Goal: Task Accomplishment & Management: Complete application form

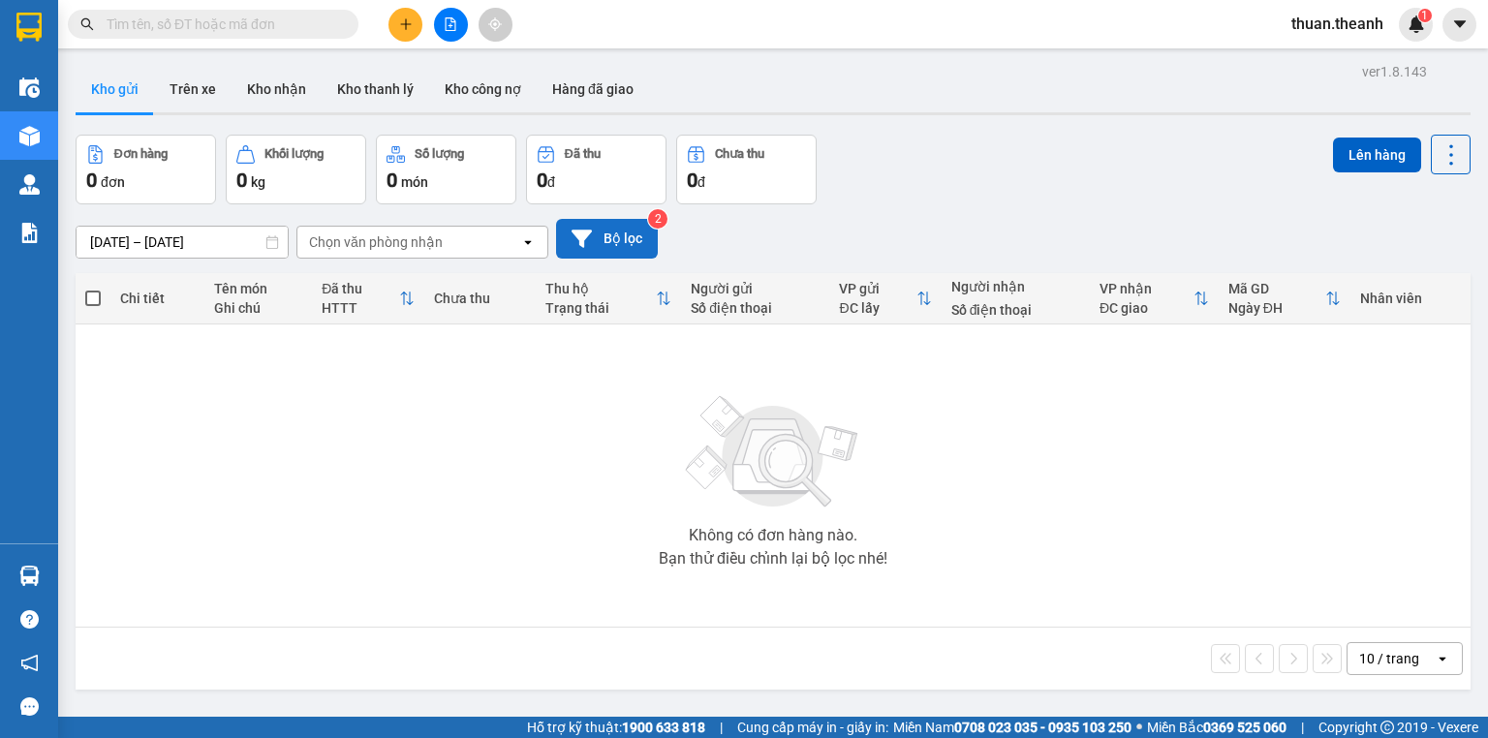
click at [616, 236] on button "Bộ lọc" at bounding box center [607, 239] width 102 height 40
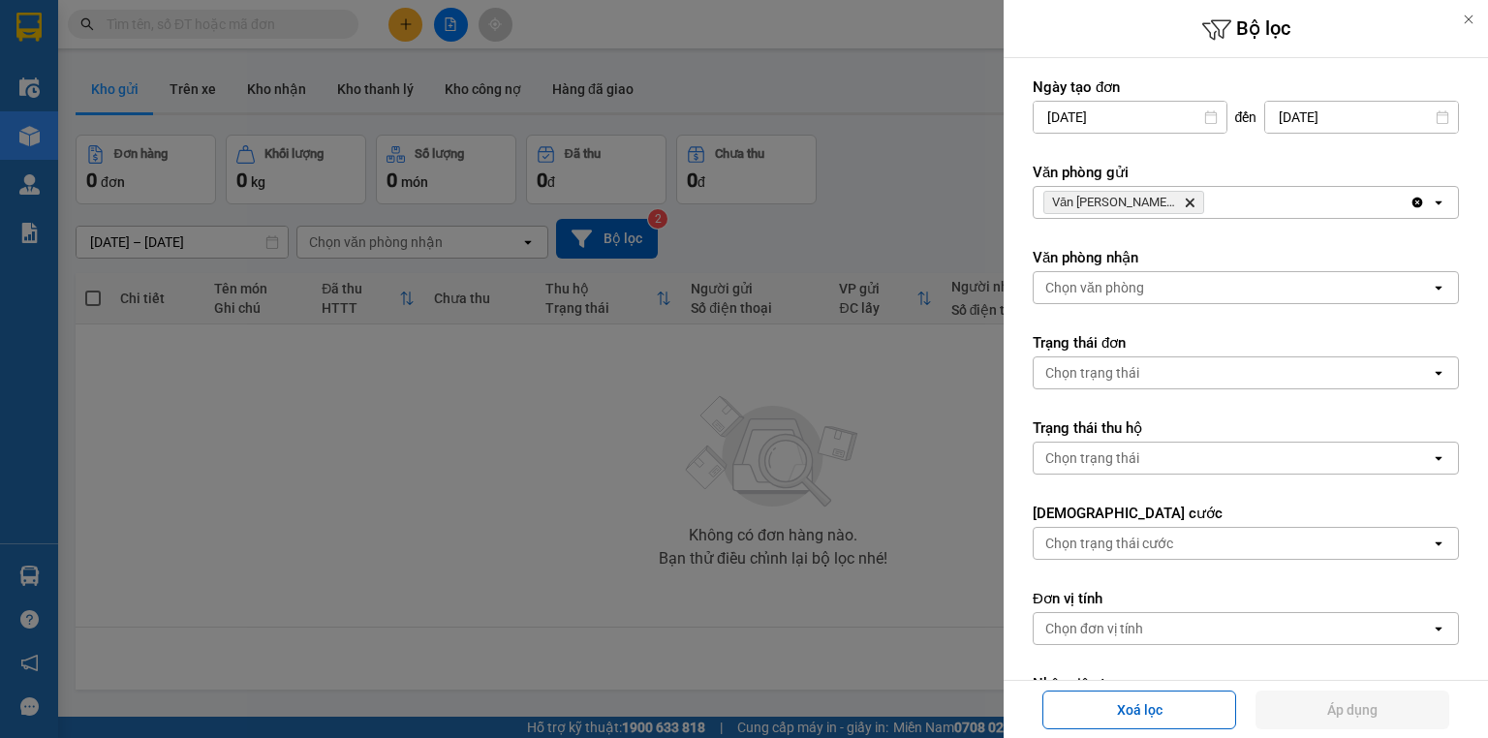
click at [925, 213] on div at bounding box center [744, 369] width 1488 height 738
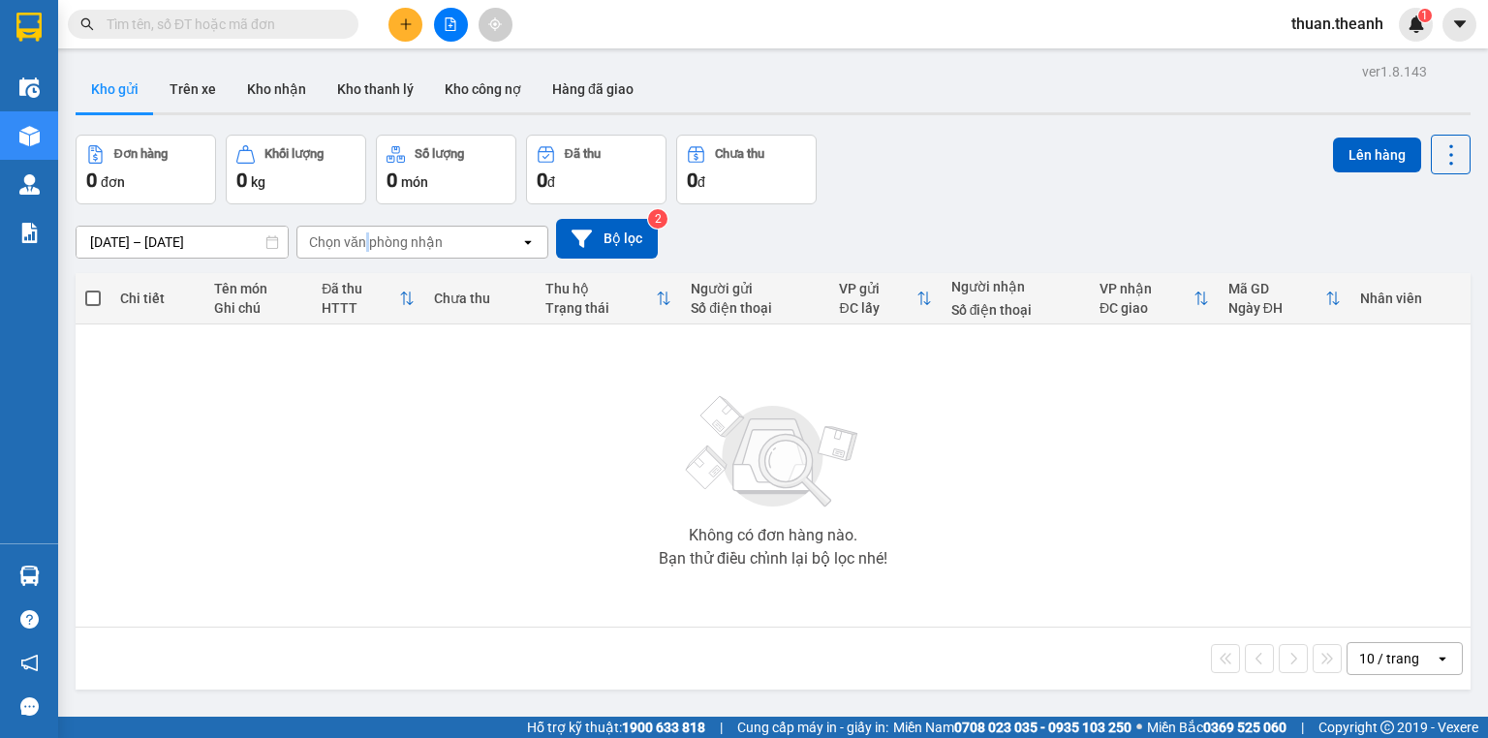
click at [367, 248] on div "Chọn văn phòng nhận" at bounding box center [376, 242] width 134 height 19
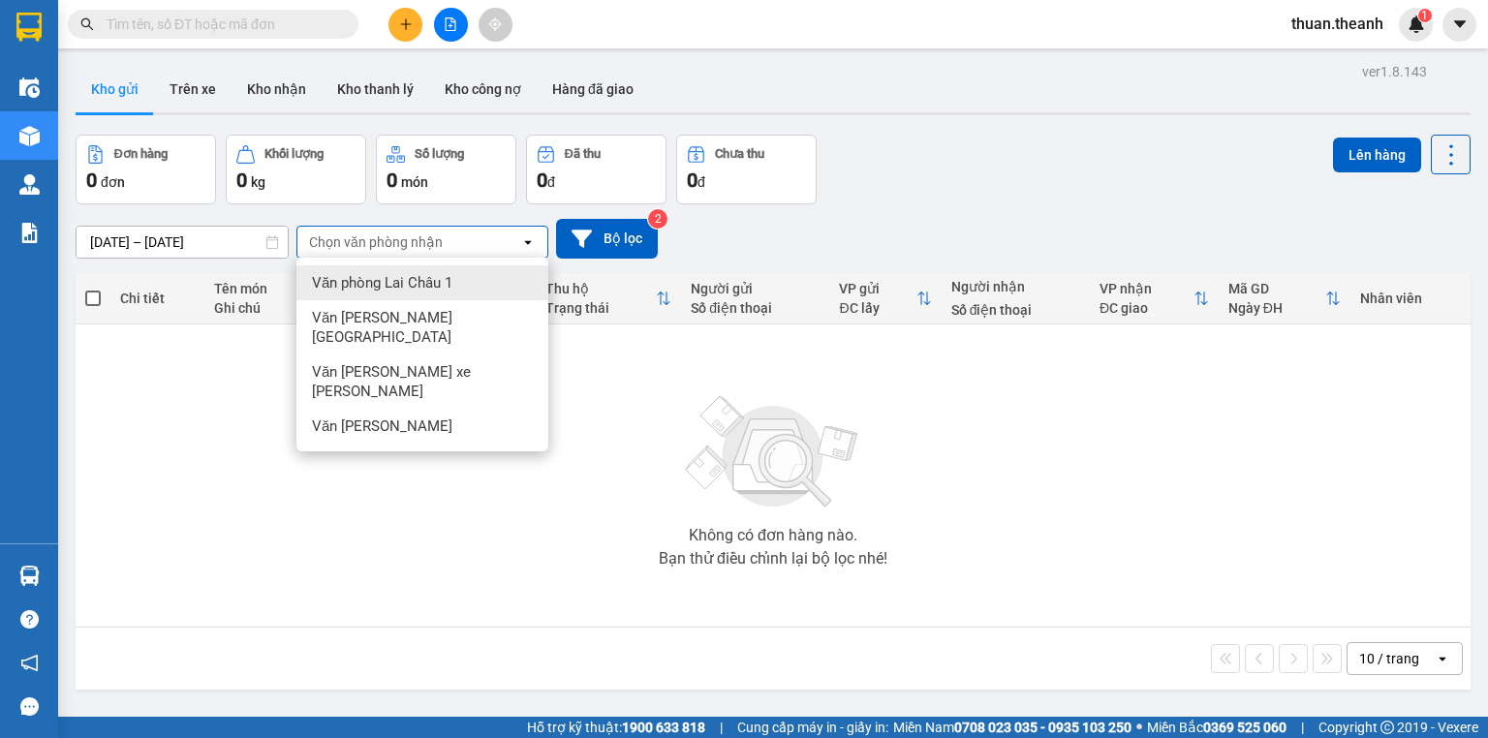
click at [907, 217] on div "[DATE] – [DATE] Press the down arrow key to interact with the calendar and sele…" at bounding box center [773, 238] width 1395 height 69
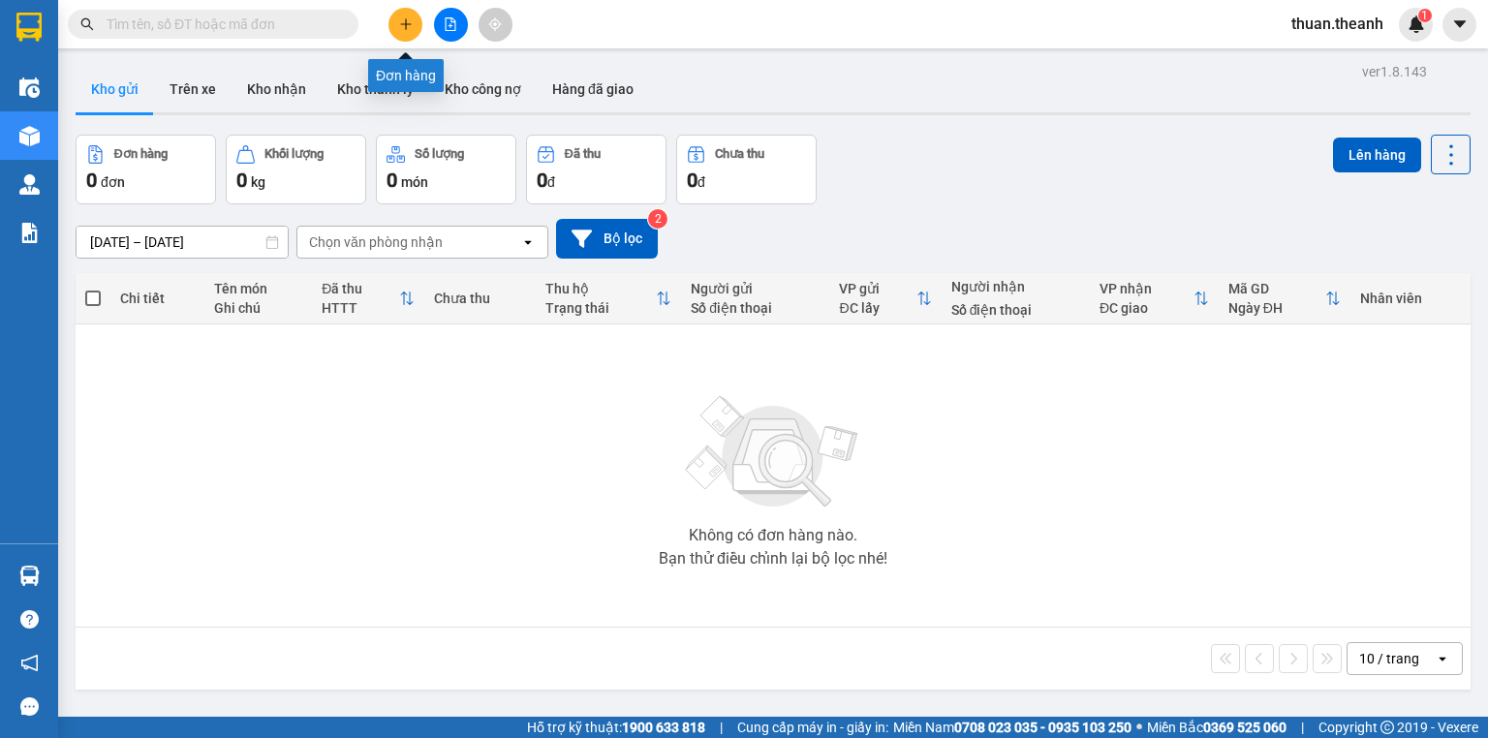
click at [405, 19] on icon "plus" at bounding box center [406, 24] width 14 height 14
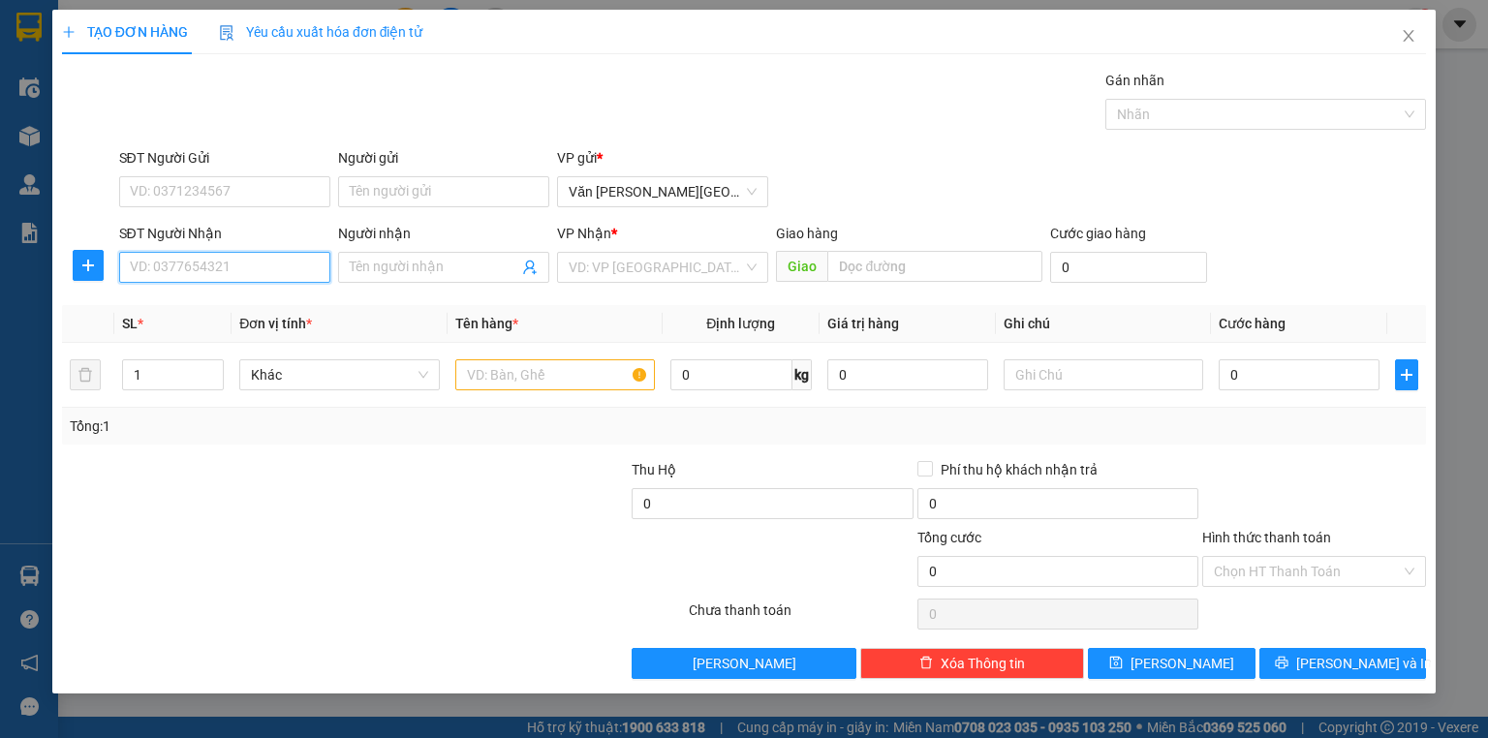
click at [182, 271] on input "SĐT Người Nhận" at bounding box center [224, 267] width 211 height 31
type input "9"
type input "0327906456"
click at [659, 271] on input "search" at bounding box center [656, 267] width 174 height 29
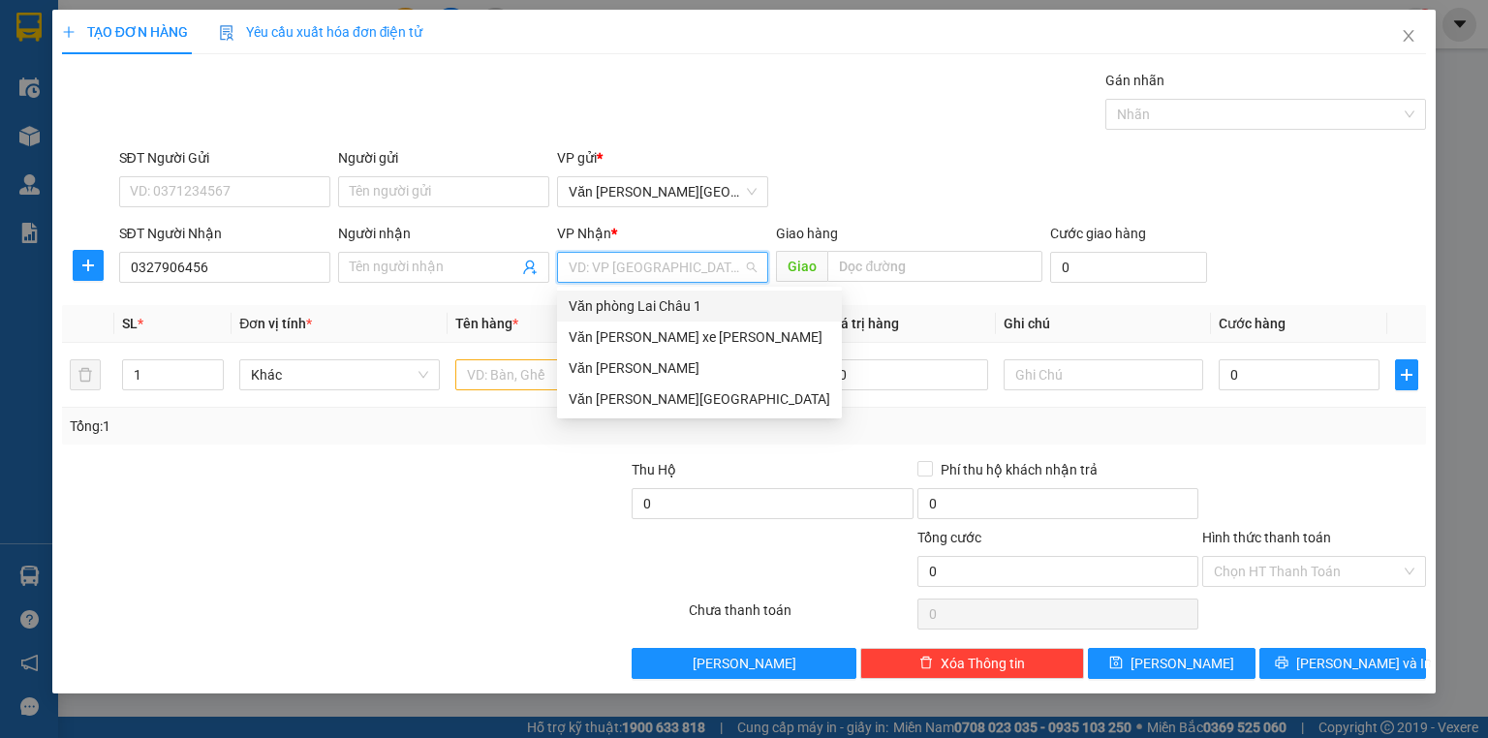
click at [643, 312] on div "Văn phòng Lai Châu 1" at bounding box center [700, 305] width 262 height 21
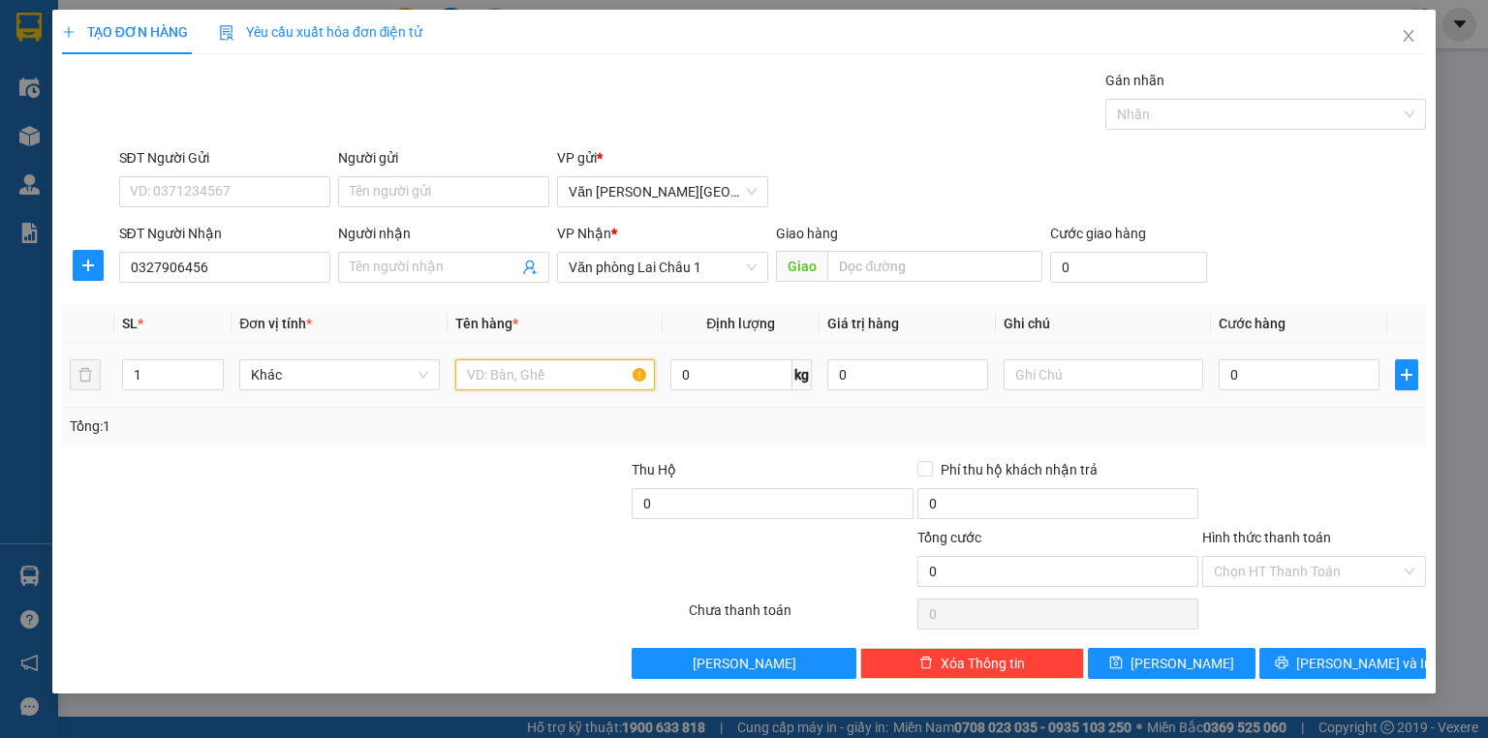
click at [523, 383] on input "text" at bounding box center [555, 374] width 200 height 31
type input "h"
click at [1019, 380] on input "text" at bounding box center [1104, 374] width 200 height 31
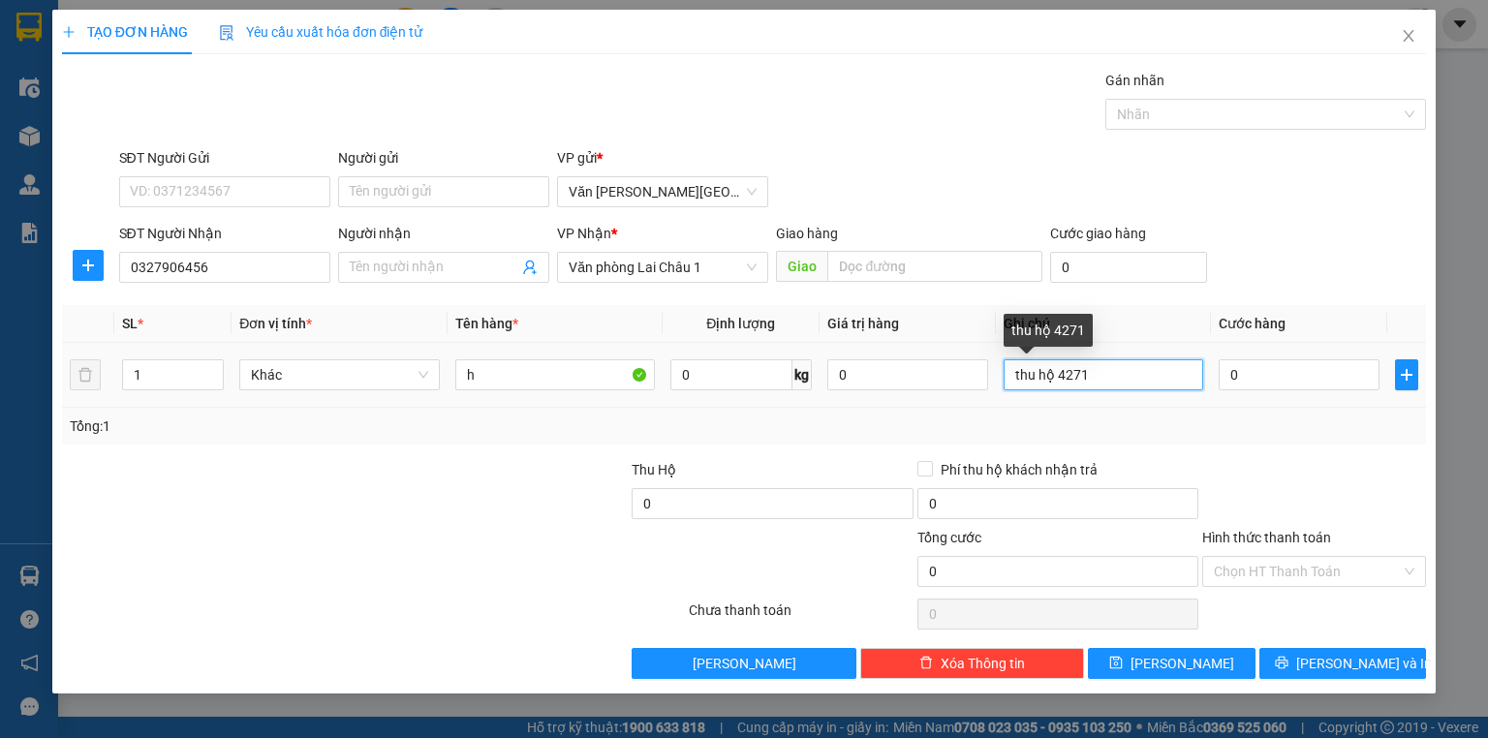
click at [1065, 371] on input "thu hộ 4271" at bounding box center [1104, 374] width 200 height 31
type input "thu hộ 4.271"
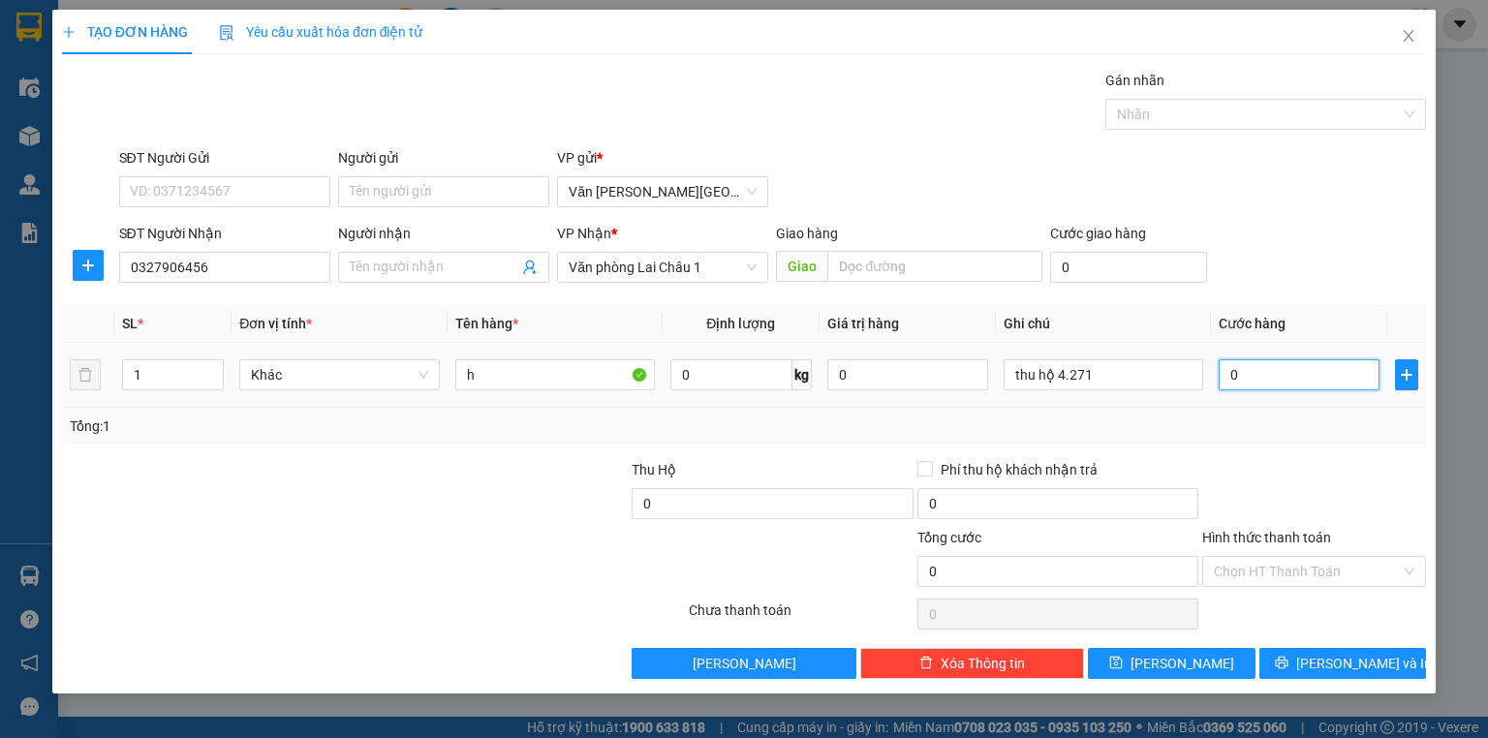
click at [1225, 377] on input "0" at bounding box center [1299, 374] width 161 height 31
type input "5"
type input "50"
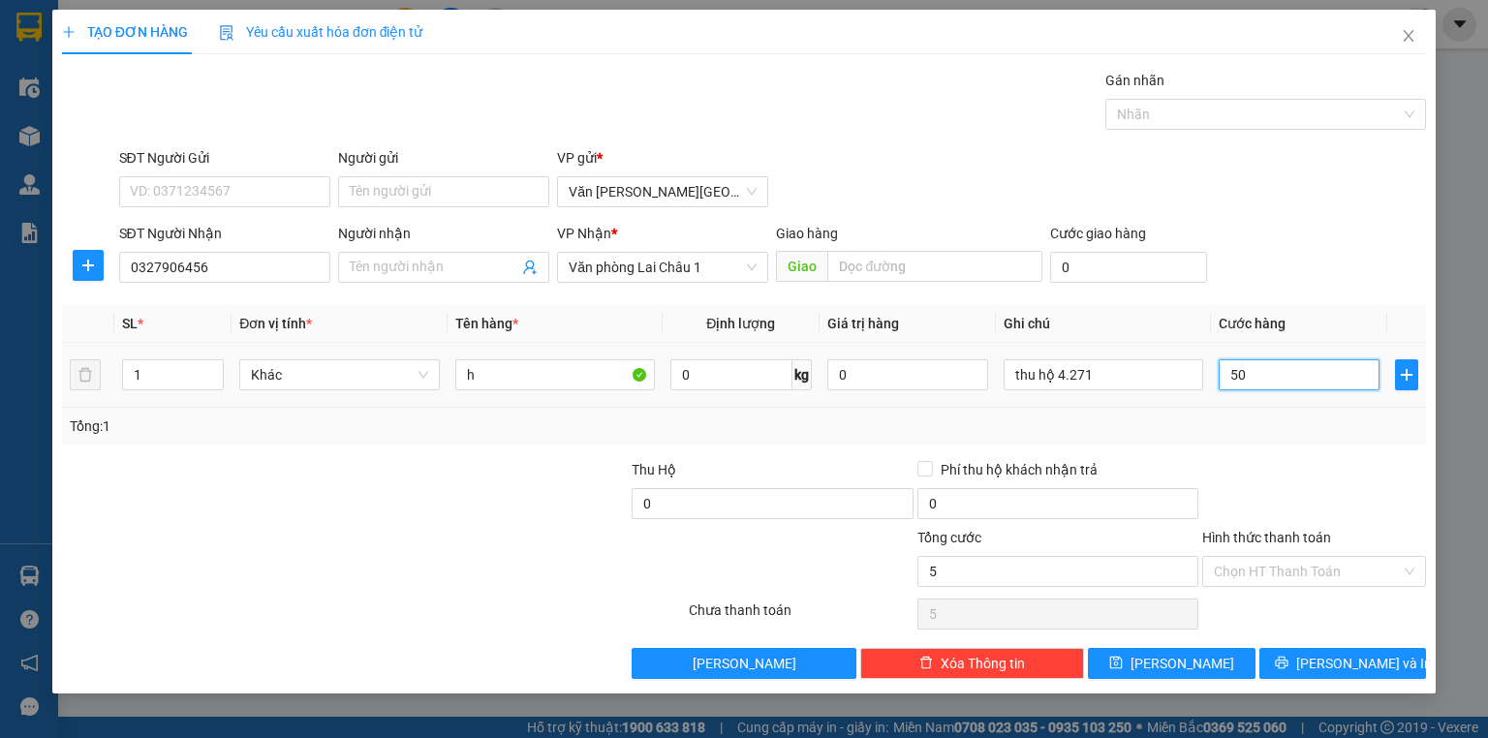
type input "50"
type input "500"
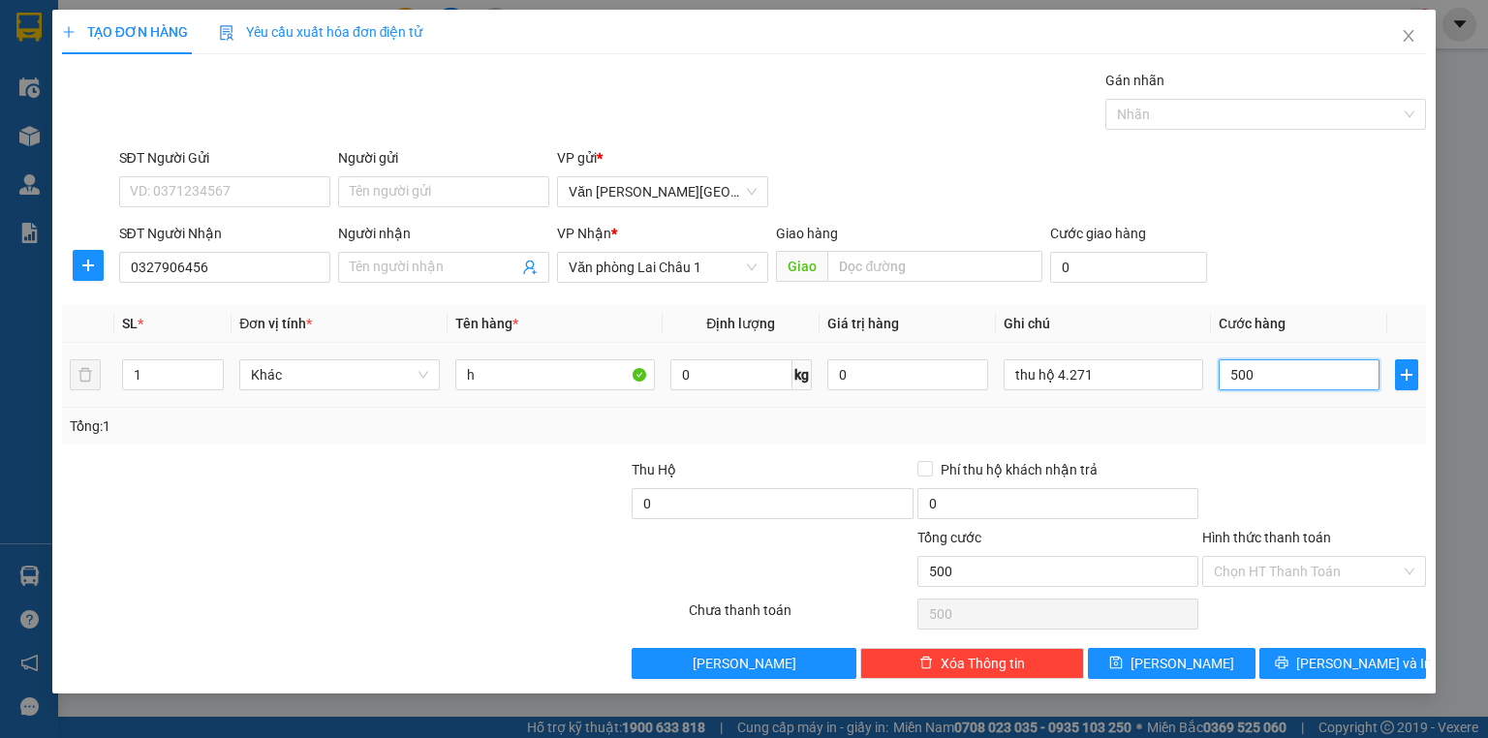
type input "5.000"
type input "50.000"
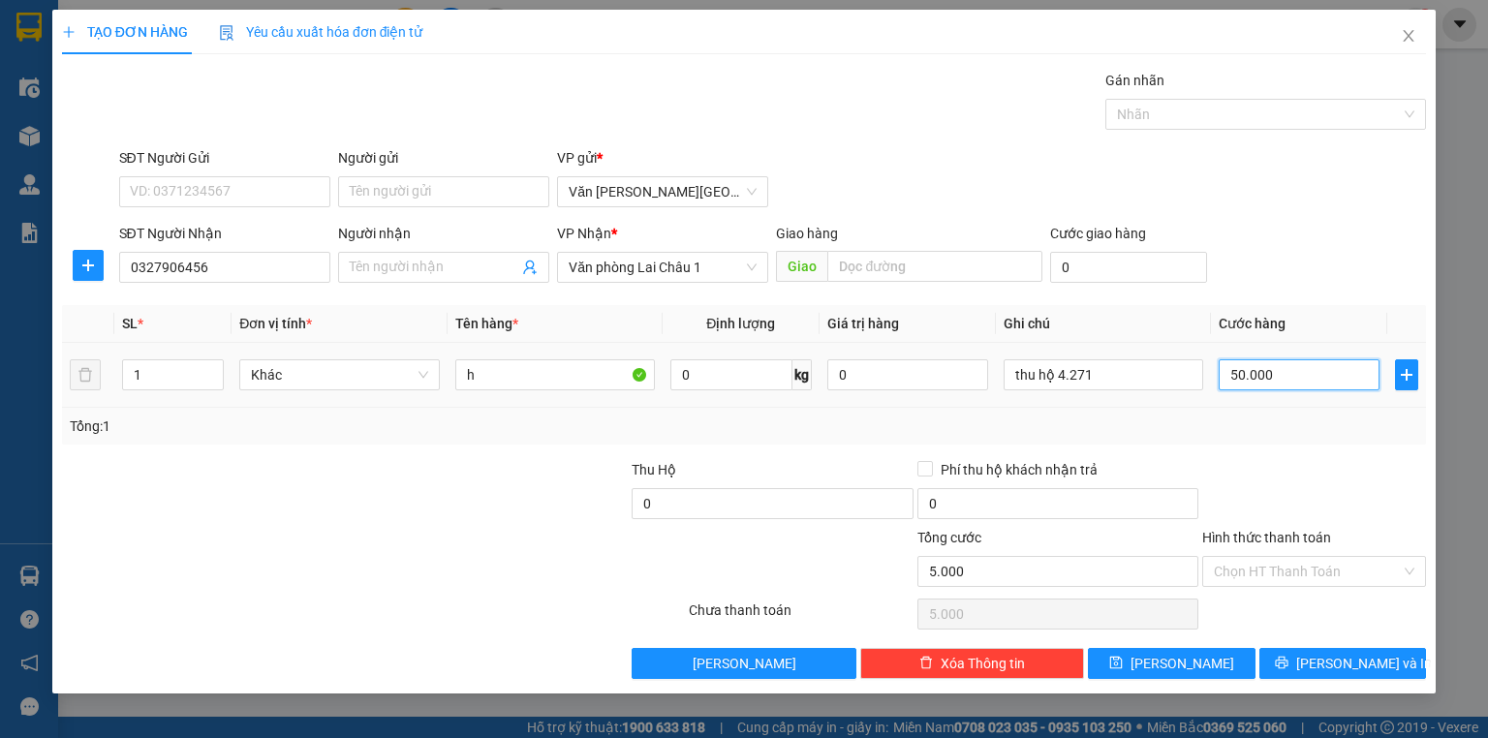
type input "50.000"
click at [1170, 667] on button "[PERSON_NAME]" at bounding box center [1172, 663] width 168 height 31
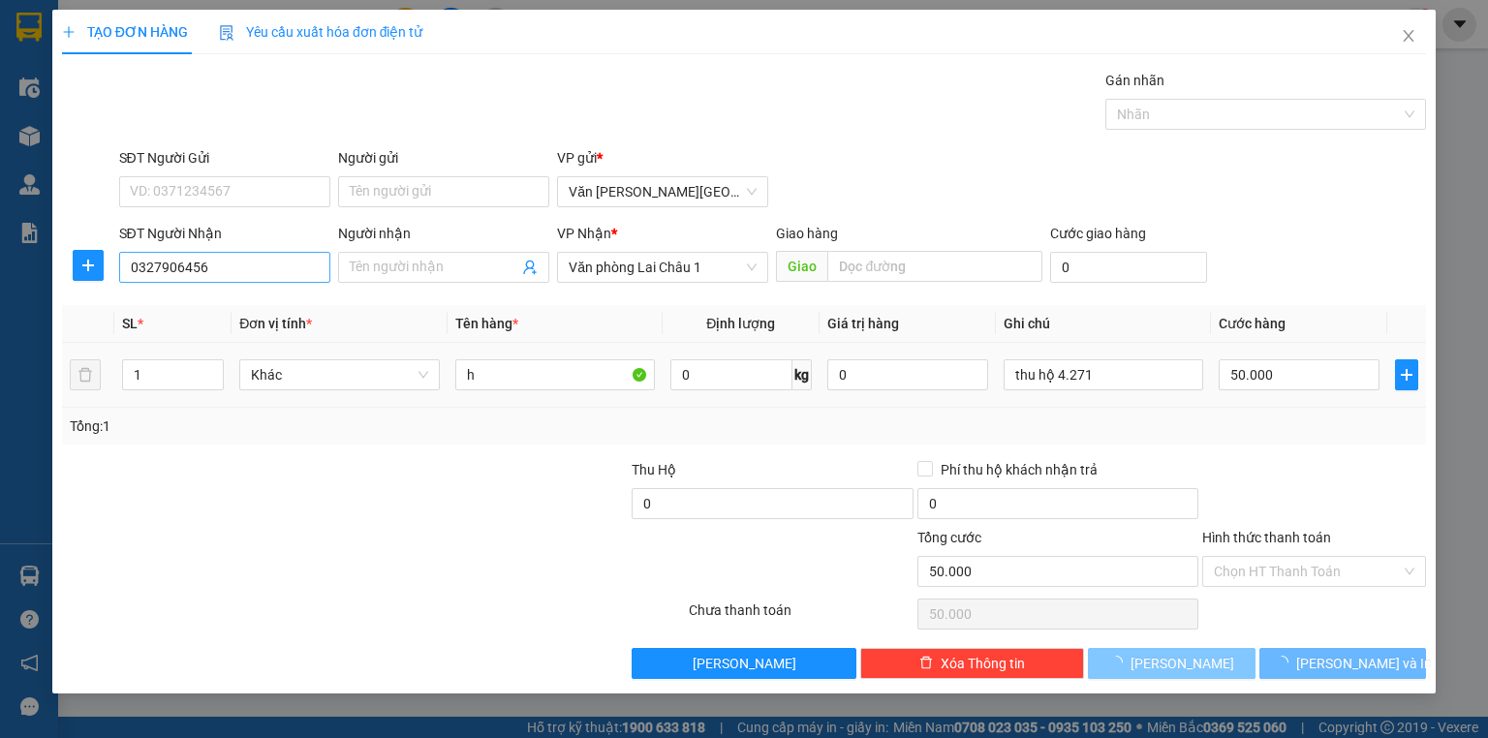
type input "0"
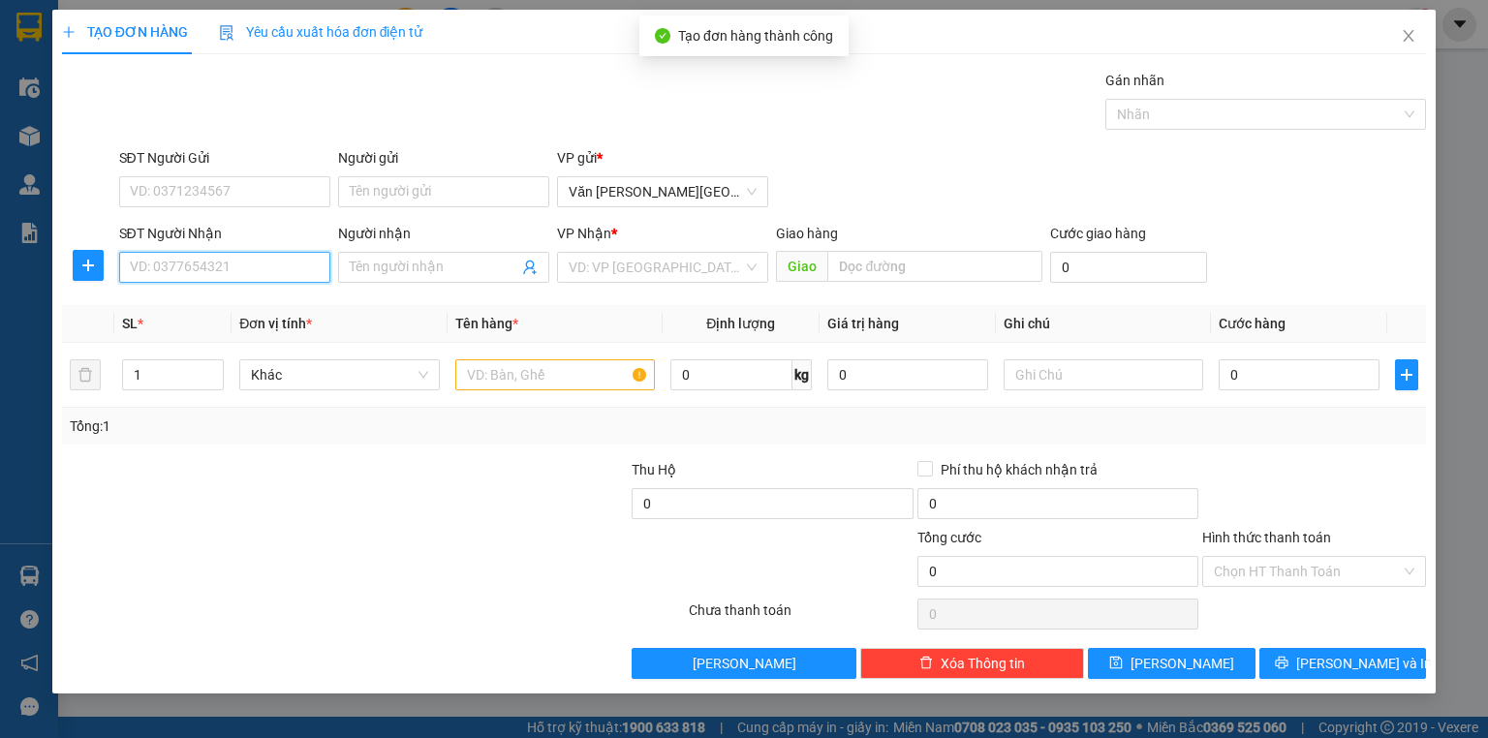
click at [191, 270] on input "SĐT Người Nhận" at bounding box center [224, 267] width 211 height 31
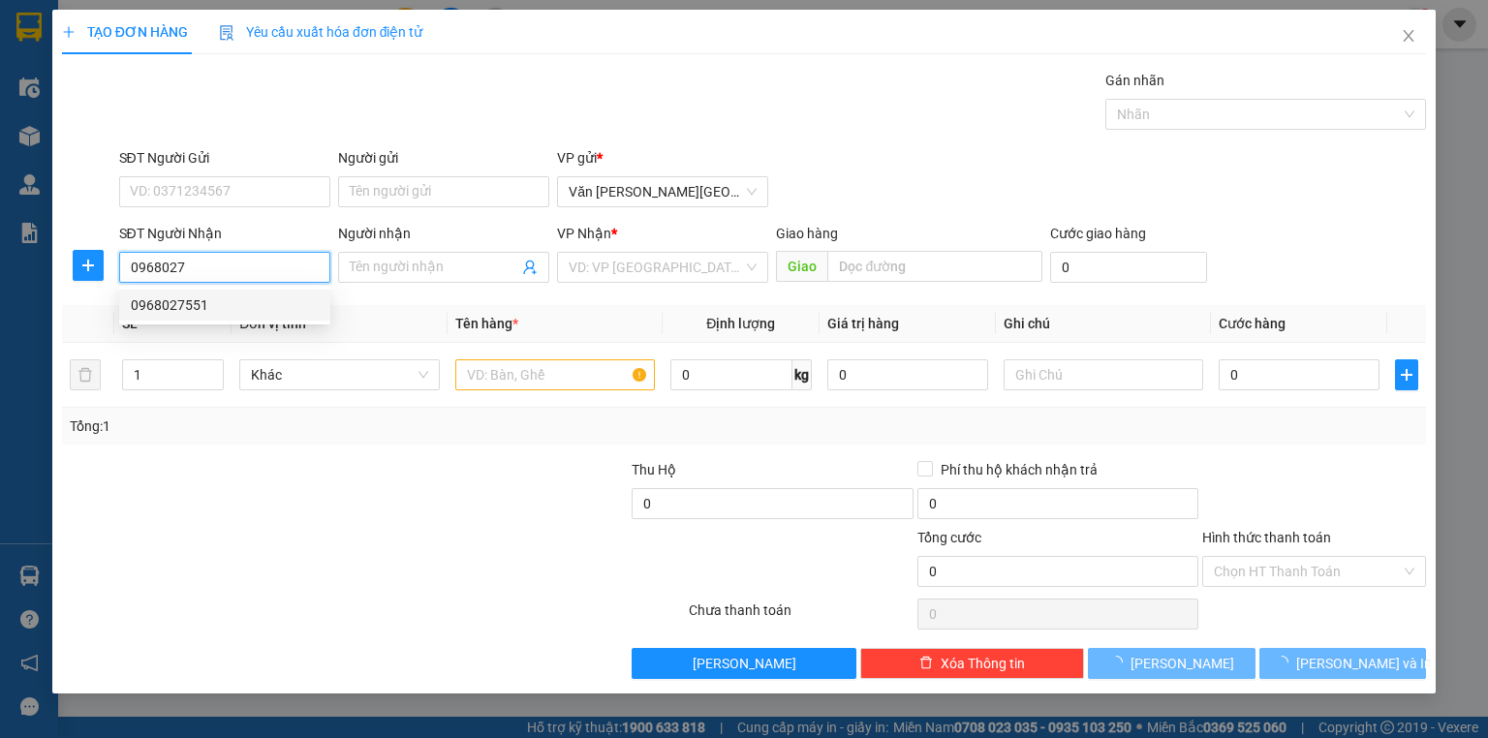
click at [190, 309] on div "0968027551" at bounding box center [225, 305] width 188 height 21
type input "0968027551"
type input "50.000"
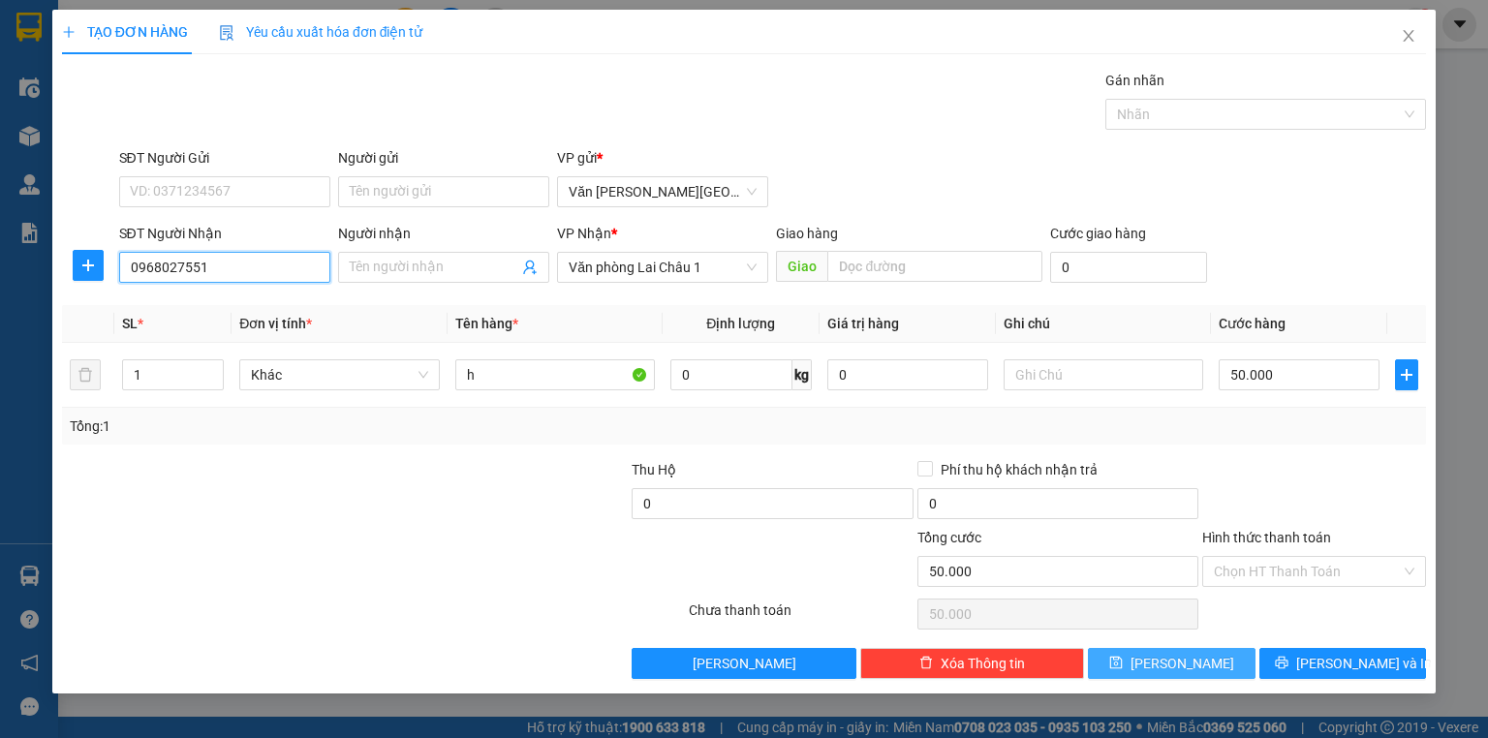
type input "0968027551"
click at [1174, 660] on span "[PERSON_NAME]" at bounding box center [1183, 663] width 104 height 21
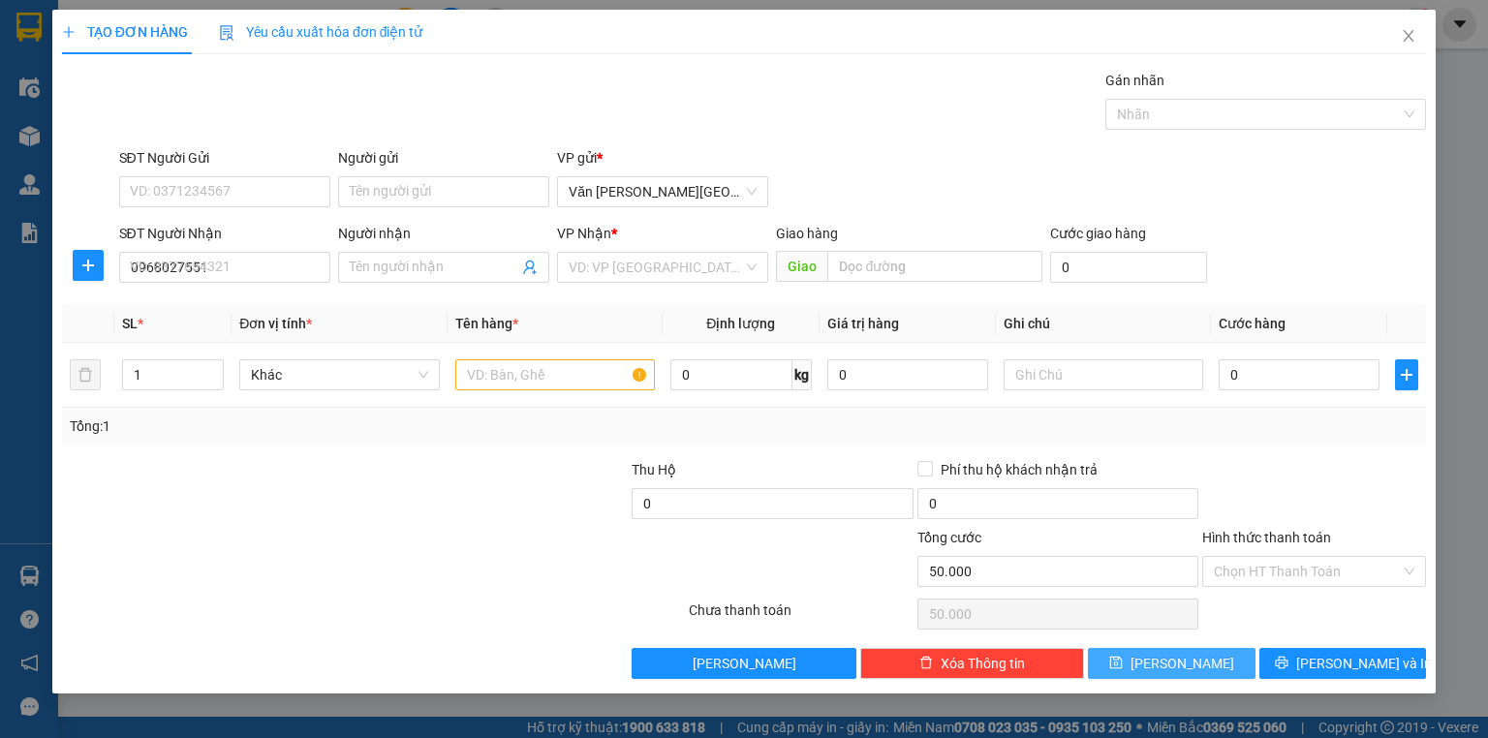
type input "0"
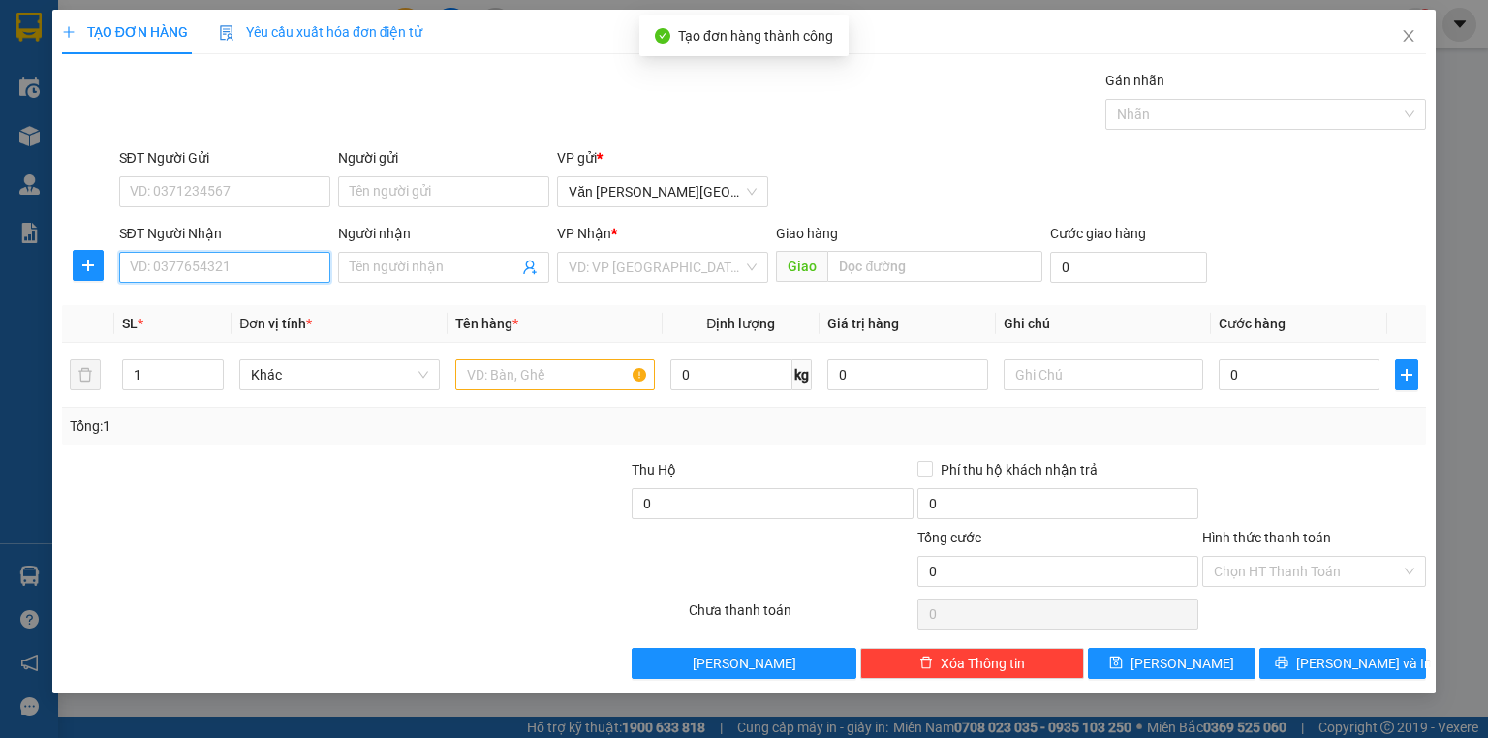
click at [227, 269] on input "SĐT Người Nhận" at bounding box center [224, 267] width 211 height 31
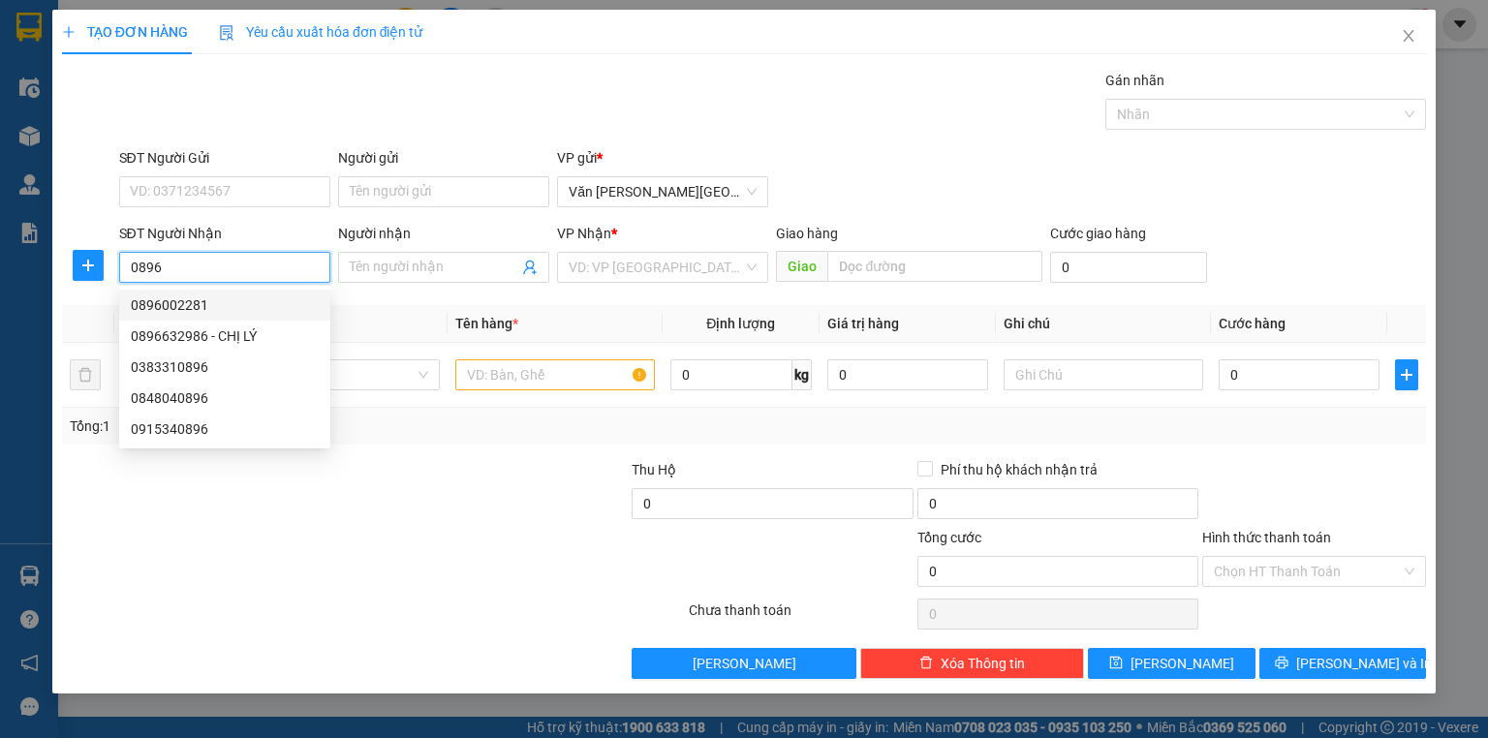
click at [188, 309] on div "0896002281" at bounding box center [225, 305] width 188 height 21
type input "0896002281"
type input "50.000"
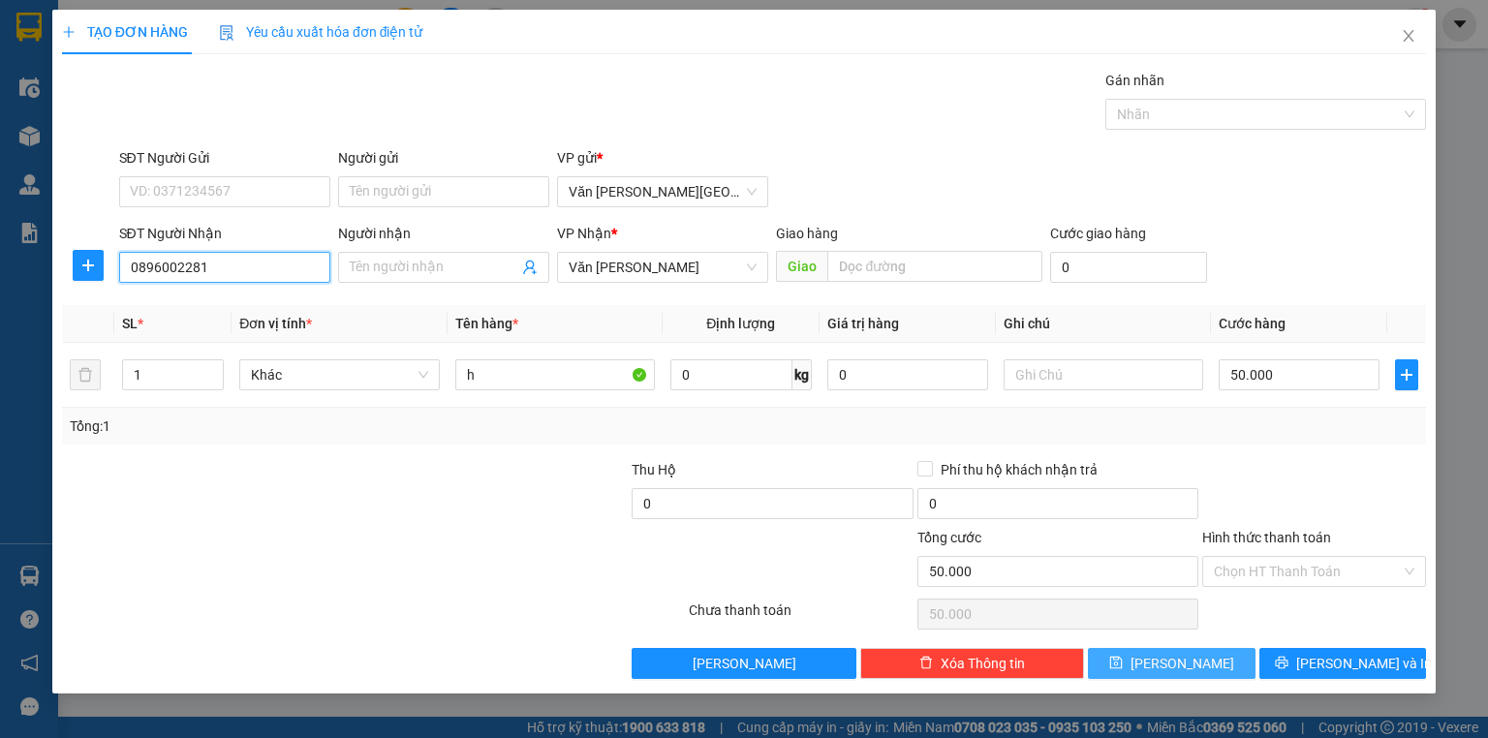
type input "0896002281"
click at [1196, 662] on button "[PERSON_NAME]" at bounding box center [1172, 663] width 168 height 31
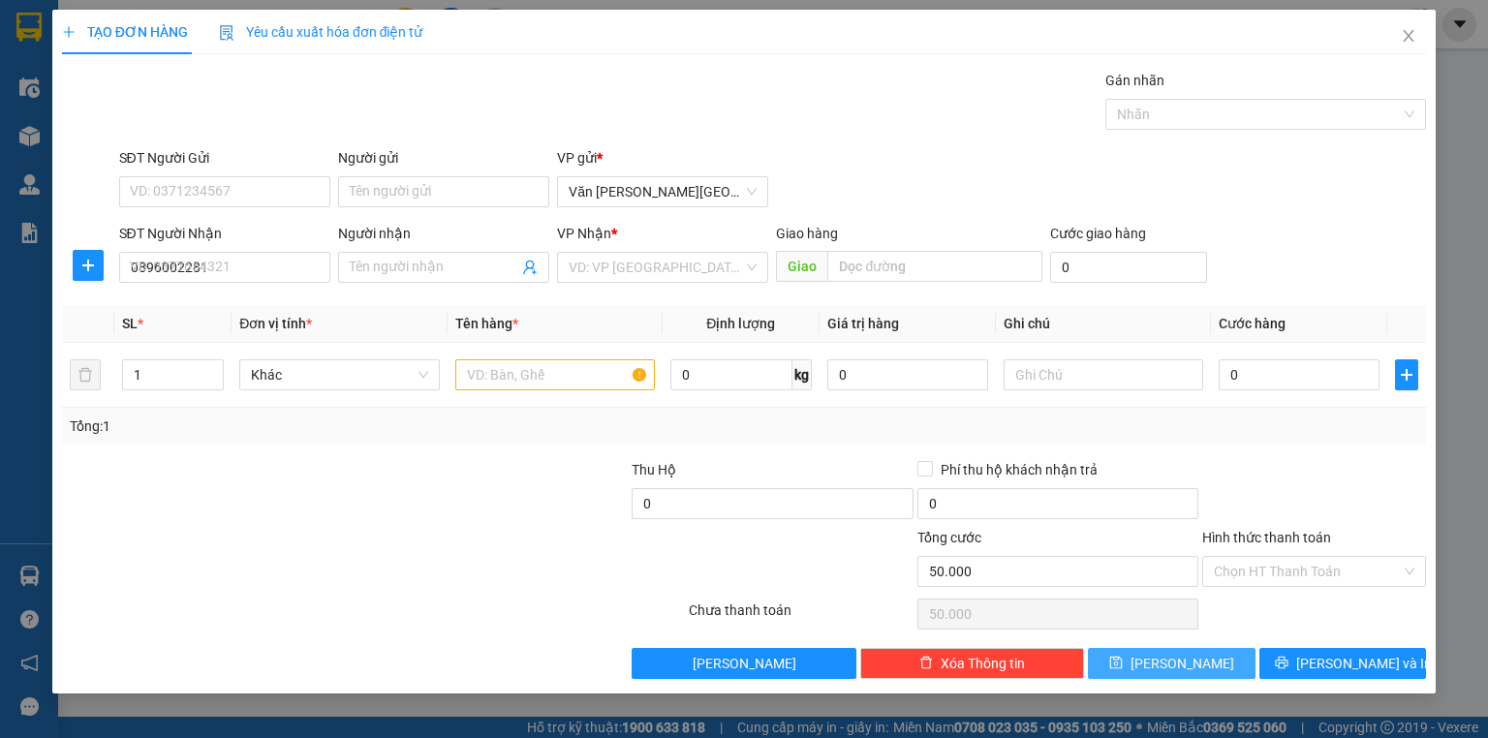
type input "0"
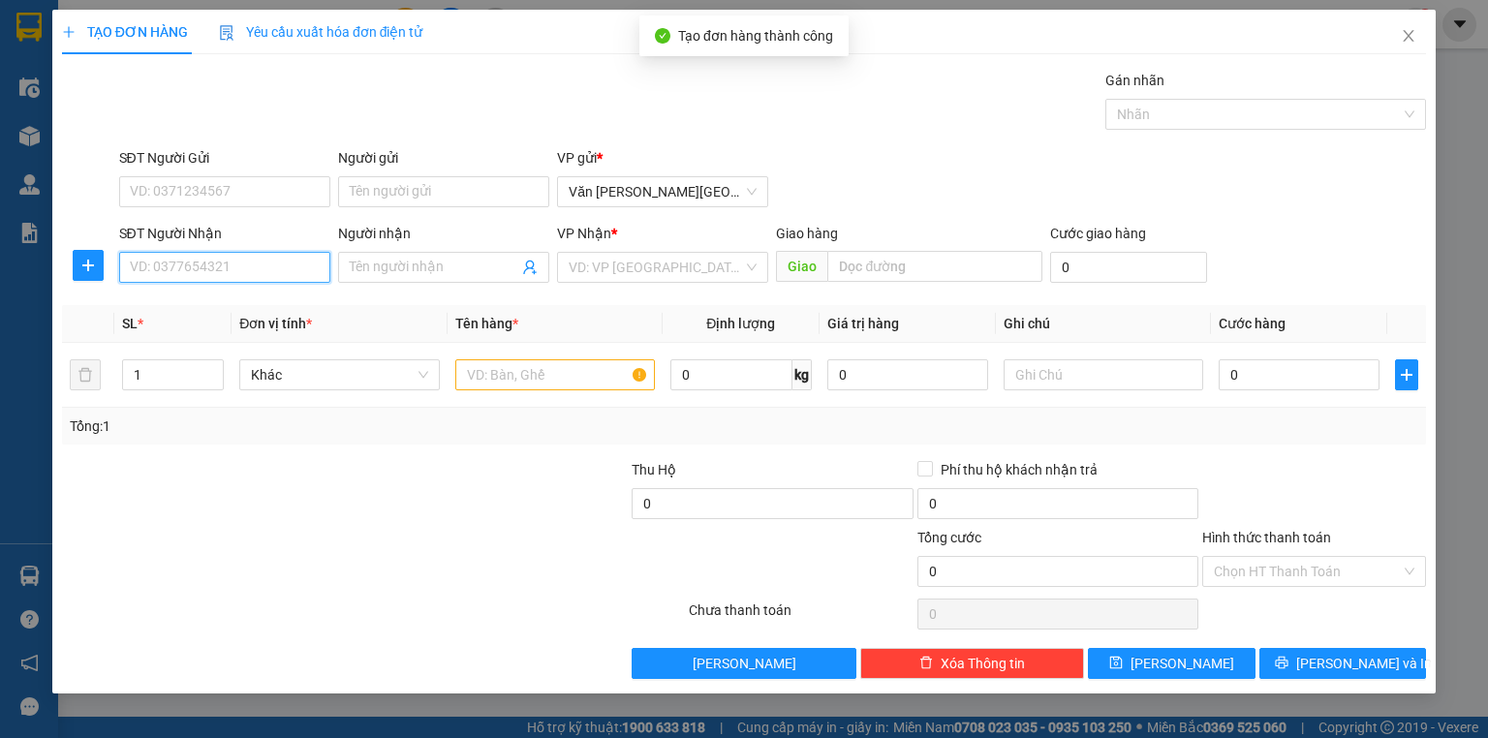
click at [209, 261] on input "SĐT Người Nhận" at bounding box center [224, 267] width 211 height 31
click at [190, 316] on div "0914968969" at bounding box center [224, 305] width 211 height 31
type input "0914968969"
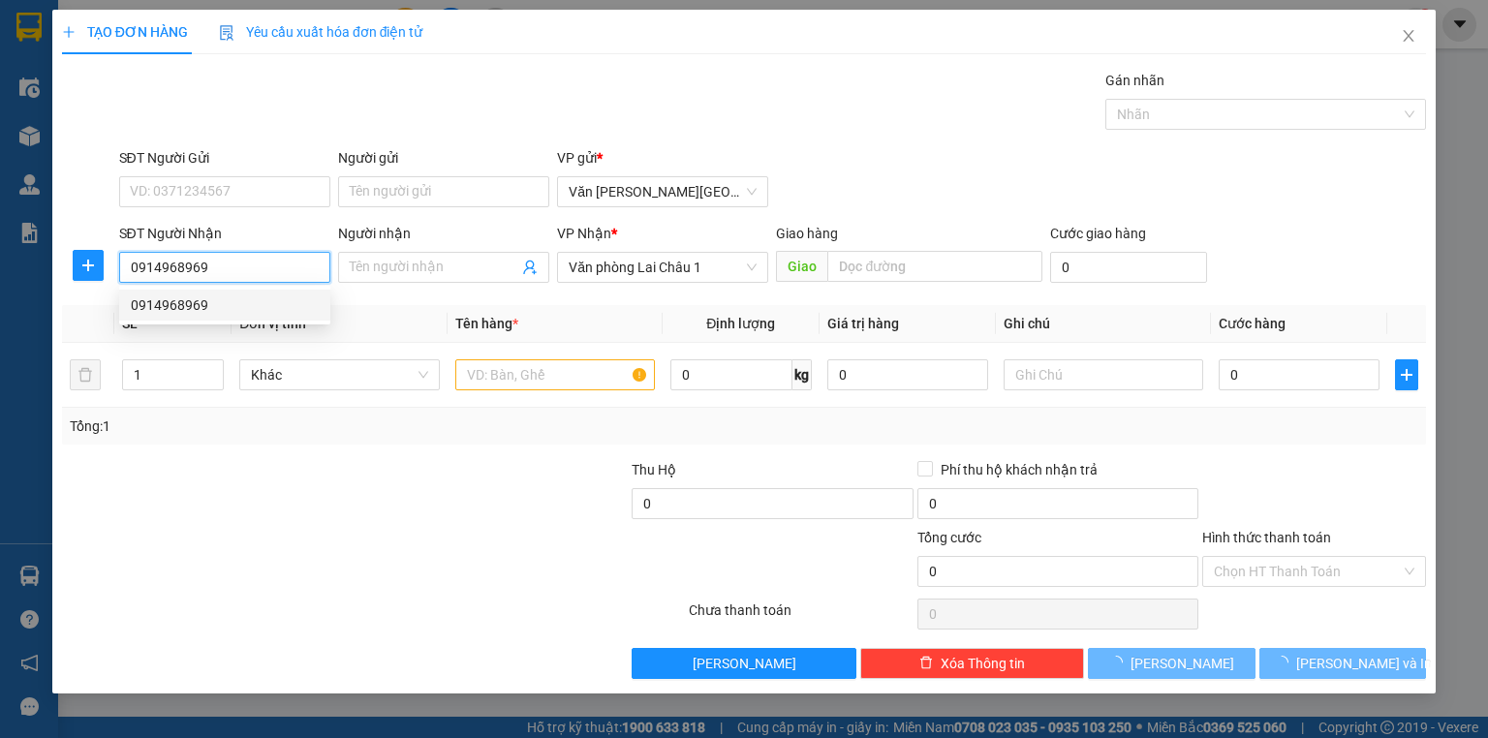
type input "50.000"
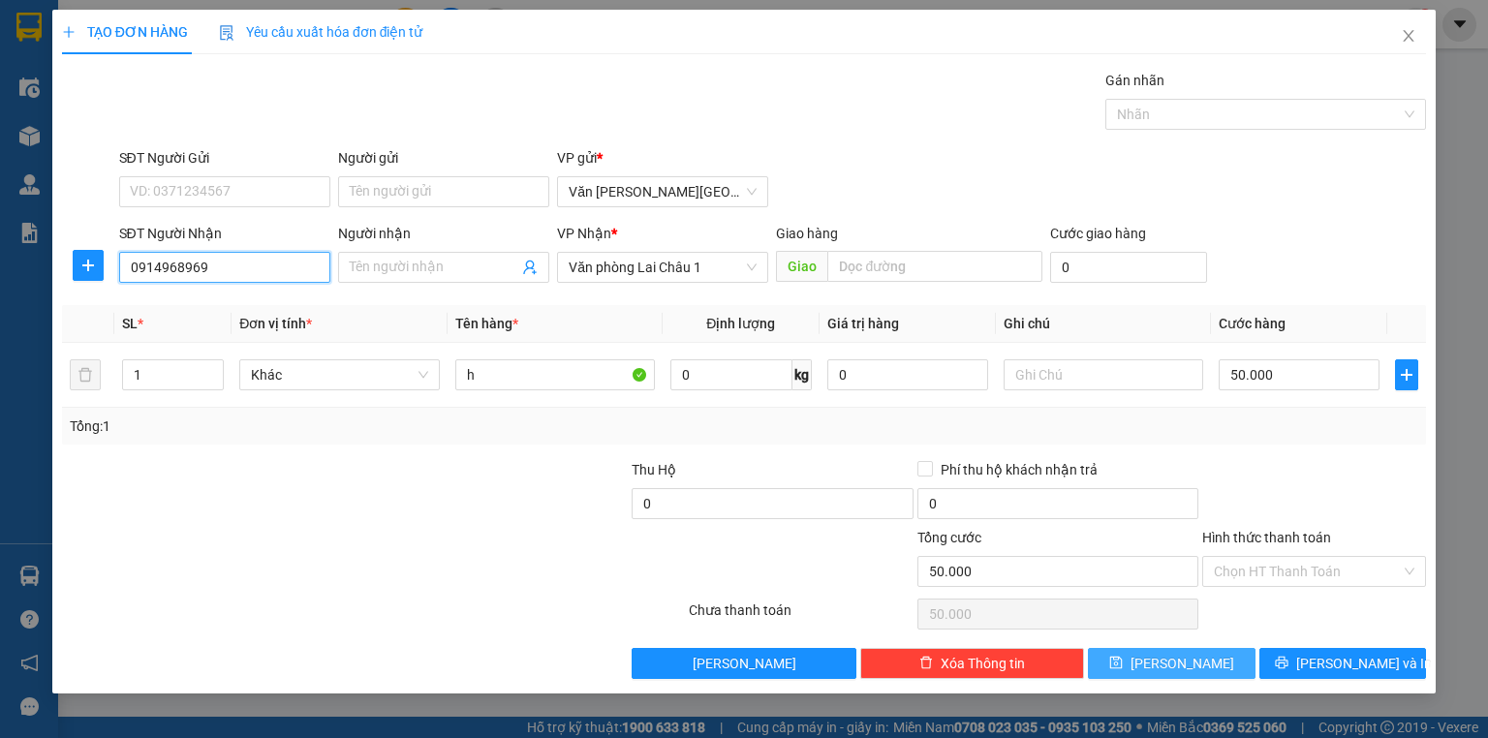
type input "0914968969"
drag, startPoint x: 1217, startPoint y: 663, endPoint x: 928, endPoint y: 558, distance: 307.1
click at [1216, 663] on button "[PERSON_NAME]" at bounding box center [1172, 663] width 168 height 31
type input "0"
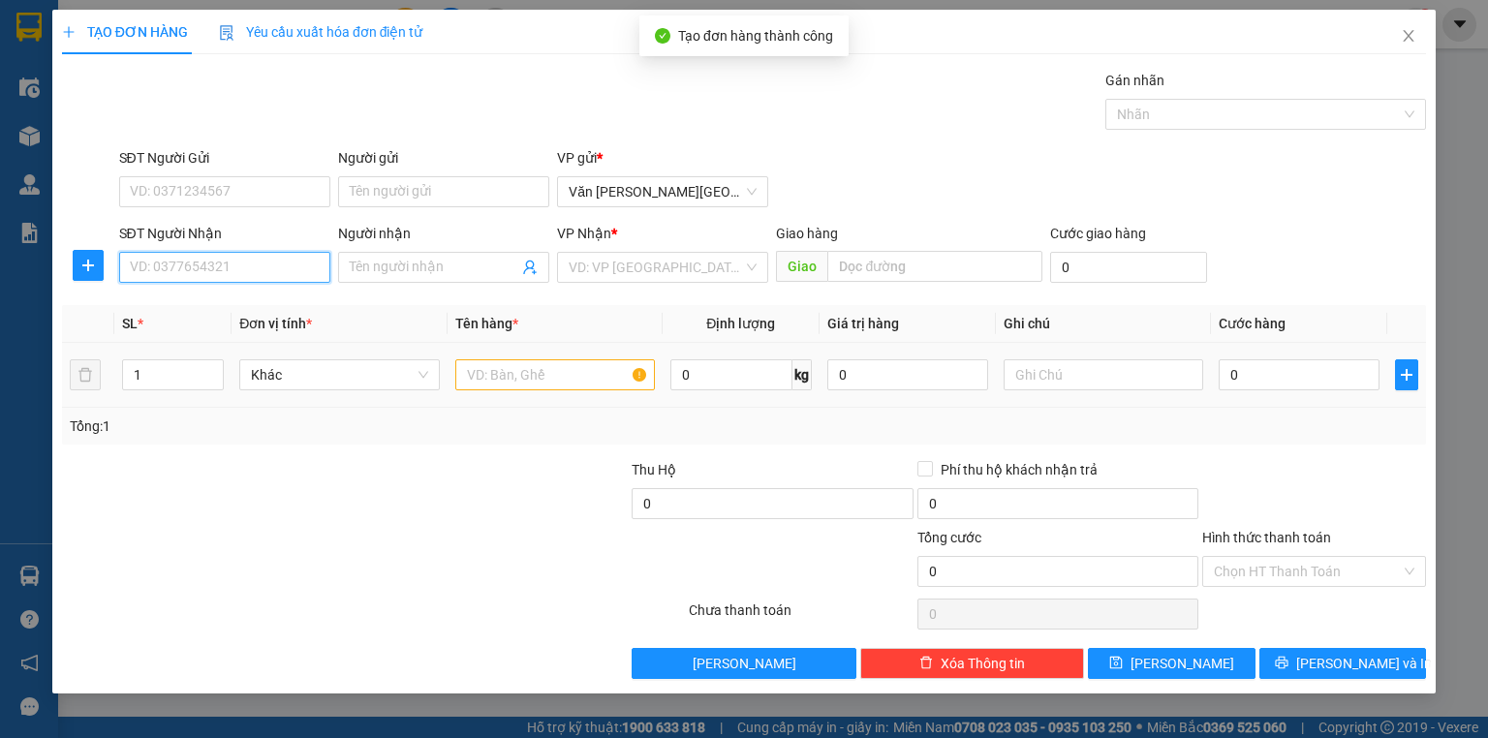
click at [174, 270] on input "SĐT Người Nhận" at bounding box center [224, 267] width 211 height 31
click at [187, 308] on div "0961137370" at bounding box center [225, 305] width 188 height 21
type input "0961137370"
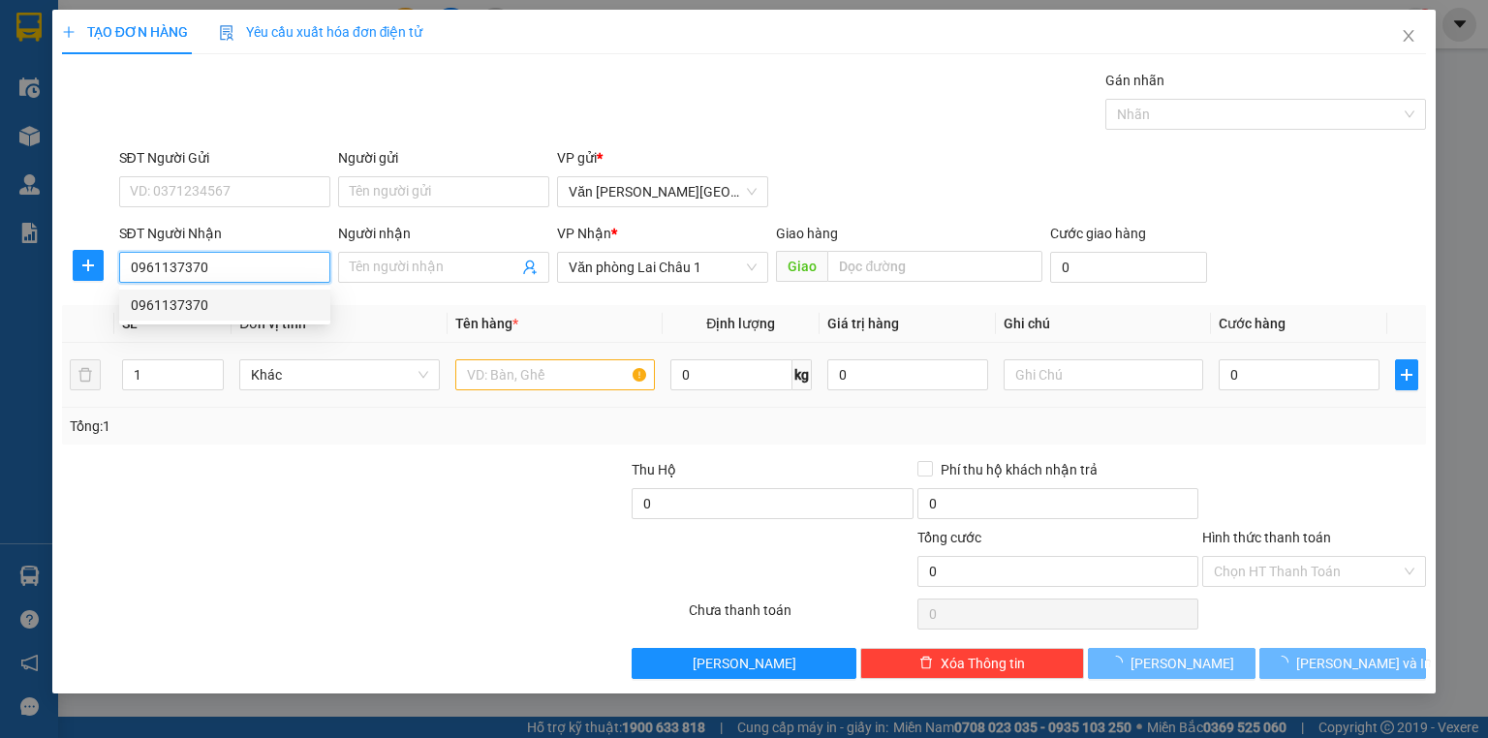
type input "50.000"
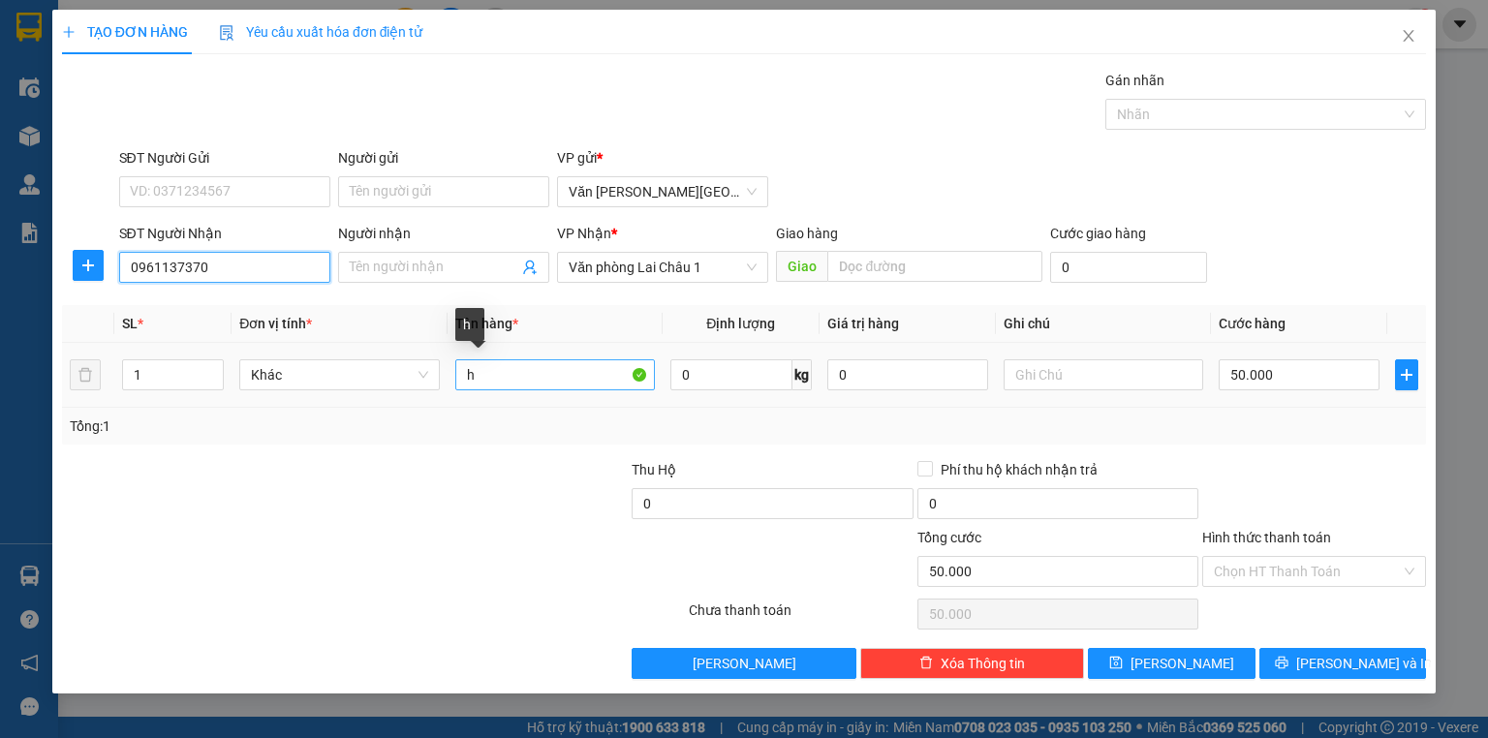
type input "0961137370"
click at [481, 372] on input "h" at bounding box center [555, 374] width 200 height 31
type input "tải"
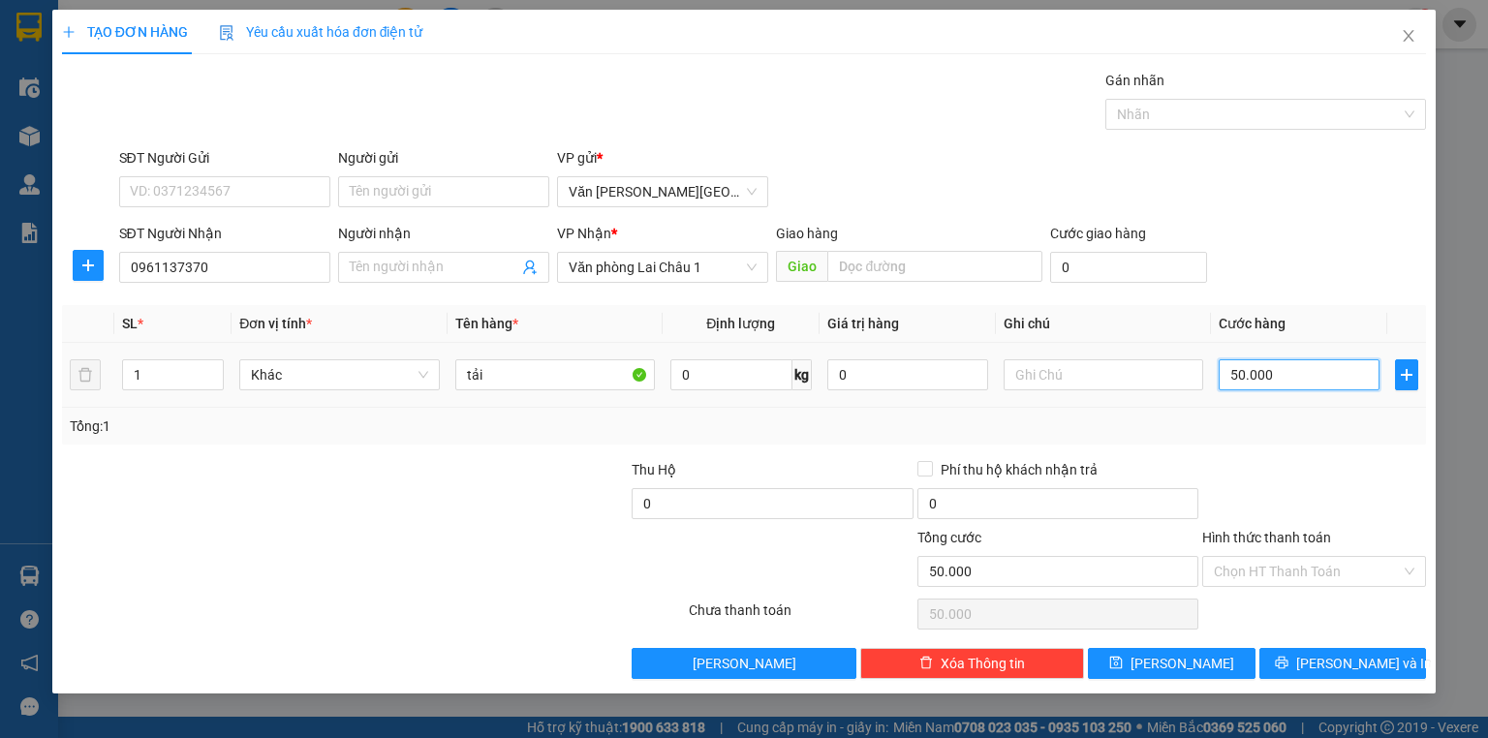
click at [1231, 372] on input "50.000" at bounding box center [1299, 374] width 161 height 31
type input "1"
type input "10"
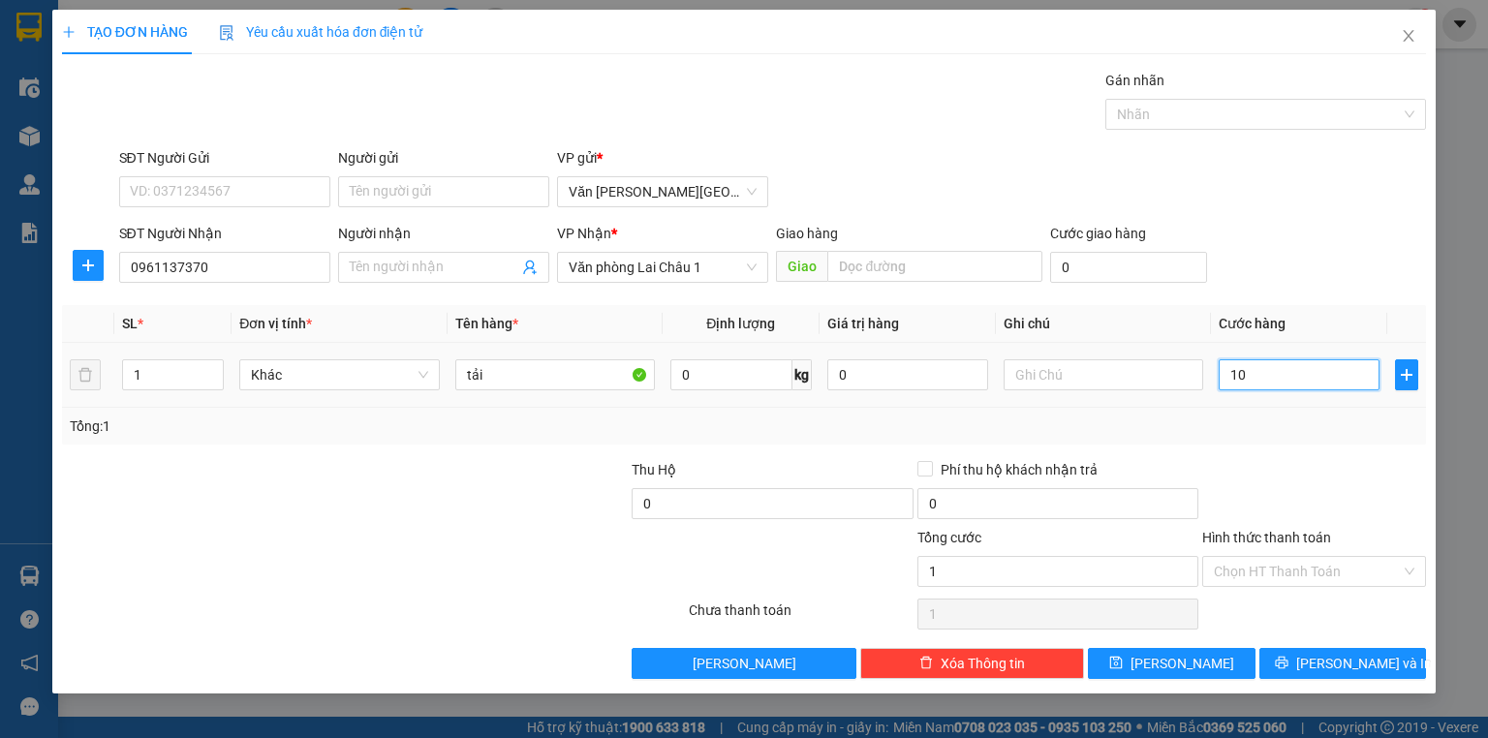
type input "10"
type input "100"
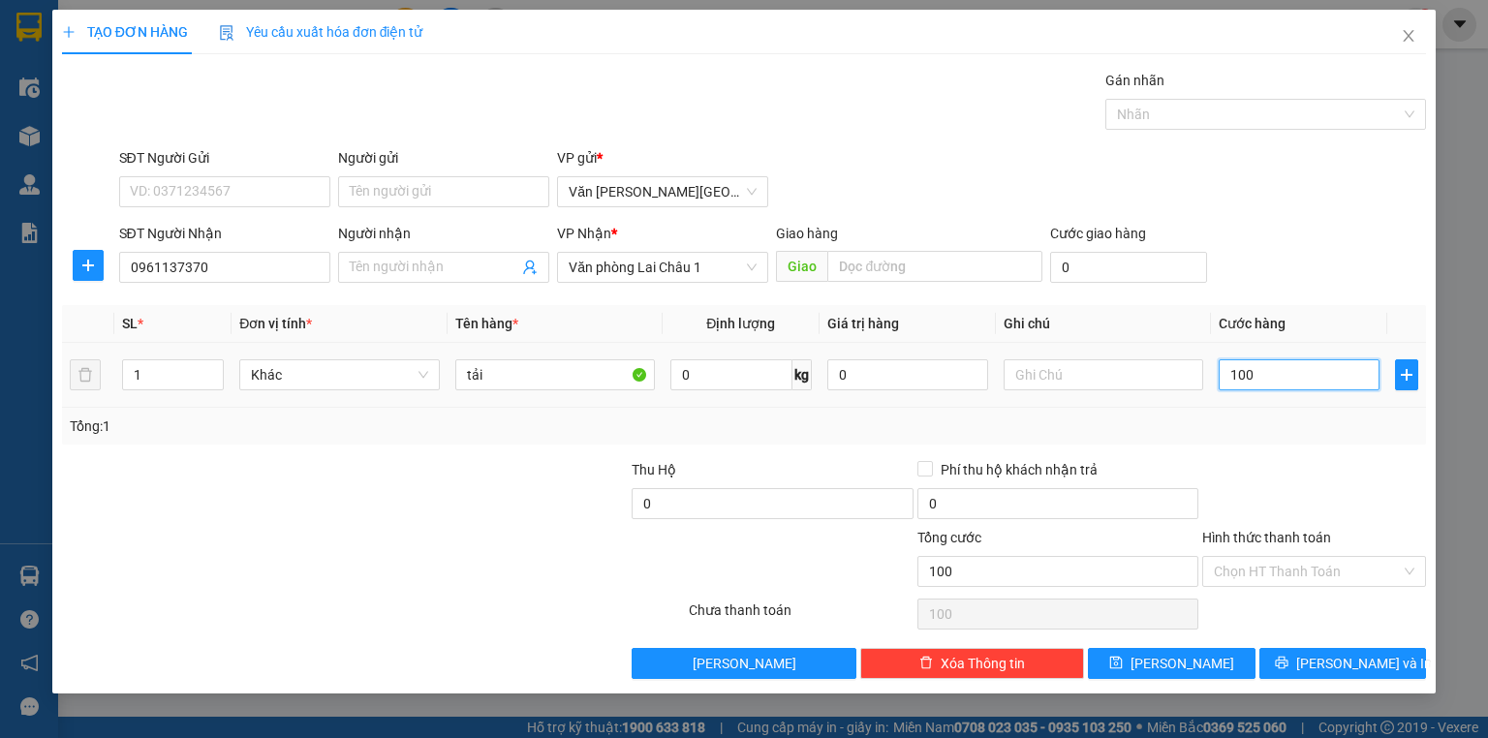
type input "1.000"
type input "10.000"
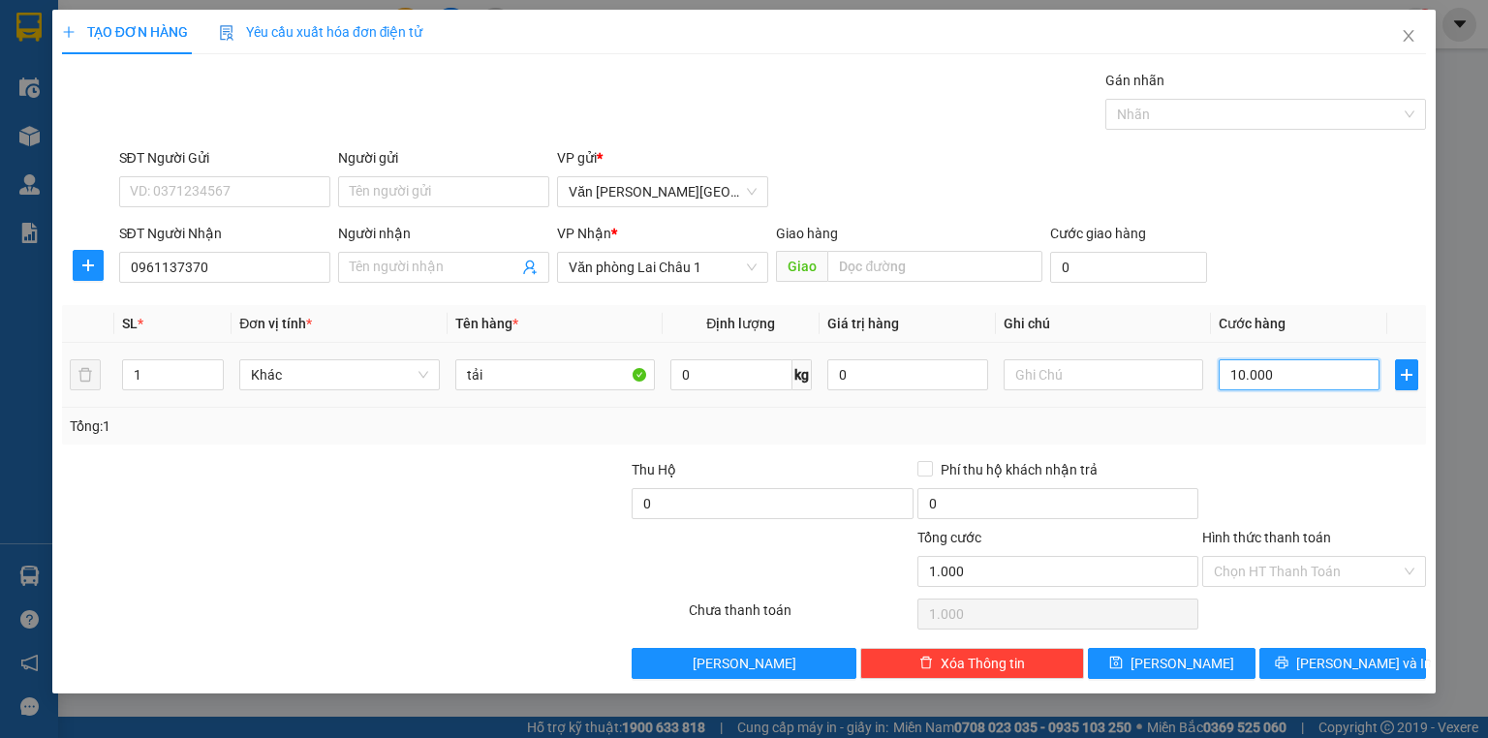
type input "10.000"
type input "100.000"
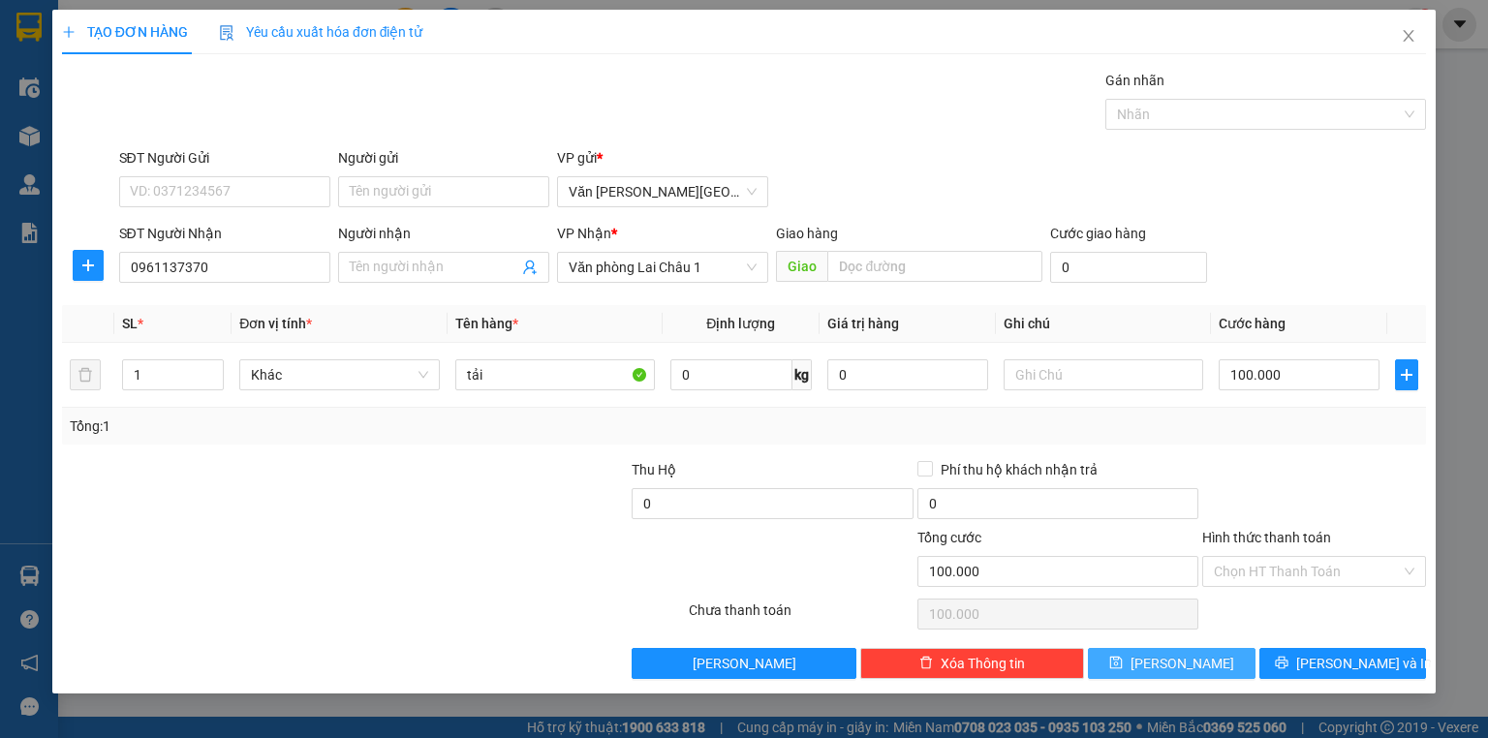
click at [1213, 660] on button "[PERSON_NAME]" at bounding box center [1172, 663] width 168 height 31
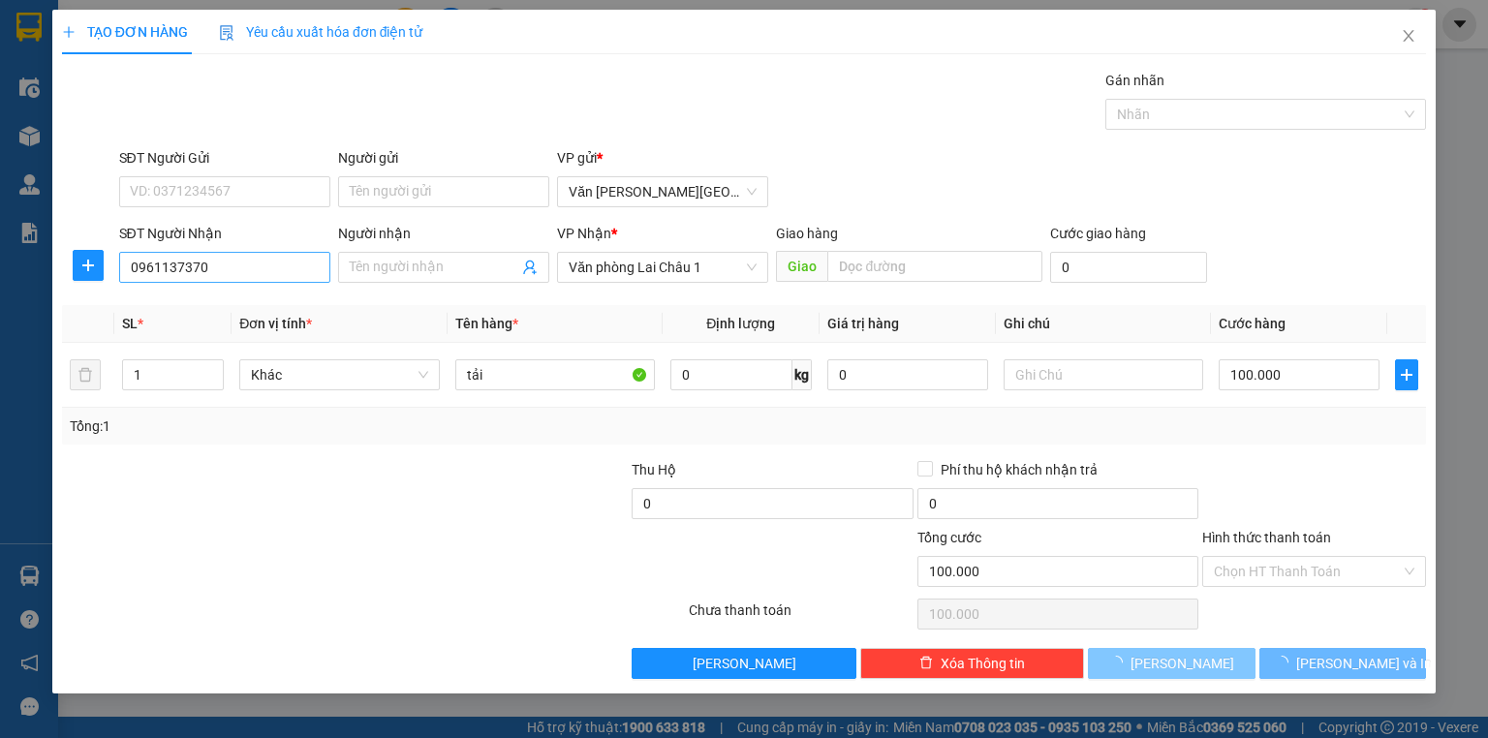
type input "0"
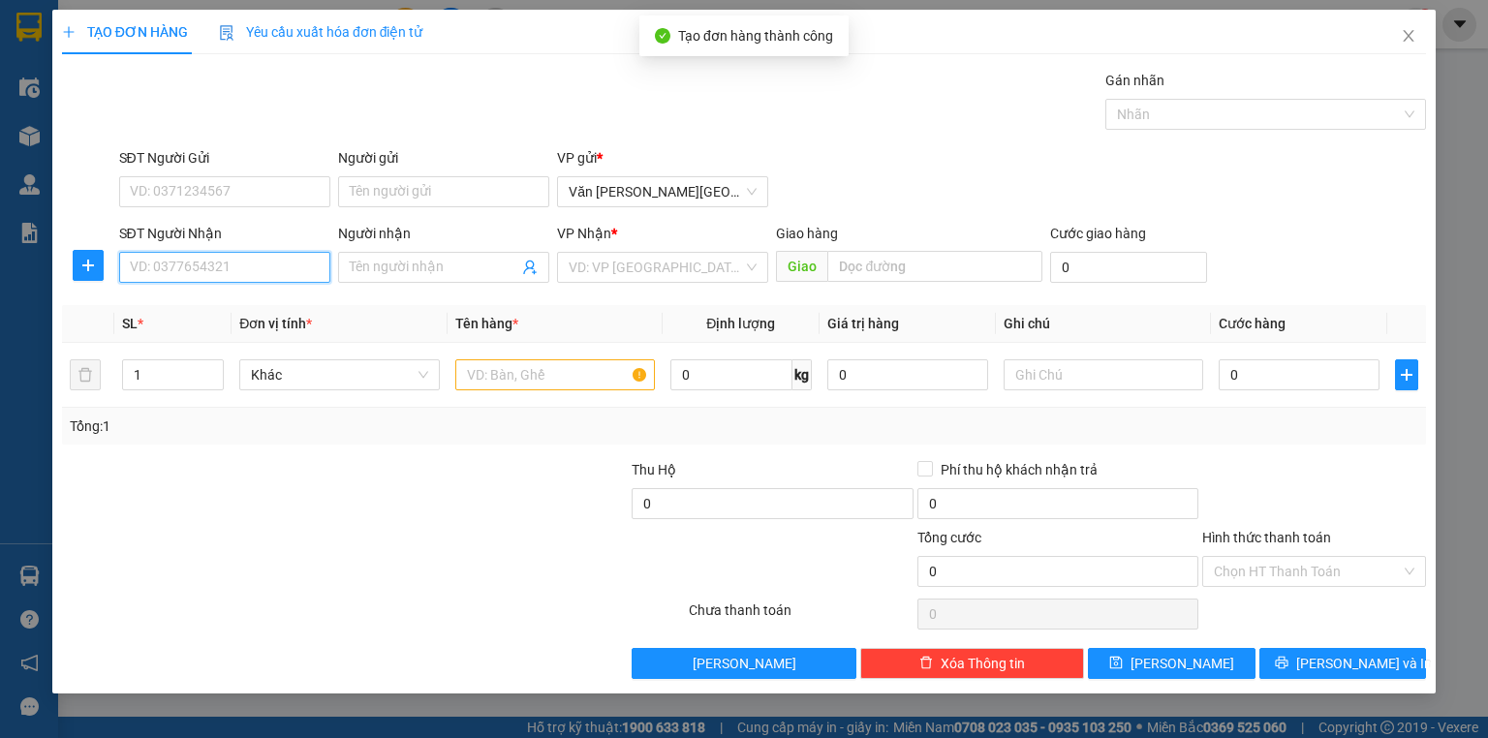
click at [239, 263] on input "SĐT Người Nhận" at bounding box center [224, 267] width 211 height 31
click at [193, 302] on div "0911625666" at bounding box center [225, 305] width 188 height 21
type input "0911625666"
type input "100.000"
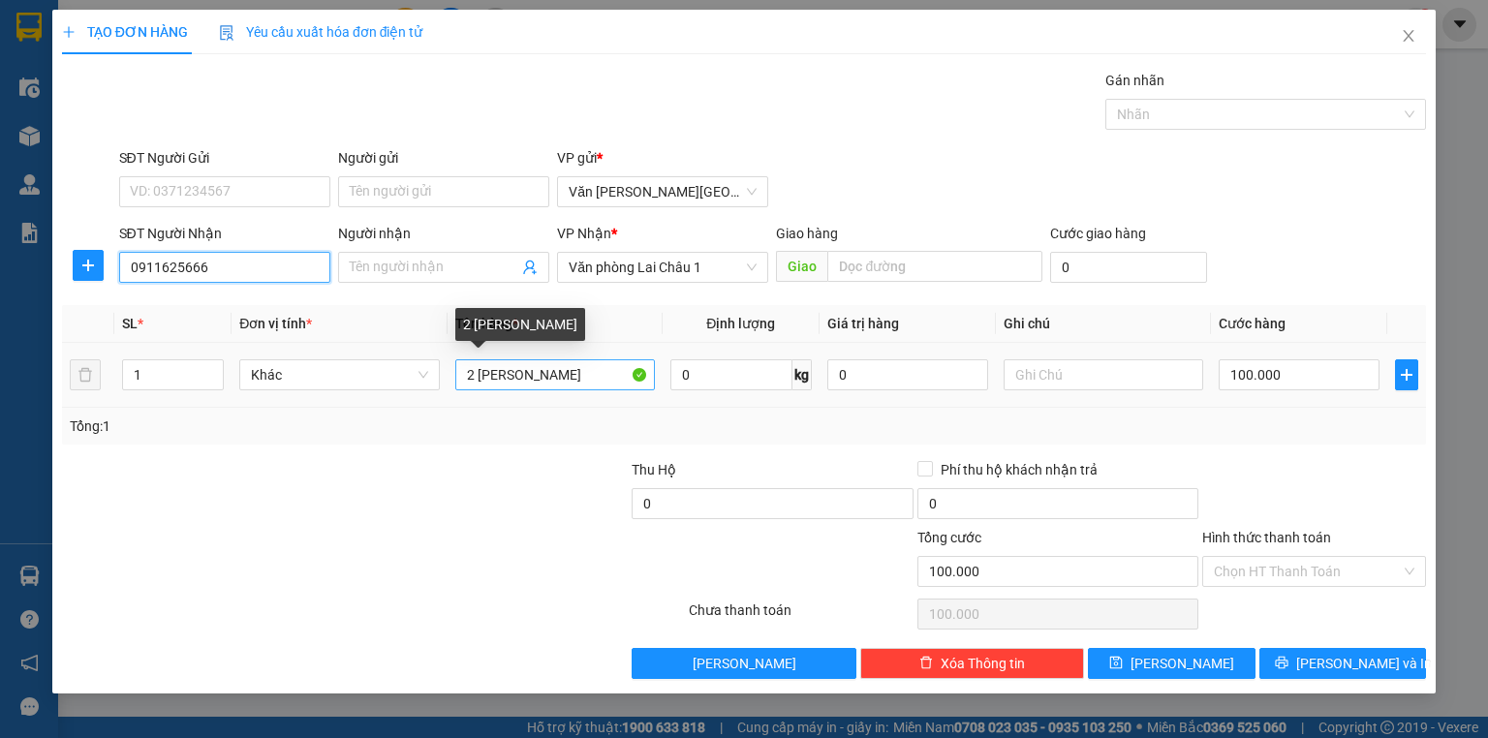
type input "0911625666"
click at [474, 376] on input "2 [PERSON_NAME]" at bounding box center [555, 374] width 200 height 31
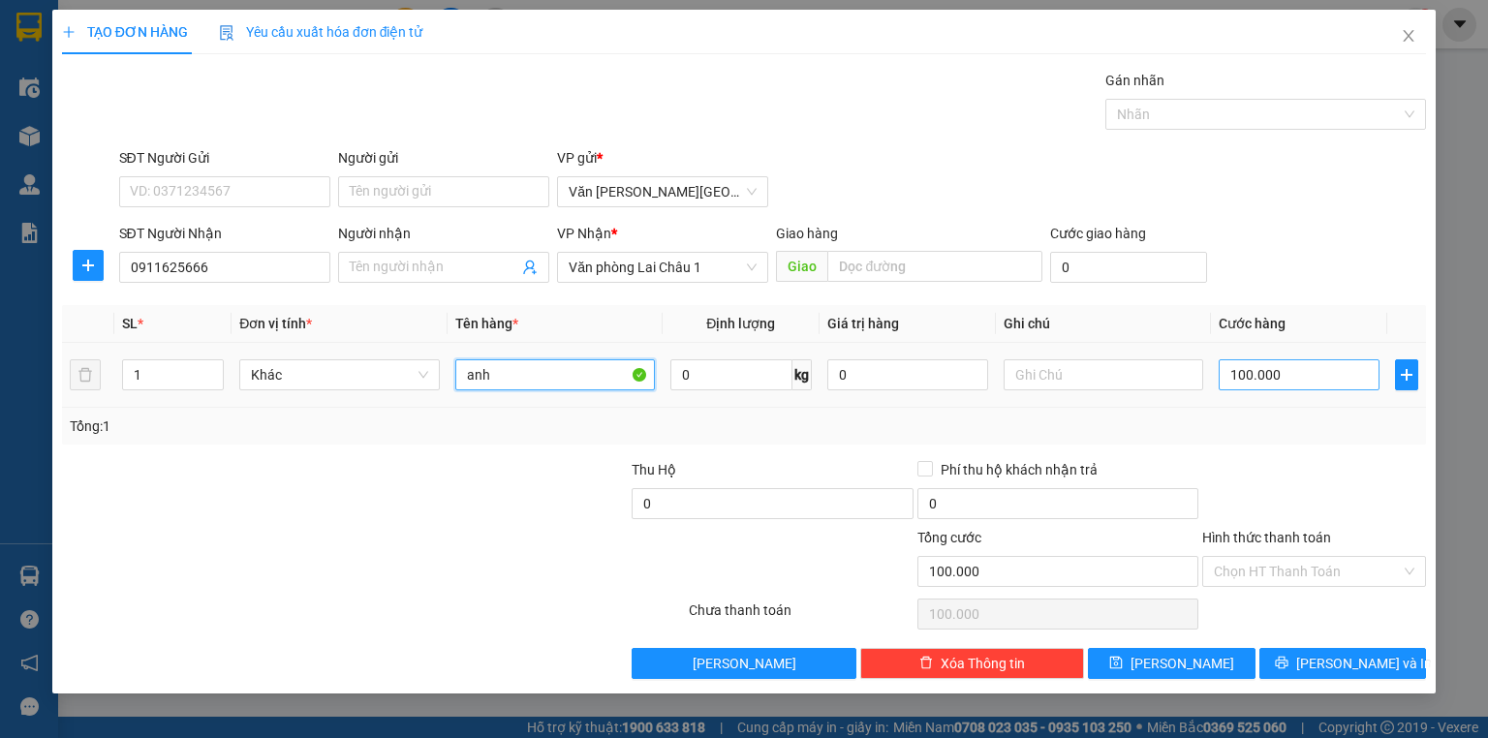
type input "anh"
click at [1232, 374] on input "100.000" at bounding box center [1299, 374] width 161 height 31
type input "5"
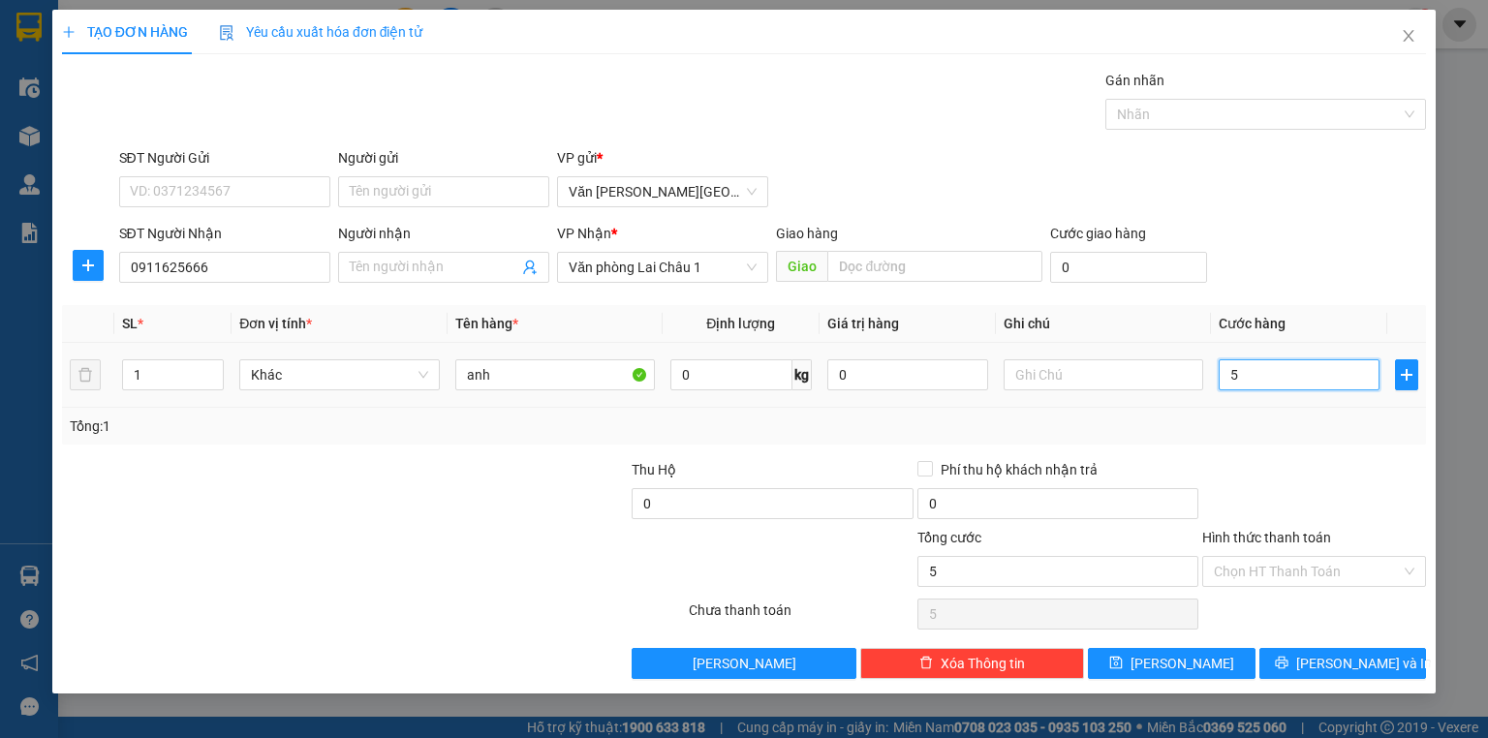
type input "50"
type input "500"
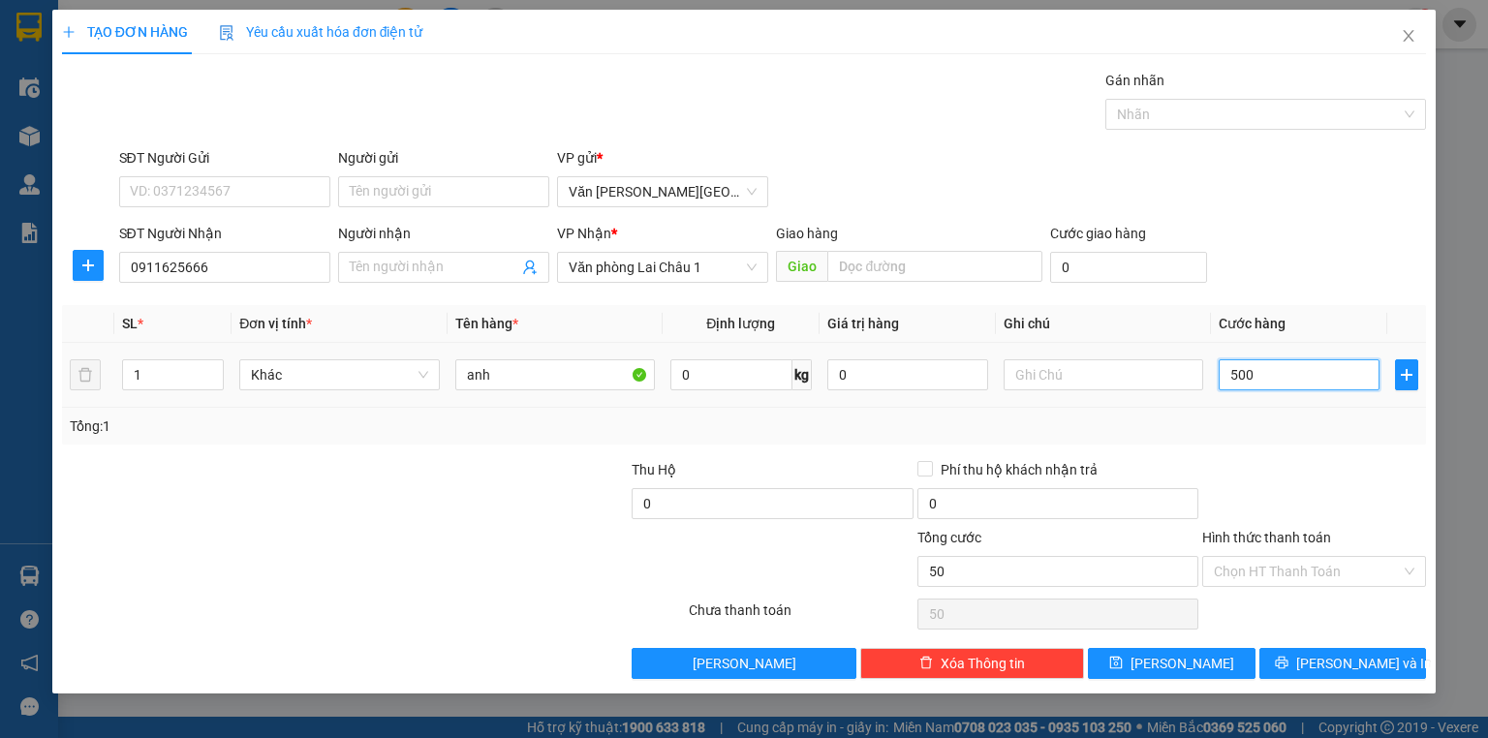
type input "500"
type input "5.000"
type input "50.000"
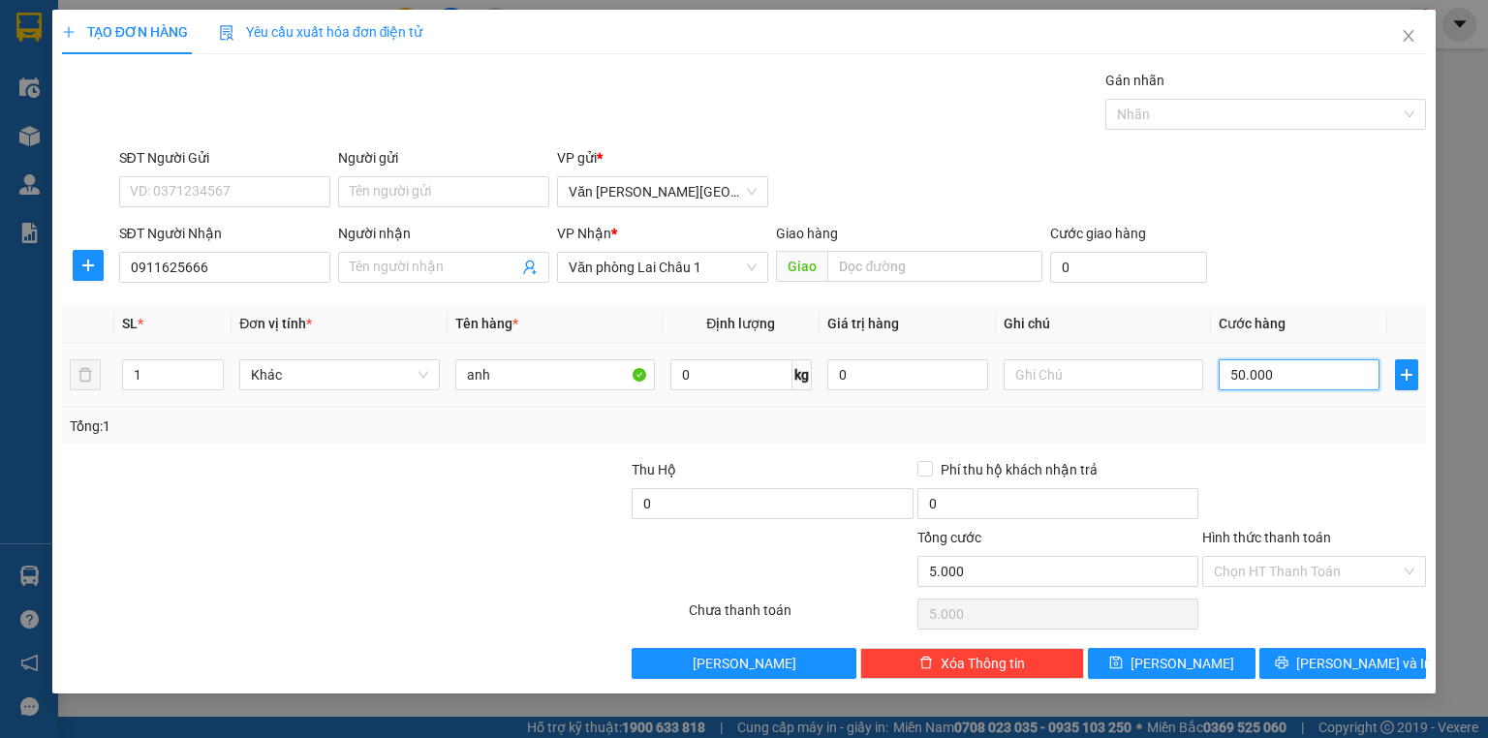
type input "50.000"
type input "500.000"
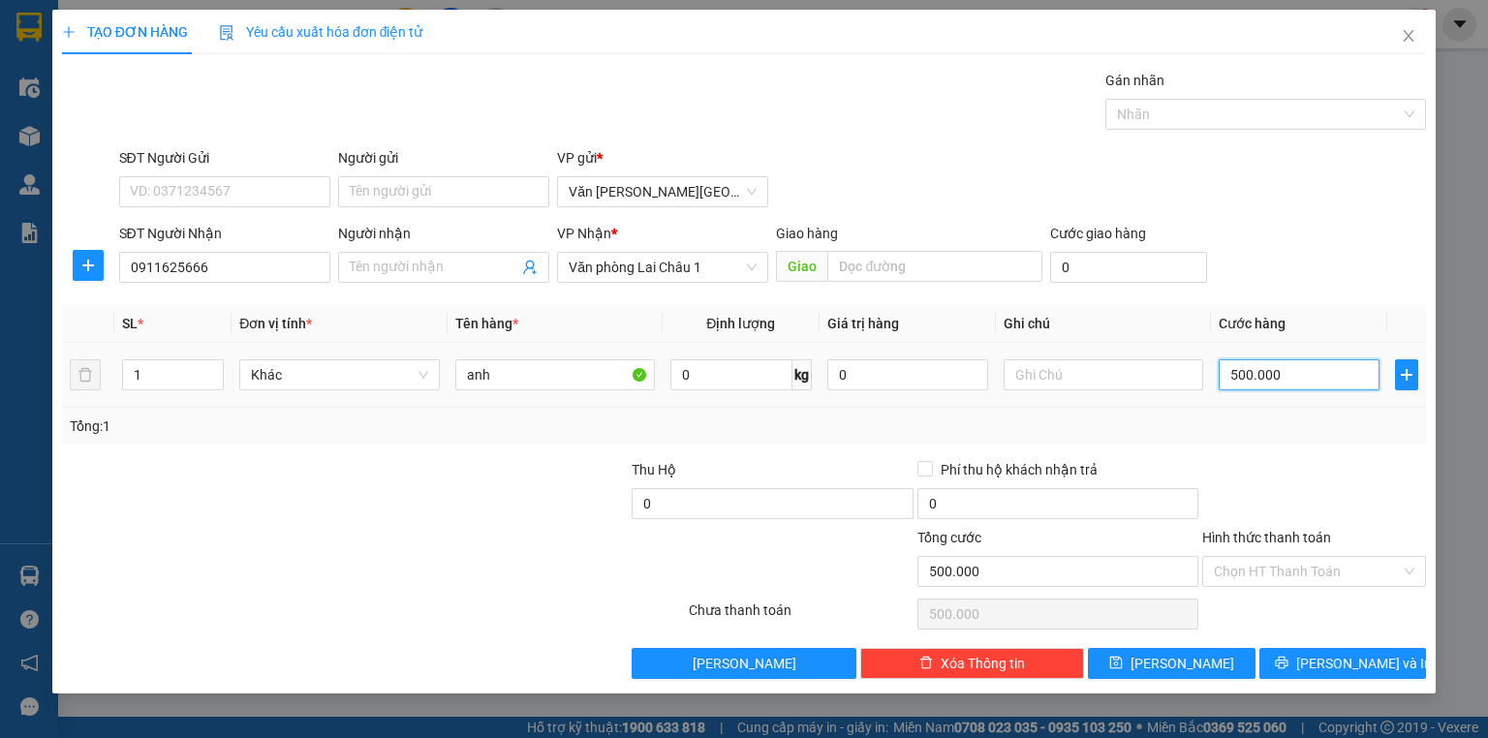
type input "50.000"
click at [1227, 661] on button "[PERSON_NAME]" at bounding box center [1172, 663] width 168 height 31
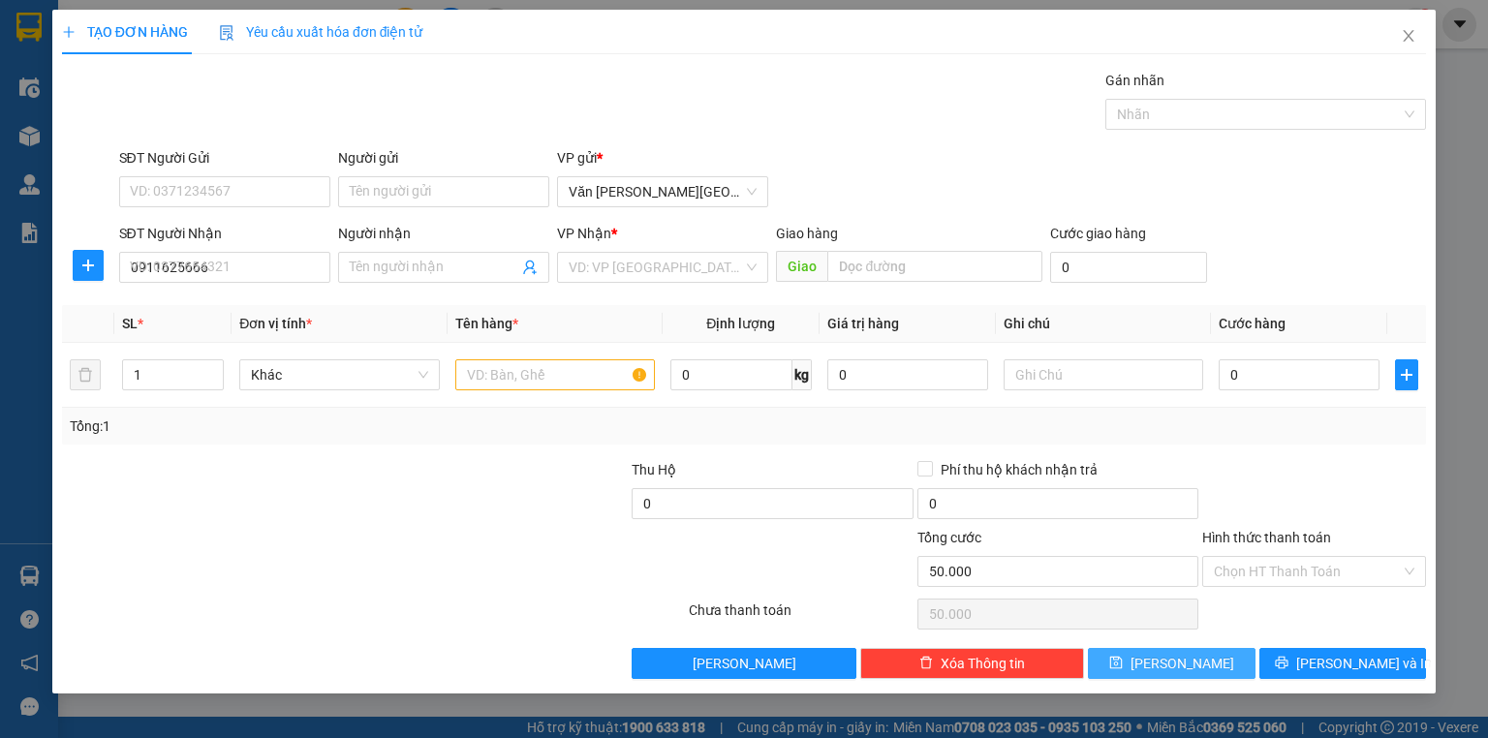
type input "0"
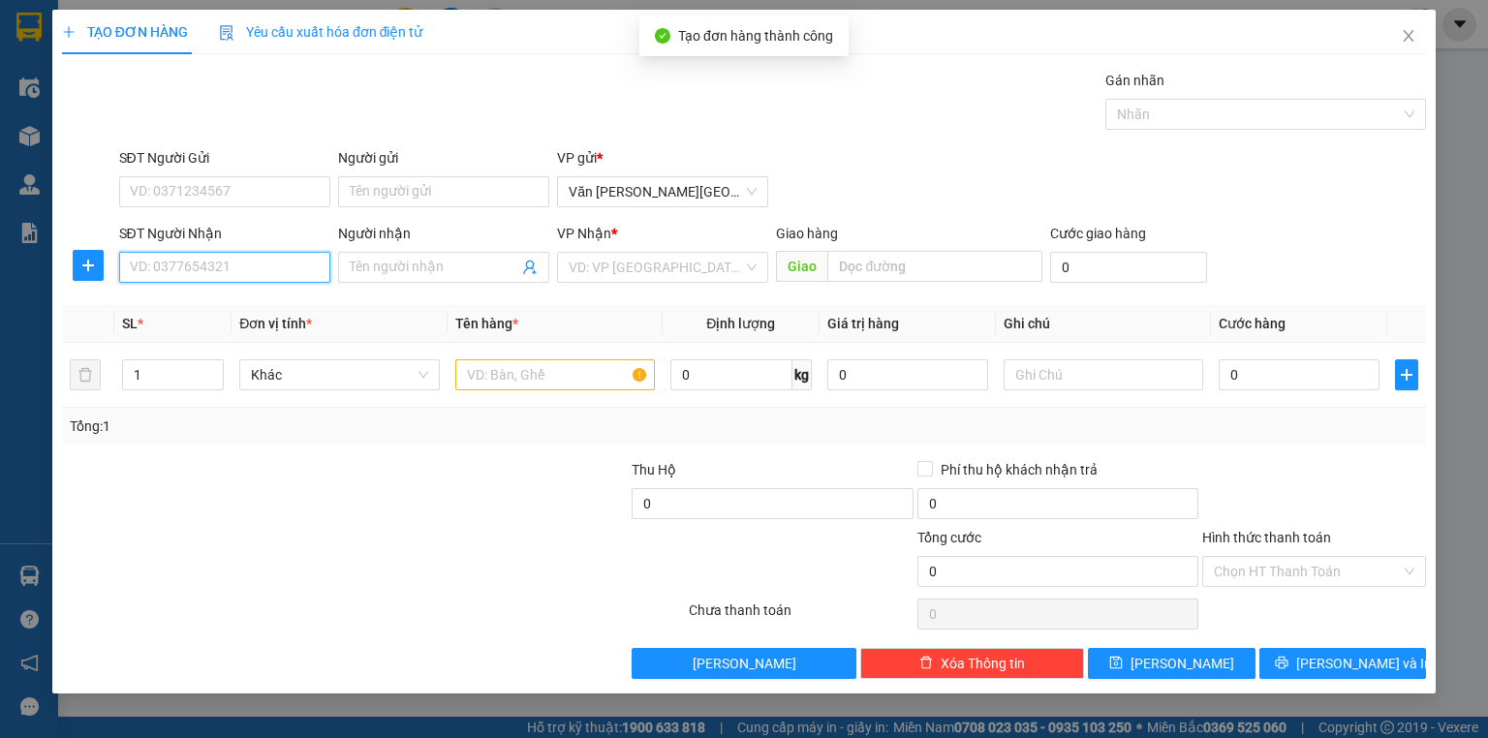
click at [209, 267] on input "SĐT Người Nhận" at bounding box center [224, 267] width 211 height 31
click at [174, 306] on div "0912037345" at bounding box center [225, 305] width 188 height 21
type input "0912037345"
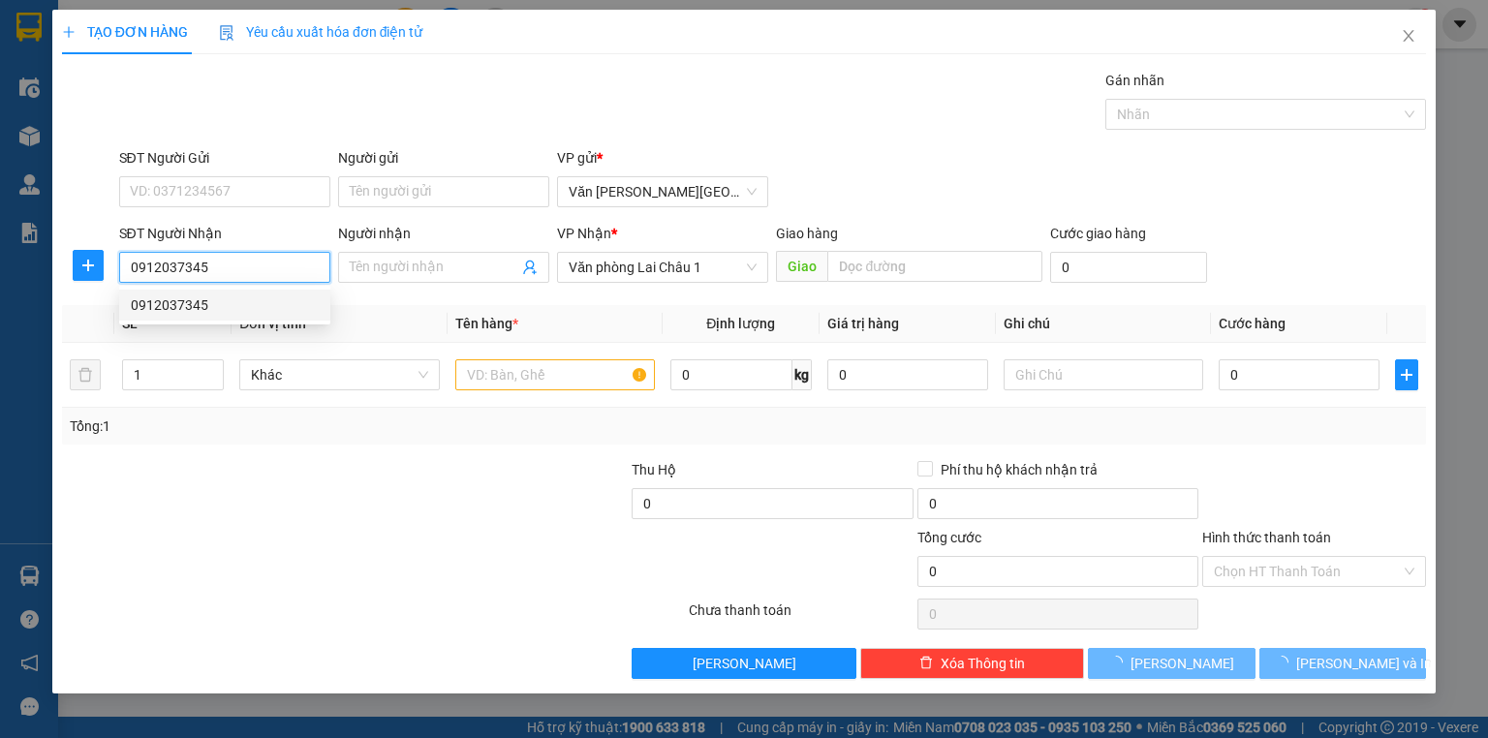
type input "50.000"
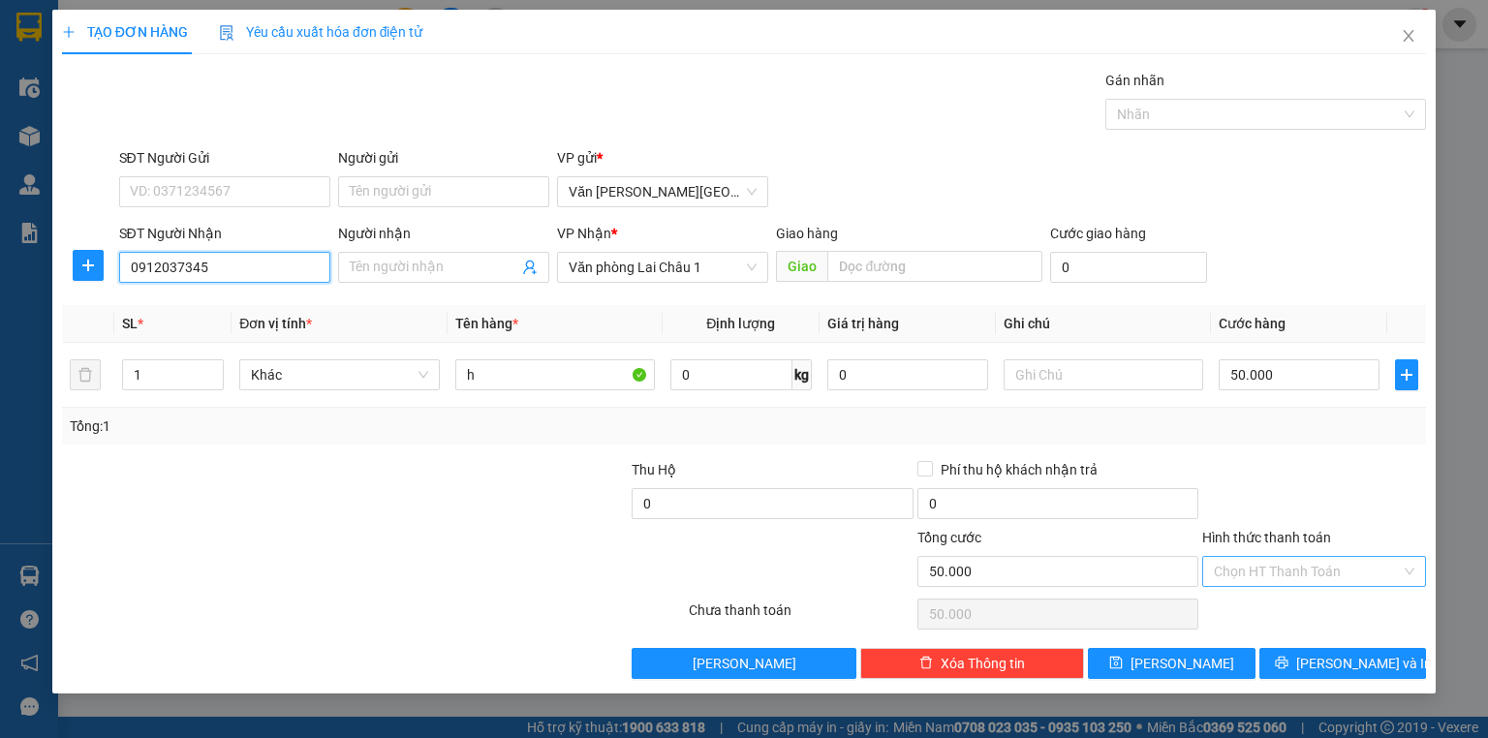
type input "0912037345"
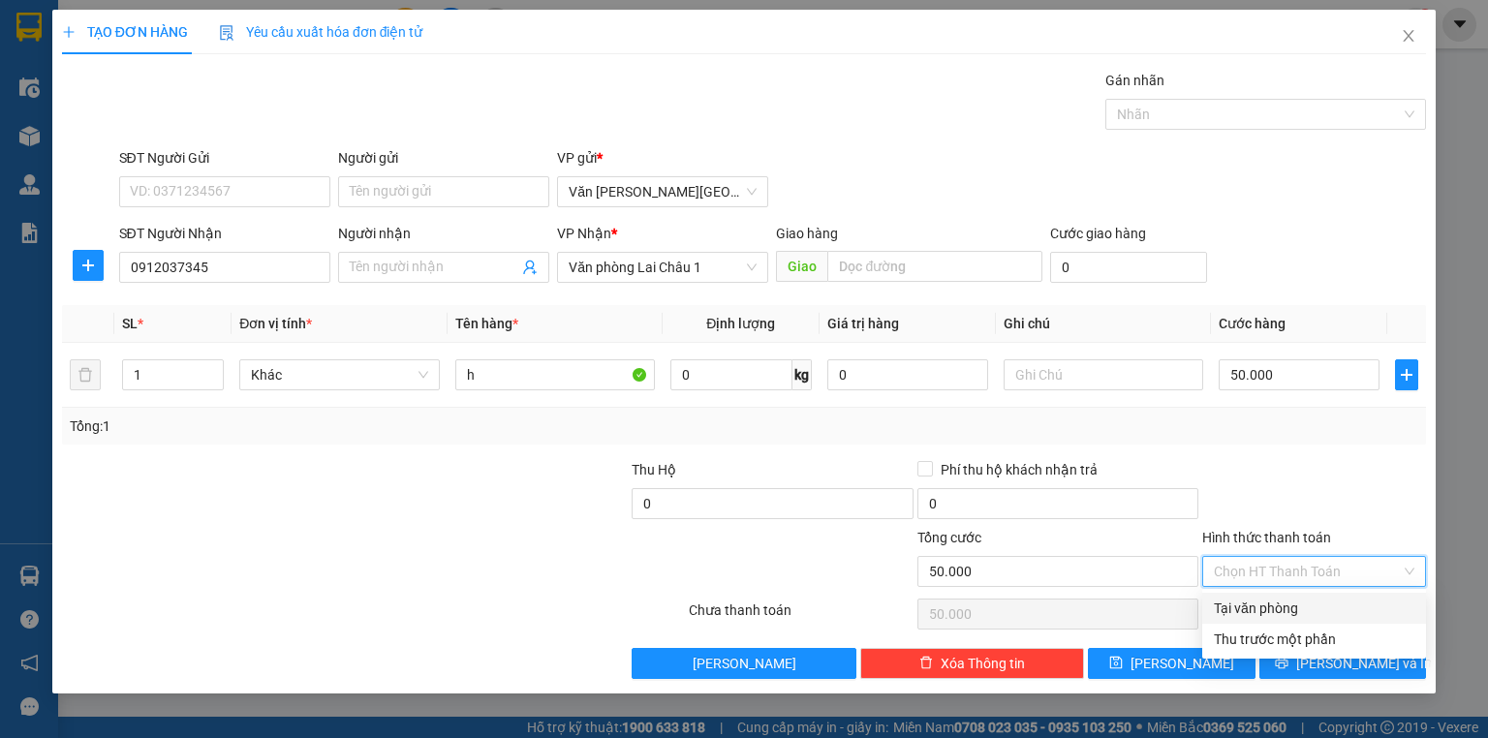
click at [1283, 566] on input "Hình thức thanh toán" at bounding box center [1307, 571] width 187 height 29
click at [1291, 603] on div "Tại văn phòng" at bounding box center [1314, 608] width 201 height 21
type input "0"
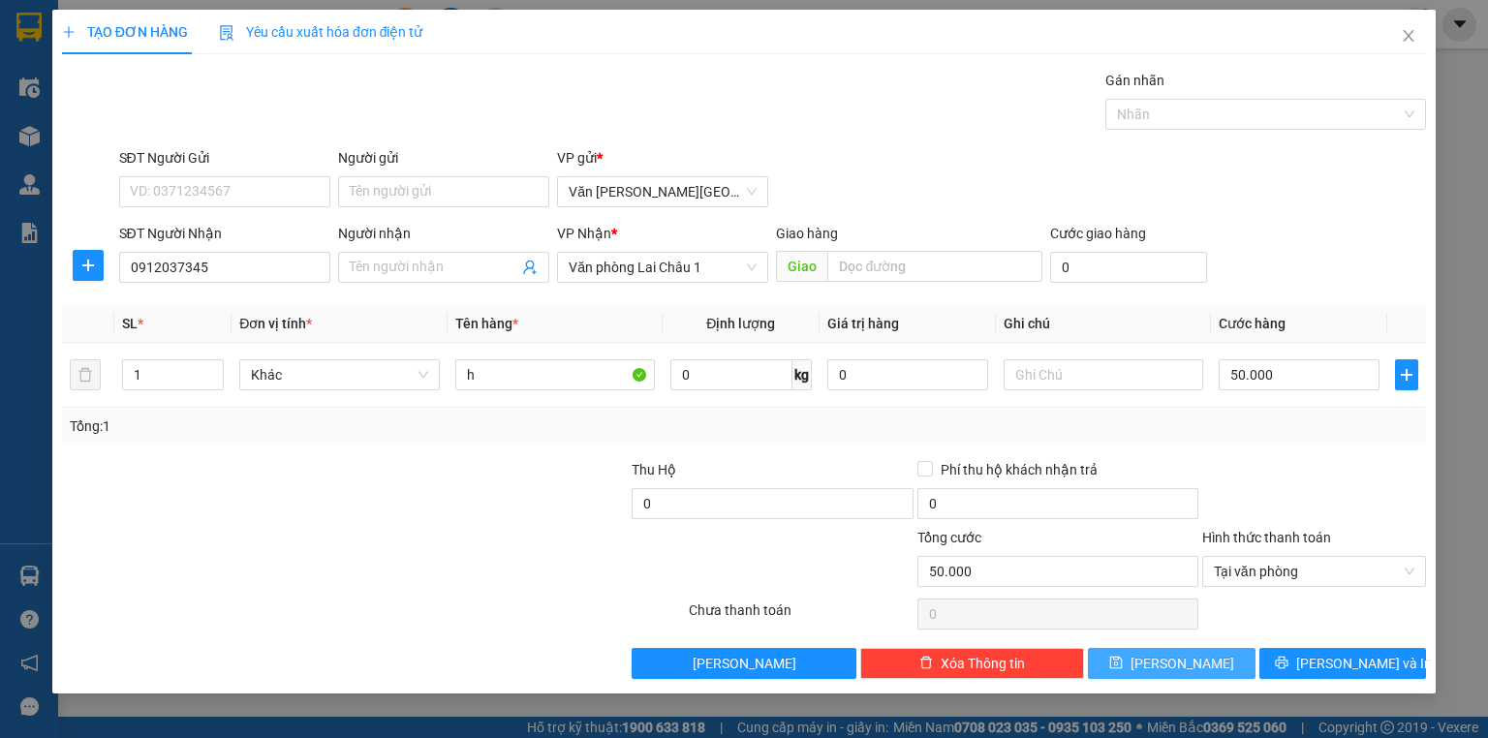
click at [1193, 665] on span "[PERSON_NAME]" at bounding box center [1183, 663] width 104 height 21
type input "0"
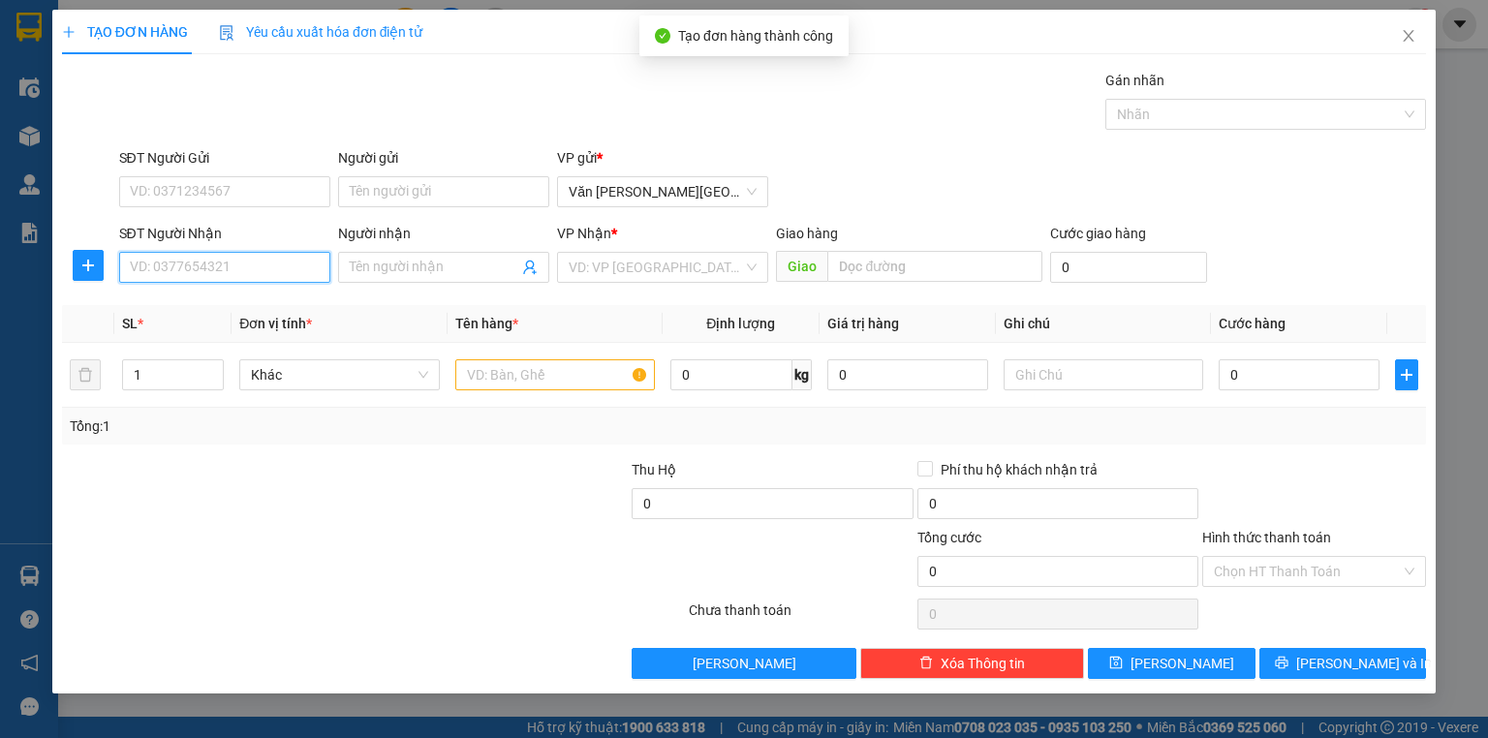
click at [167, 271] on input "SĐT Người Nhận" at bounding box center [224, 267] width 211 height 31
type input "0856264540"
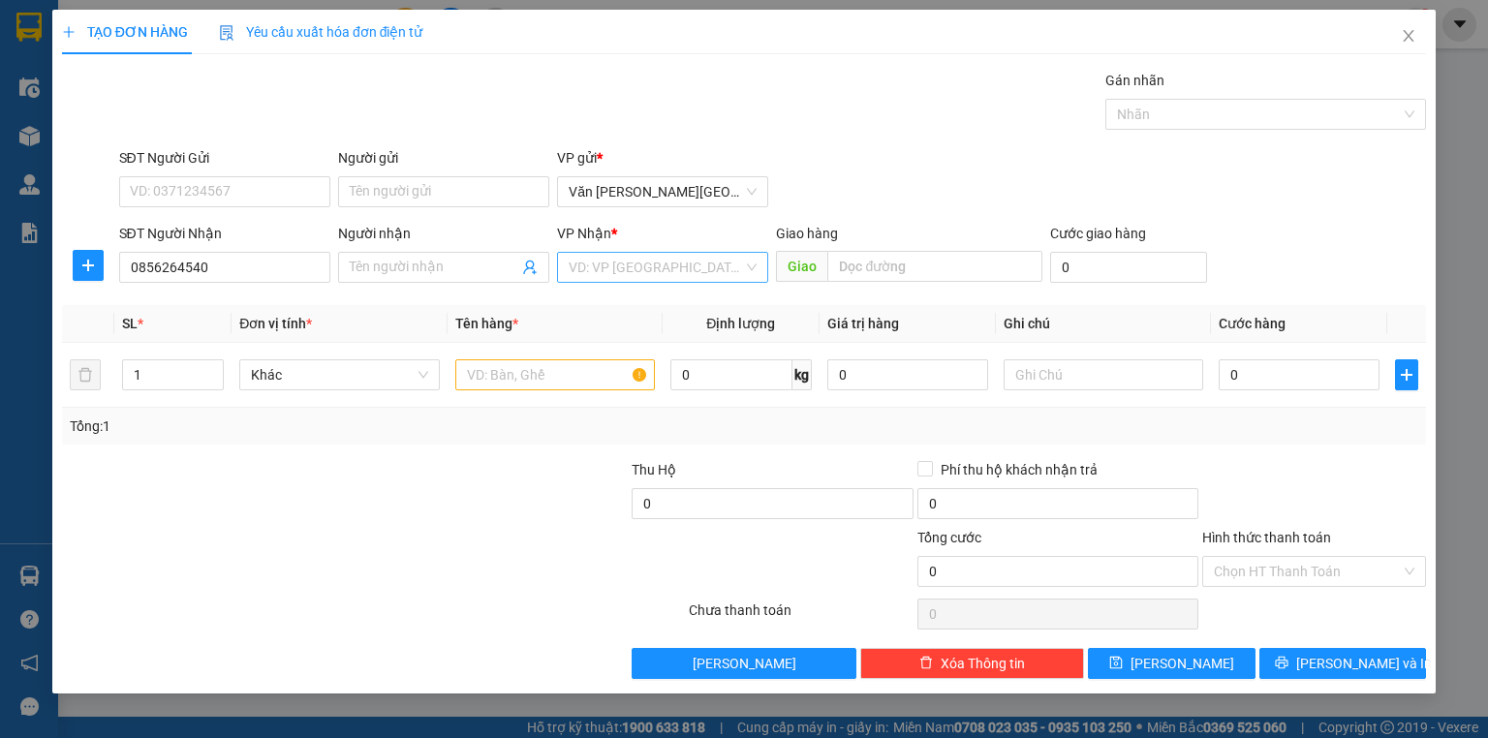
click at [618, 266] on input "search" at bounding box center [656, 267] width 174 height 29
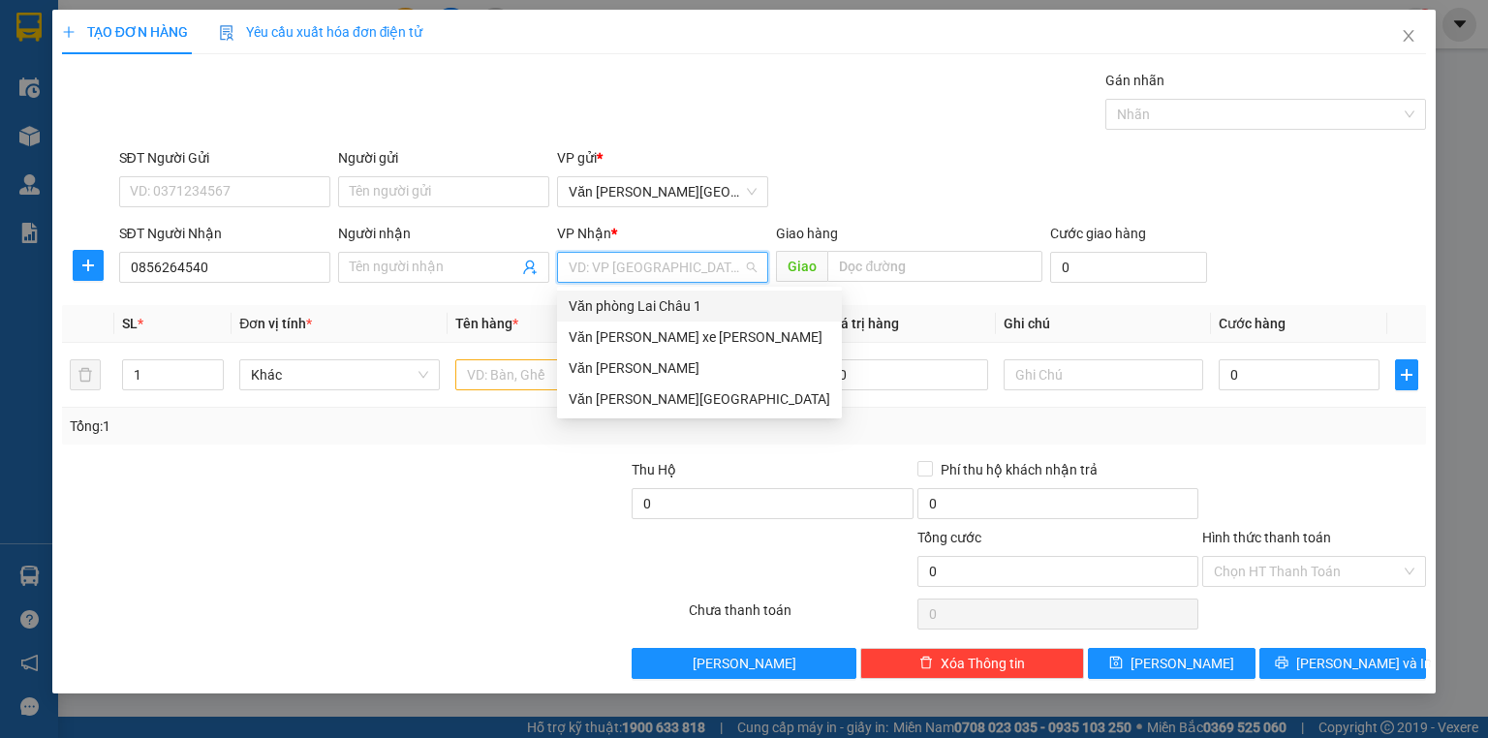
click at [647, 309] on div "Văn phòng Lai Châu 1" at bounding box center [700, 305] width 262 height 21
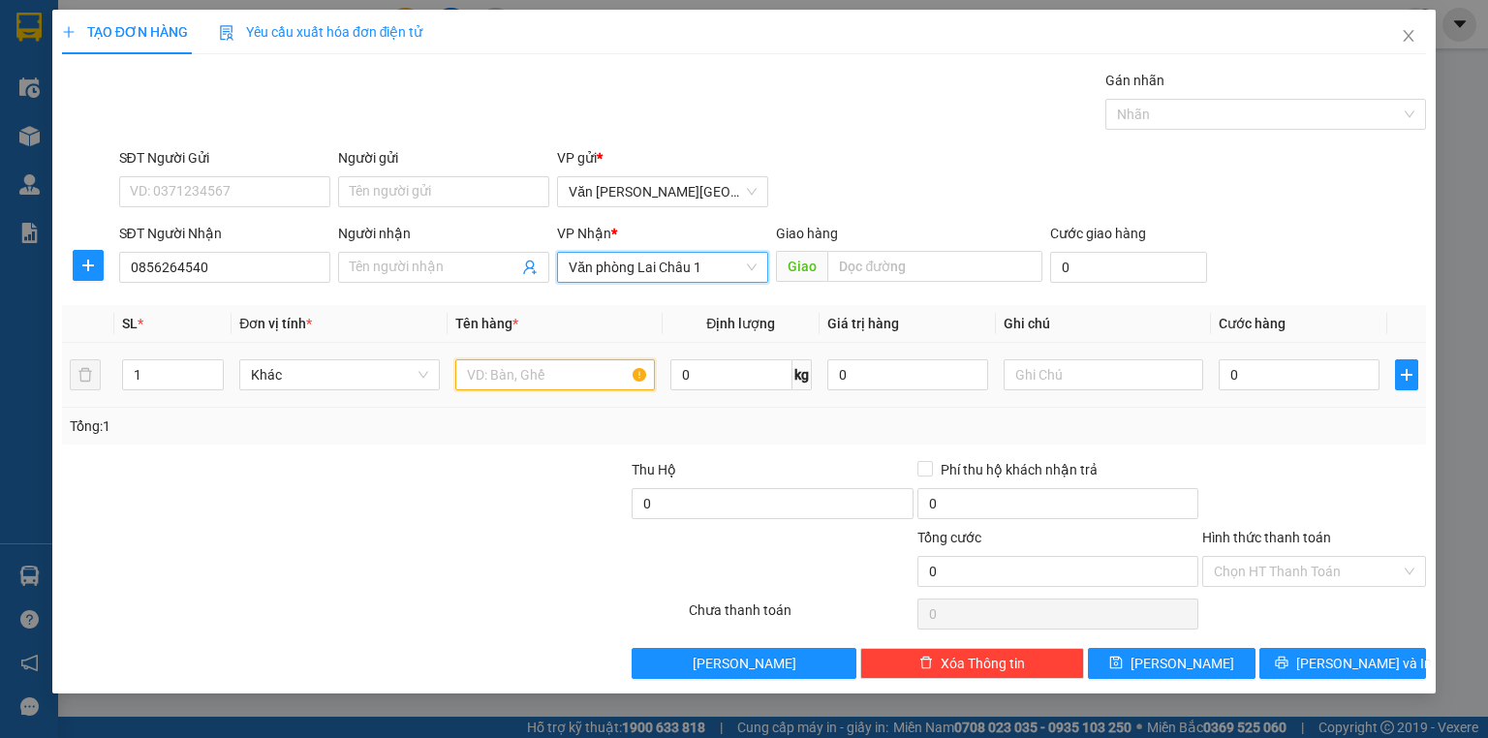
click at [540, 370] on input "text" at bounding box center [555, 374] width 200 height 31
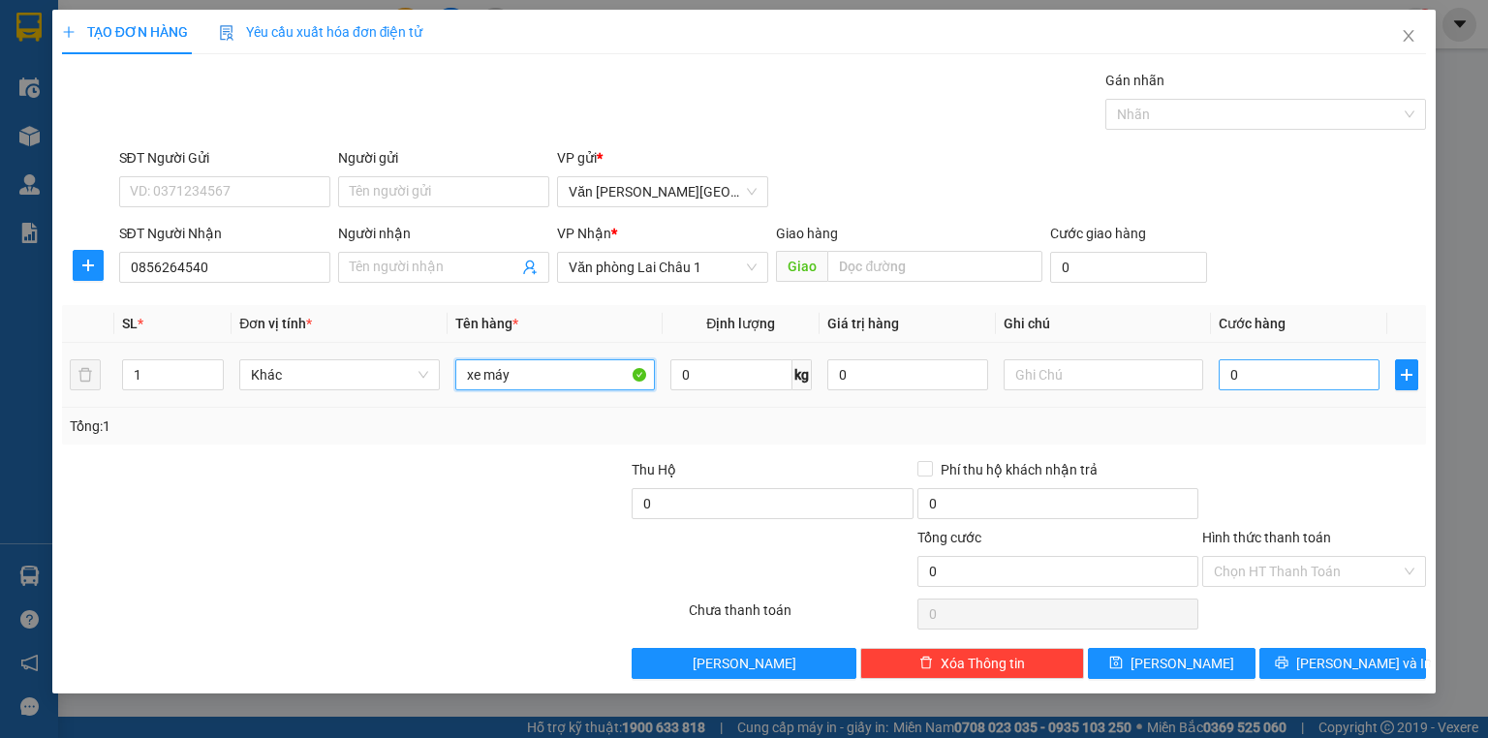
type input "xe máy"
click at [1225, 374] on input "0" at bounding box center [1299, 374] width 161 height 31
type input "4"
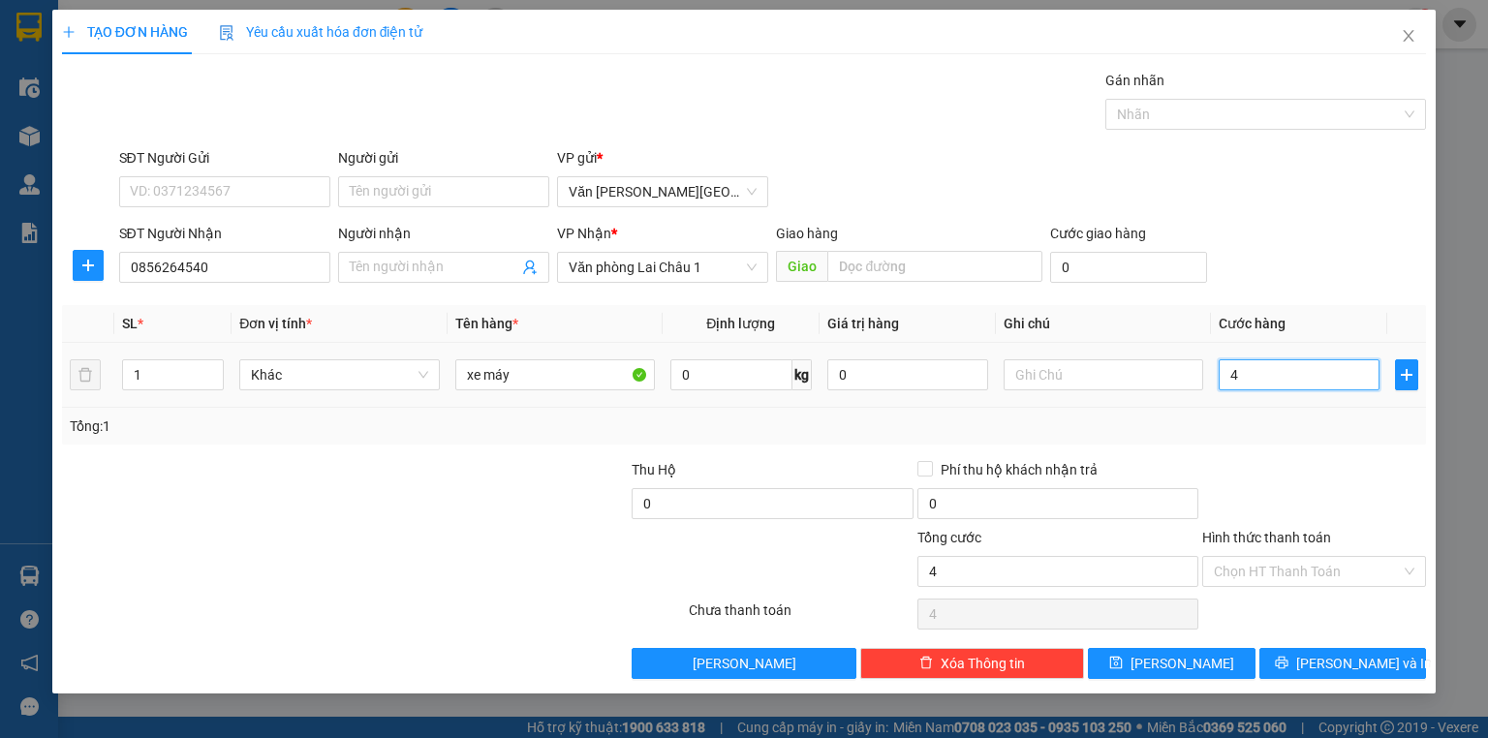
type input "45"
type input "450"
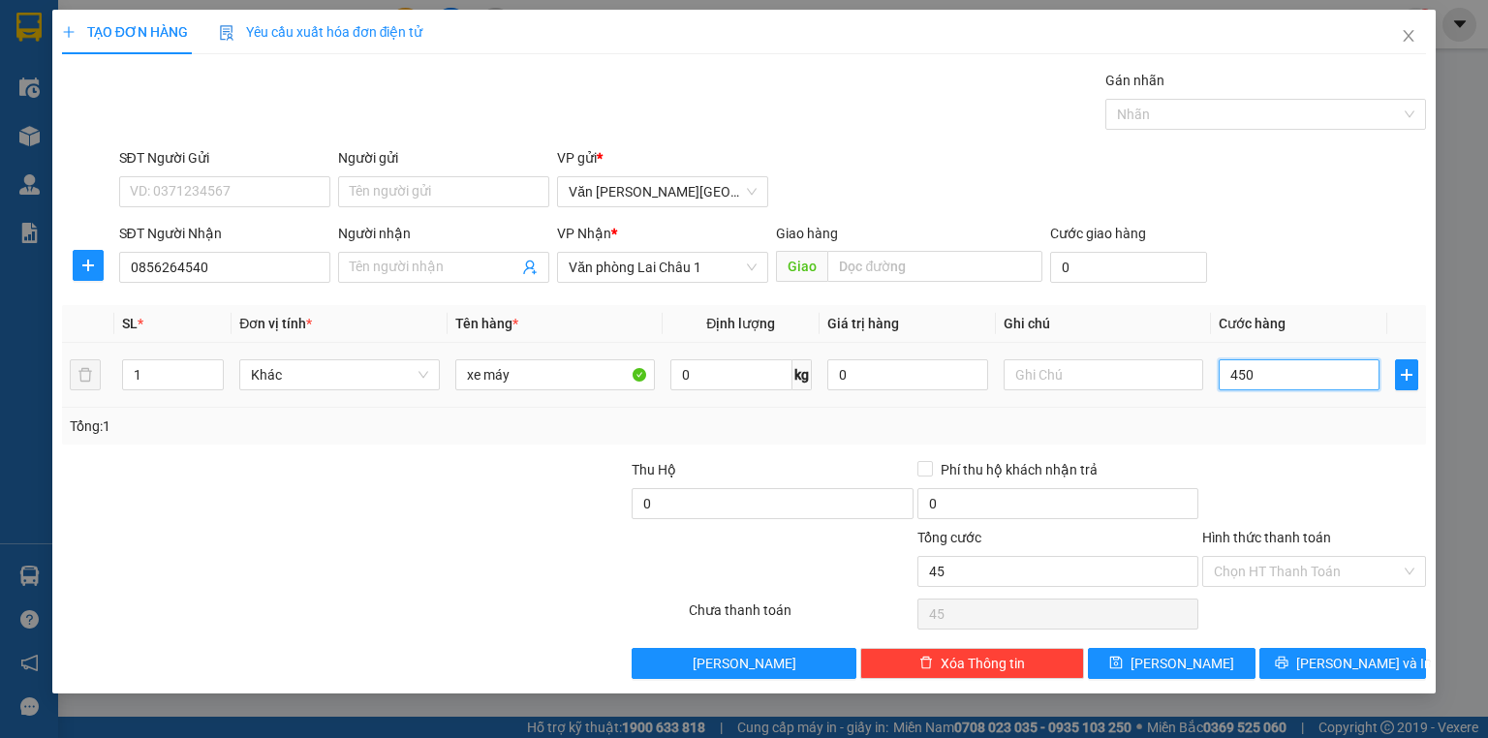
type input "450"
type input "4.500"
type input "45.000"
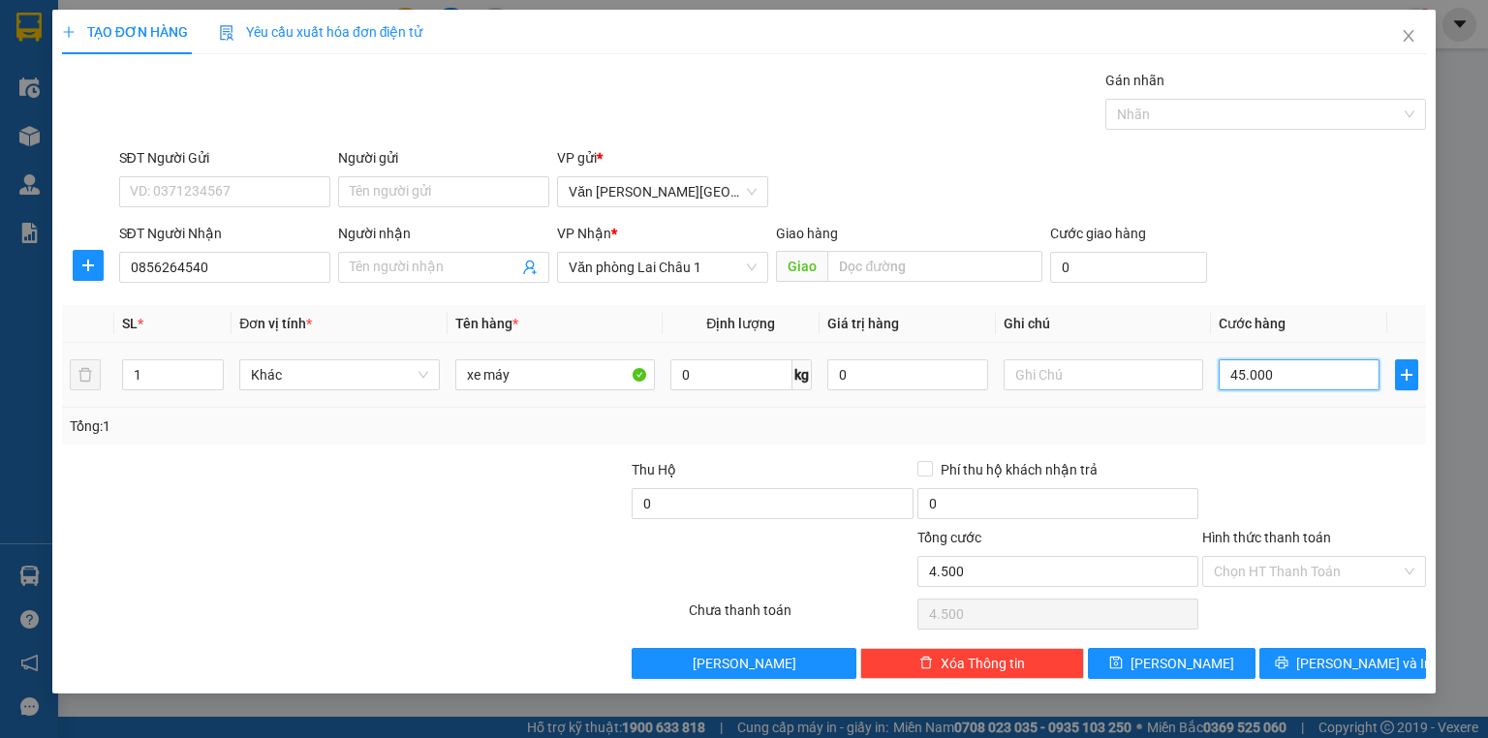
type input "45.000"
type input "450.000"
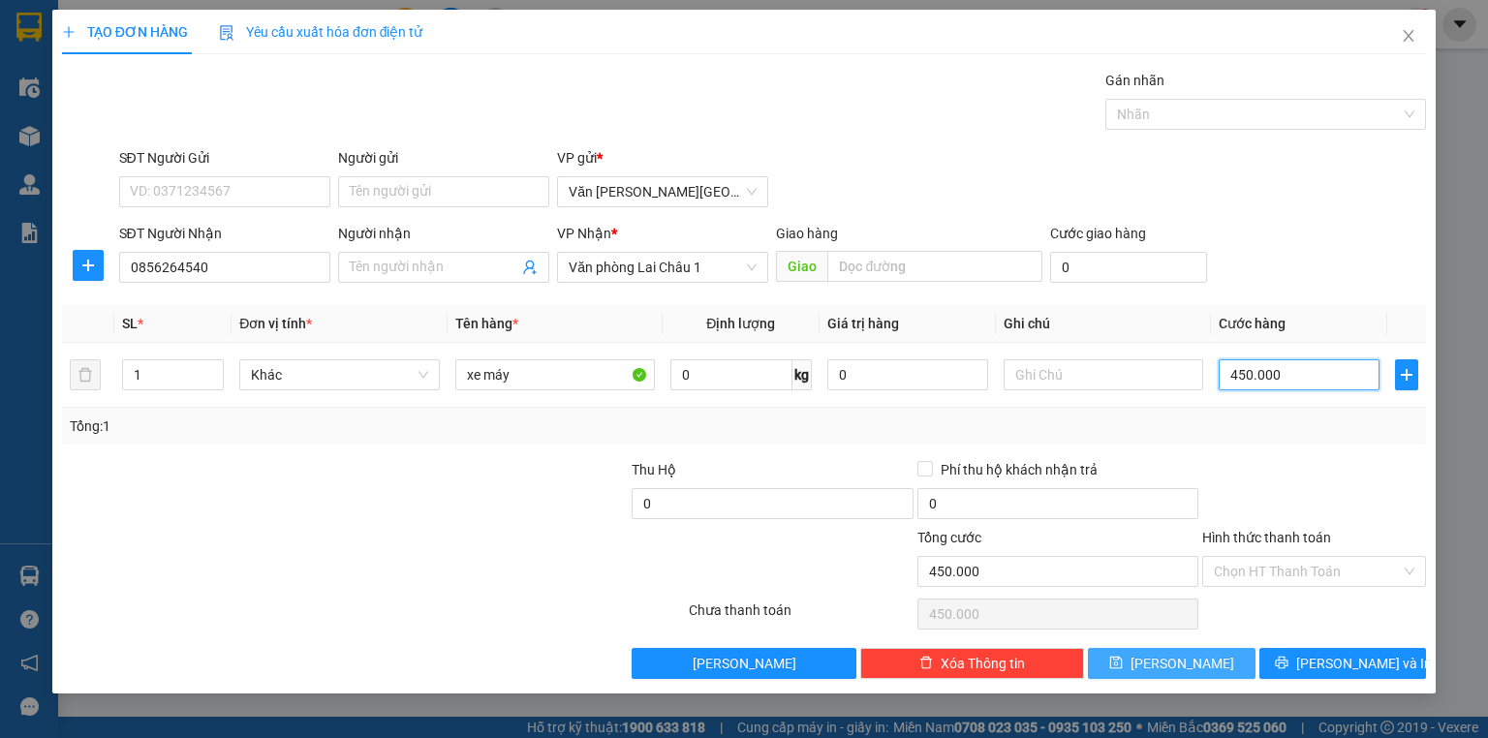
type input "450.000"
click at [1184, 655] on span "[PERSON_NAME]" at bounding box center [1183, 663] width 104 height 21
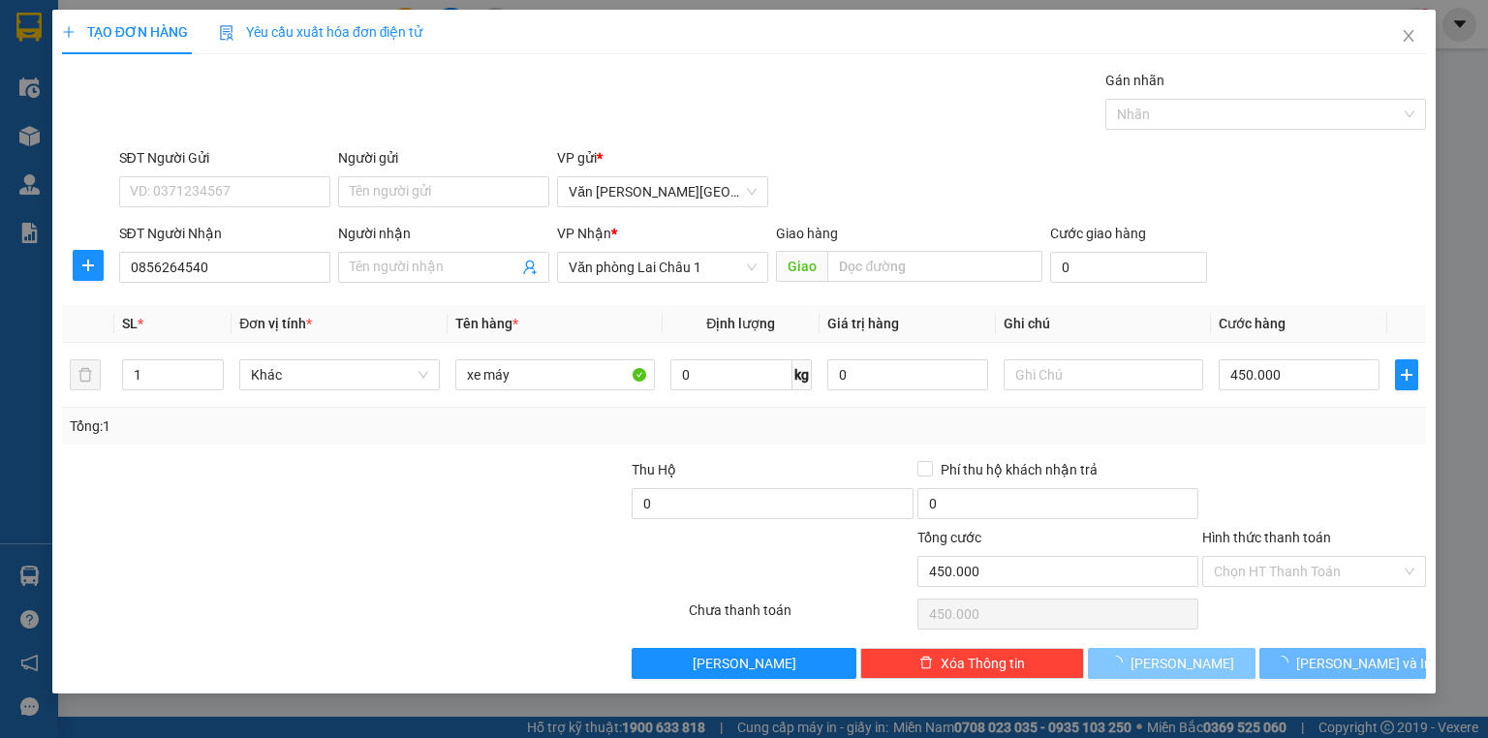
type input "0"
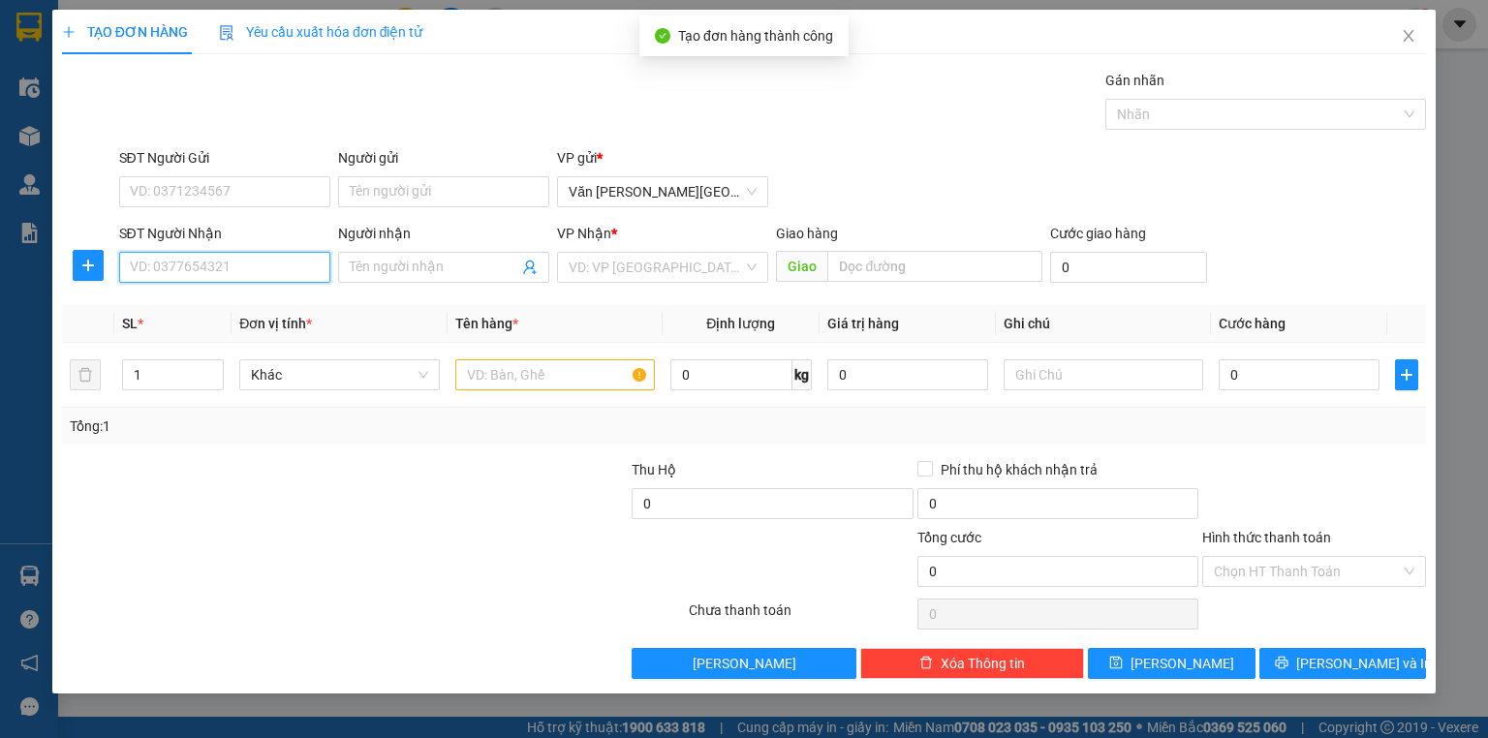
click at [202, 267] on input "SĐT Người Nhận" at bounding box center [224, 267] width 211 height 31
click at [190, 299] on div "0976599216" at bounding box center [225, 305] width 188 height 21
type input "0976599216"
type input "50.000"
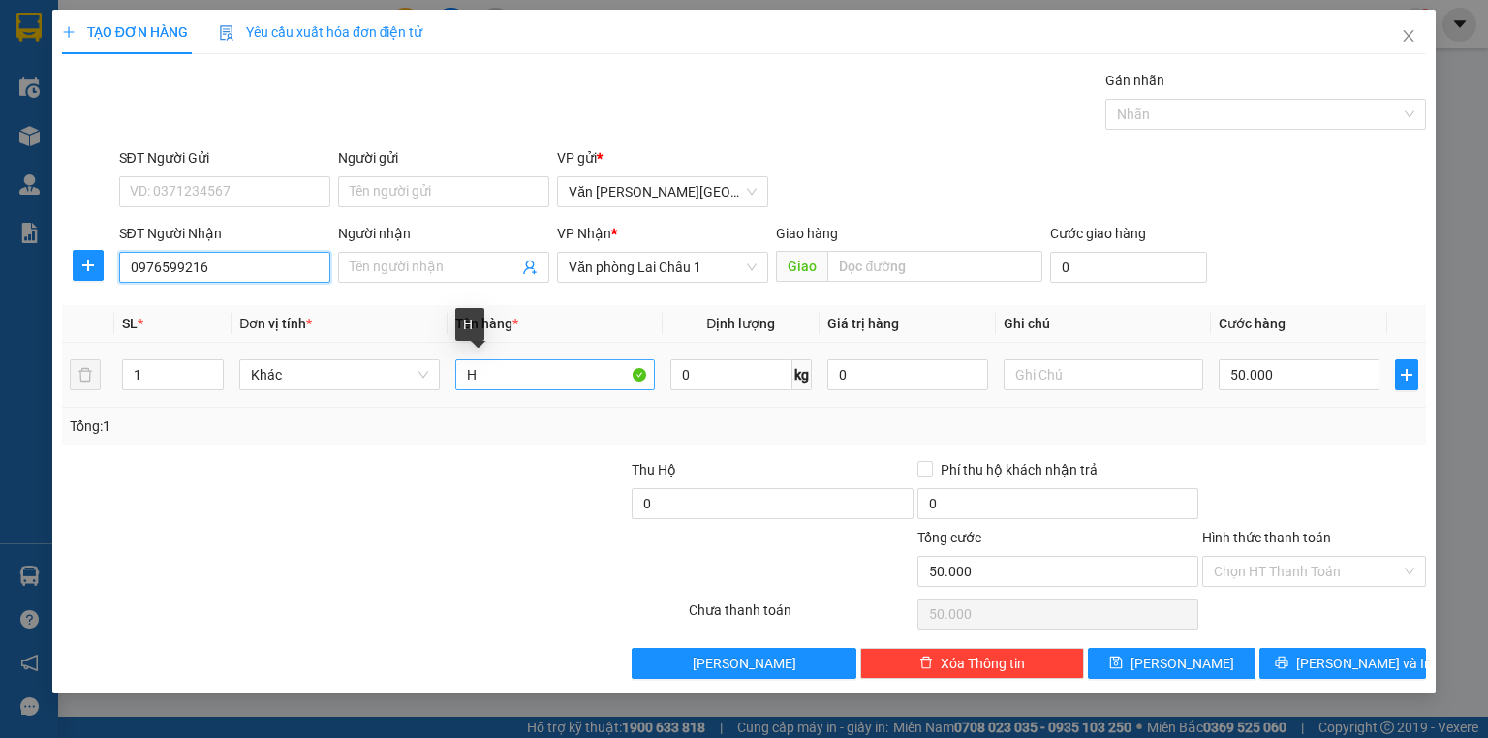
type input "0976599216"
click at [465, 371] on input "H" at bounding box center [555, 374] width 200 height 31
type input "2H"
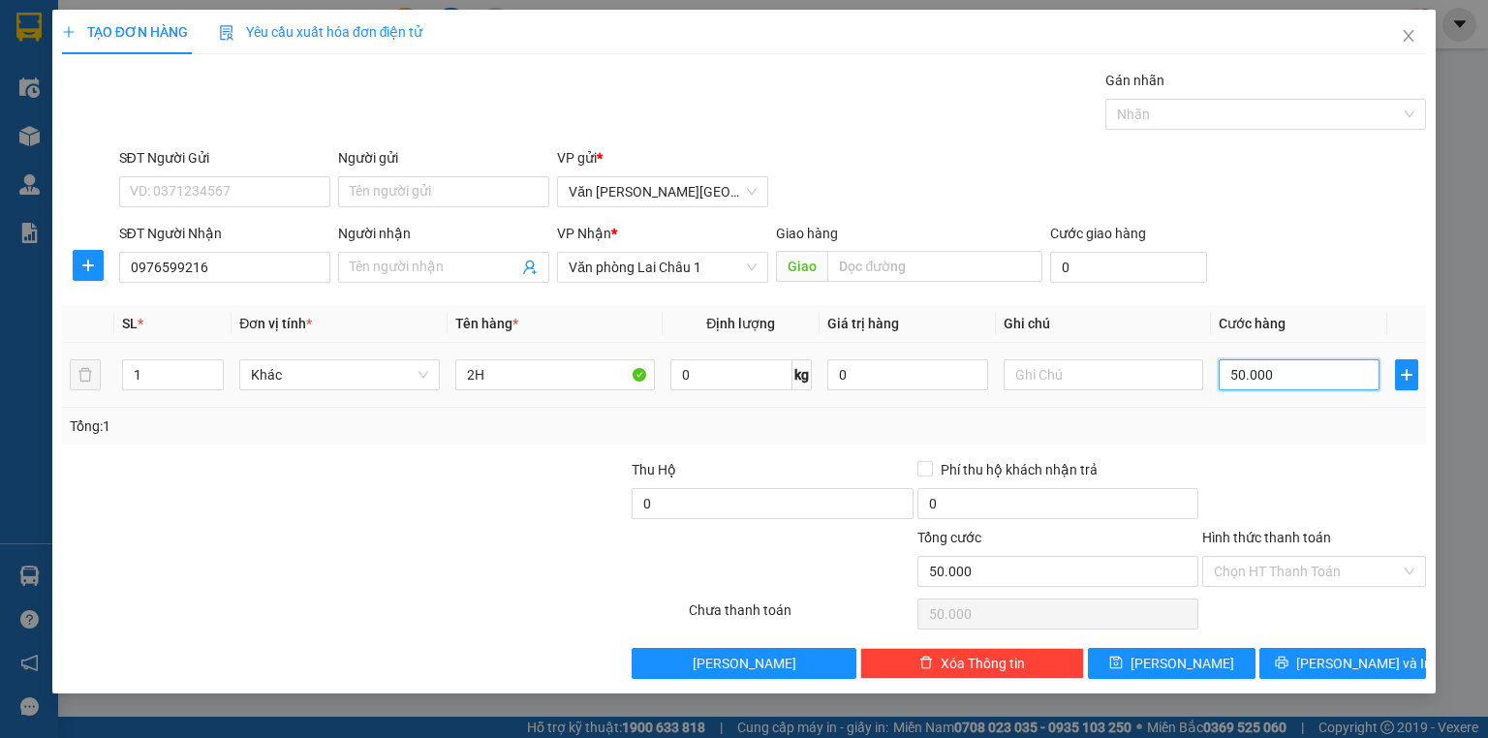
click at [1226, 372] on input "50.000" at bounding box center [1299, 374] width 161 height 31
type input "1"
type input "10"
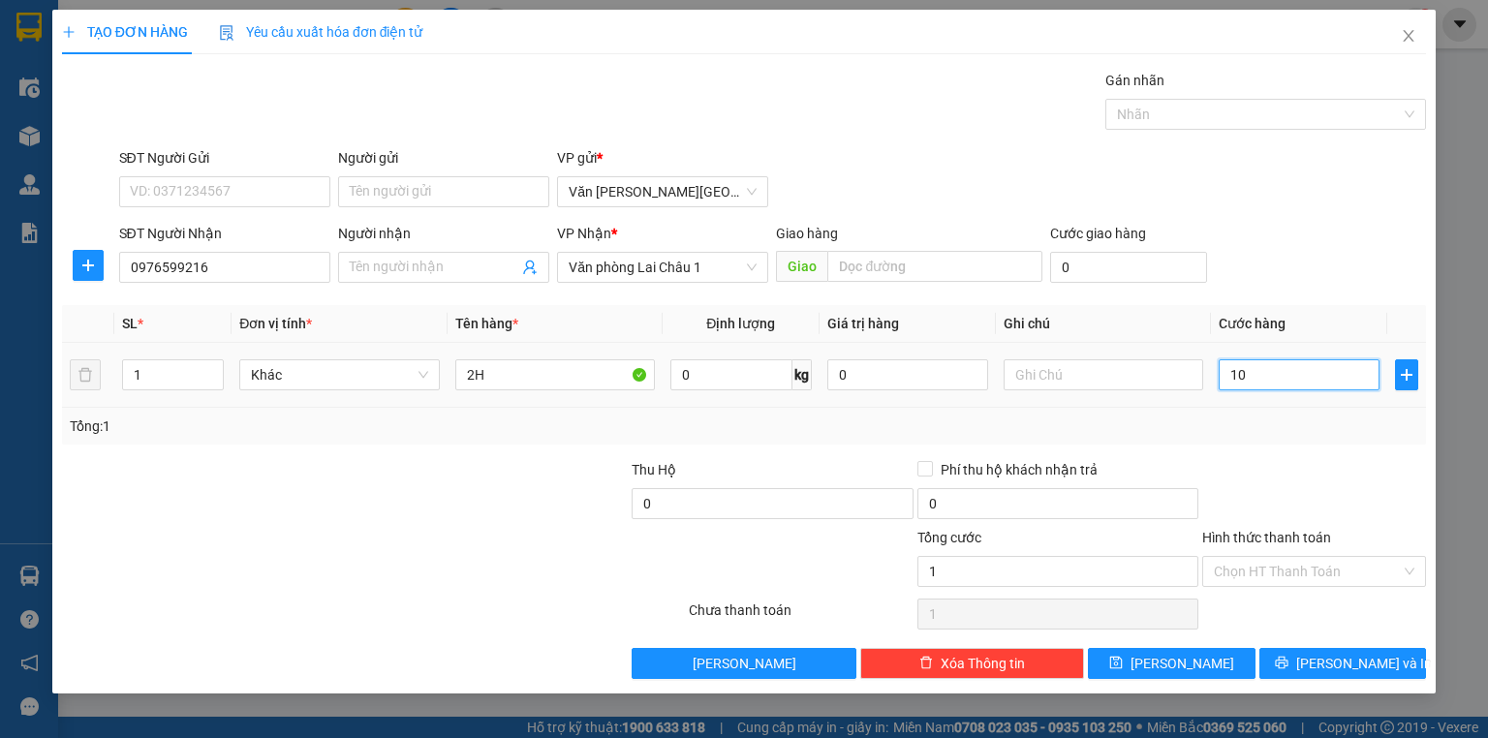
type input "10"
type input "100"
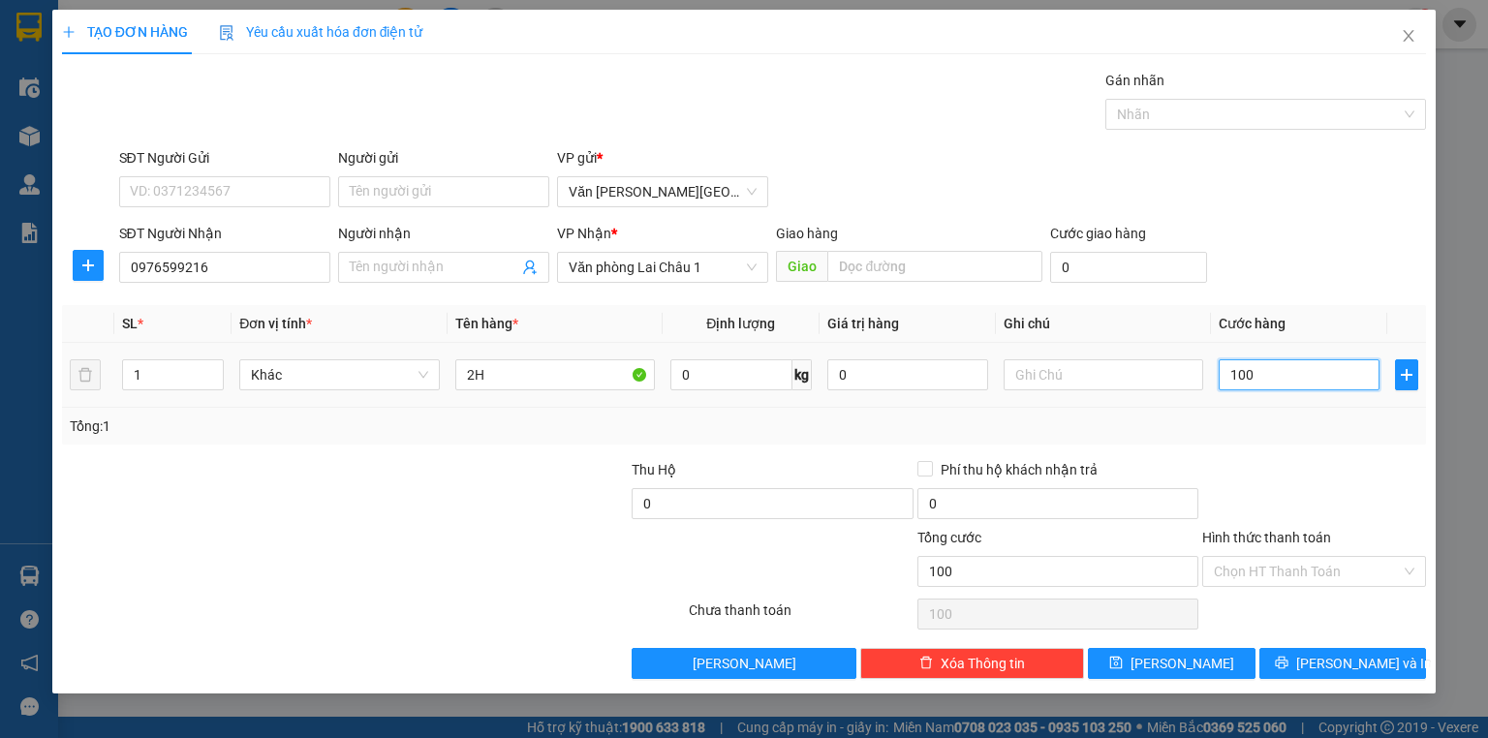
type input "1.000"
type input "10.000"
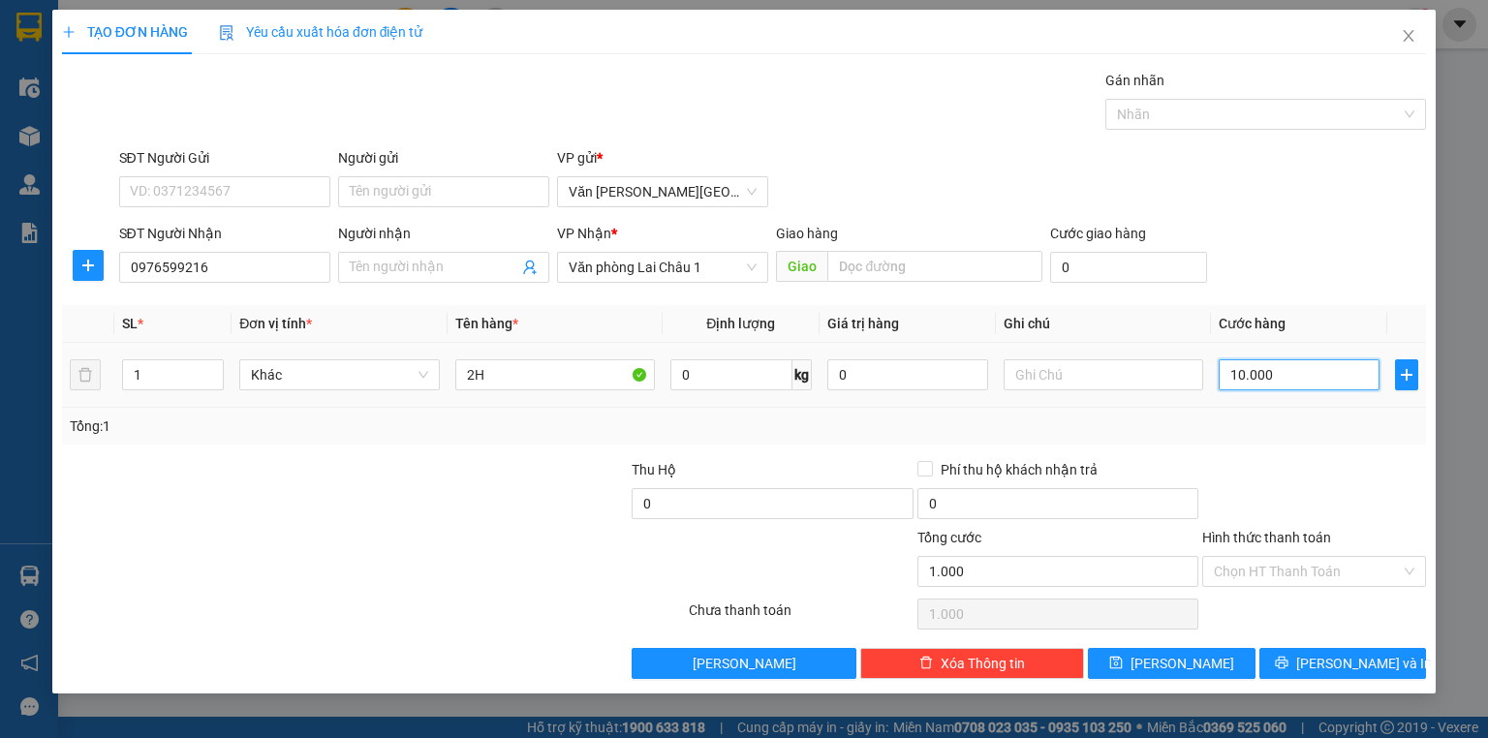
type input "10.000"
type input "100.000"
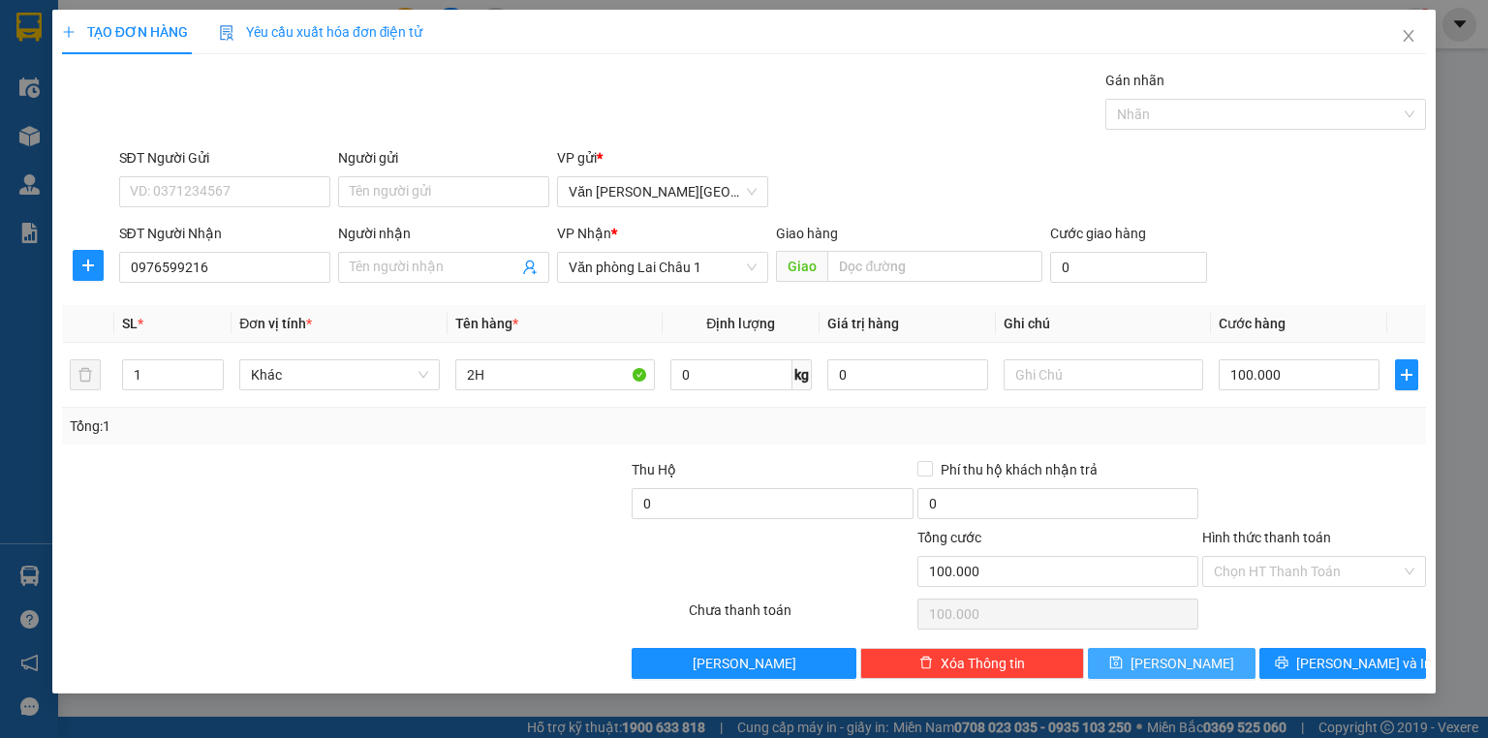
click at [1205, 663] on button "[PERSON_NAME]" at bounding box center [1172, 663] width 168 height 31
type input "0"
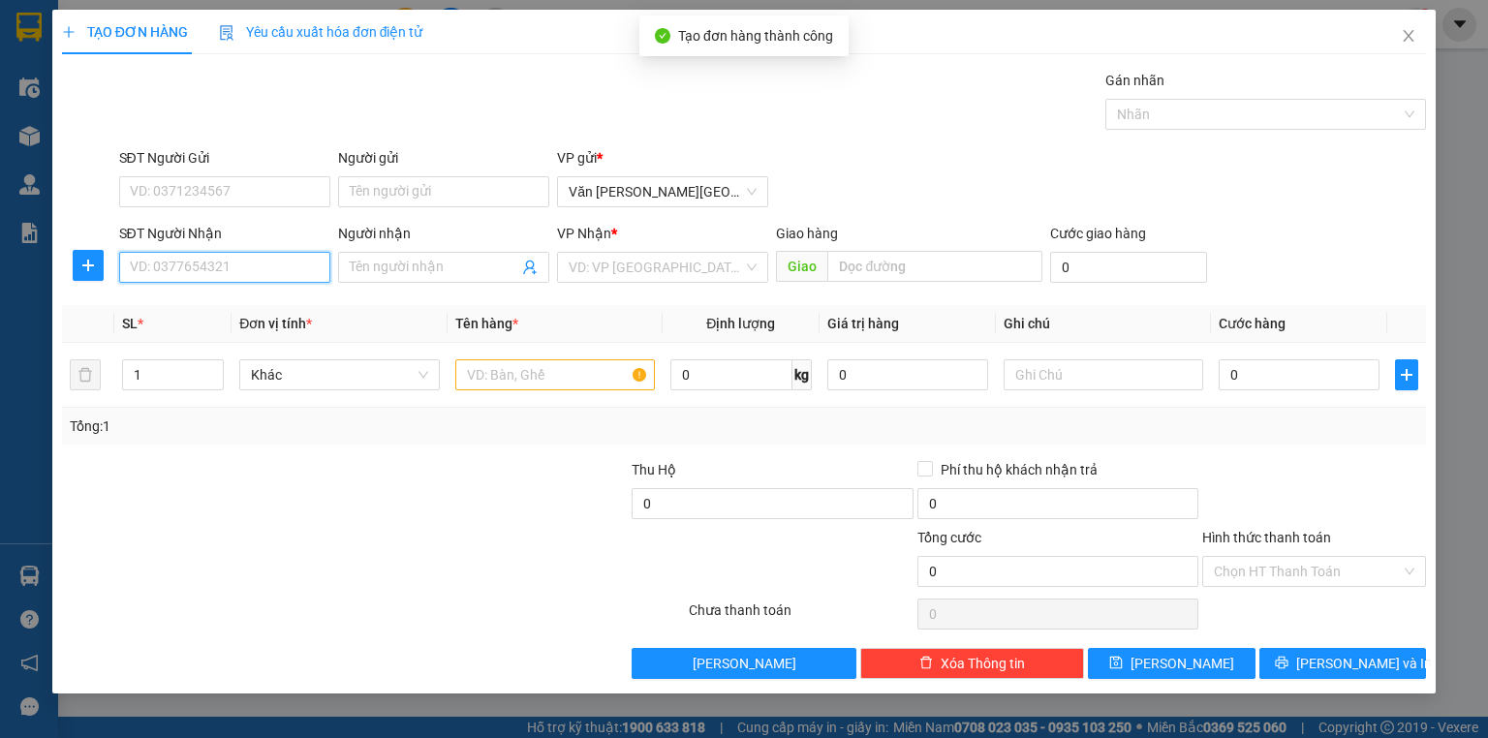
click at [209, 265] on input "SĐT Người Nhận" at bounding box center [224, 267] width 211 height 31
click at [207, 297] on div "0979742389" at bounding box center [225, 305] width 188 height 21
type input "0979742389"
type input "100.000"
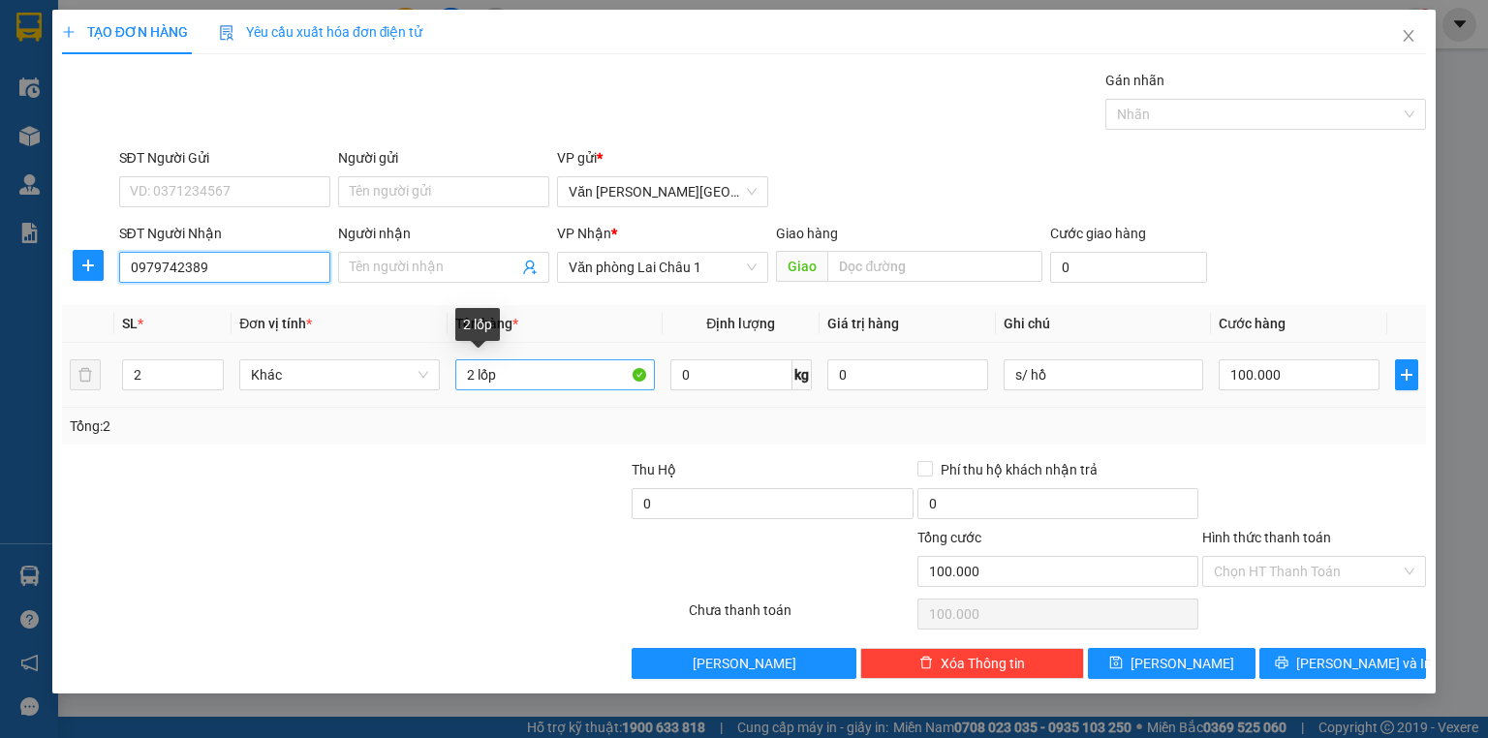
type input "0979742389"
click at [495, 377] on input "2 lốp" at bounding box center [555, 374] width 200 height 31
type input "2"
type input "4h"
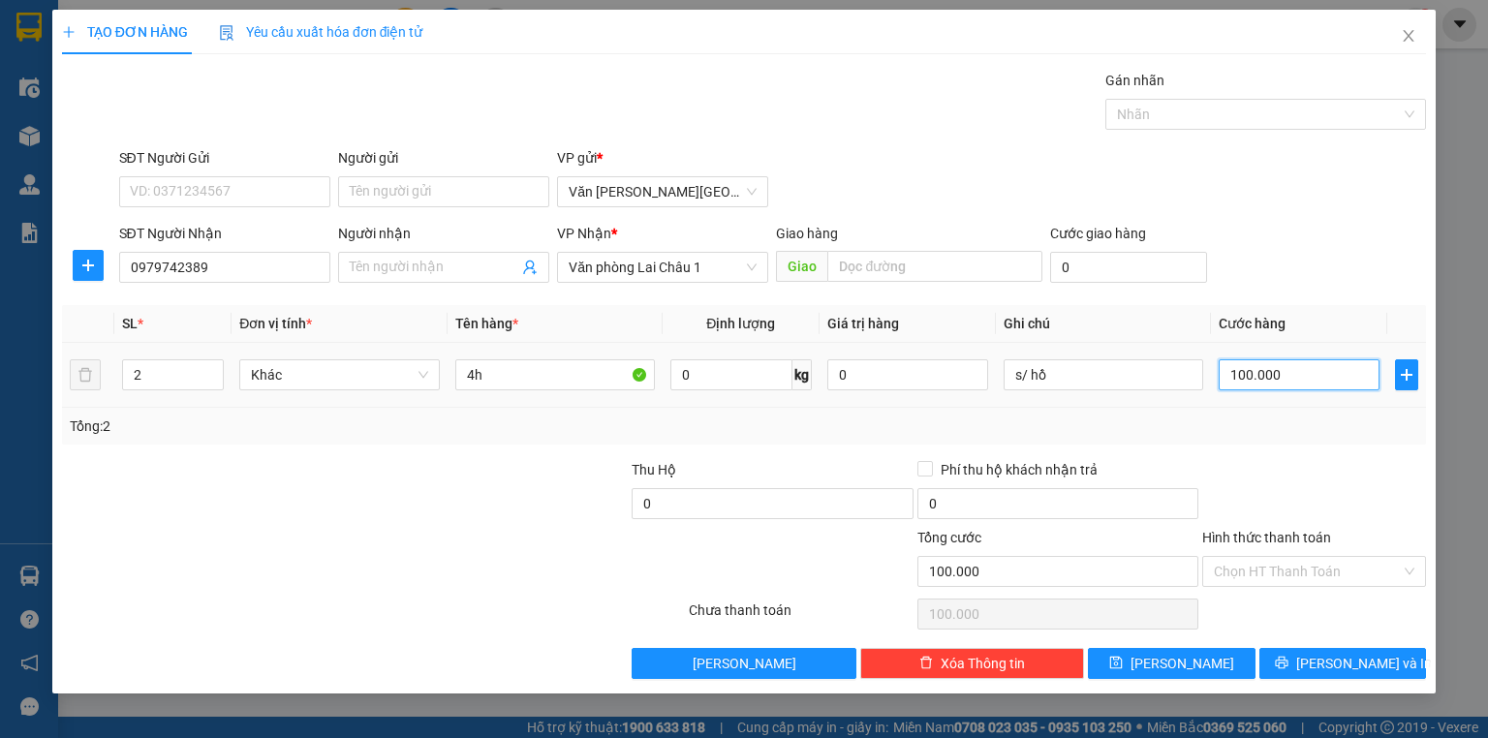
click at [1226, 377] on input "100.000" at bounding box center [1299, 374] width 161 height 31
type input "2"
type input "20"
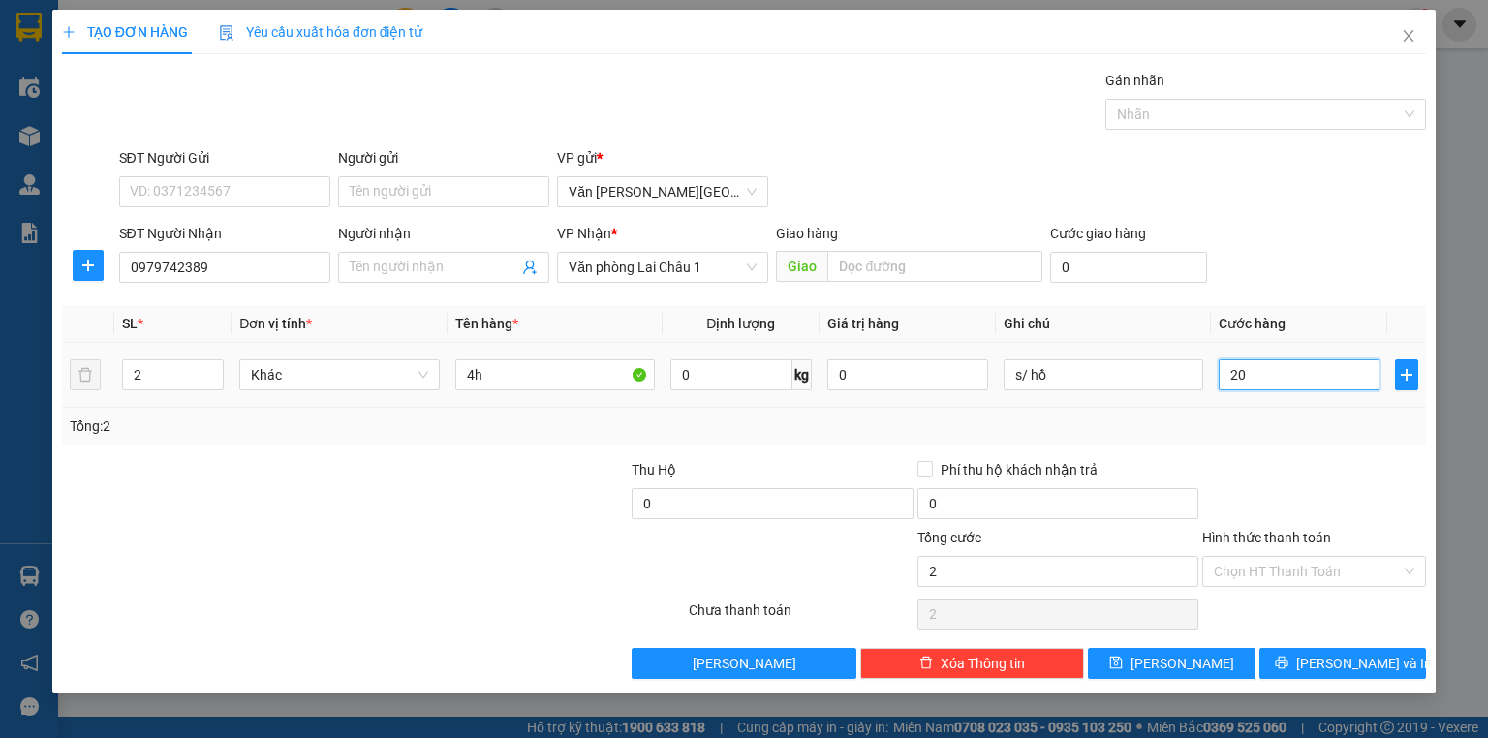
type input "20"
type input "200"
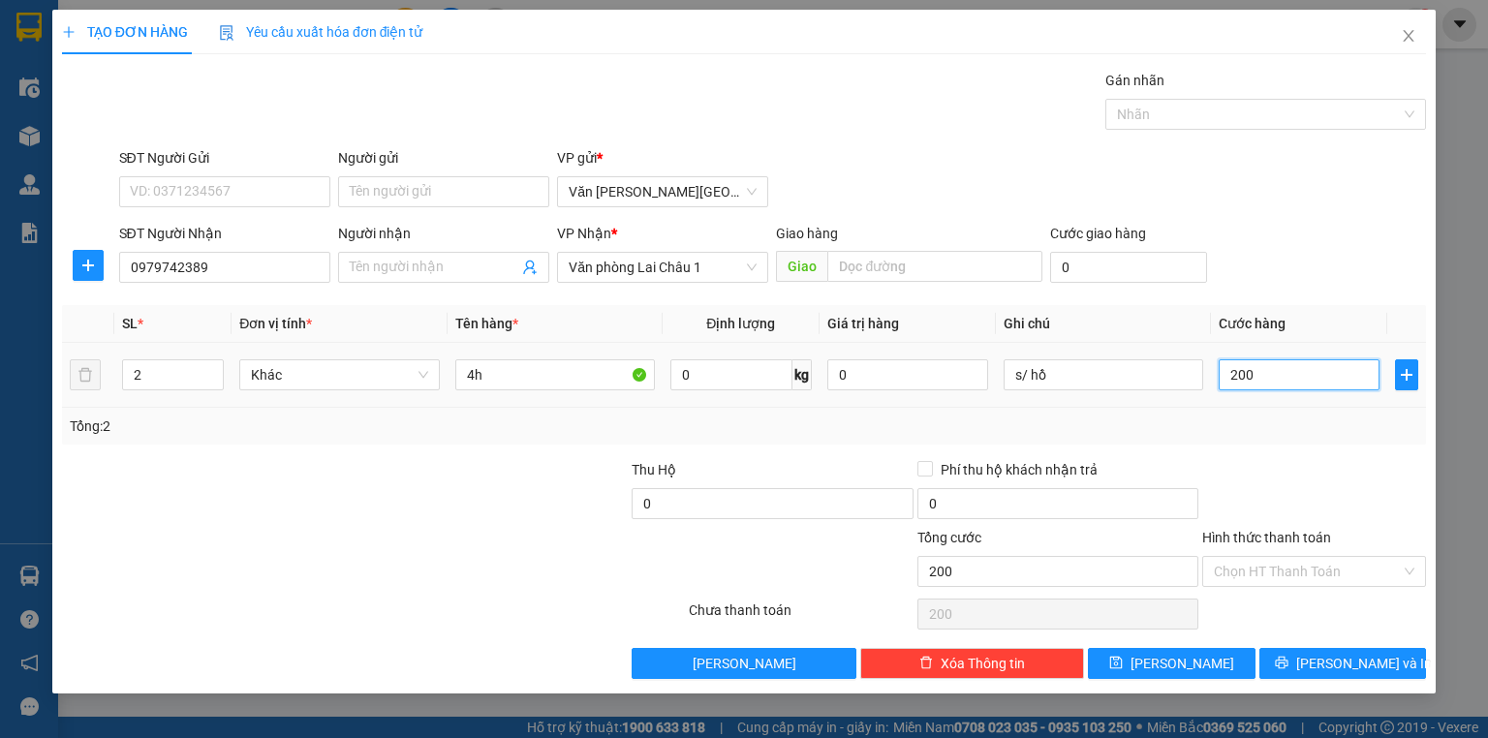
type input "2.000"
type input "20.000"
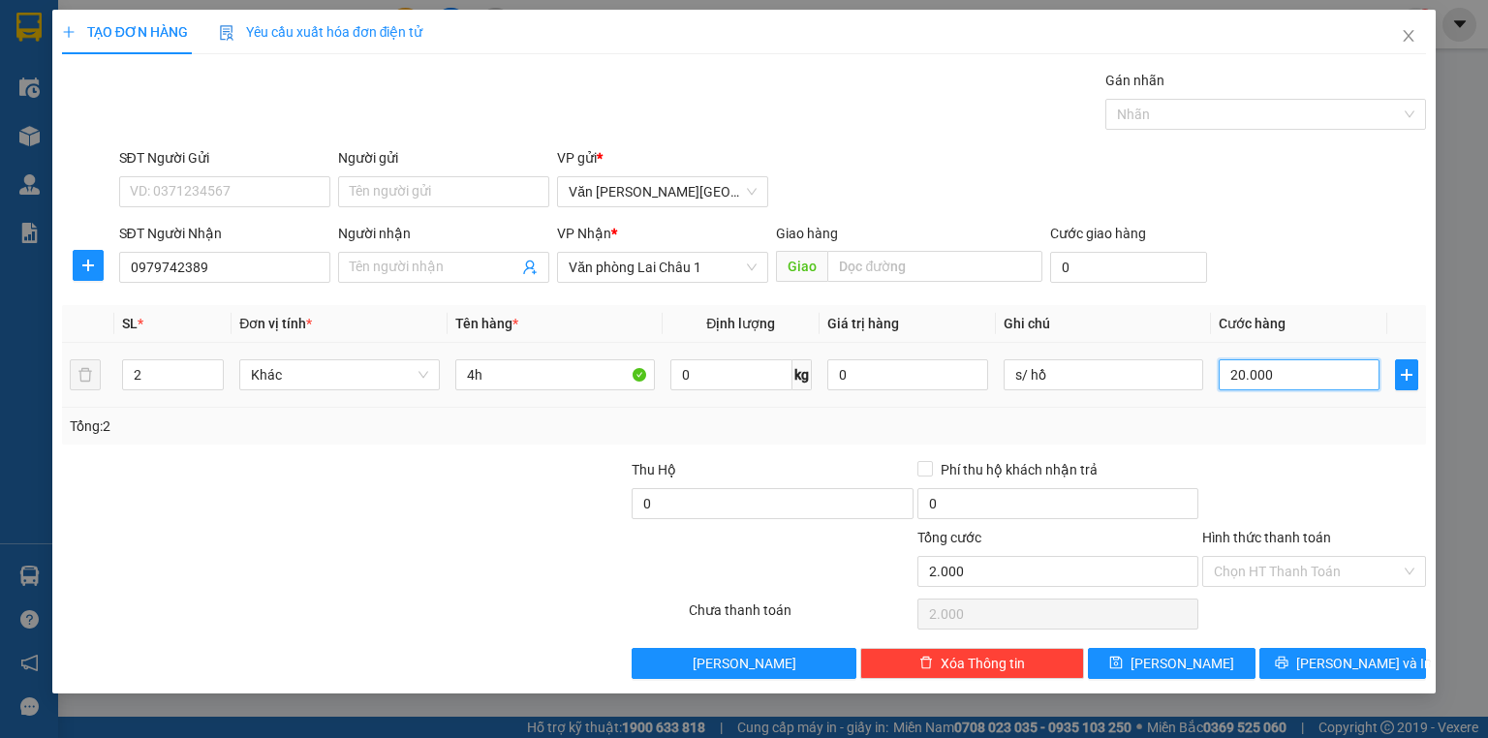
type input "20.000"
type input "200.000"
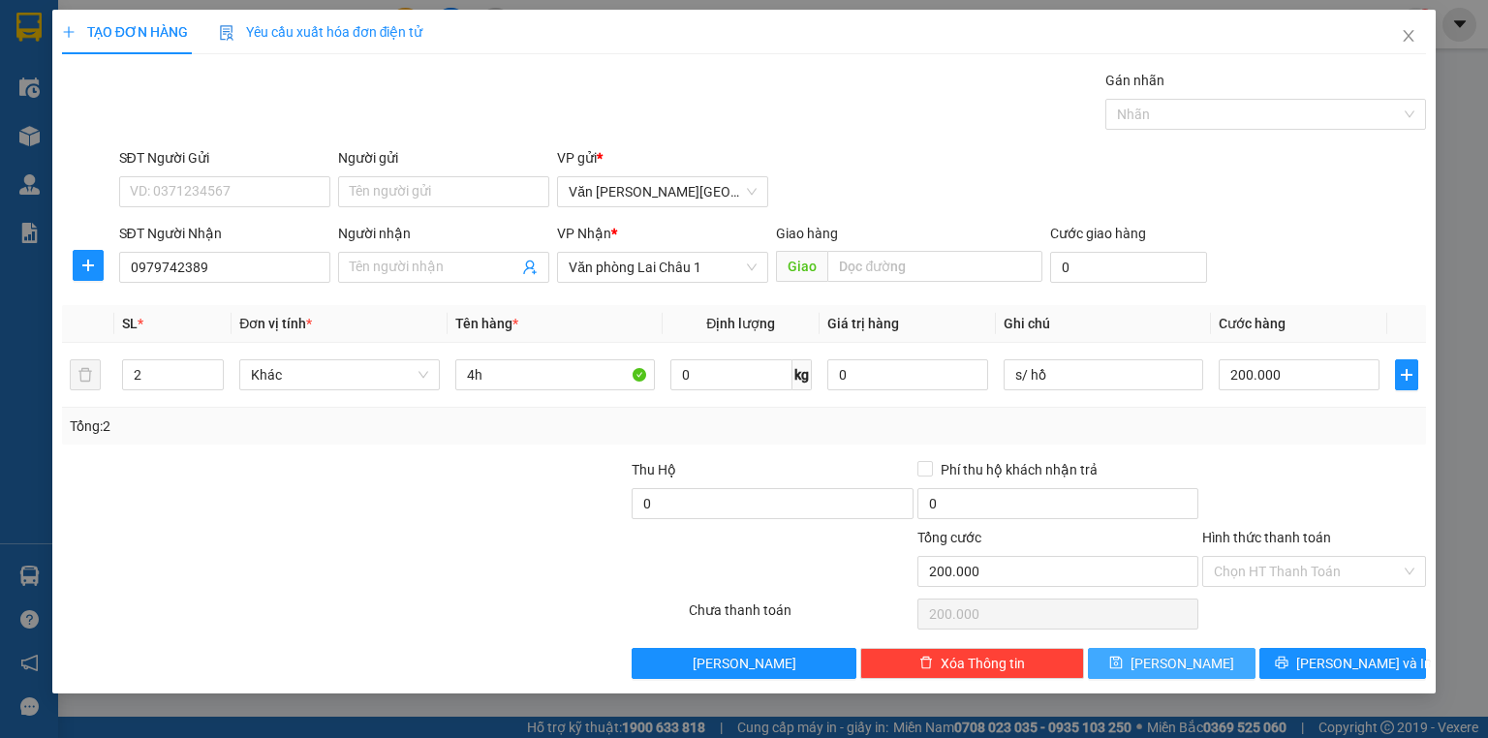
click at [1176, 663] on span "[PERSON_NAME]" at bounding box center [1183, 663] width 104 height 21
type input "0"
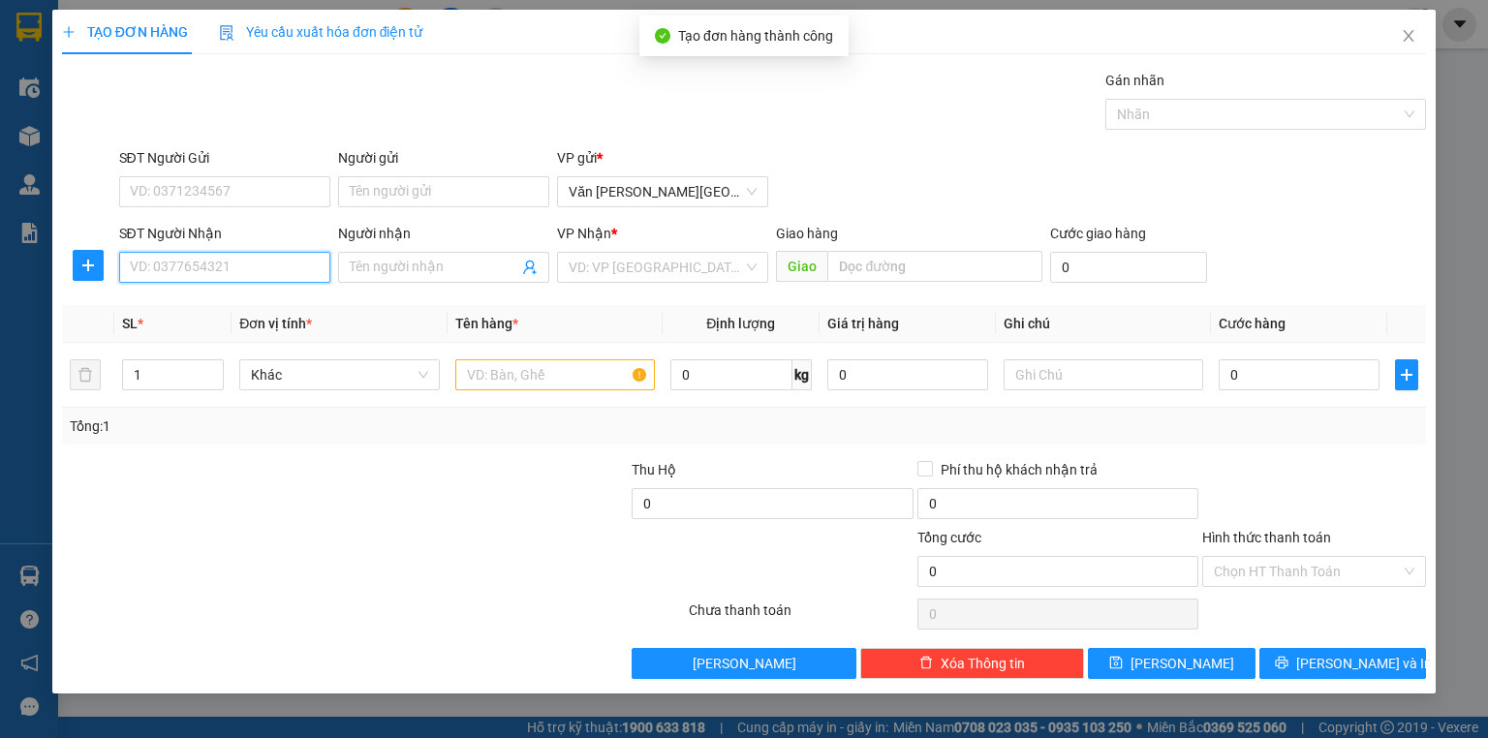
click at [140, 276] on input "SĐT Người Nhận" at bounding box center [224, 267] width 211 height 31
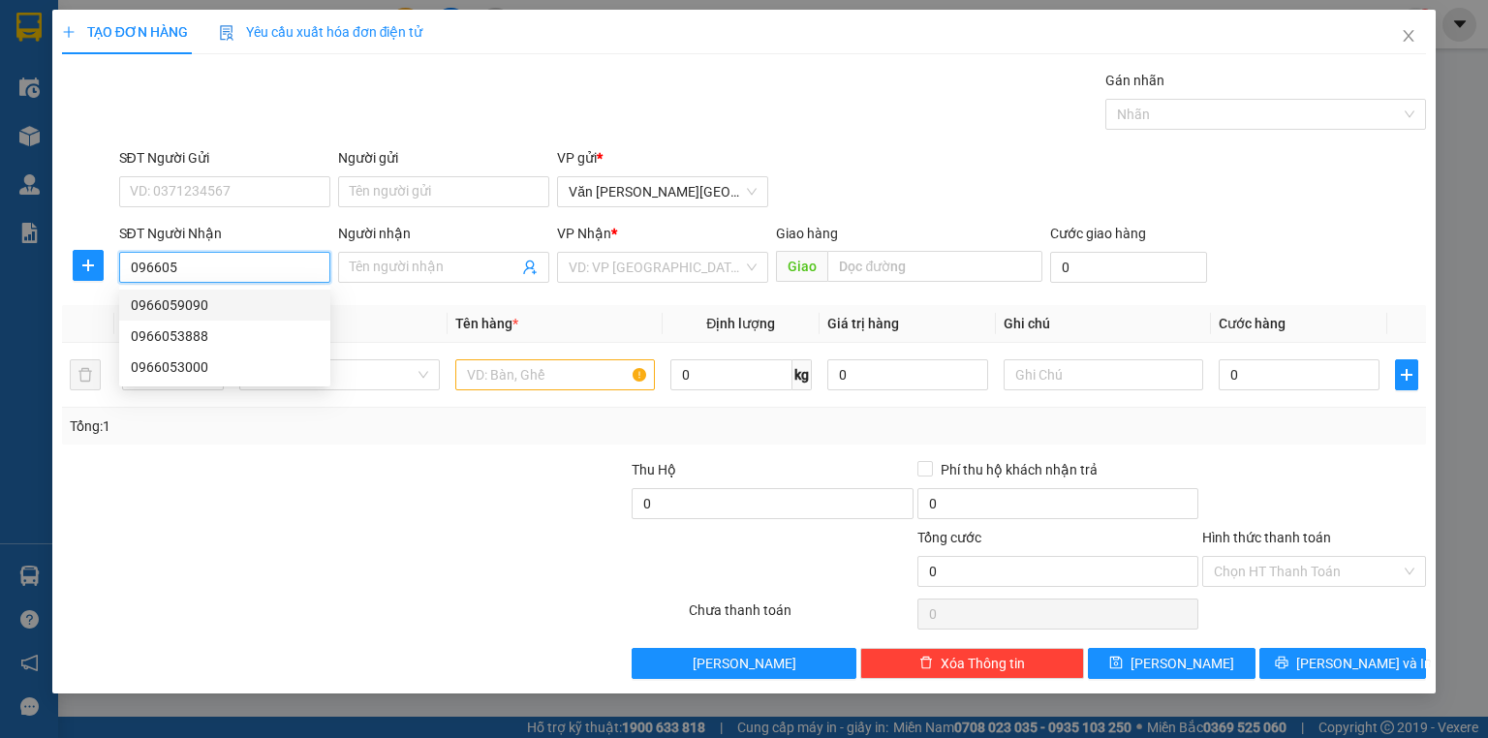
click at [183, 303] on div "0966059090" at bounding box center [225, 305] width 188 height 21
type input "0966059090"
type input "50.000"
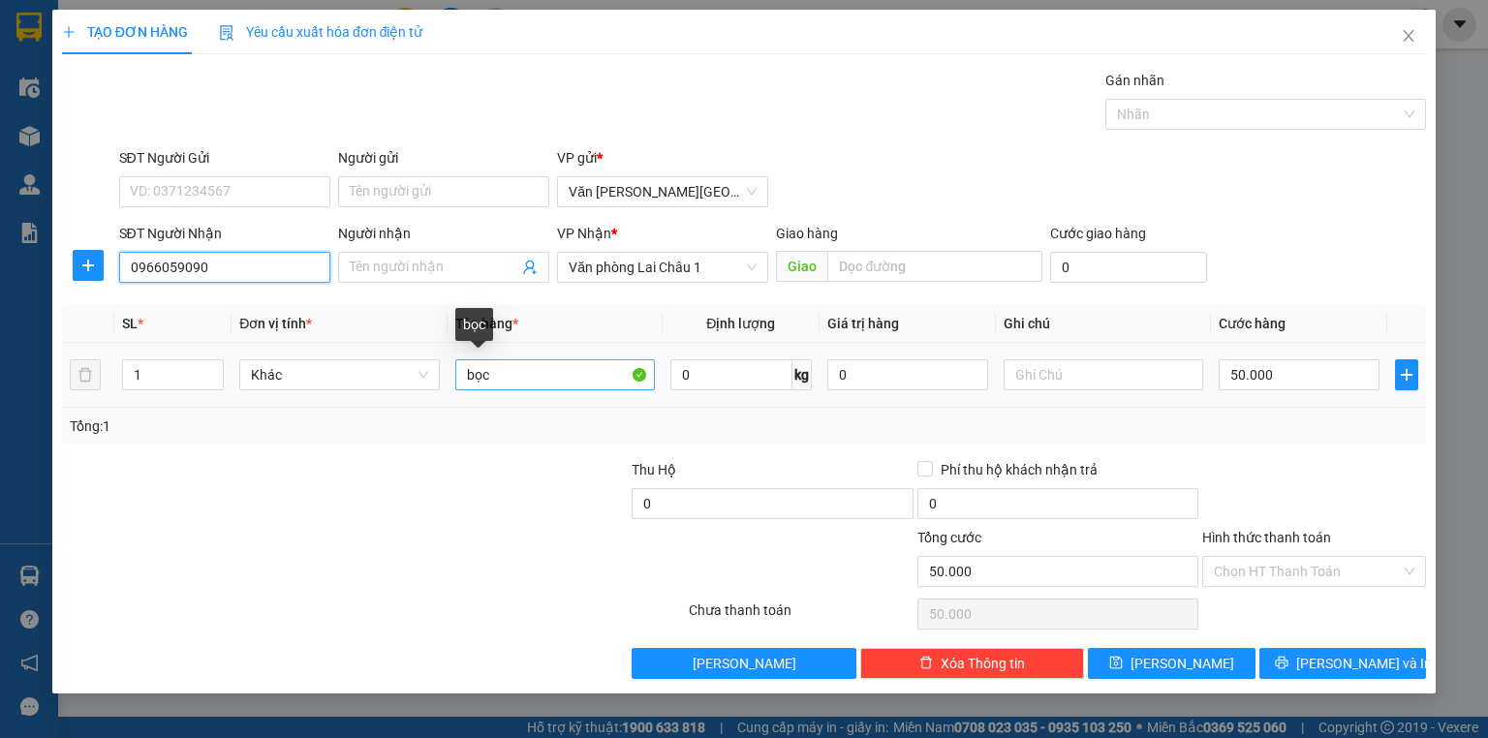
type input "0966059090"
click at [508, 373] on input "bọc" at bounding box center [555, 374] width 200 height 31
type input "b"
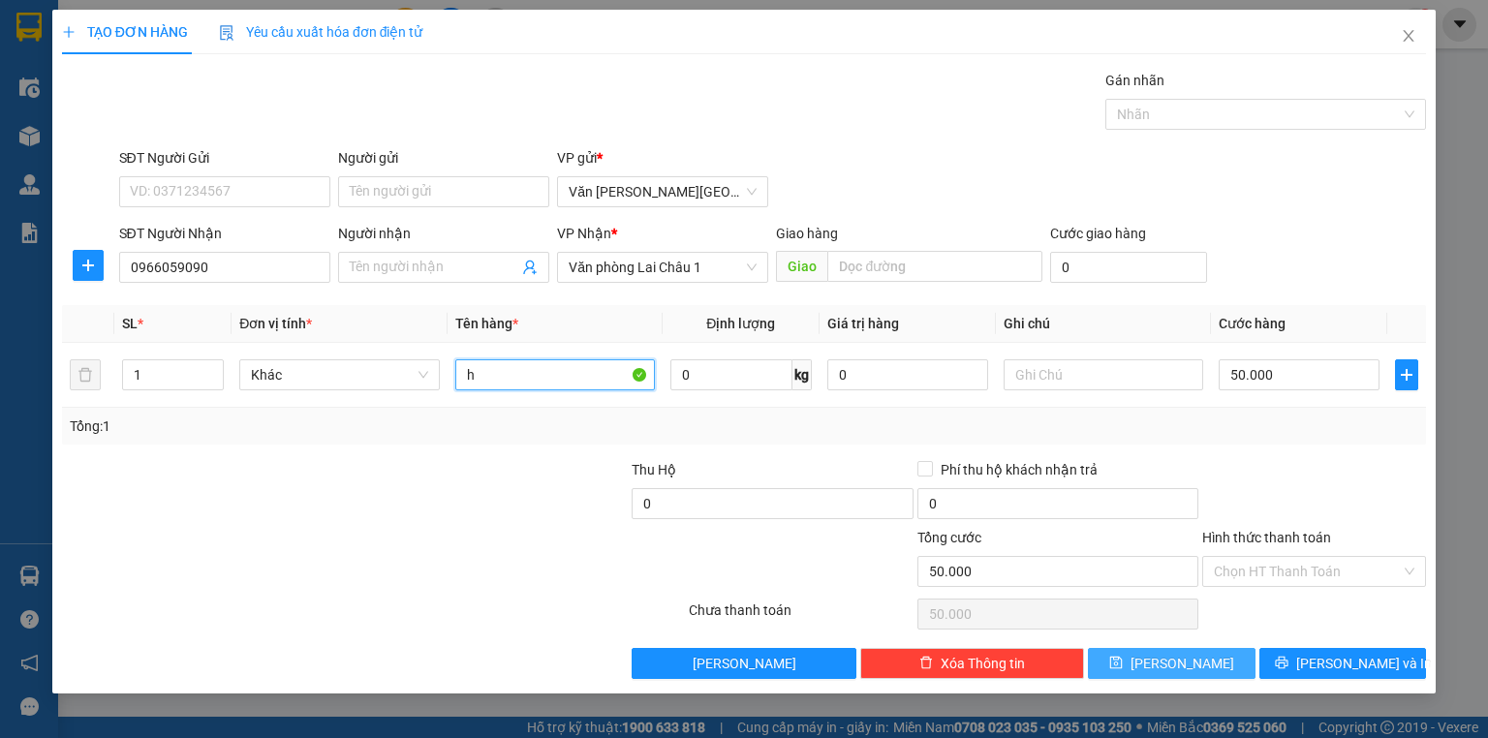
type input "h"
click at [1140, 652] on button "[PERSON_NAME]" at bounding box center [1172, 663] width 168 height 31
type input "0"
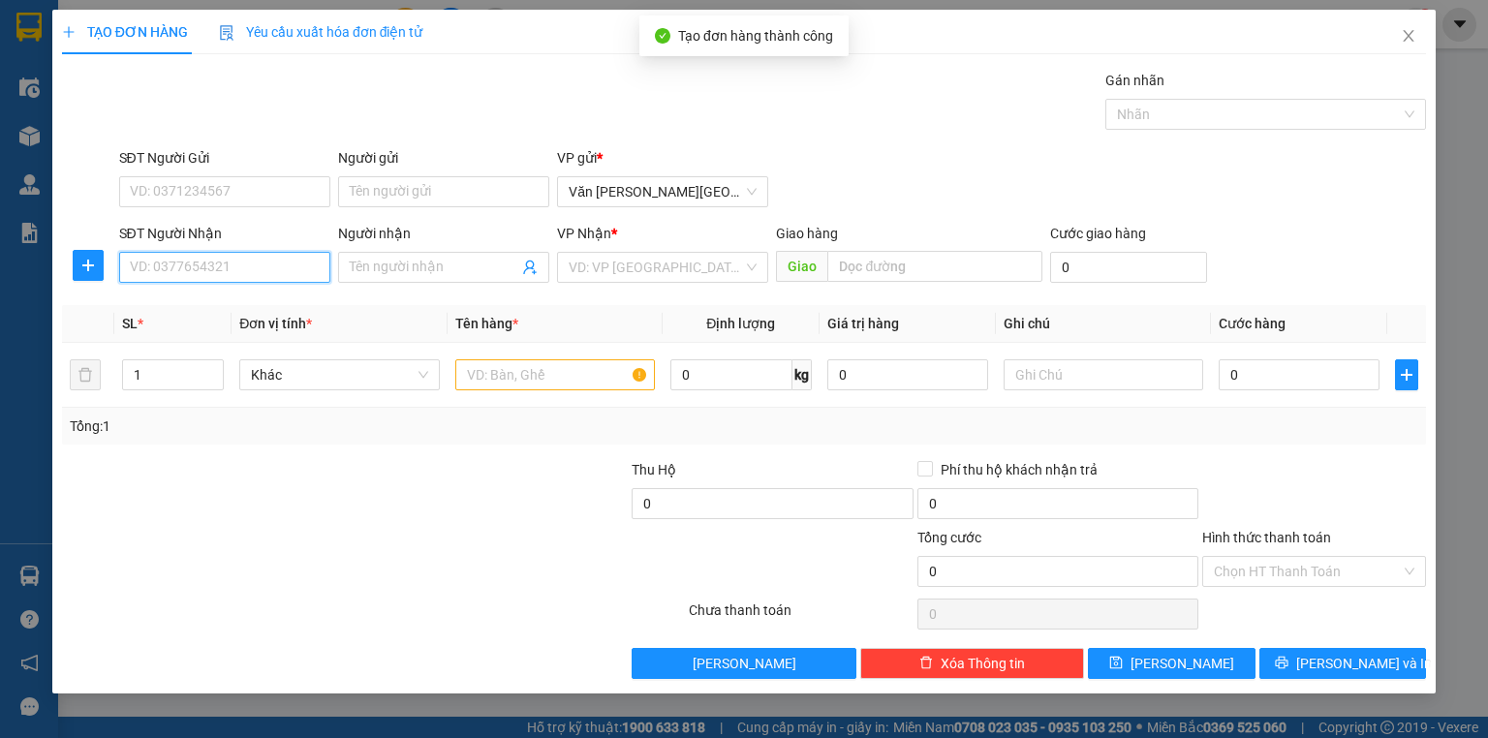
click at [204, 271] on input "SĐT Người Nhận" at bounding box center [224, 267] width 211 height 31
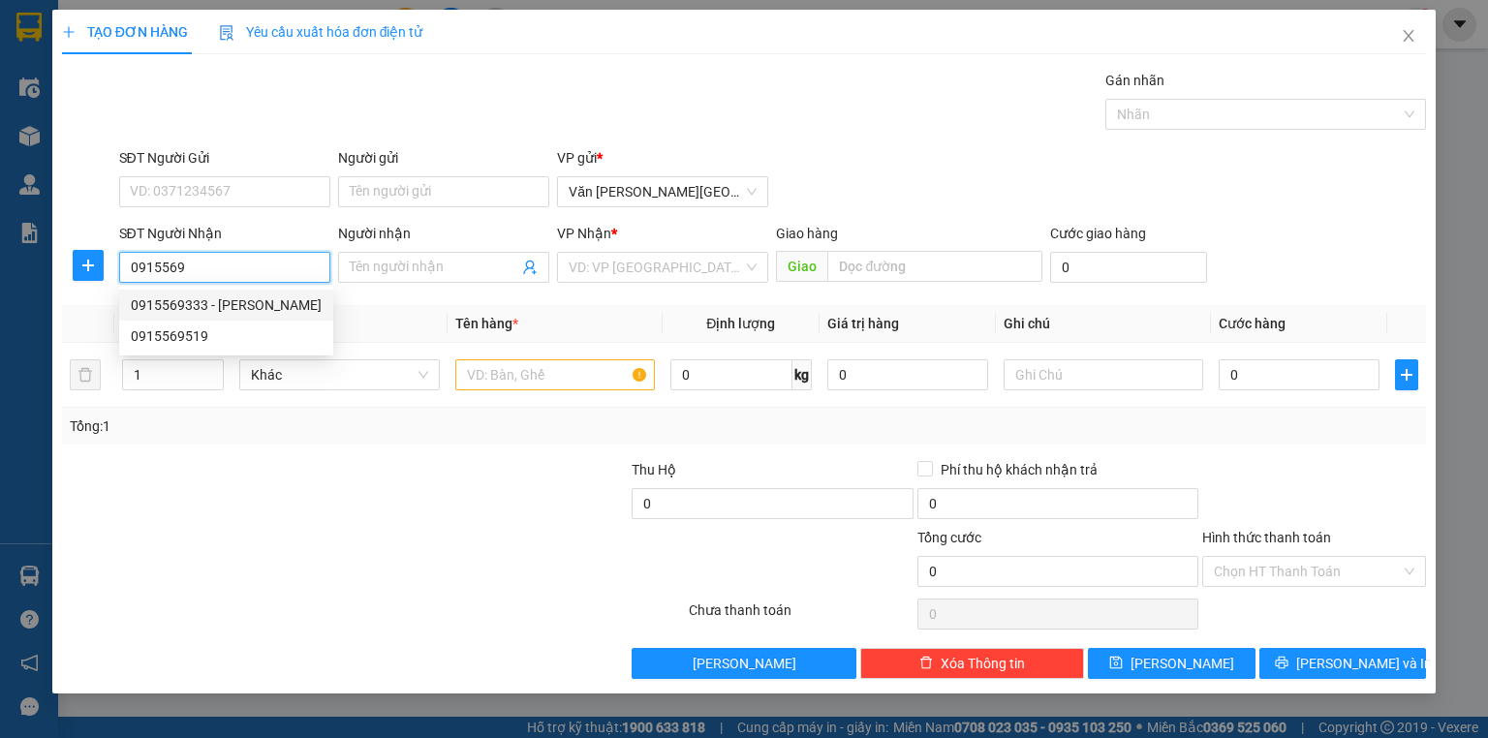
click at [264, 308] on div "0915569333 - [PERSON_NAME]" at bounding box center [226, 305] width 191 height 21
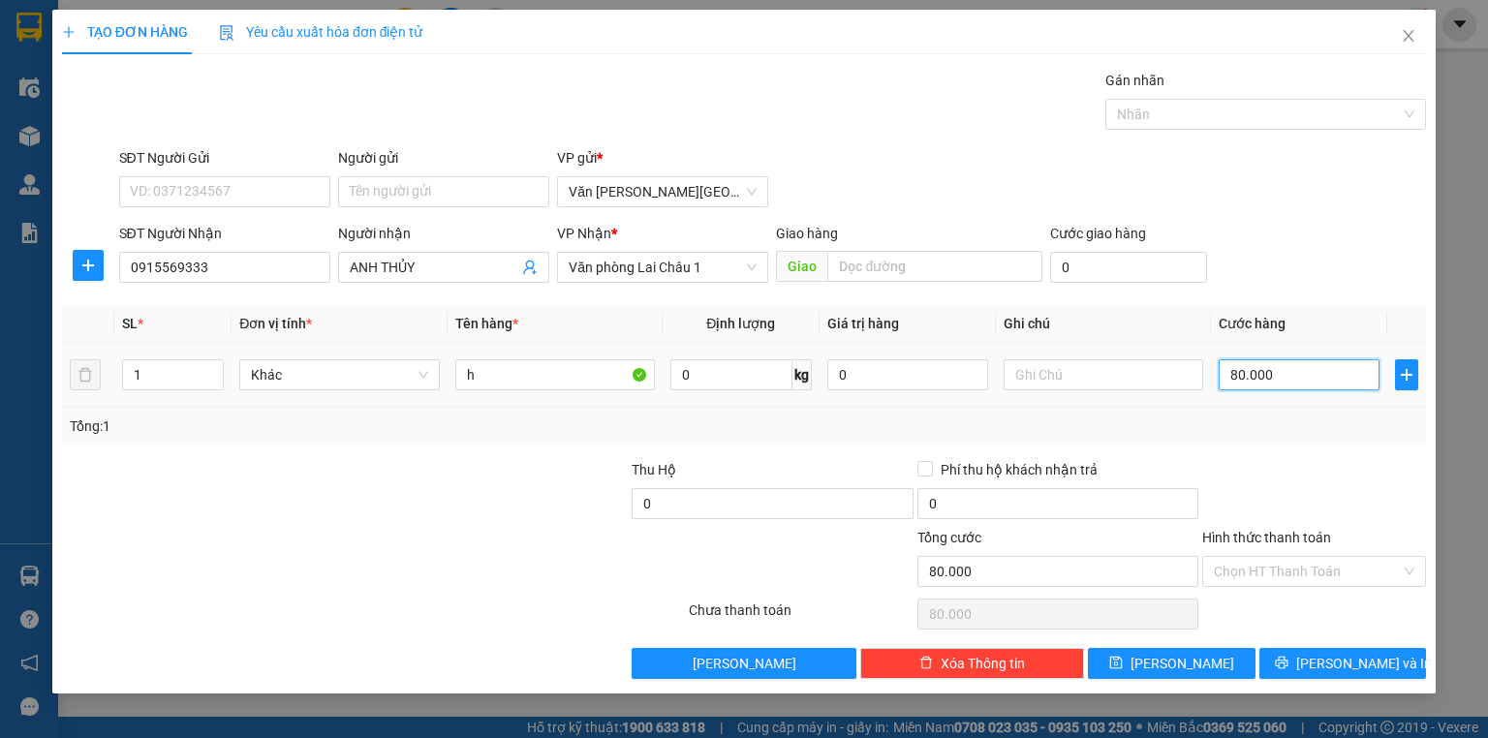
click at [1221, 374] on input "80.000" at bounding box center [1299, 374] width 161 height 31
click at [1190, 659] on span "[PERSON_NAME]" at bounding box center [1183, 663] width 104 height 21
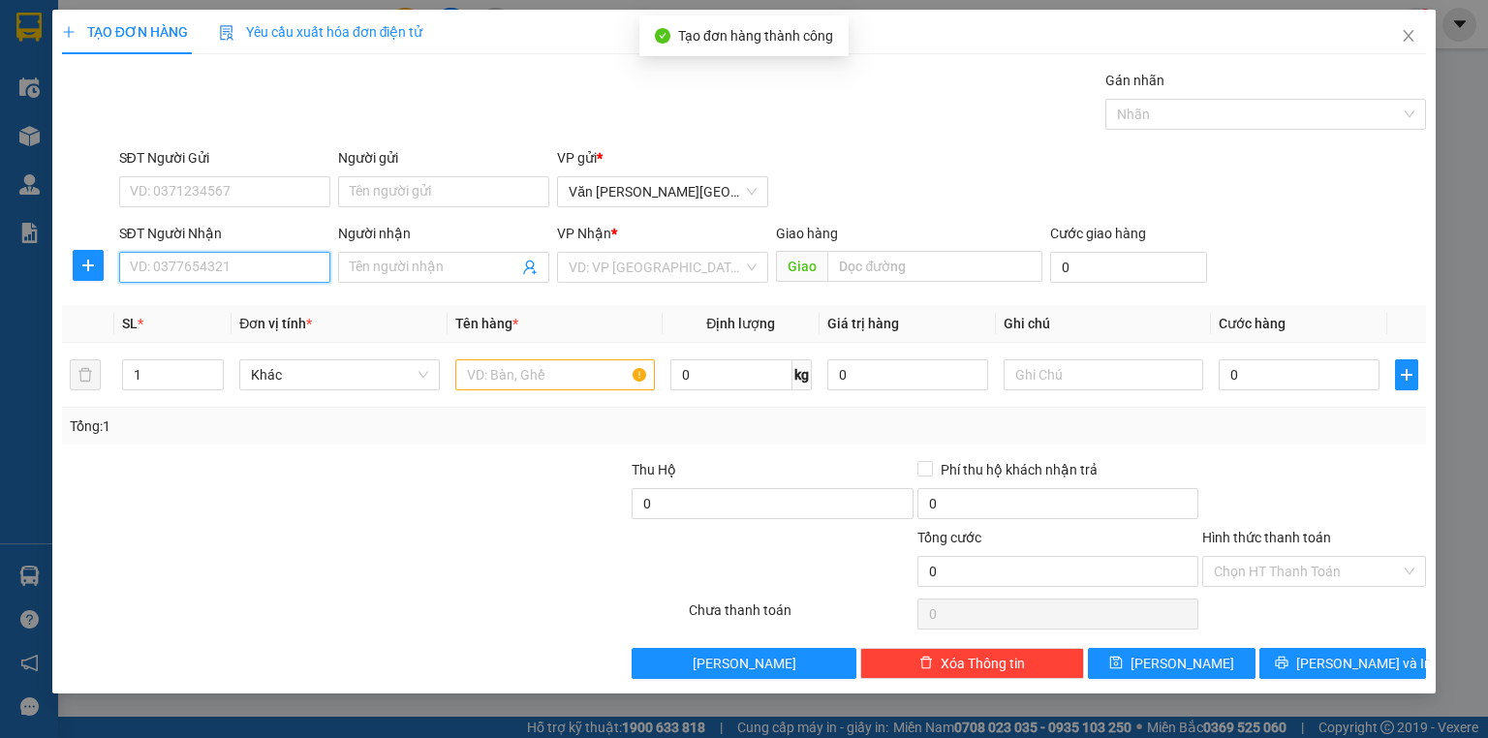
click at [229, 275] on input "SĐT Người Nhận" at bounding box center [224, 267] width 211 height 31
click at [212, 306] on div "0983971484" at bounding box center [225, 305] width 188 height 21
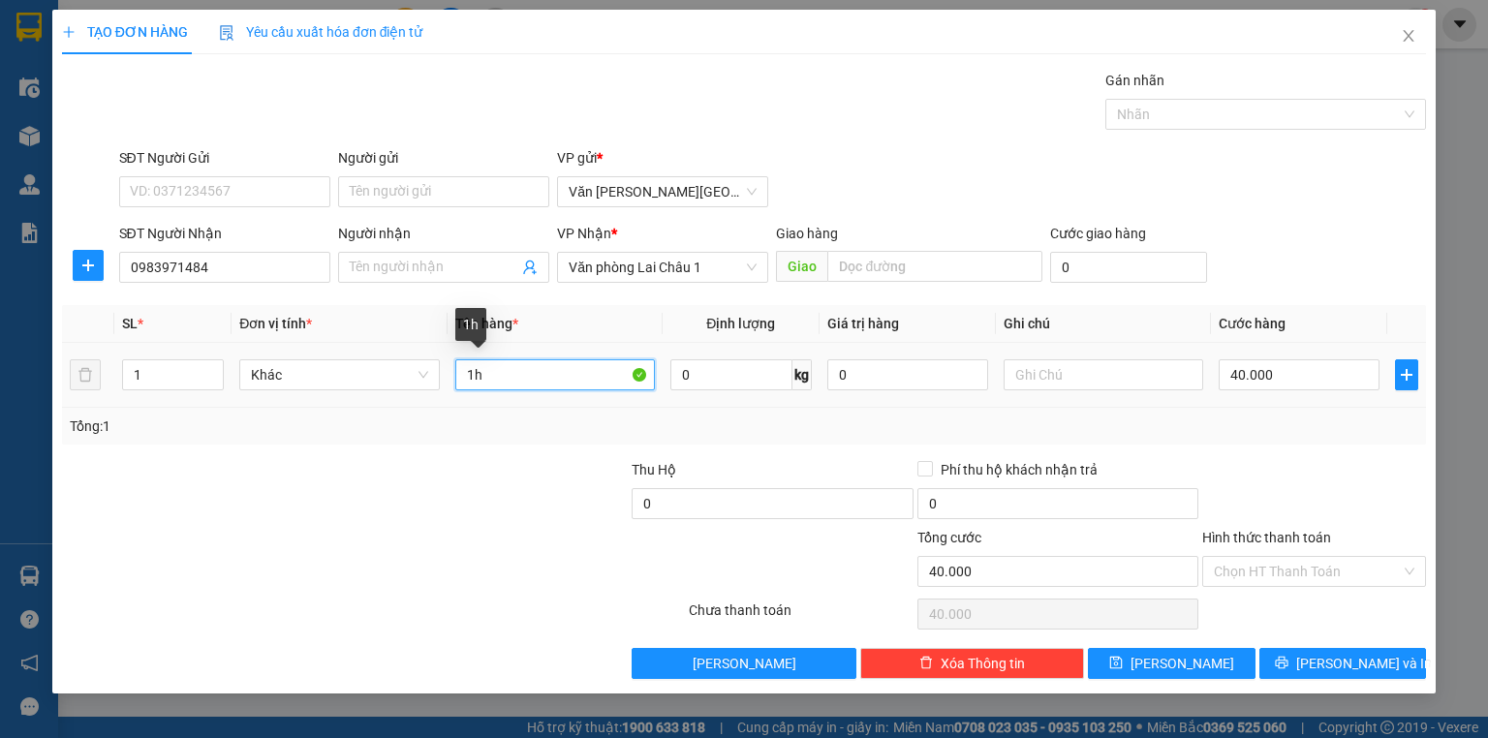
click at [471, 378] on input "1h" at bounding box center [555, 374] width 200 height 31
click at [1232, 372] on input "40.000" at bounding box center [1299, 374] width 161 height 31
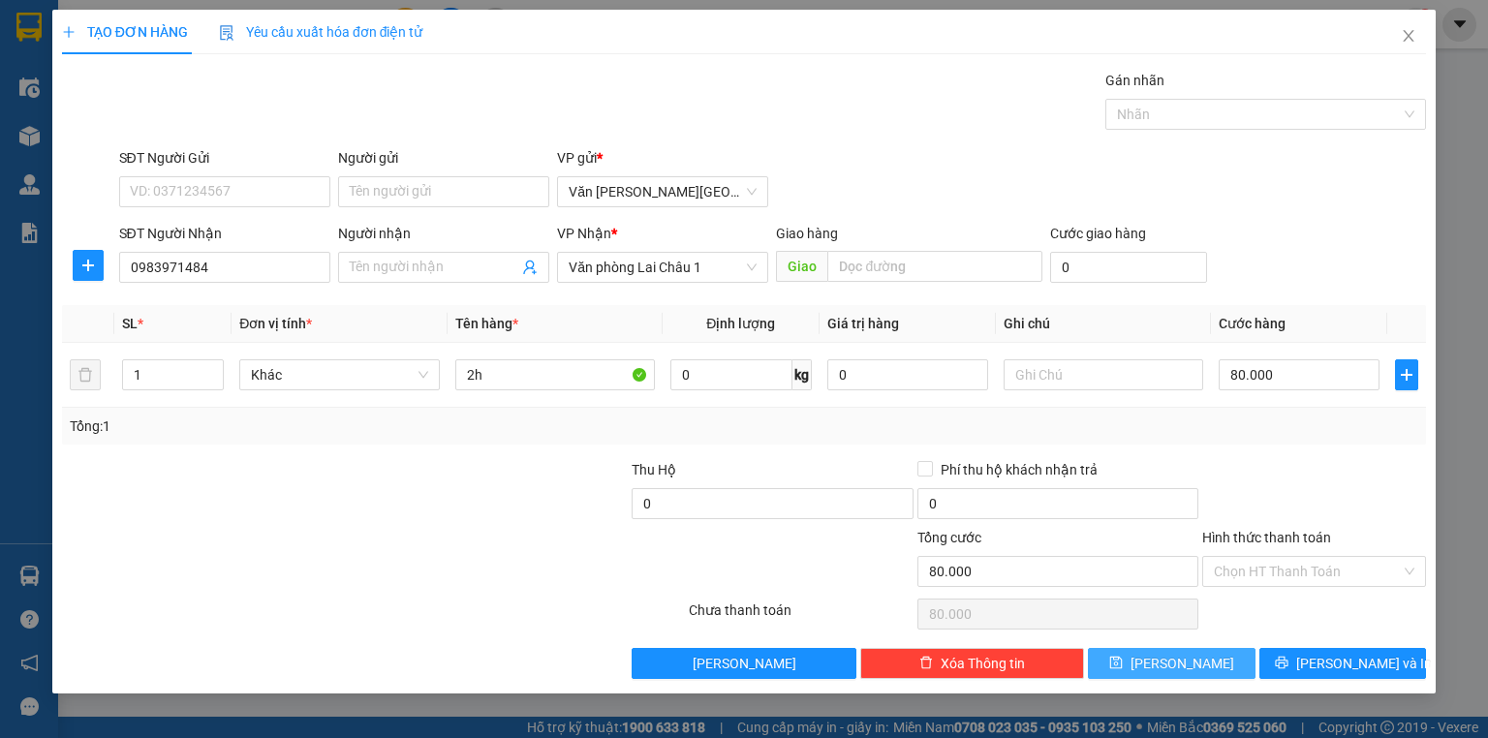
drag, startPoint x: 1192, startPoint y: 662, endPoint x: 1062, endPoint y: 619, distance: 136.6
click at [1192, 661] on span "[PERSON_NAME]" at bounding box center [1183, 663] width 104 height 21
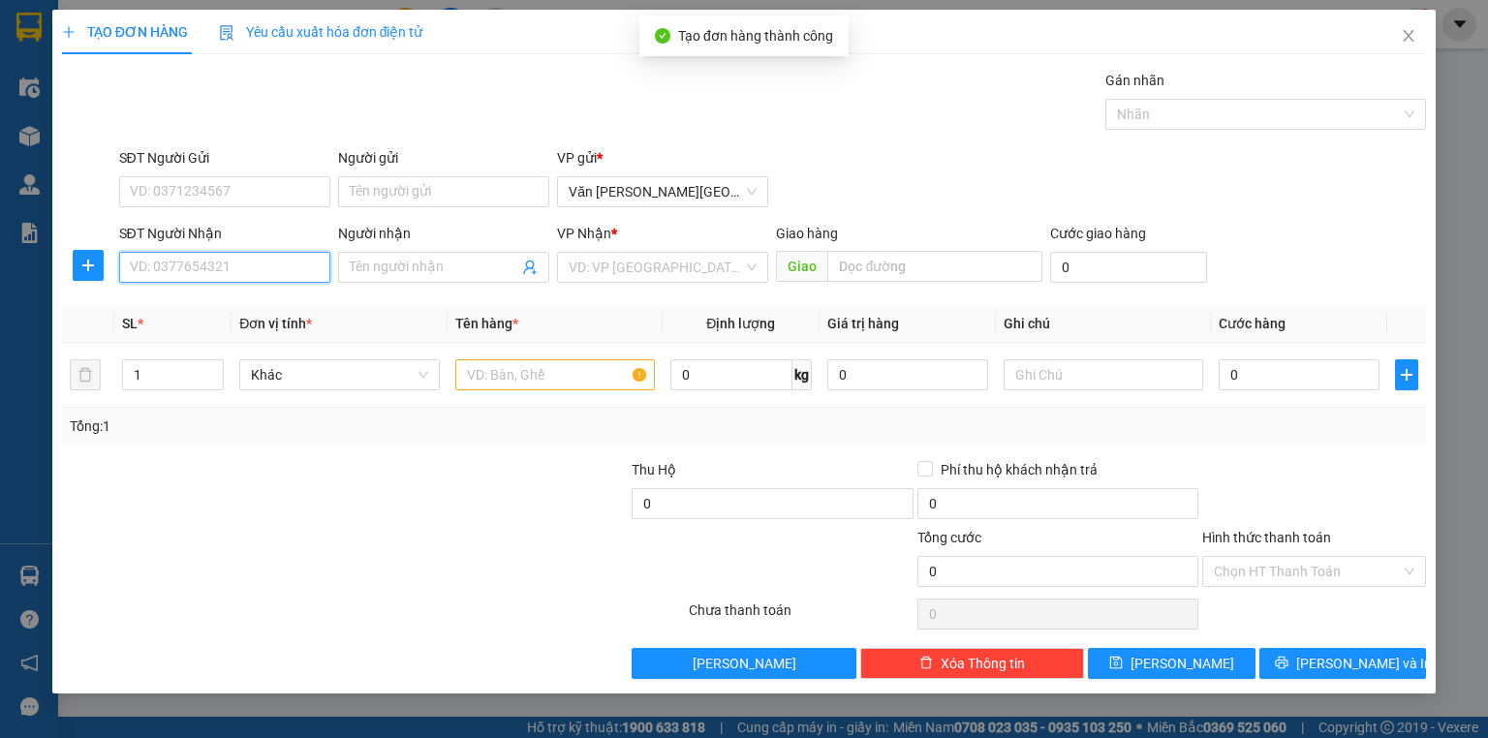
click at [201, 264] on input "SĐT Người Nhận" at bounding box center [224, 267] width 211 height 31
click at [148, 306] on div "0963376590" at bounding box center [225, 305] width 188 height 21
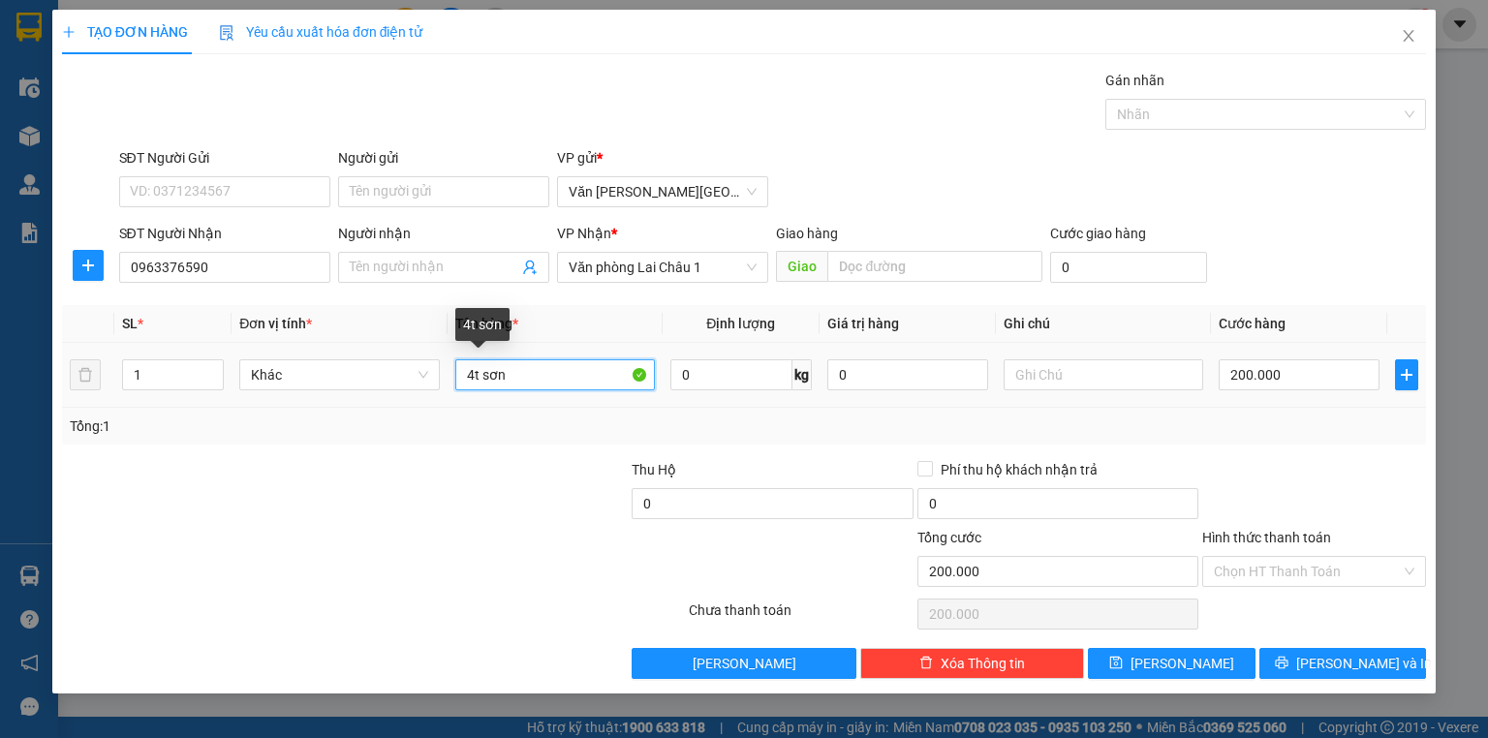
click at [514, 378] on input "4t sơn" at bounding box center [555, 374] width 200 height 31
click at [471, 377] on input "4t sơn" at bounding box center [555, 374] width 200 height 31
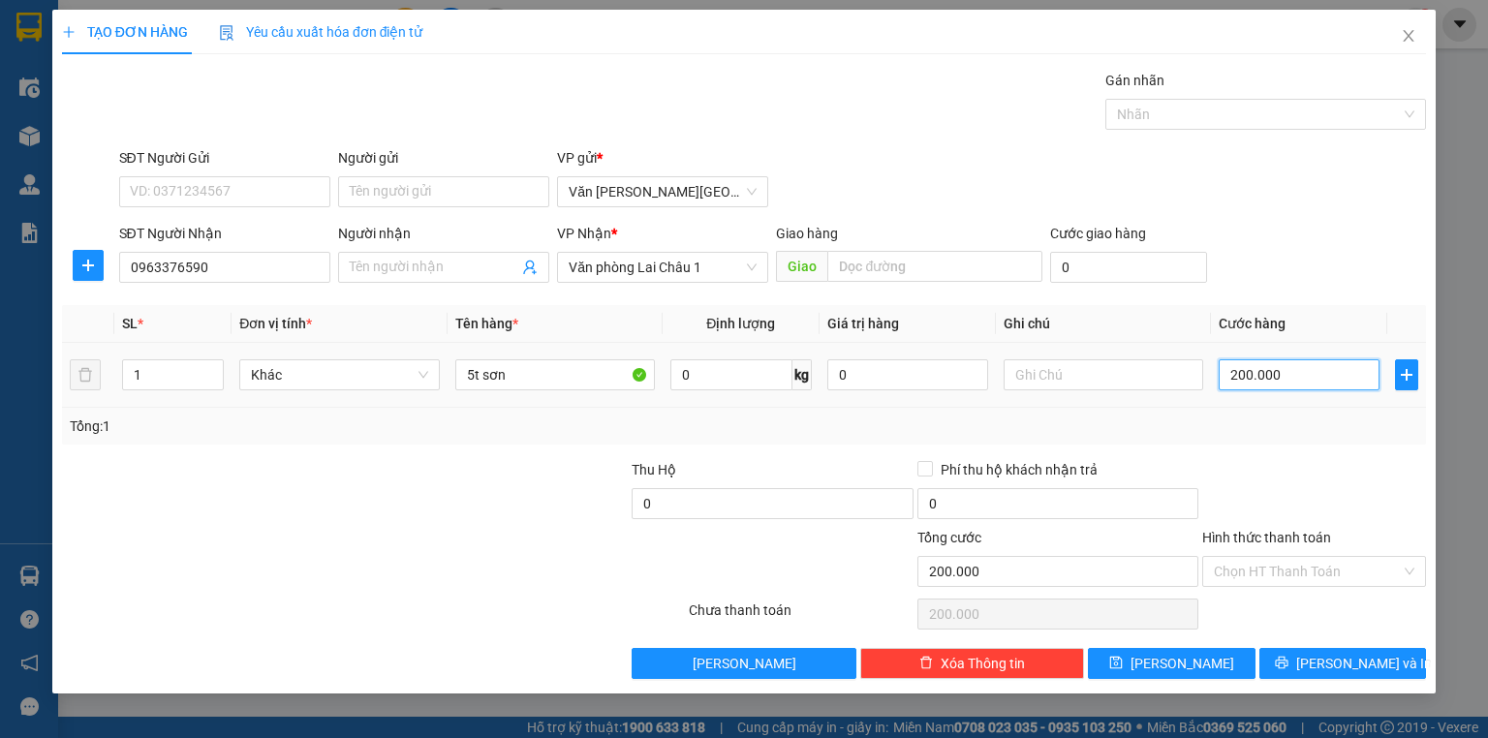
click at [1223, 373] on input "200.000" at bounding box center [1299, 374] width 161 height 31
click at [1201, 662] on button "[PERSON_NAME]" at bounding box center [1172, 663] width 168 height 31
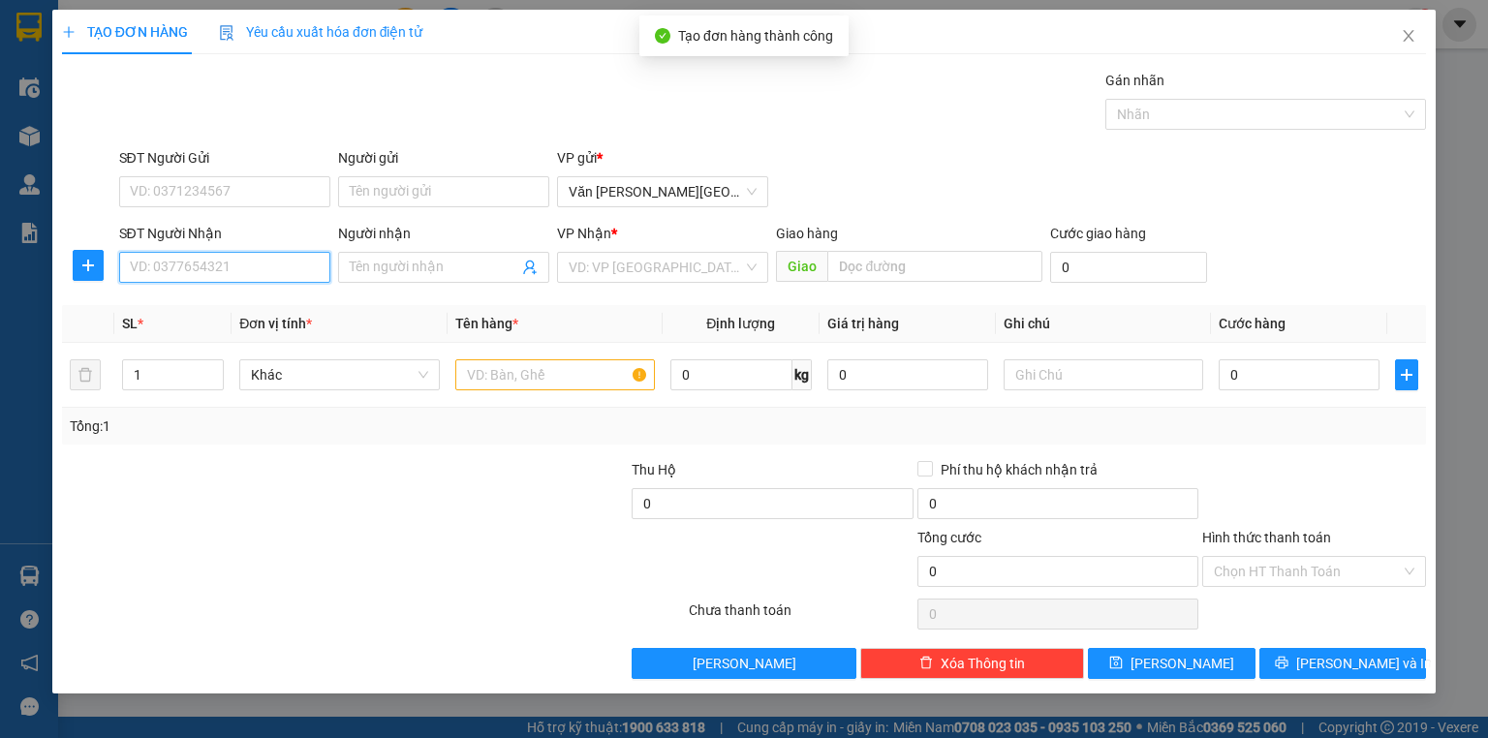
click at [184, 268] on input "SĐT Người Nhận" at bounding box center [224, 267] width 211 height 31
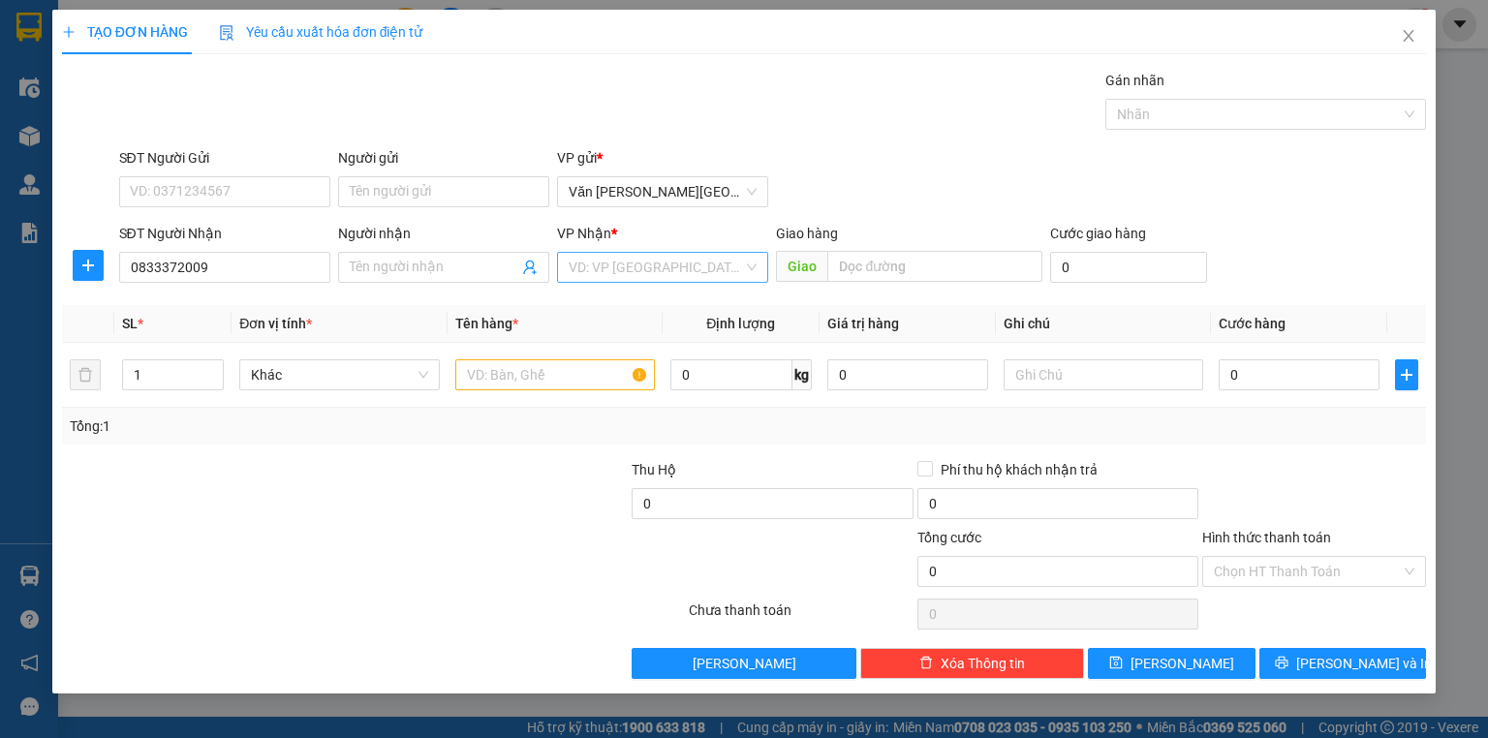
click at [623, 266] on input "search" at bounding box center [656, 267] width 174 height 29
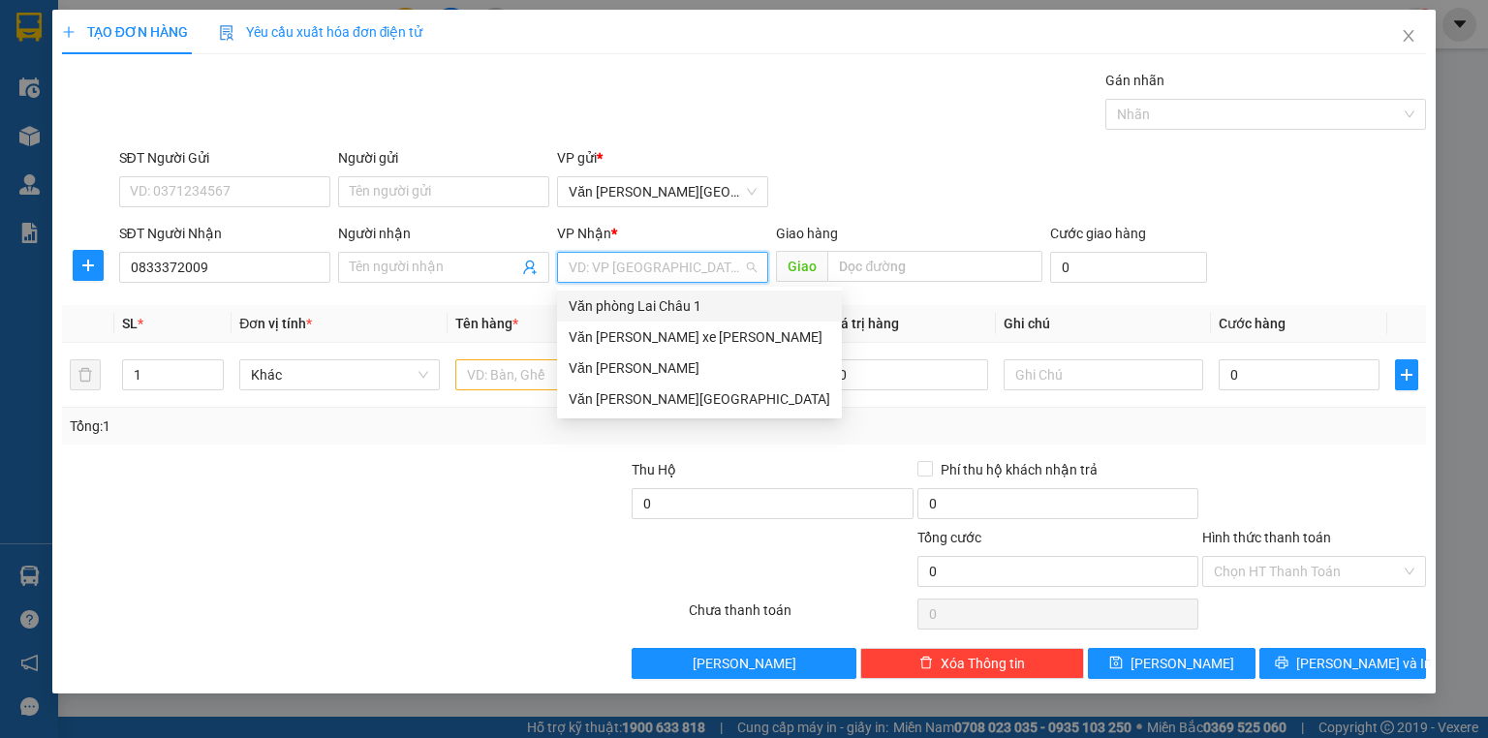
click at [634, 312] on div "Văn phòng Lai Châu 1" at bounding box center [700, 305] width 262 height 21
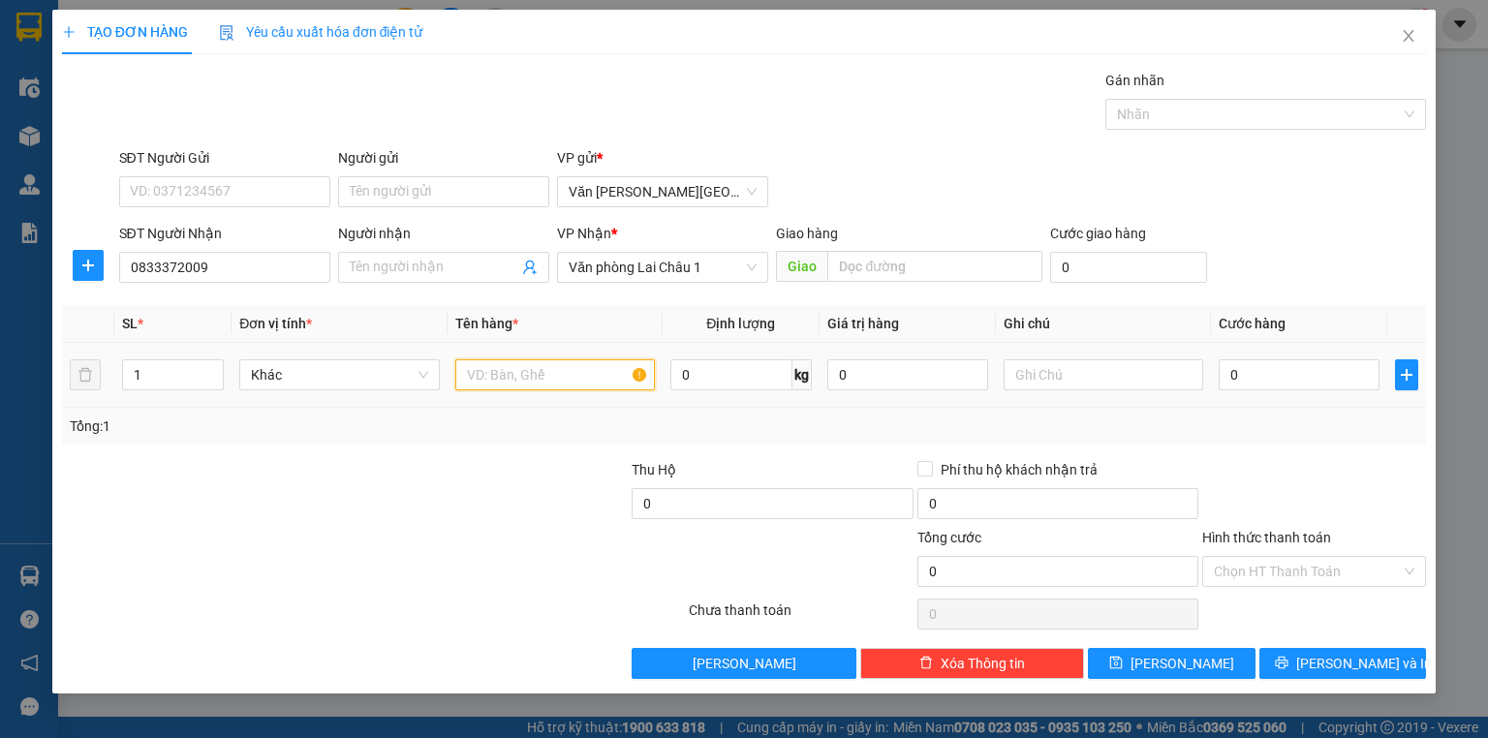
click at [519, 377] on input "text" at bounding box center [555, 374] width 200 height 31
click at [1227, 370] on input "0" at bounding box center [1299, 374] width 161 height 31
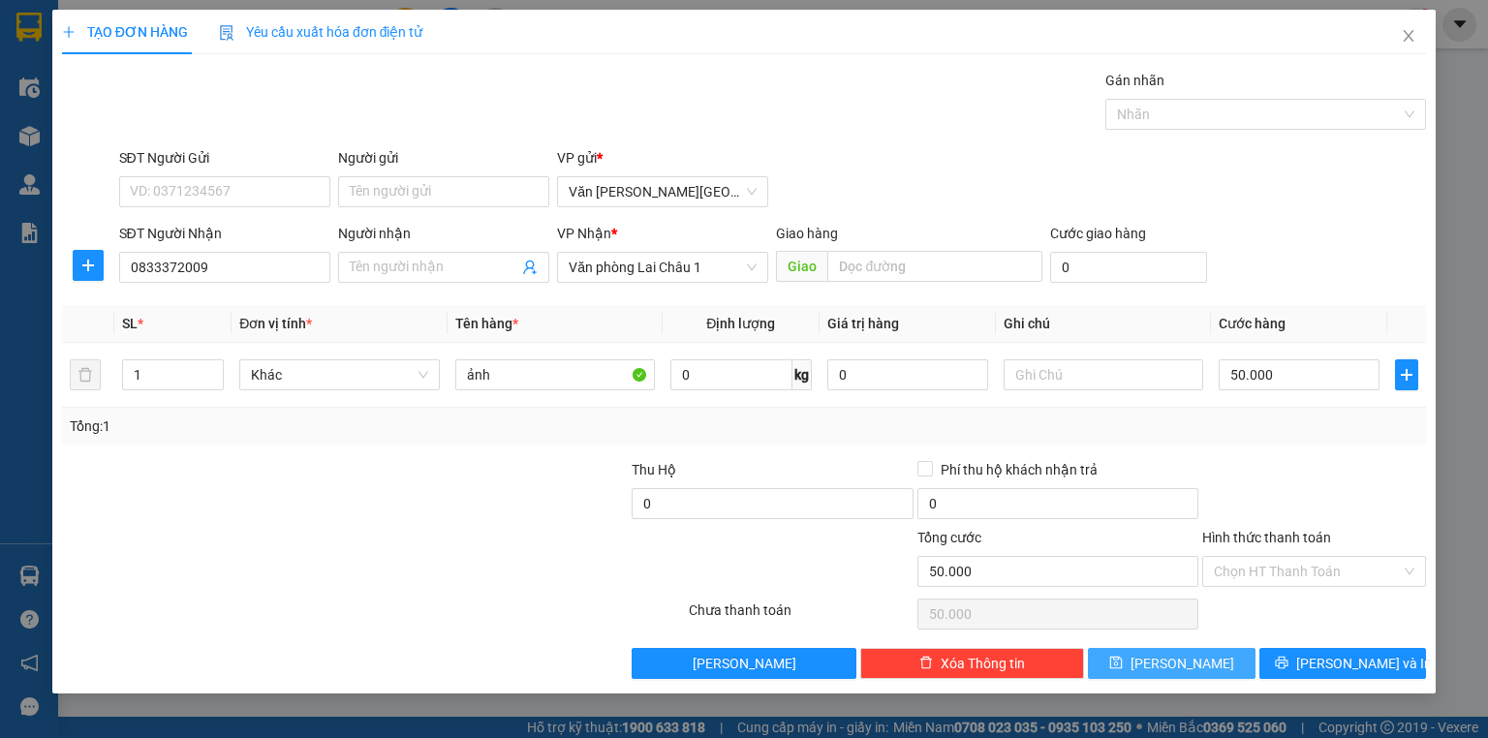
click at [1194, 658] on button "[PERSON_NAME]" at bounding box center [1172, 663] width 168 height 31
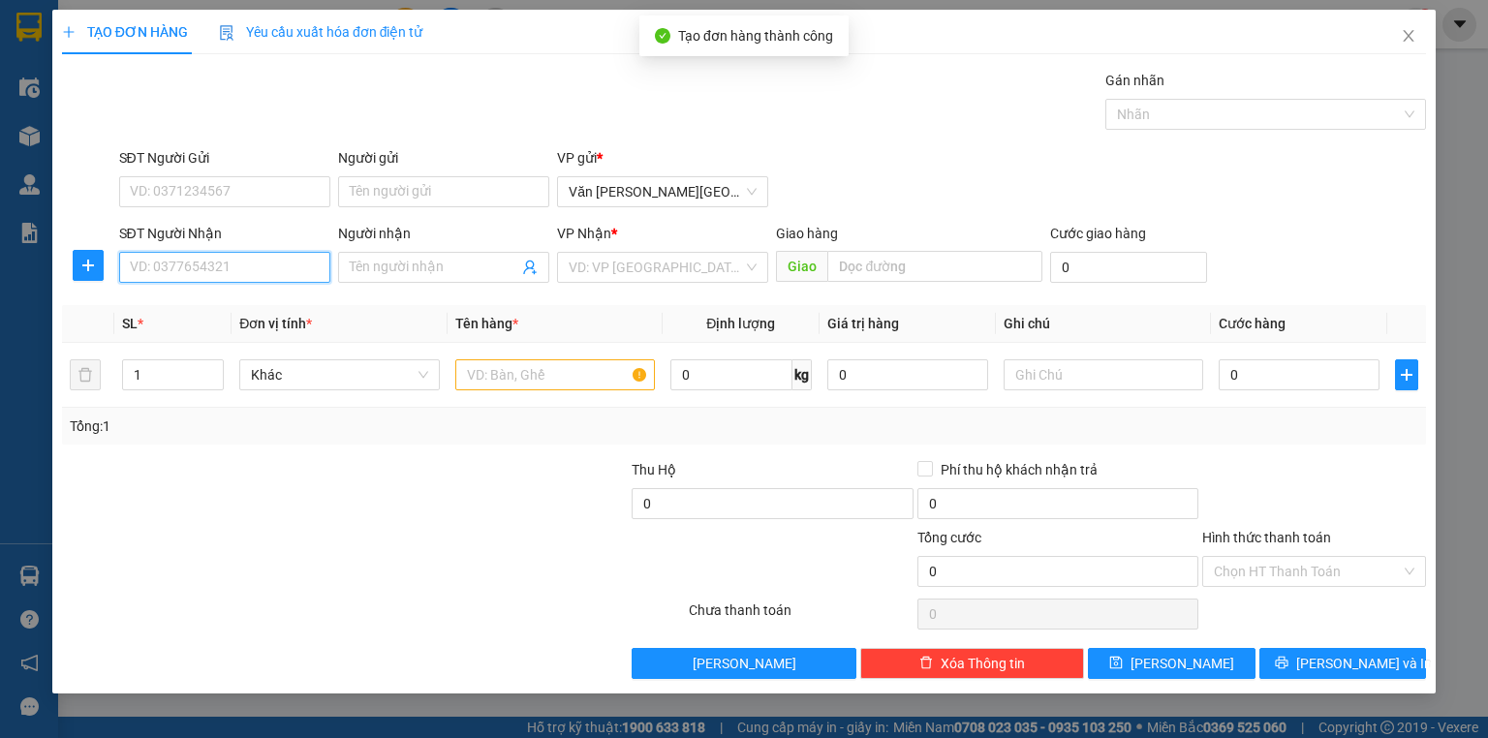
click at [232, 274] on input "SĐT Người Nhận" at bounding box center [224, 267] width 211 height 31
click at [171, 310] on div "0961193193" at bounding box center [225, 305] width 188 height 21
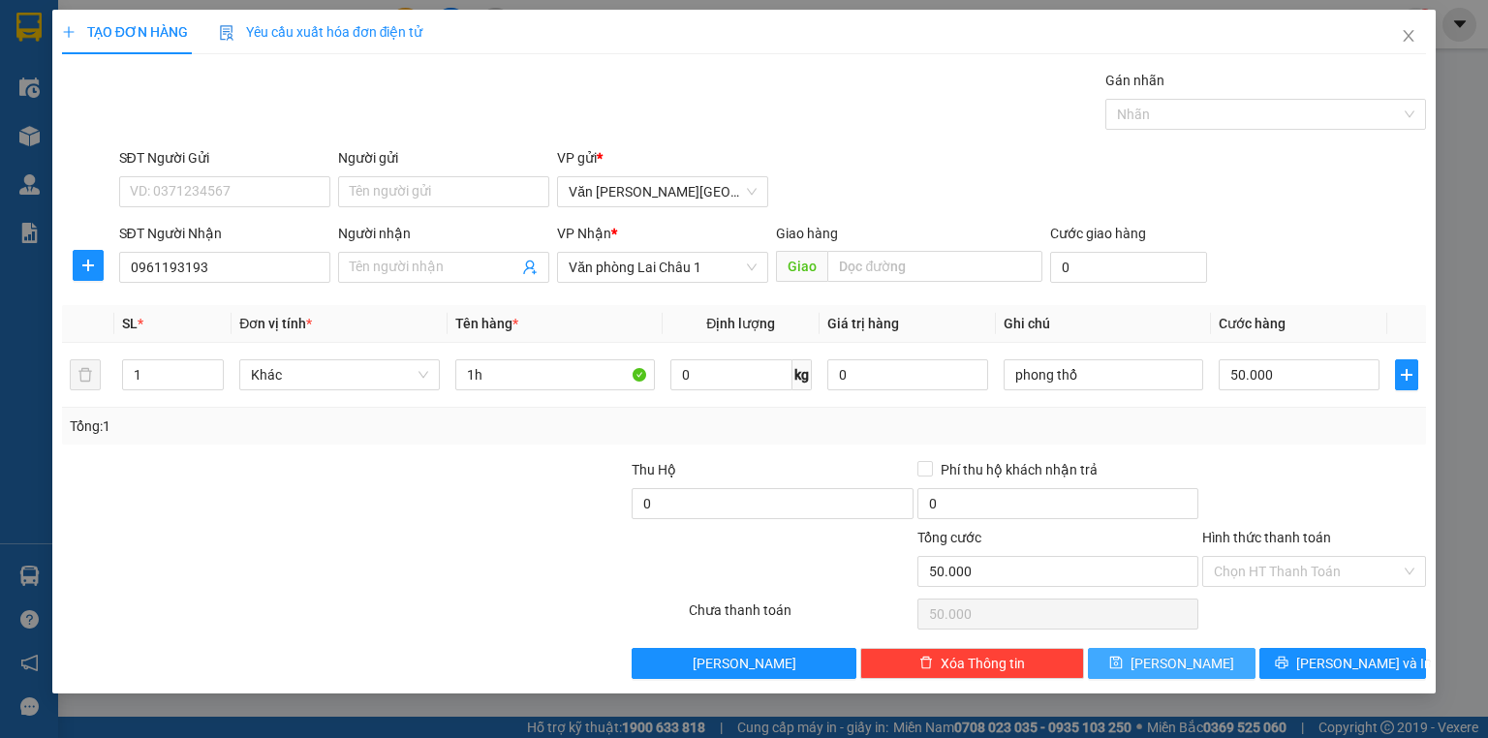
click at [1182, 664] on span "[PERSON_NAME]" at bounding box center [1183, 663] width 104 height 21
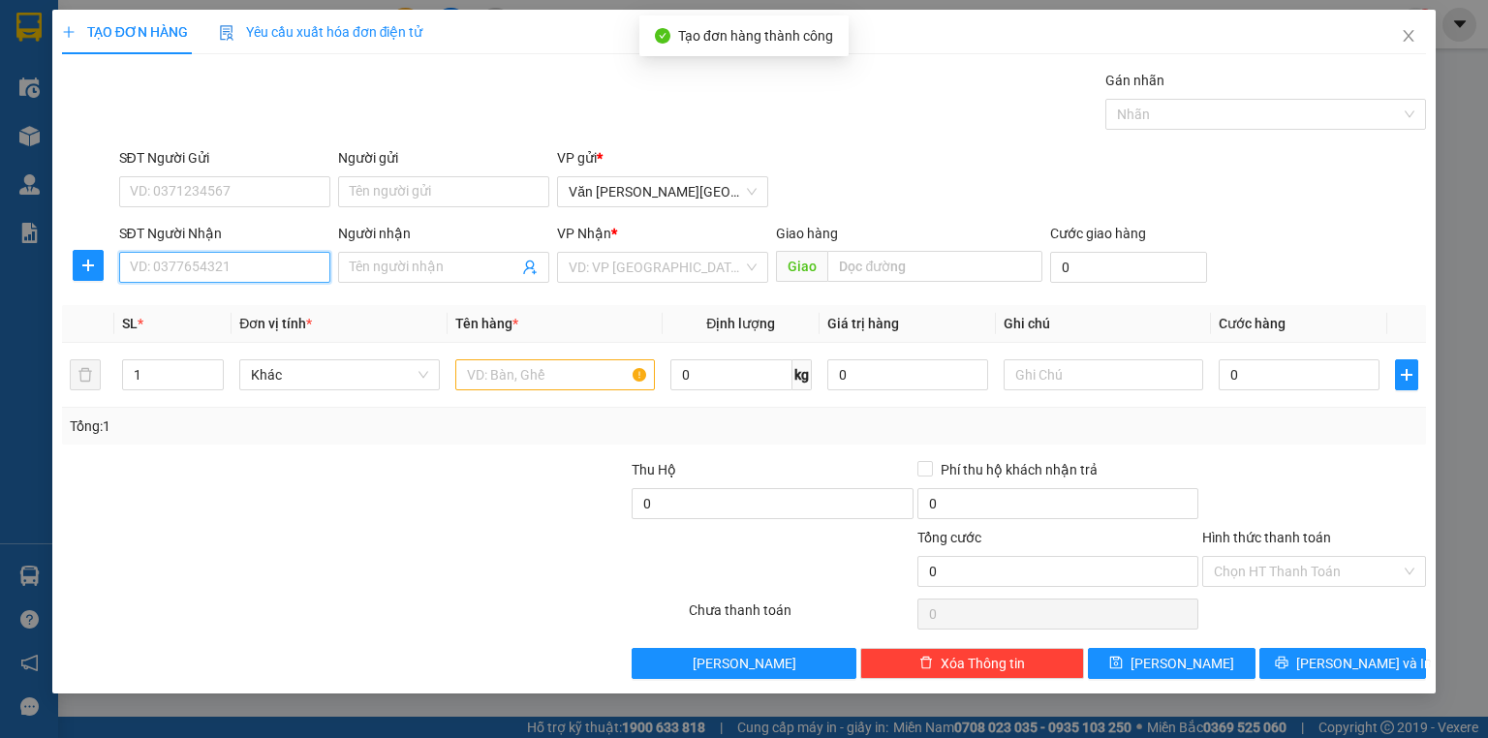
click at [180, 268] on input "SĐT Người Nhận" at bounding box center [224, 267] width 211 height 31
click at [240, 302] on div "0866536586 - [PERSON_NAME]" at bounding box center [226, 305] width 191 height 21
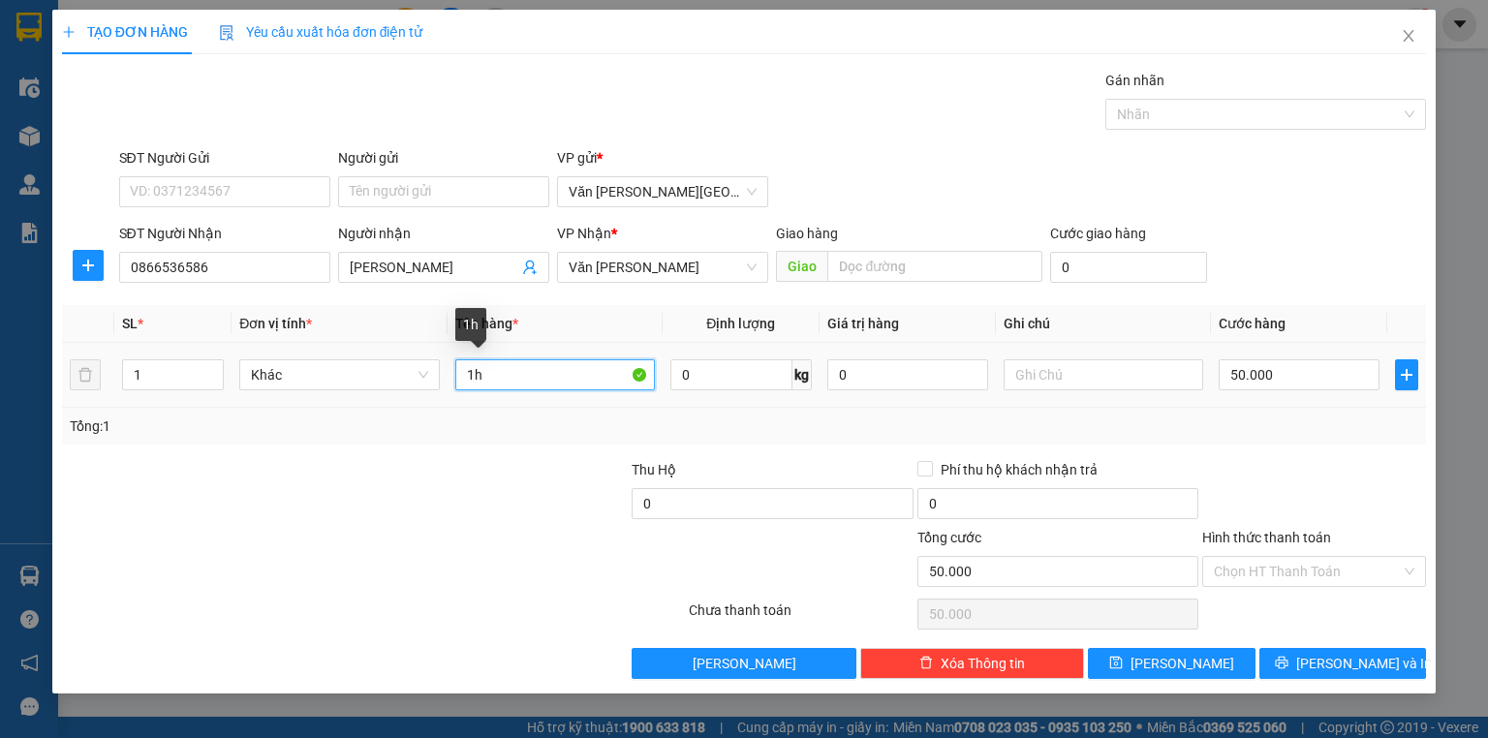
click at [486, 376] on input "1h" at bounding box center [555, 374] width 200 height 31
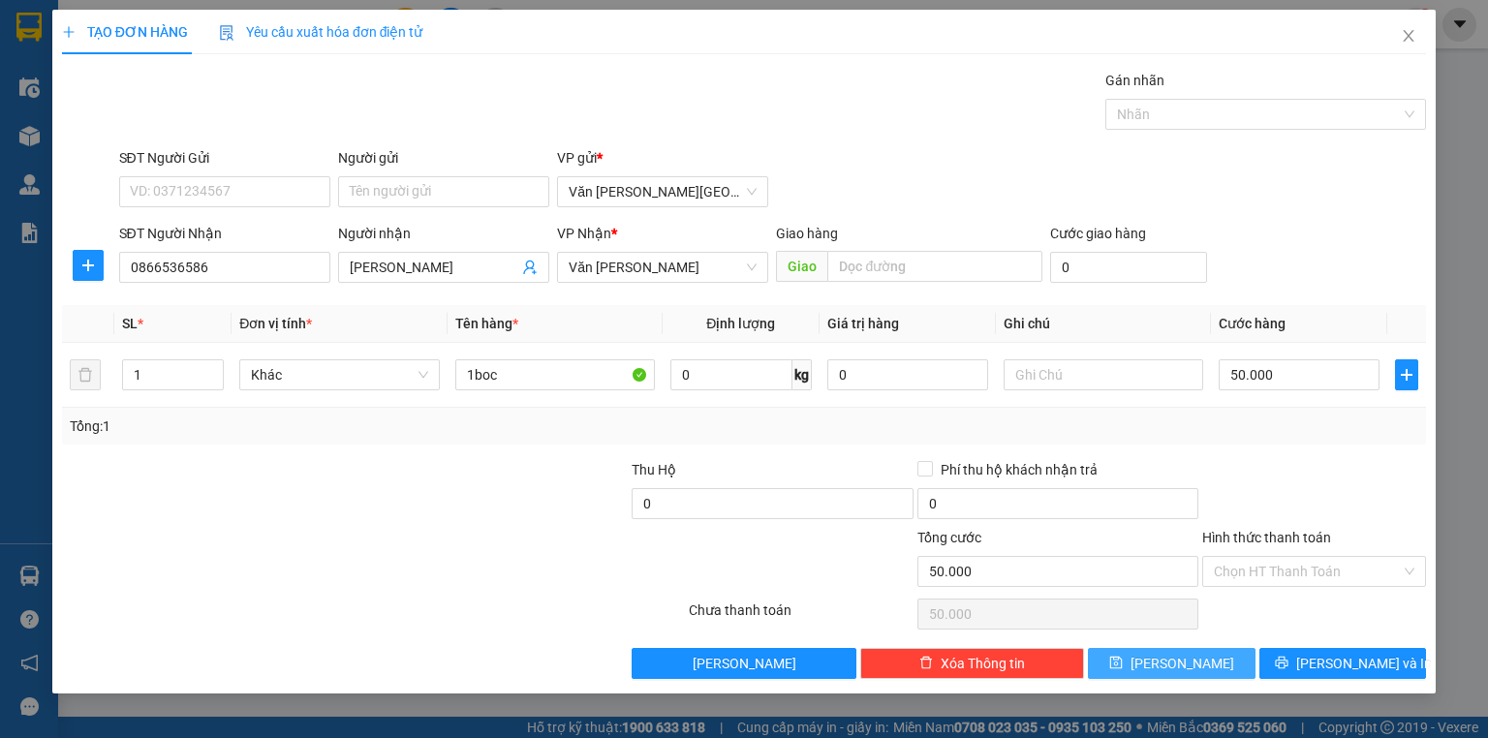
click at [1123, 662] on icon "save" at bounding box center [1116, 663] width 14 height 14
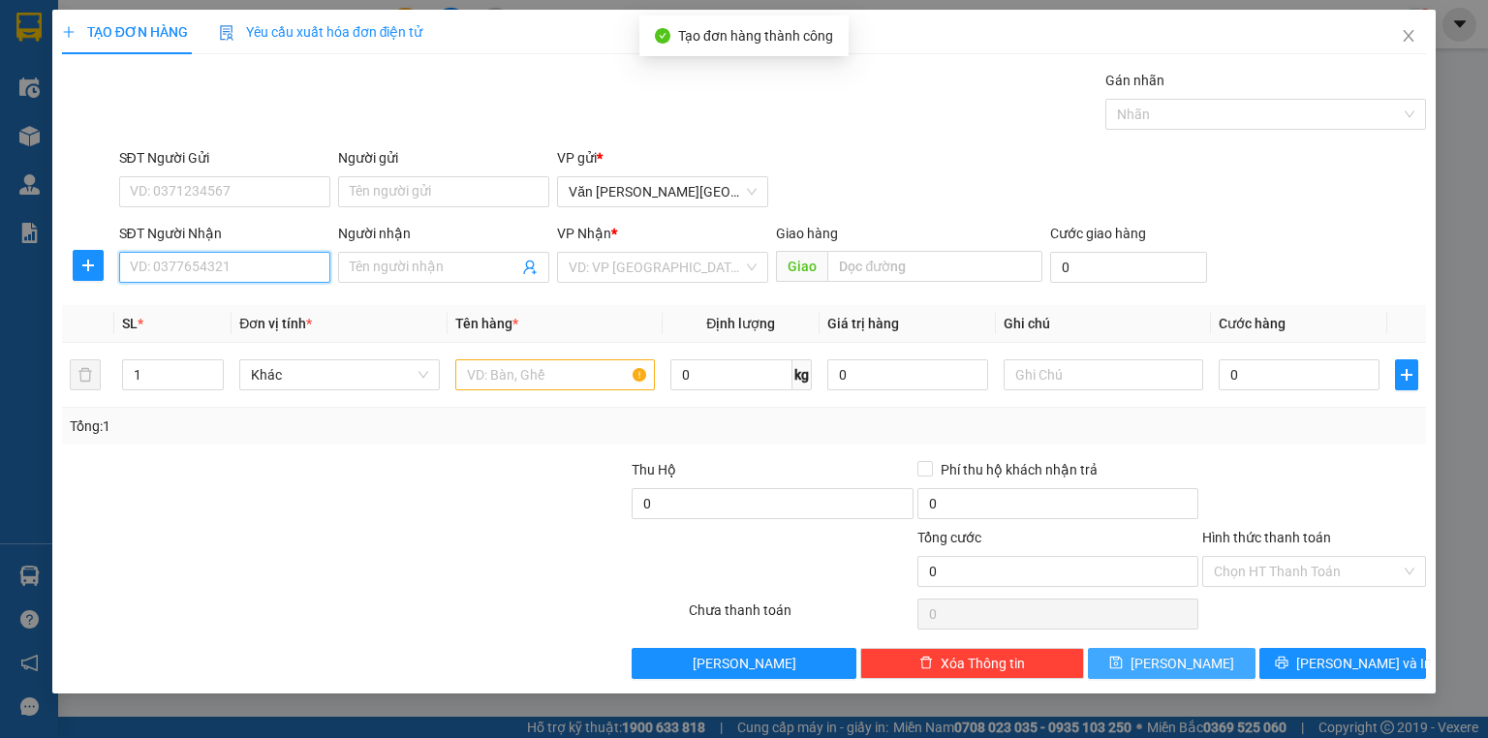
click at [202, 275] on input "SĐT Người Nhận" at bounding box center [224, 267] width 211 height 31
click at [301, 304] on div "0854568568 - [PERSON_NAME]" at bounding box center [226, 305] width 191 height 21
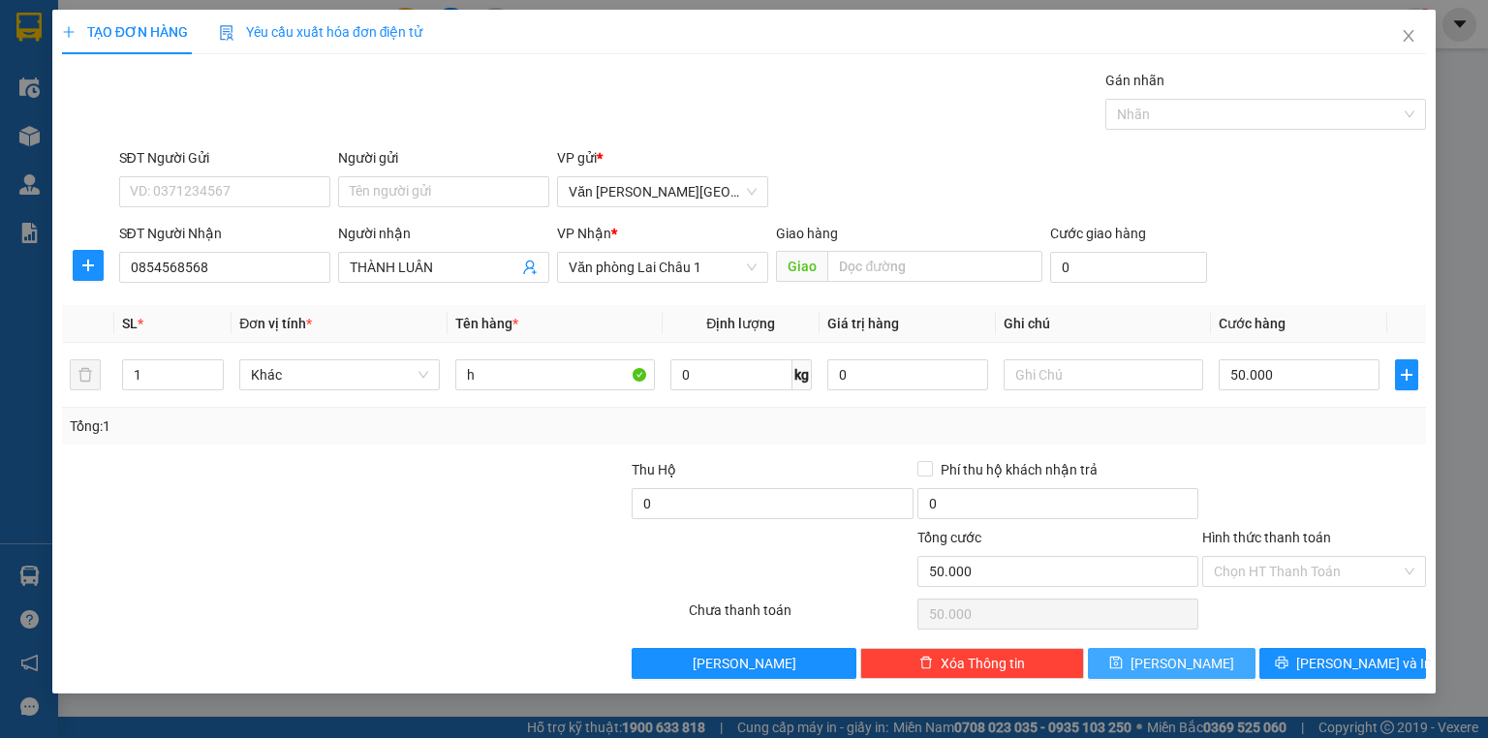
click at [1148, 659] on button "[PERSON_NAME]" at bounding box center [1172, 663] width 168 height 31
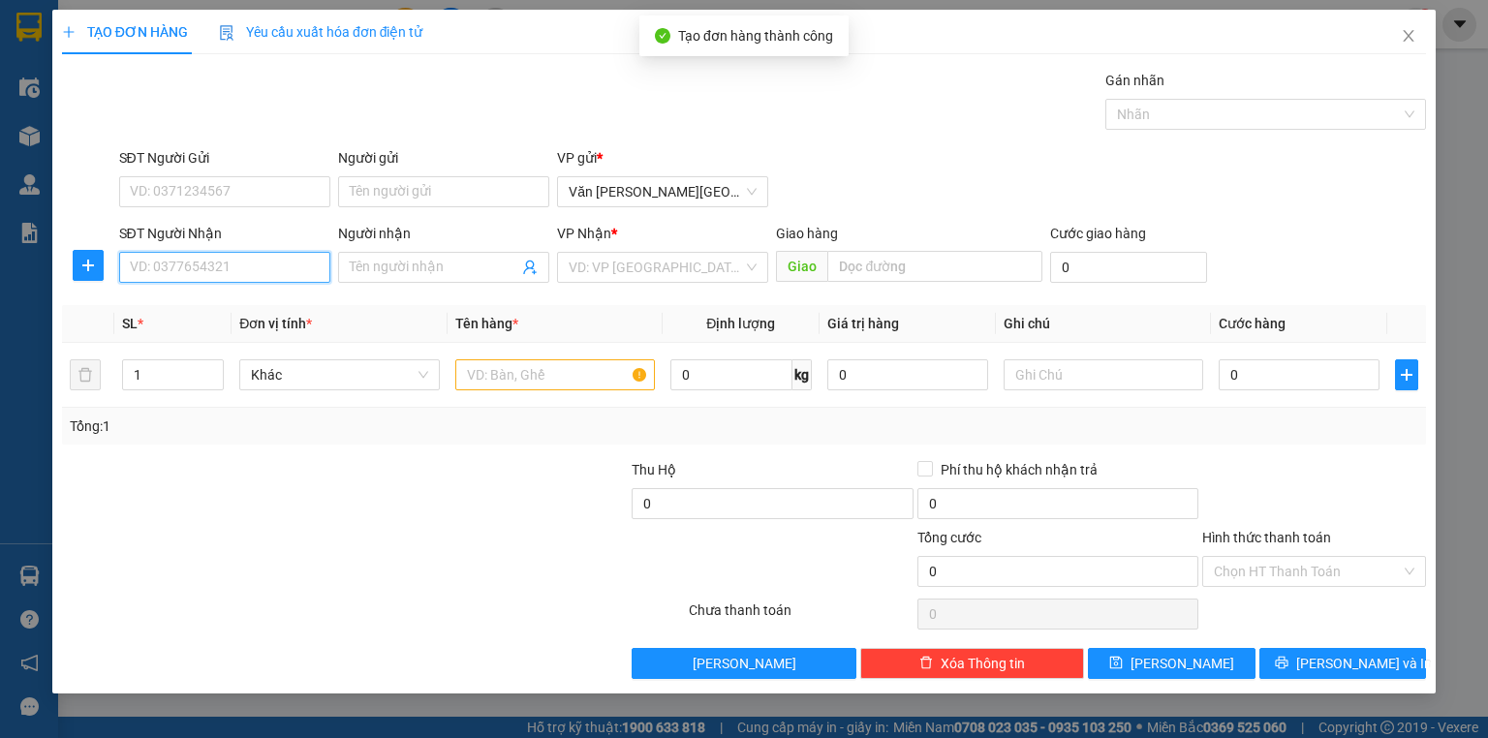
click at [192, 266] on input "SĐT Người Nhận" at bounding box center [224, 267] width 211 height 31
click at [192, 307] on div "0922927999" at bounding box center [225, 305] width 188 height 21
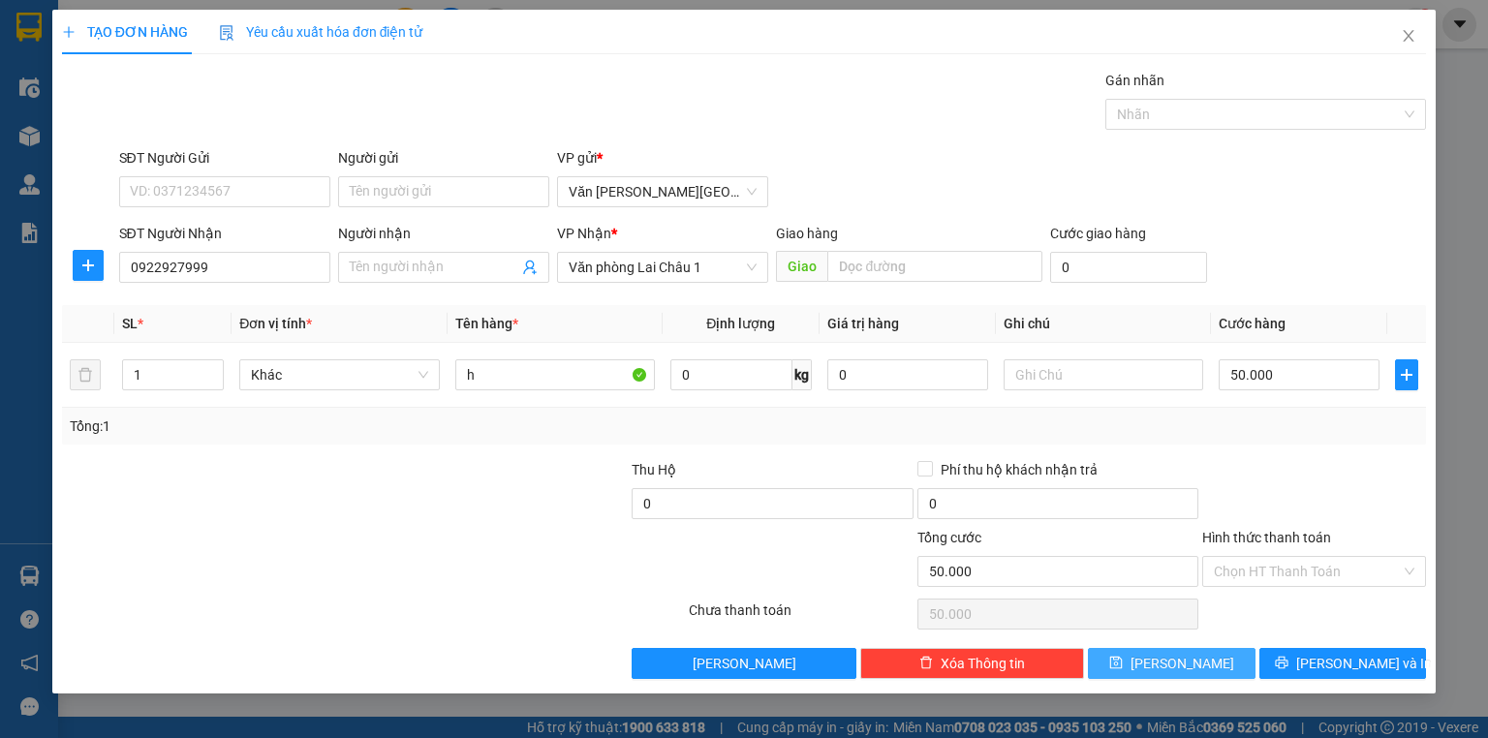
click at [1178, 659] on span "[PERSON_NAME]" at bounding box center [1183, 663] width 104 height 21
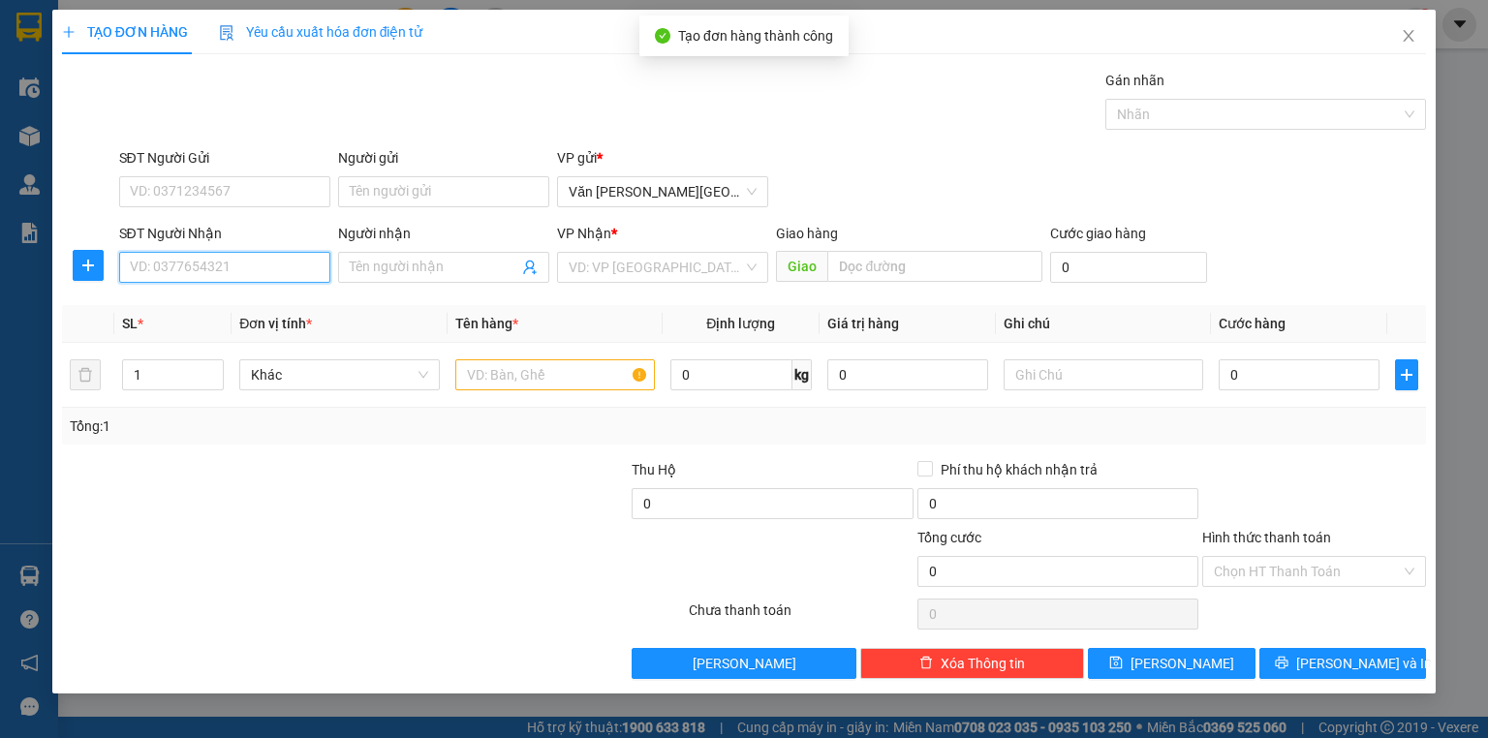
click at [190, 265] on input "SĐT Người Nhận" at bounding box center [224, 267] width 211 height 31
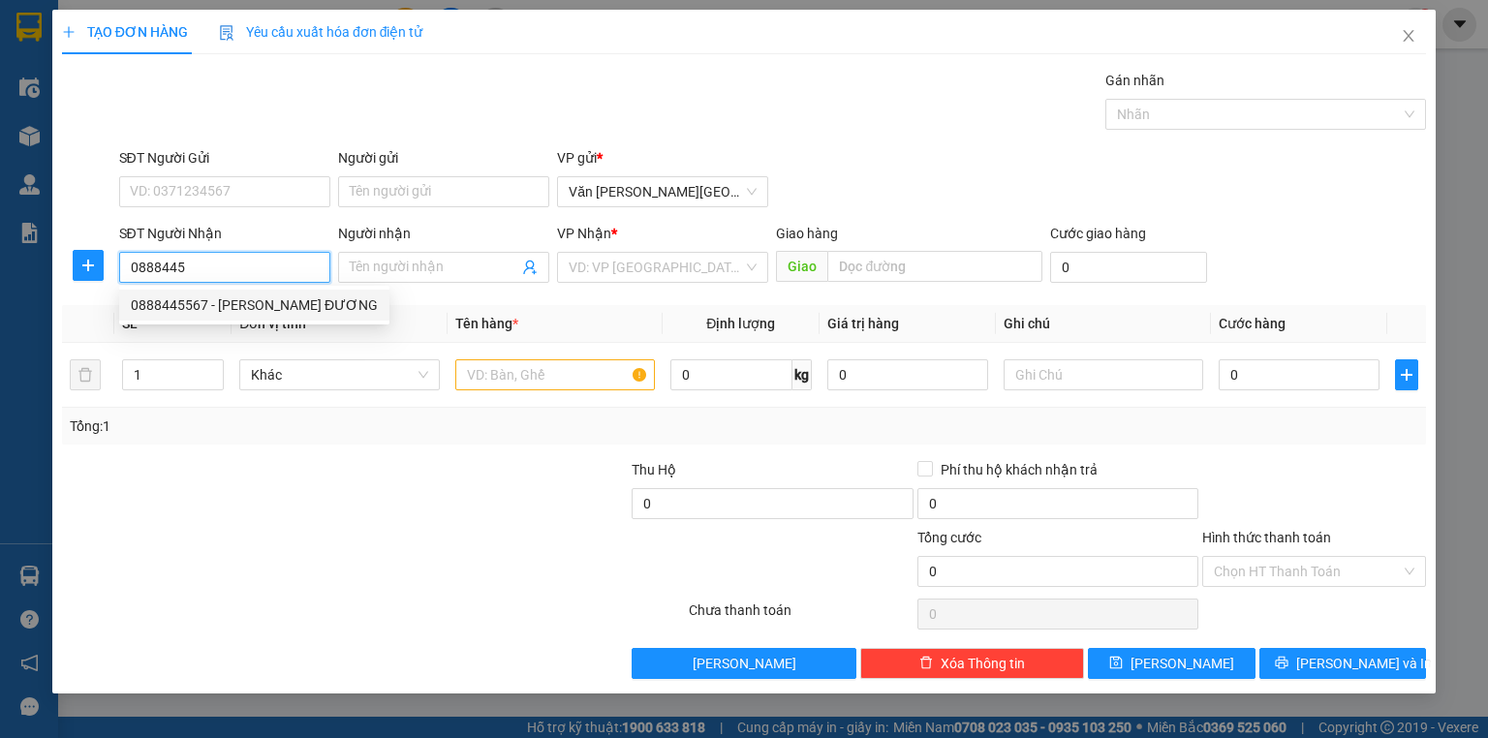
click at [240, 310] on div "0888445567 - [PERSON_NAME] ĐƯƠNG" at bounding box center [254, 305] width 247 height 21
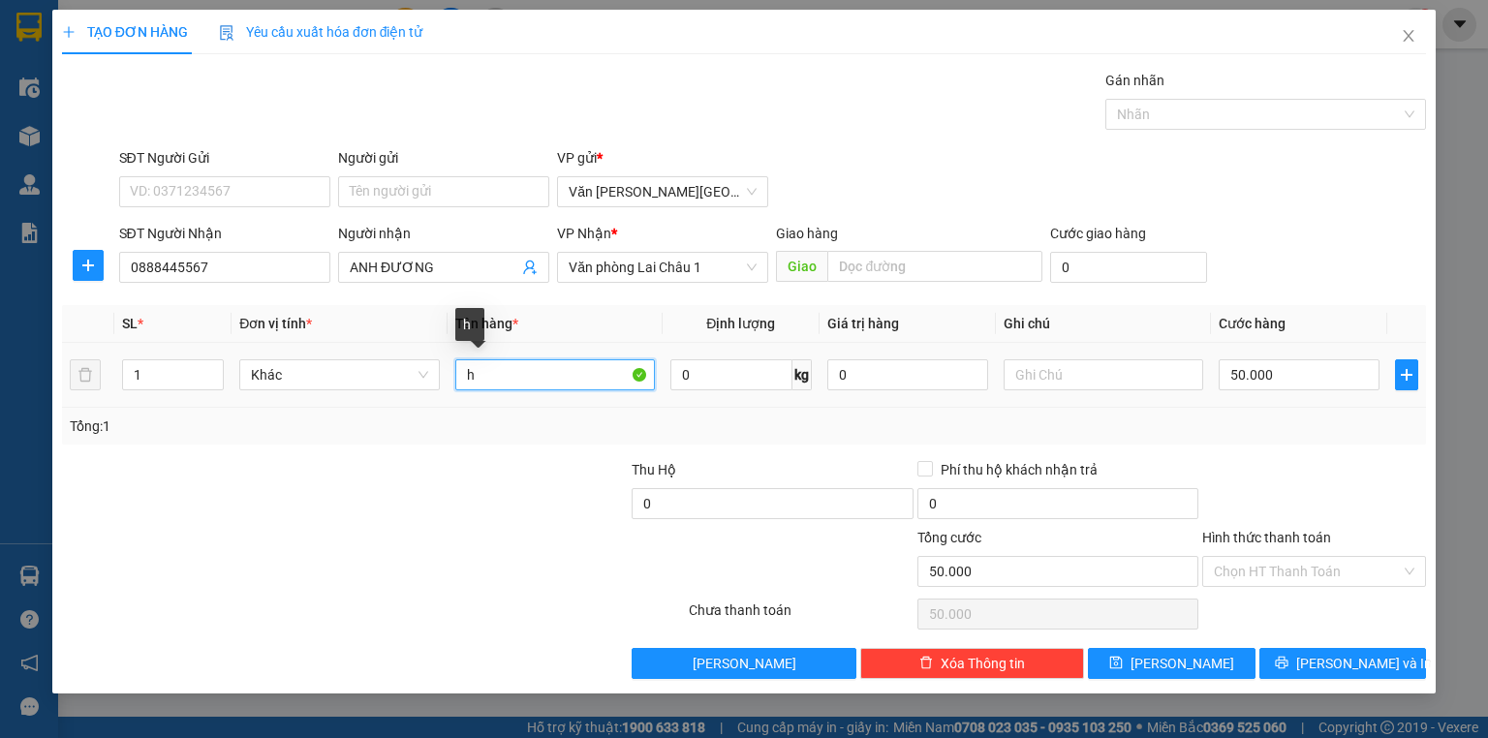
click at [463, 371] on input "h" at bounding box center [555, 374] width 200 height 31
click at [508, 380] on input "1h" at bounding box center [555, 374] width 200 height 31
click at [1228, 370] on input "50.000" at bounding box center [1299, 374] width 161 height 31
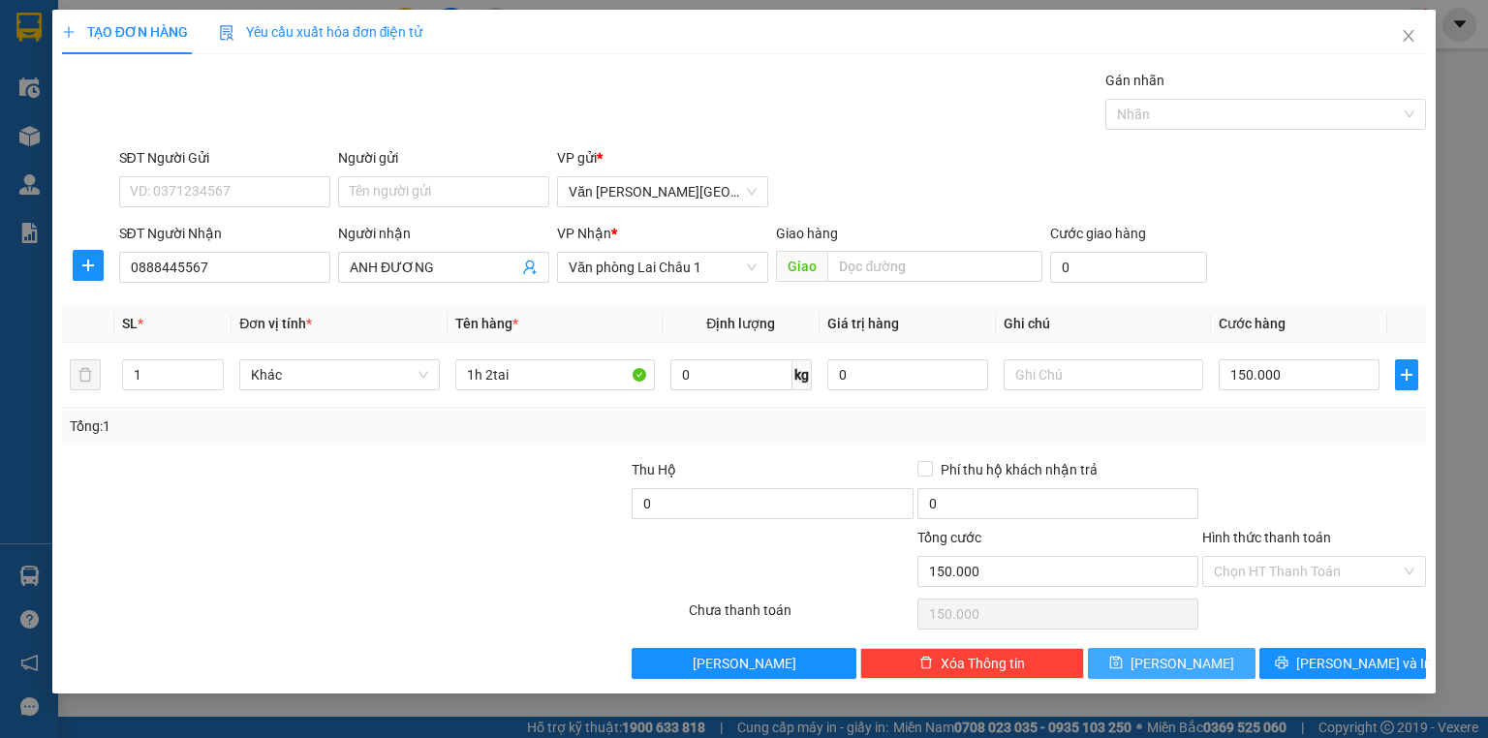
click at [1194, 664] on button "[PERSON_NAME]" at bounding box center [1172, 663] width 168 height 31
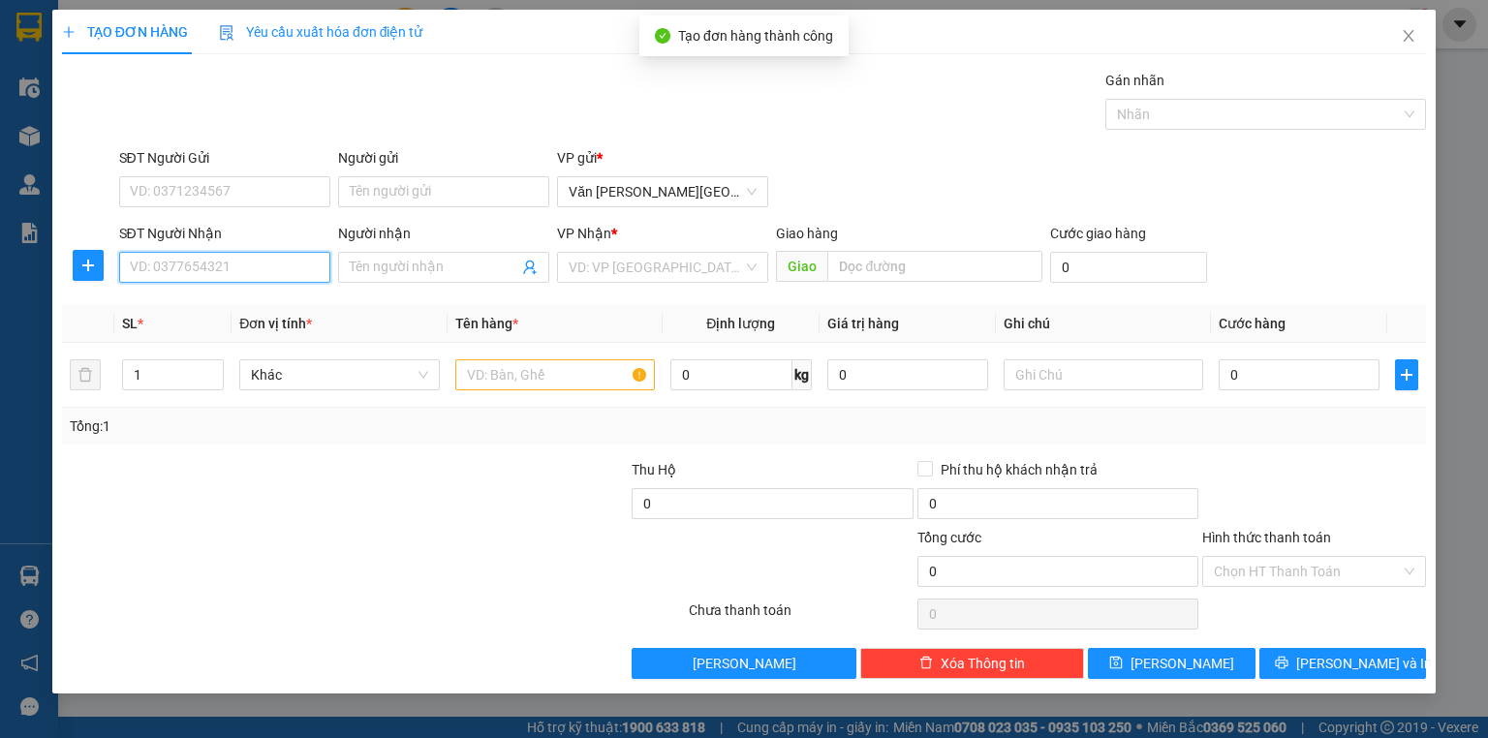
click at [214, 270] on input "SĐT Người Nhận" at bounding box center [224, 267] width 211 height 31
click at [261, 303] on div "0969992792 - HỢI THÊM" at bounding box center [225, 305] width 188 height 21
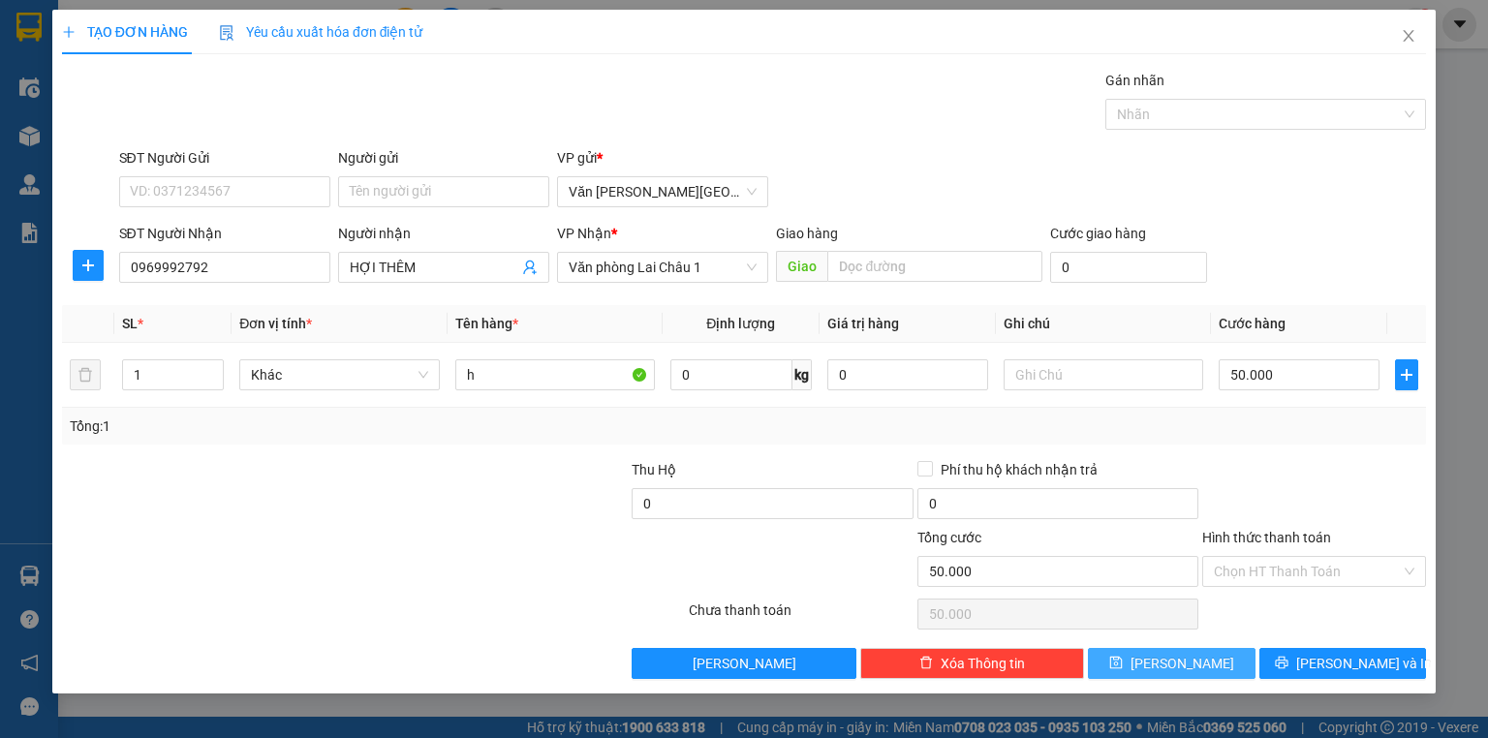
click at [1178, 666] on span "[PERSON_NAME]" at bounding box center [1183, 663] width 104 height 21
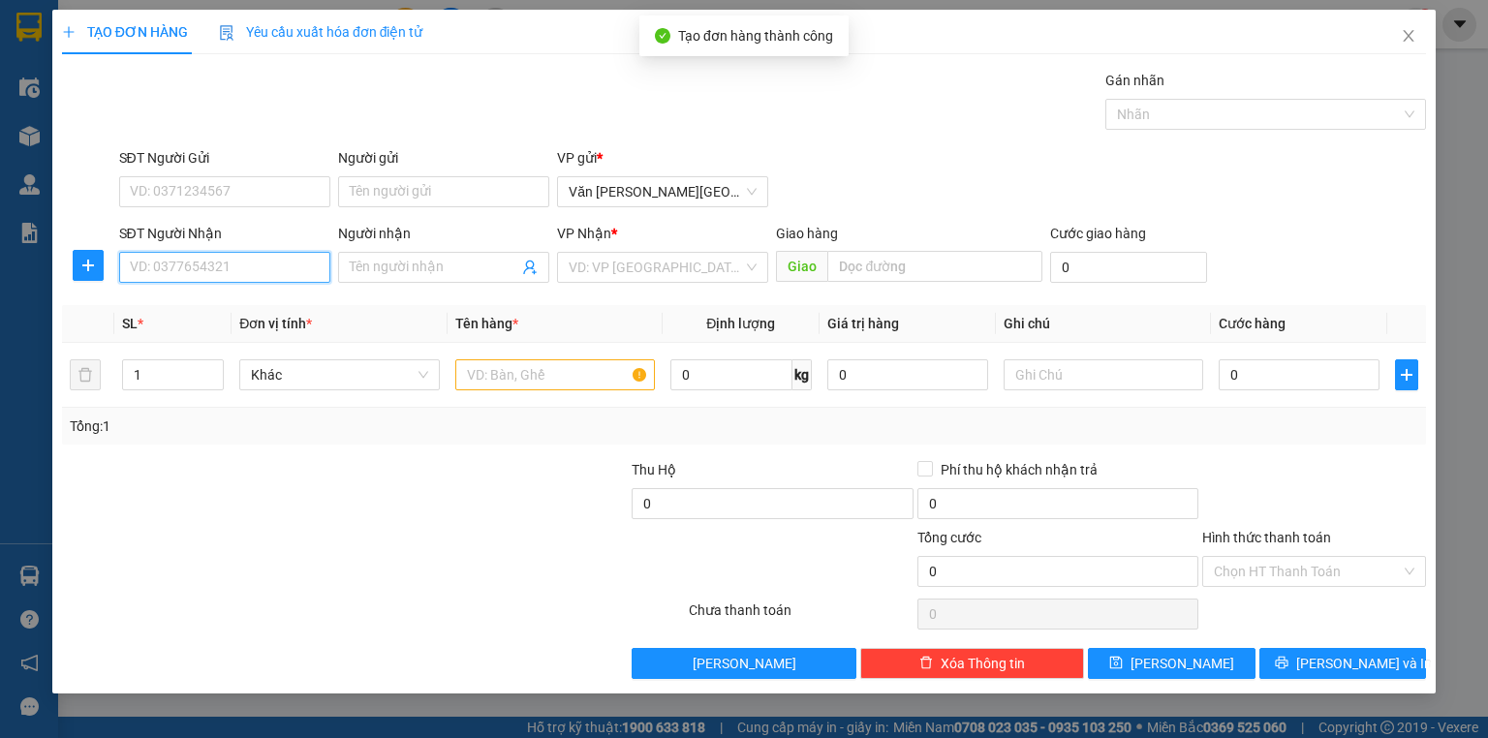
click at [167, 269] on input "SĐT Người Nhận" at bounding box center [224, 267] width 211 height 31
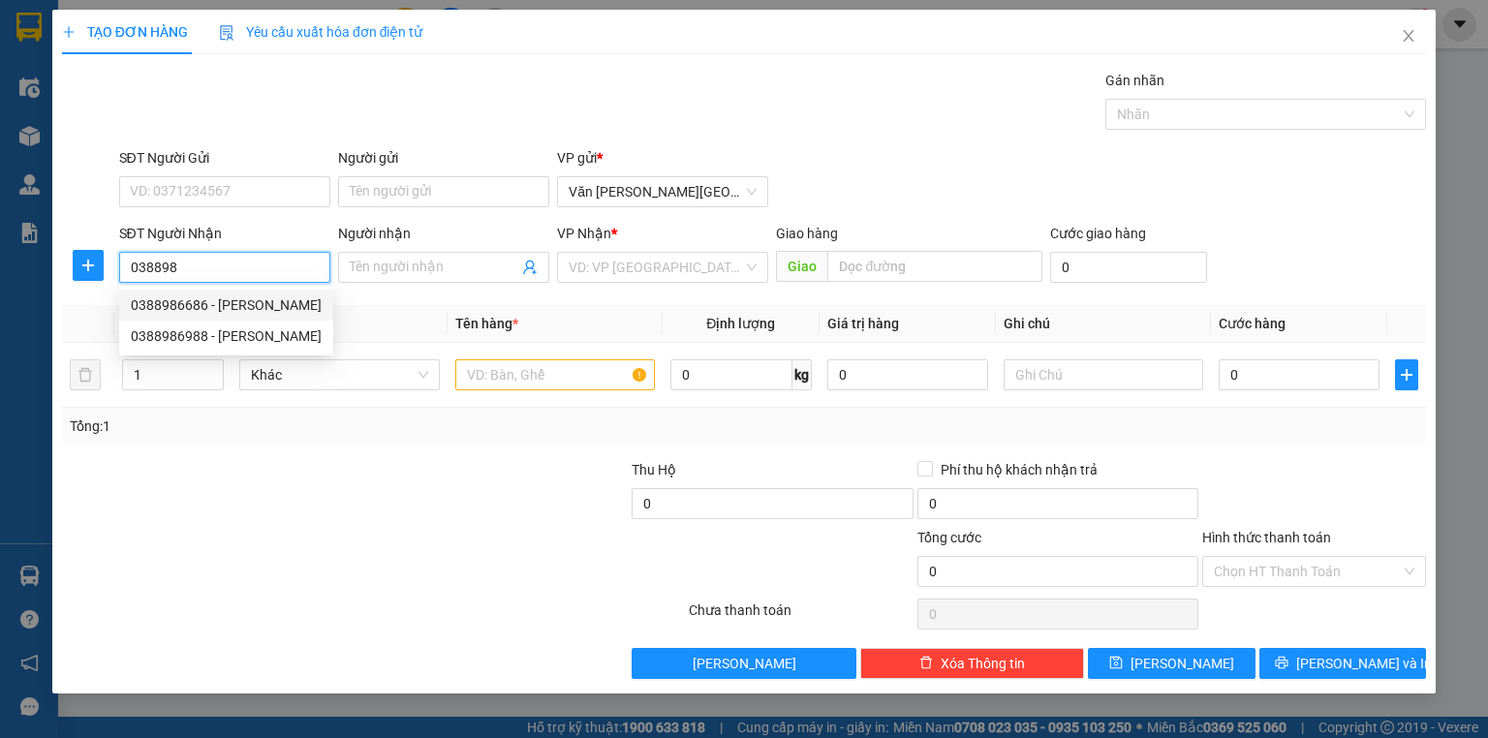
click at [263, 302] on div "0388986686 - [PERSON_NAME]" at bounding box center [226, 305] width 191 height 21
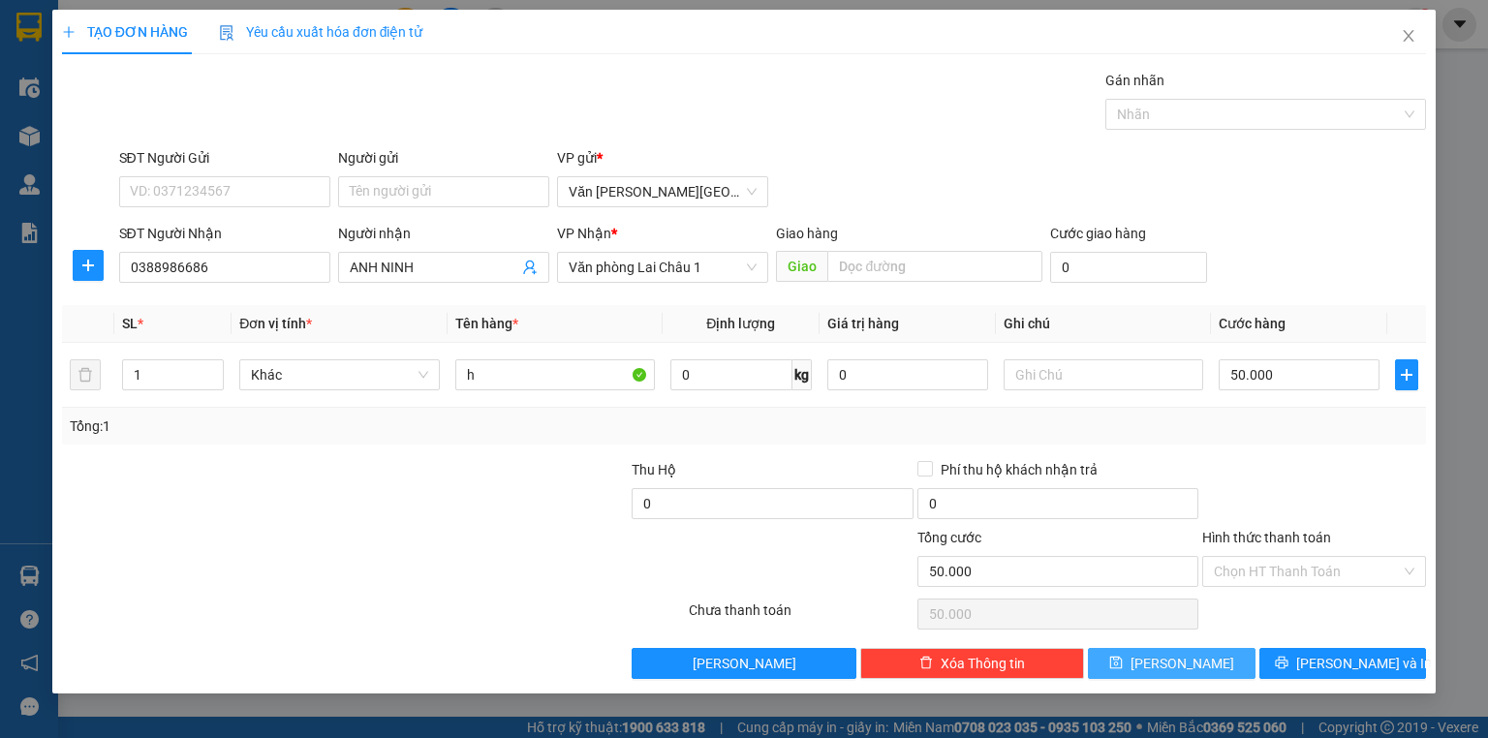
click at [1123, 656] on icon "save" at bounding box center [1116, 663] width 14 height 14
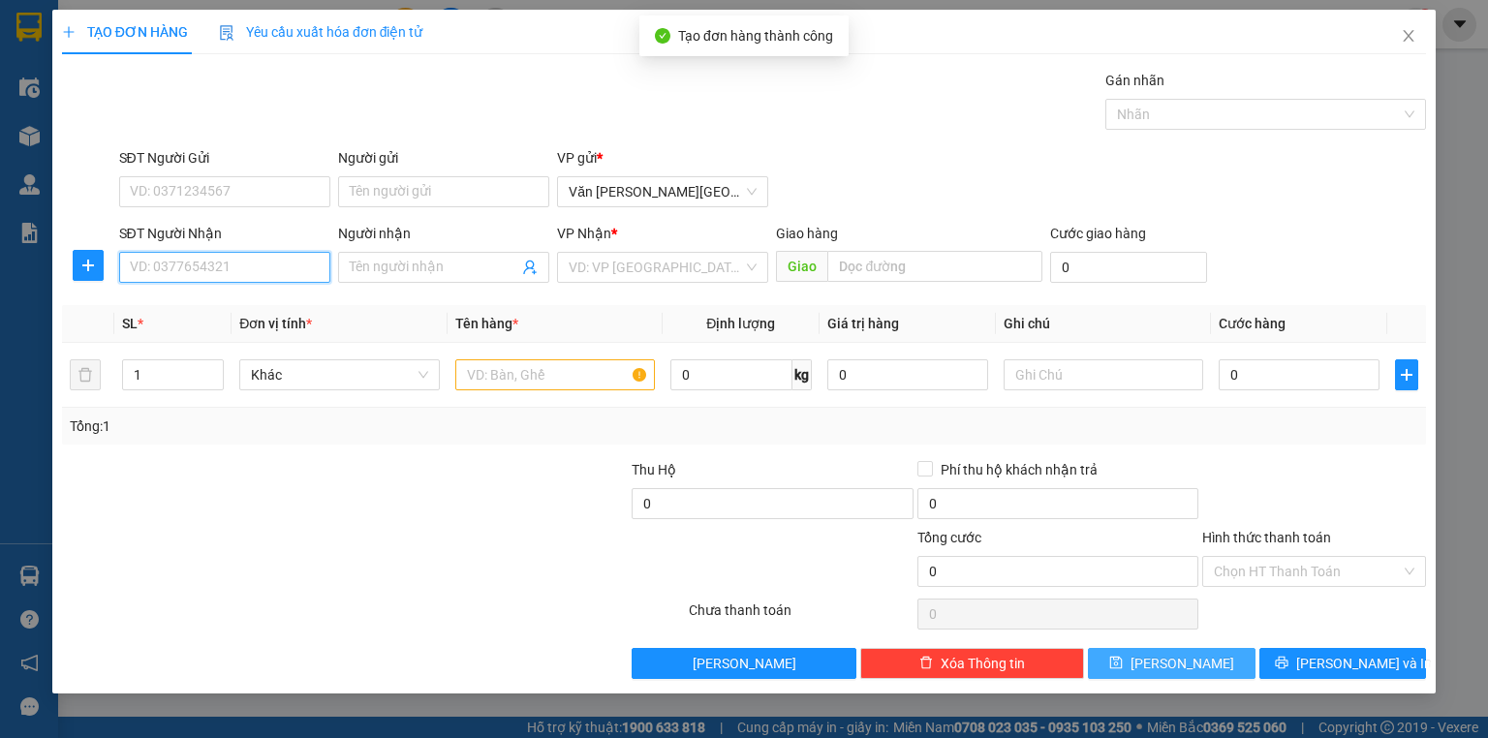
click at [229, 267] on input "SĐT Người Nhận" at bounding box center [224, 267] width 211 height 31
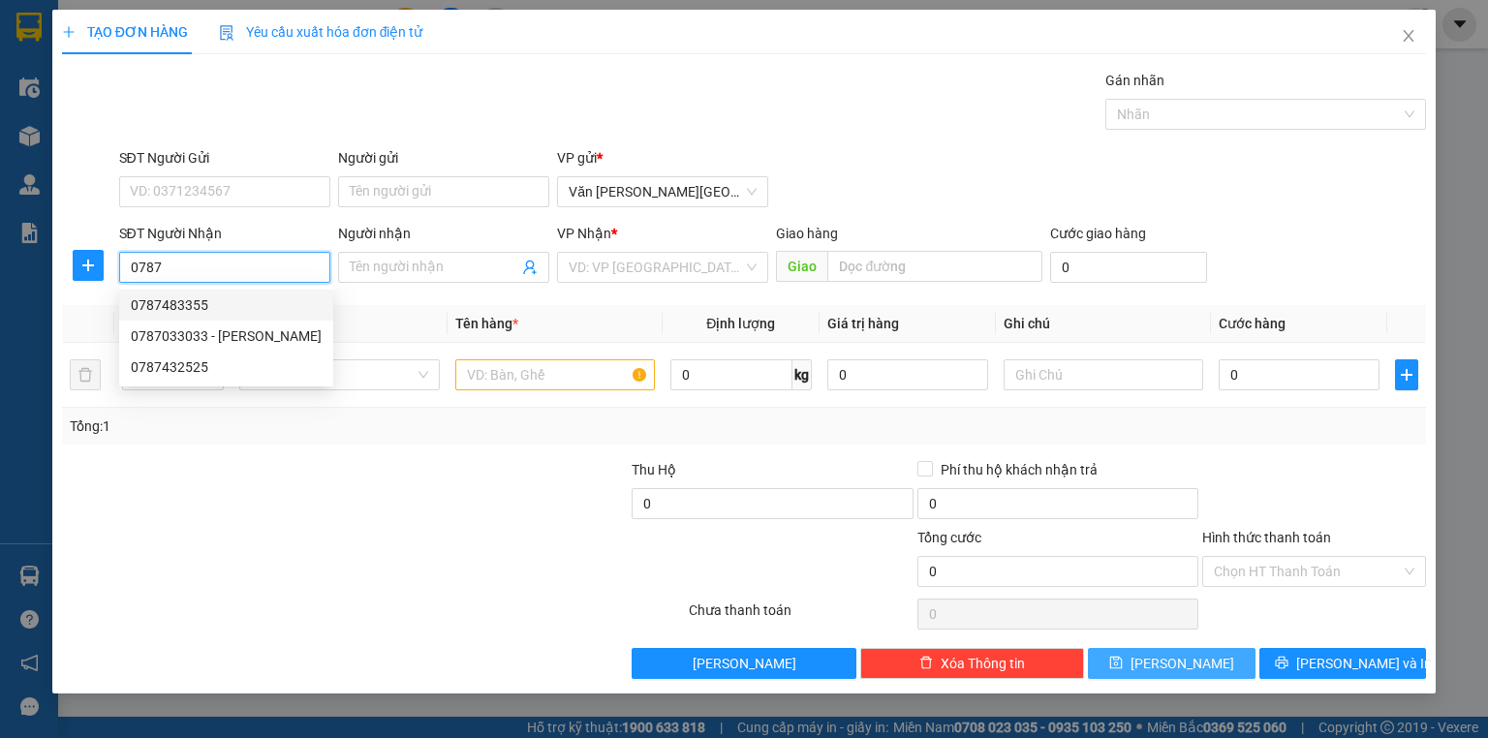
click at [189, 304] on div "0787483355" at bounding box center [226, 305] width 191 height 21
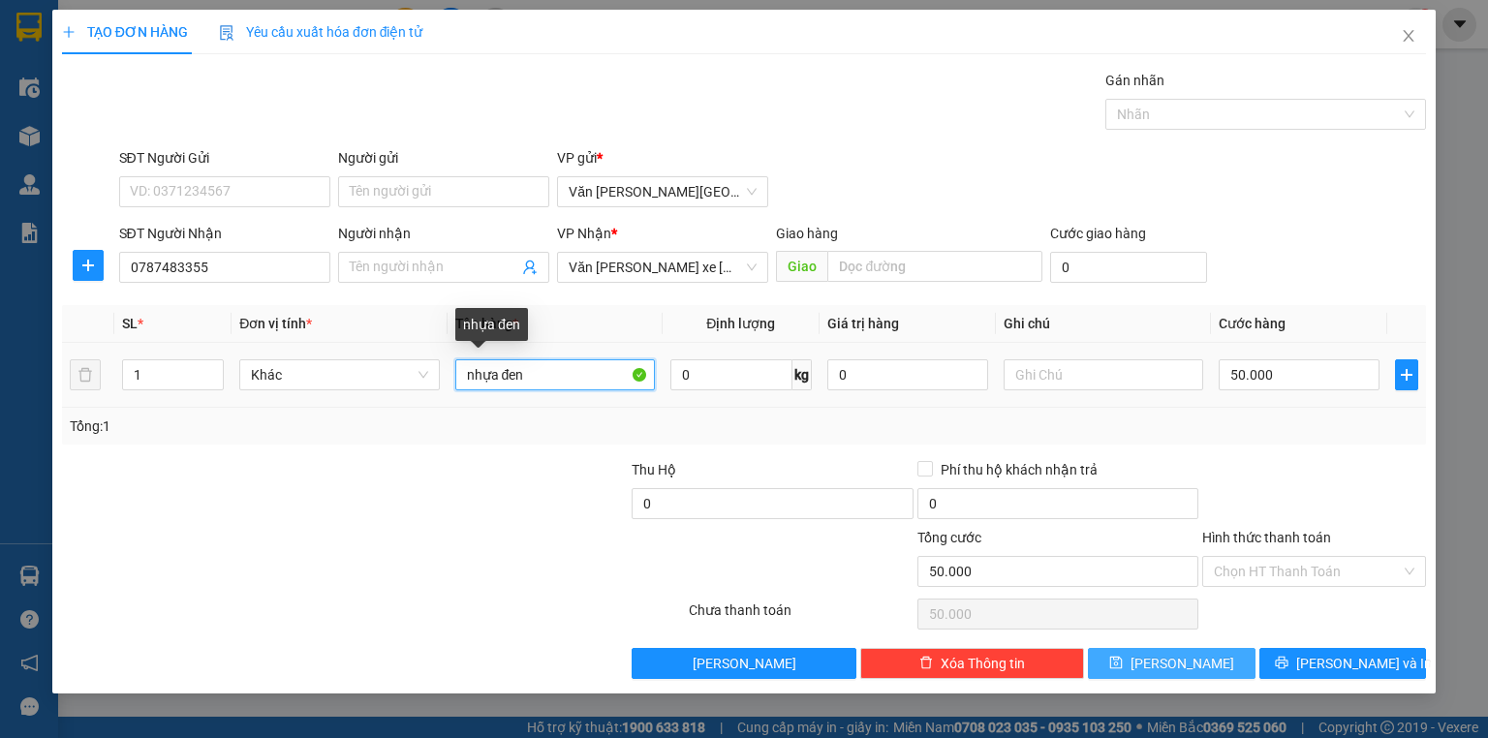
click at [548, 378] on input "nhựa đen" at bounding box center [555, 374] width 200 height 31
click at [1151, 654] on button "[PERSON_NAME]" at bounding box center [1172, 663] width 168 height 31
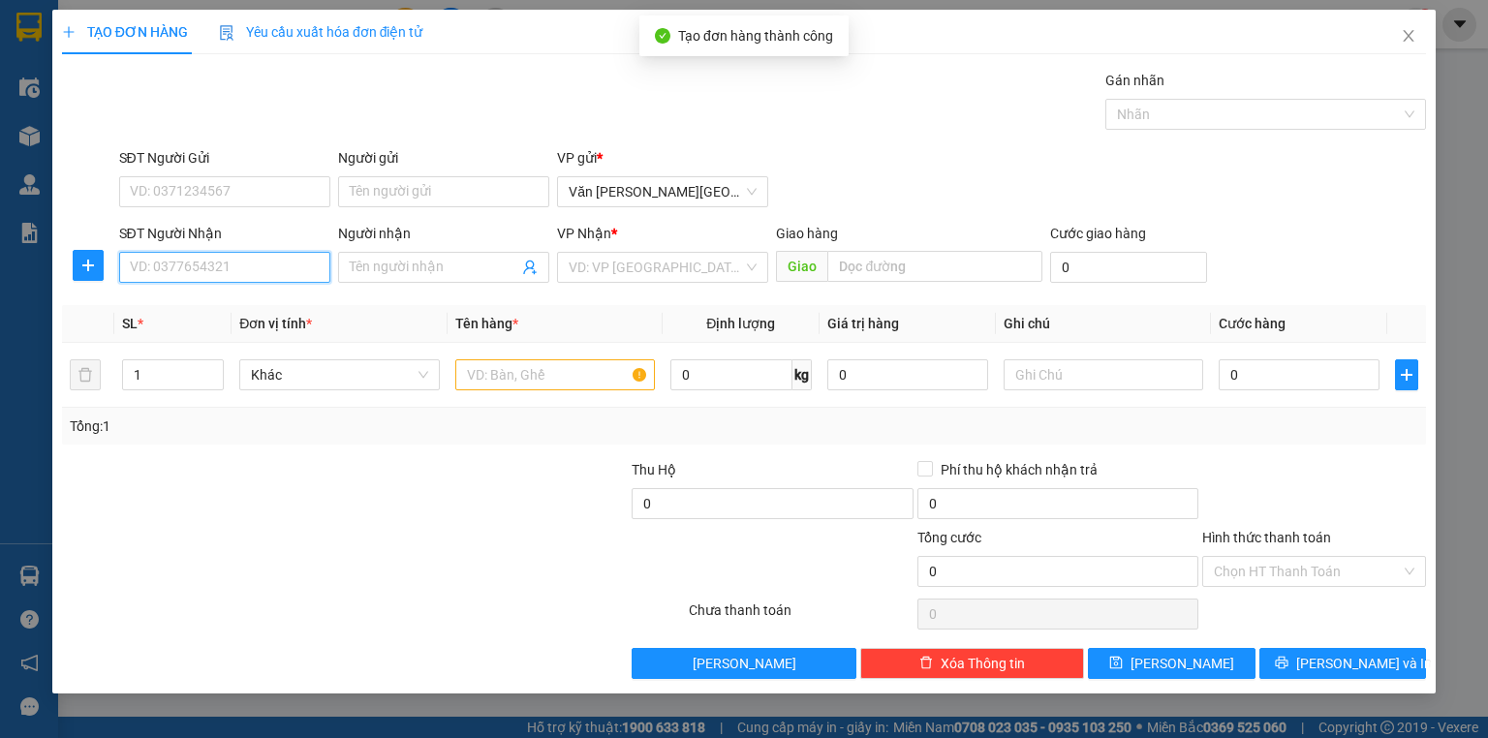
click at [198, 264] on input "SĐT Người Nhận" at bounding box center [224, 267] width 211 height 31
click at [196, 309] on div "0972935121" at bounding box center [225, 305] width 188 height 21
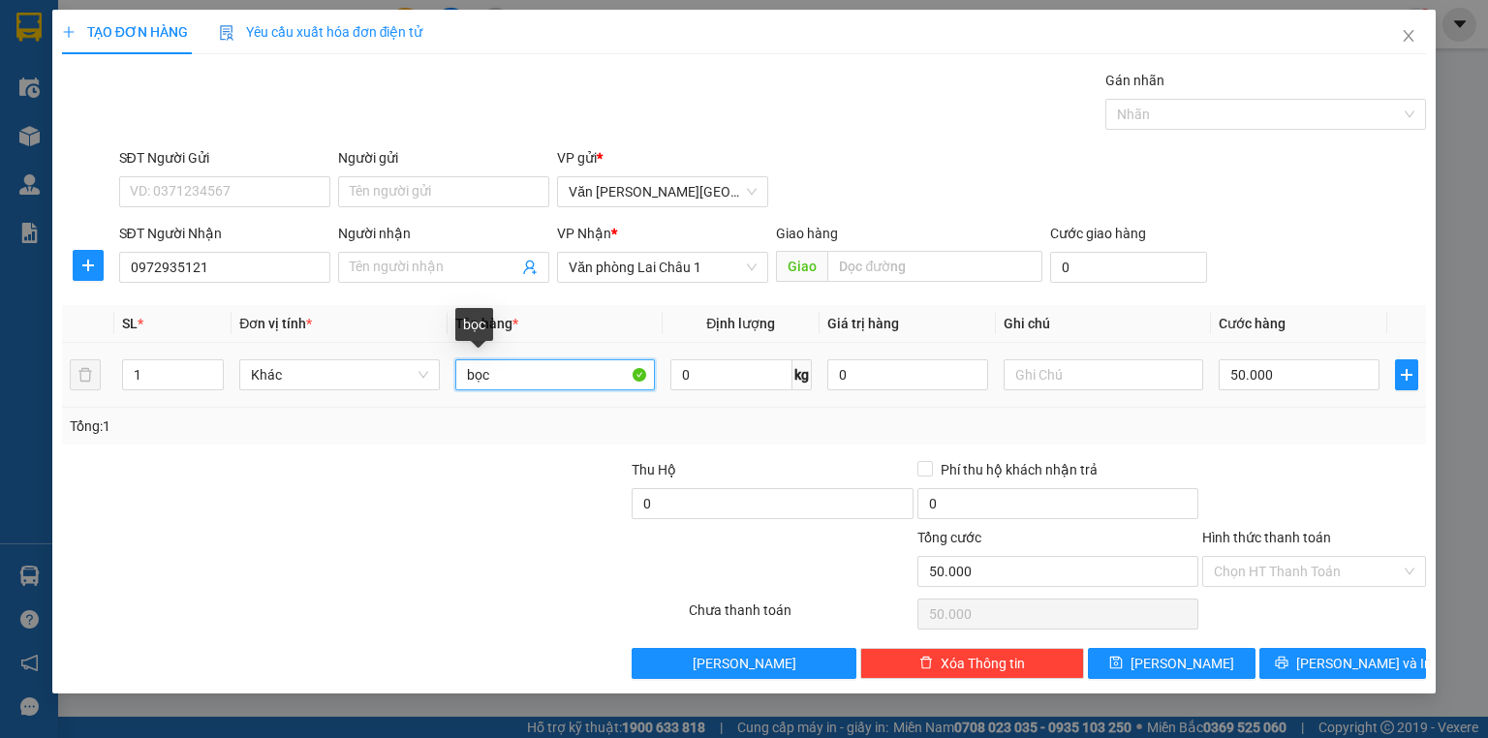
click at [488, 376] on input "bọc" at bounding box center [555, 374] width 200 height 31
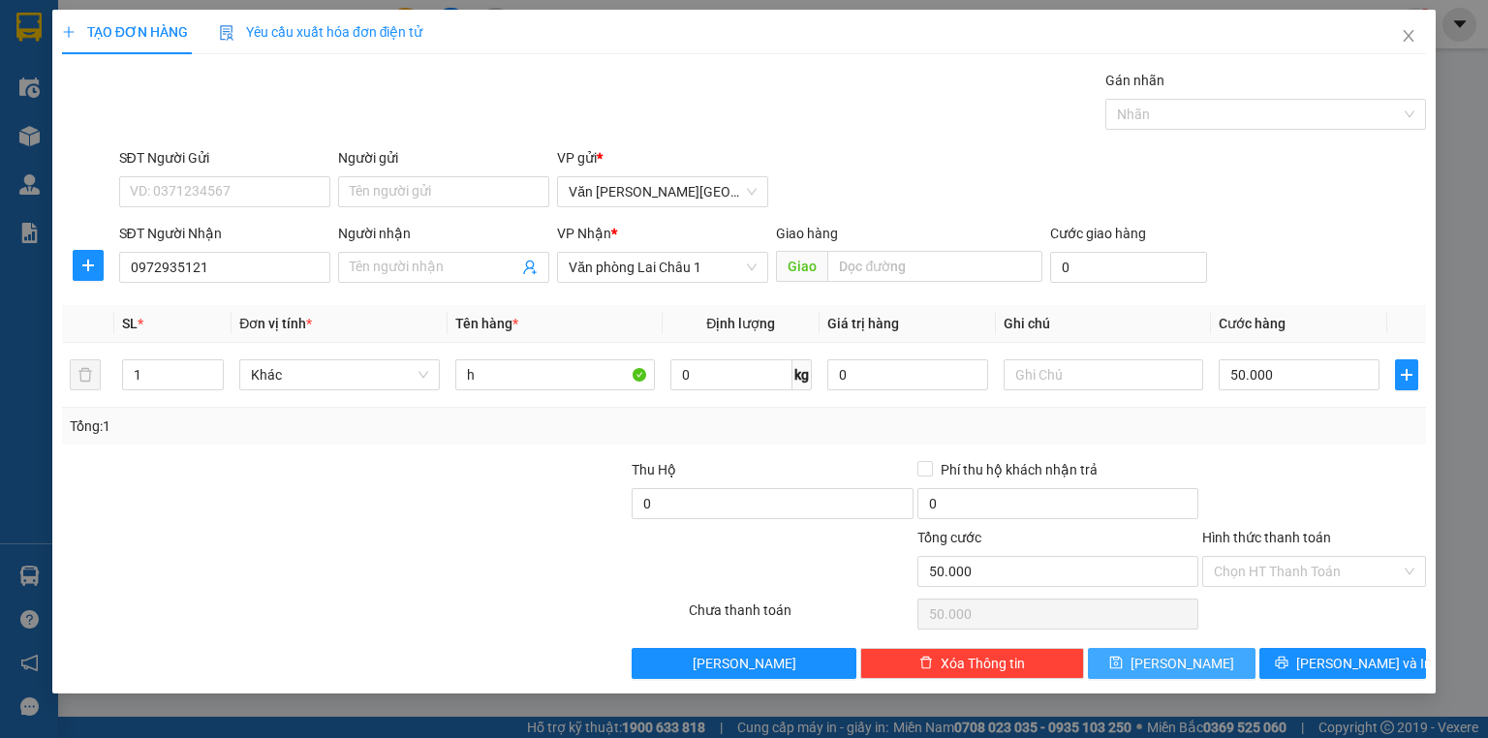
click at [1199, 654] on button "[PERSON_NAME]" at bounding box center [1172, 663] width 168 height 31
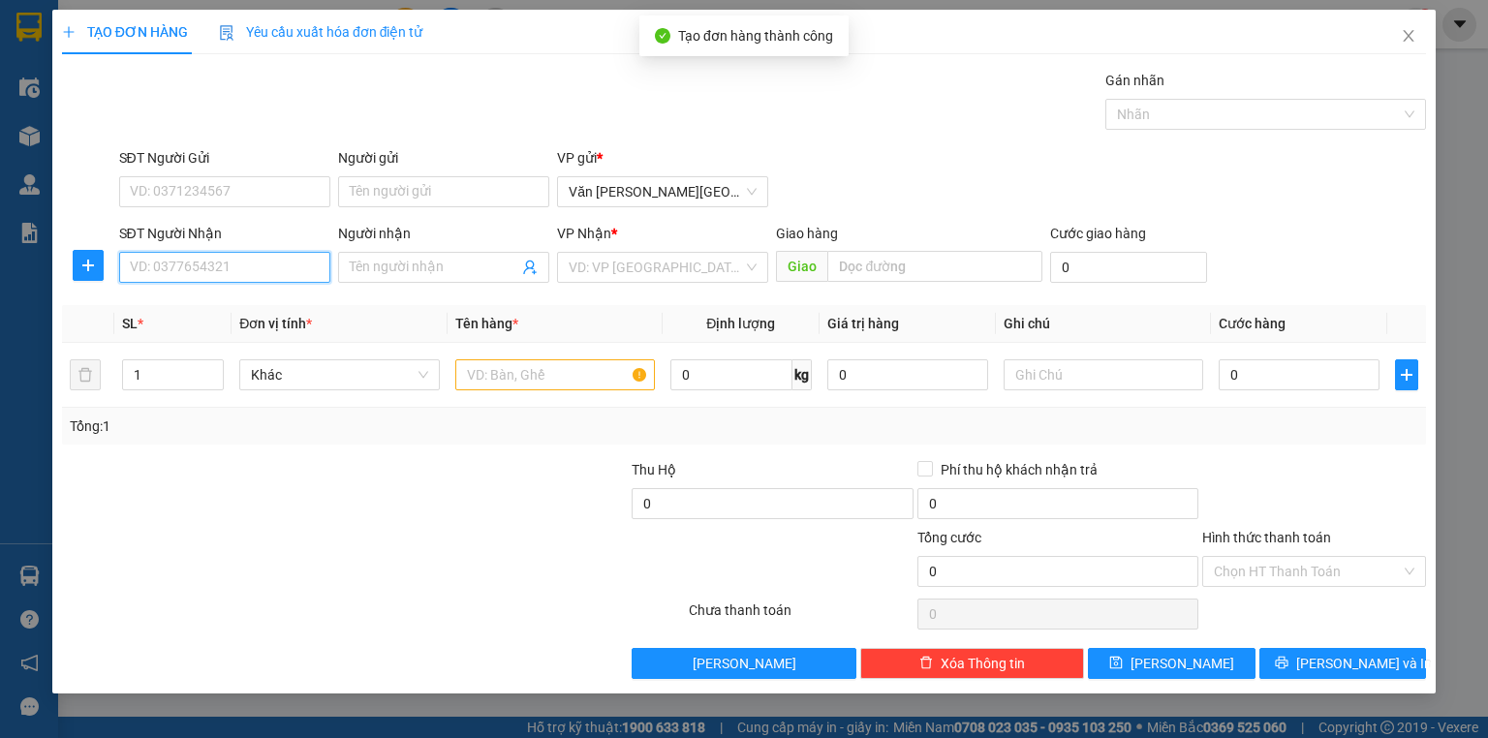
click at [207, 272] on input "SĐT Người Nhận" at bounding box center [224, 267] width 211 height 31
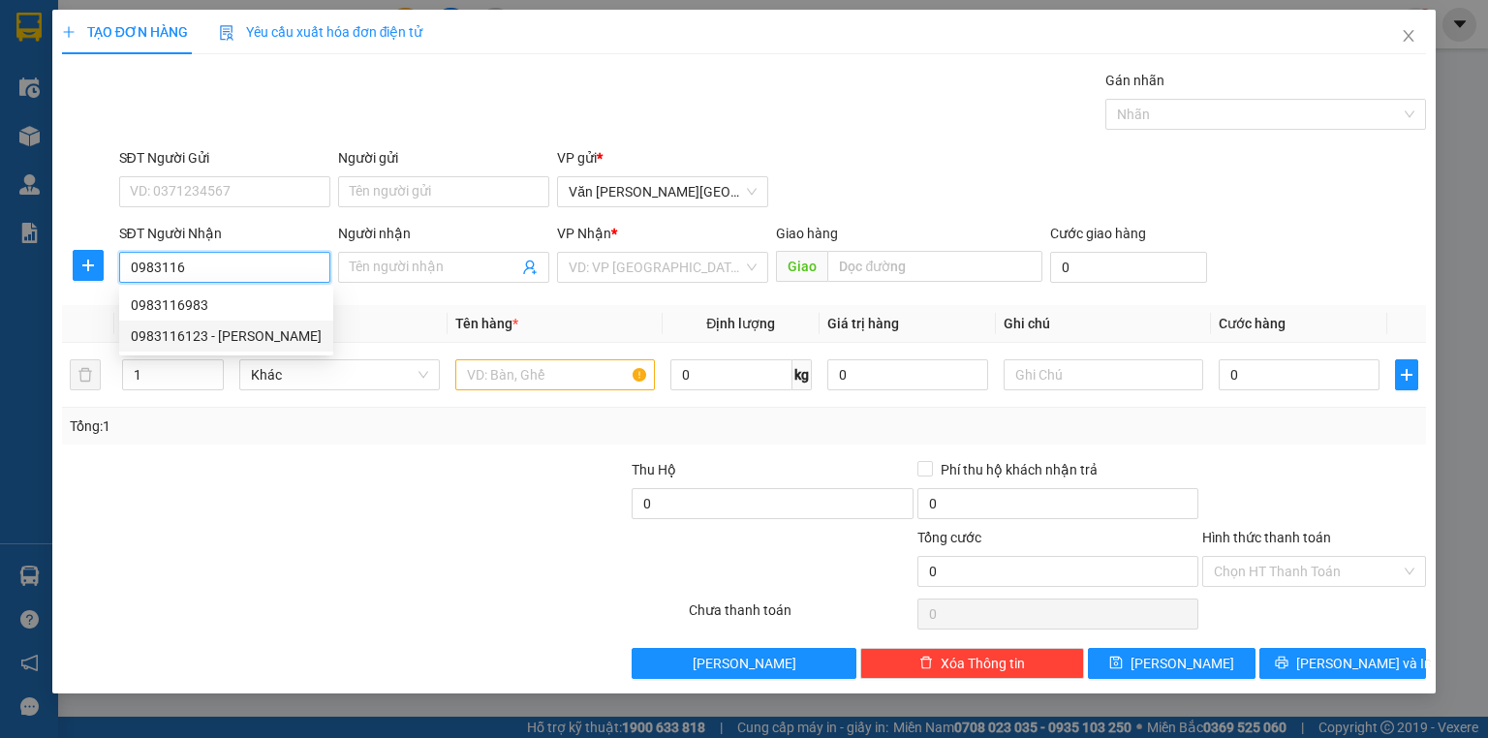
click at [200, 336] on div "0983116123 - [PERSON_NAME]" at bounding box center [226, 336] width 191 height 21
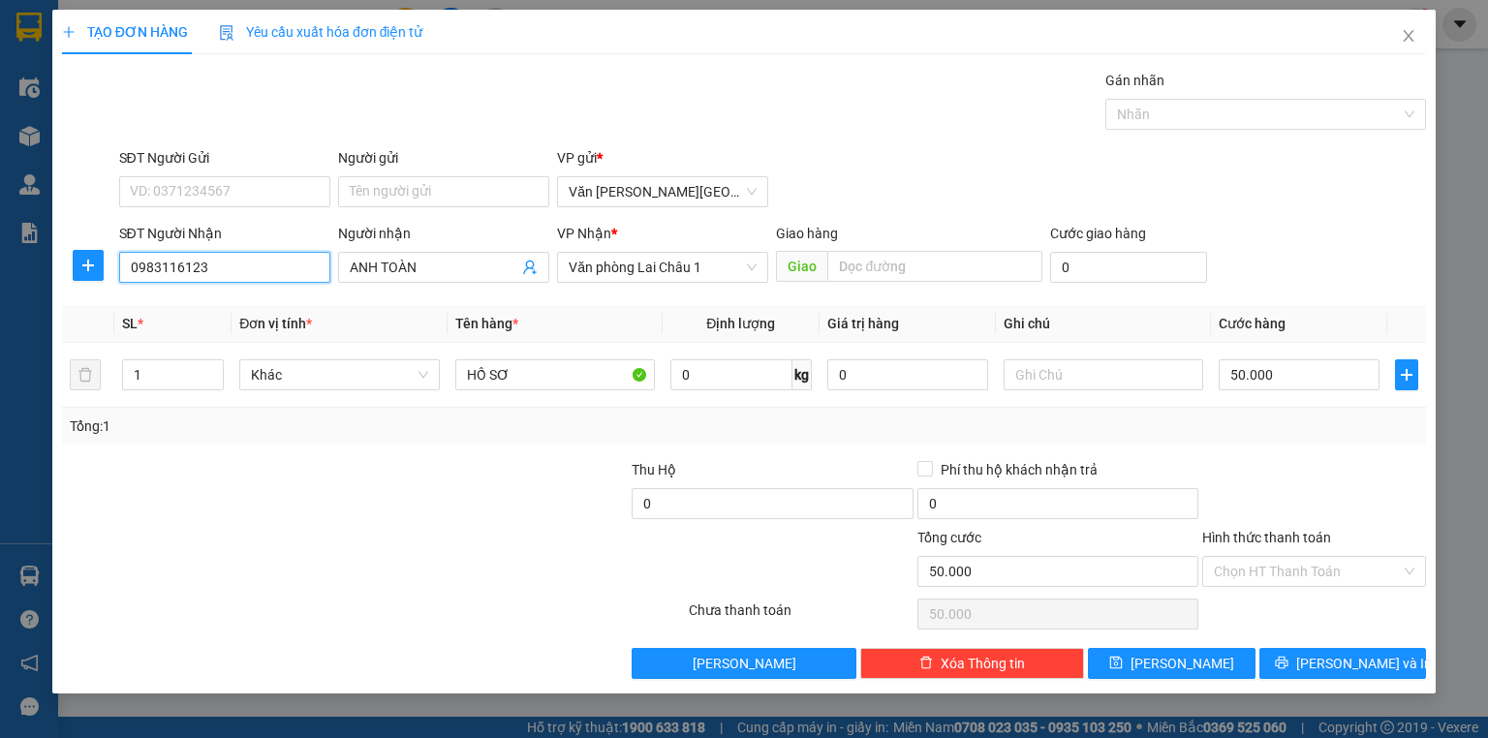
click at [213, 270] on input "0983116123" at bounding box center [224, 267] width 211 height 31
click at [216, 304] on div "0983116983" at bounding box center [226, 305] width 191 height 21
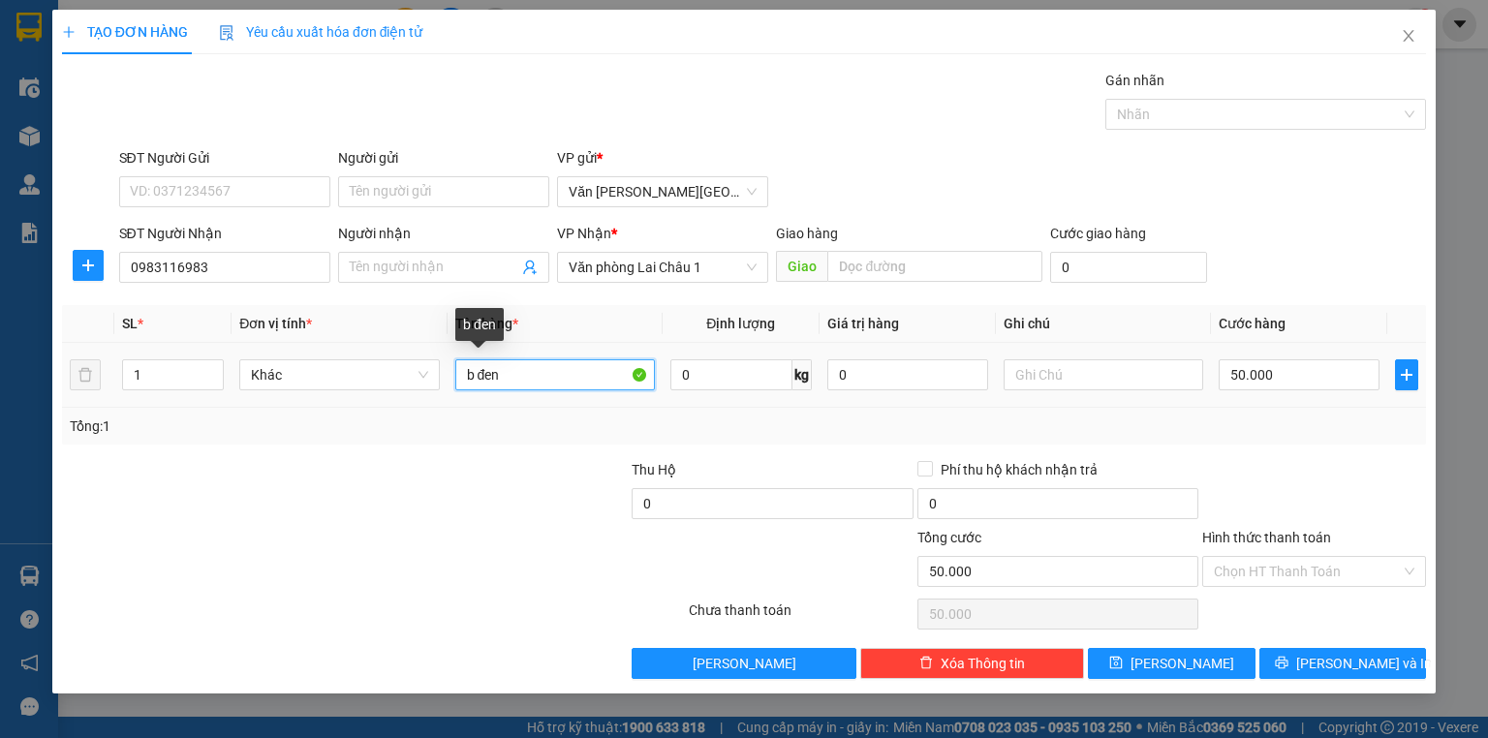
click at [526, 378] on input "b đen" at bounding box center [555, 374] width 200 height 31
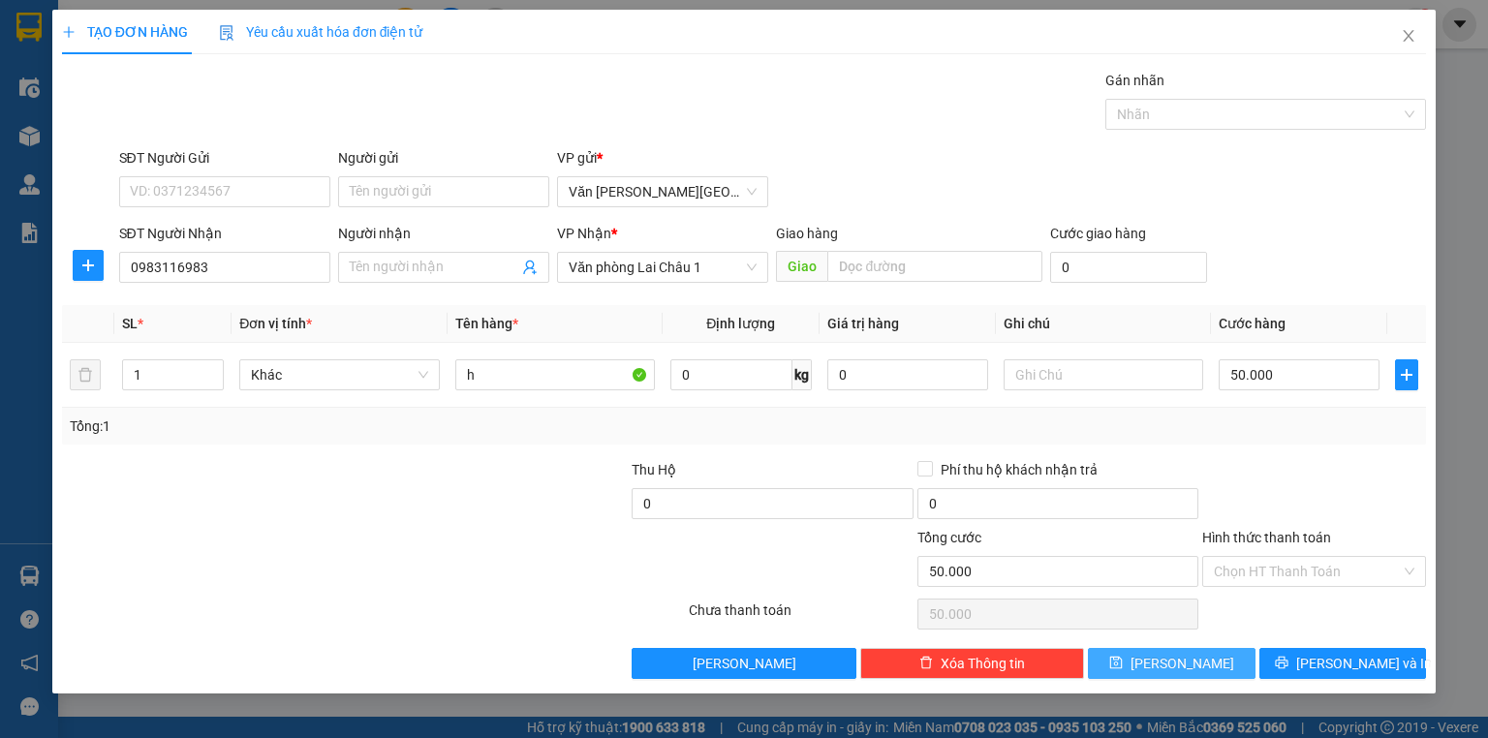
drag, startPoint x: 1165, startPoint y: 666, endPoint x: 659, endPoint y: 467, distance: 543.3
click at [1165, 665] on button "[PERSON_NAME]" at bounding box center [1172, 663] width 168 height 31
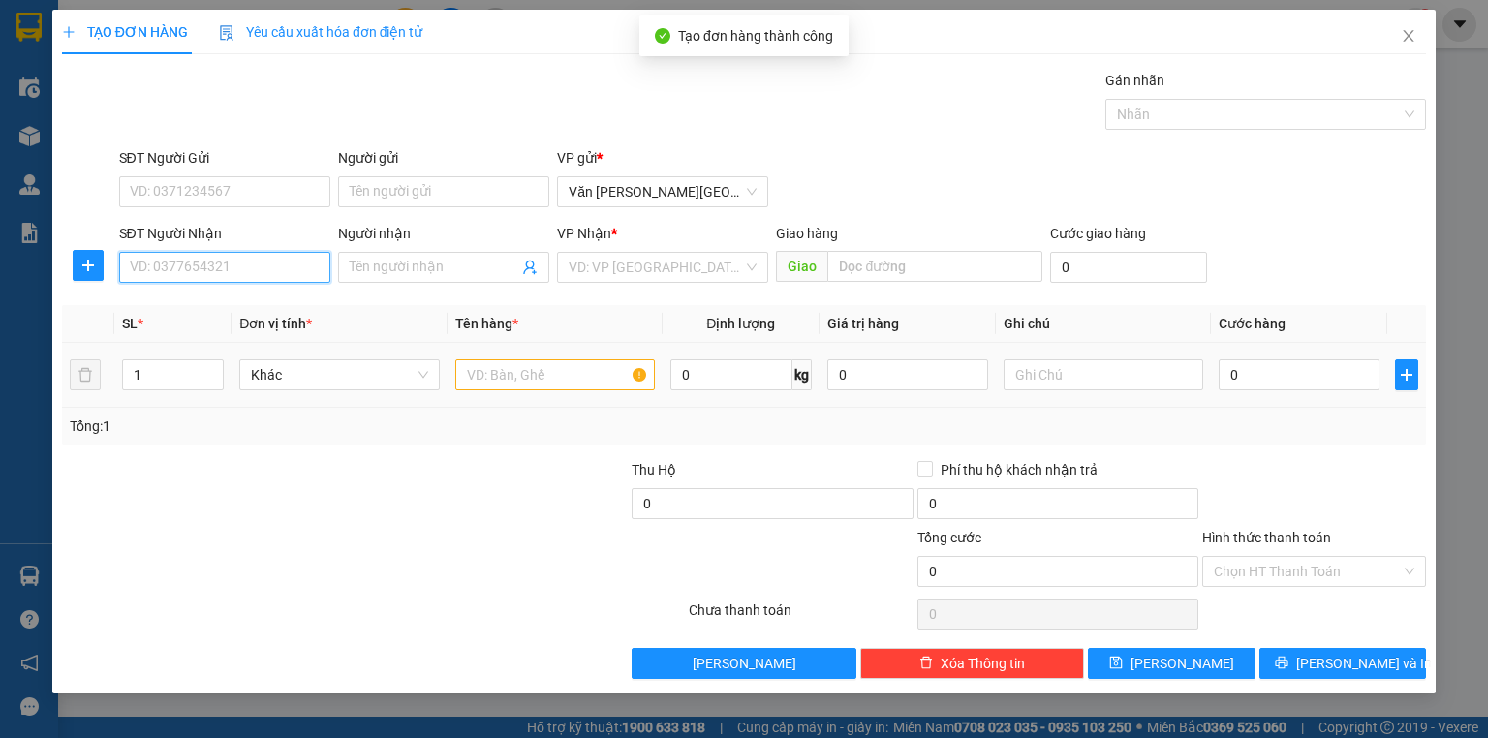
click at [209, 271] on input "SĐT Người Nhận" at bounding box center [224, 267] width 211 height 31
click at [199, 296] on div "0903435662" at bounding box center [225, 305] width 188 height 21
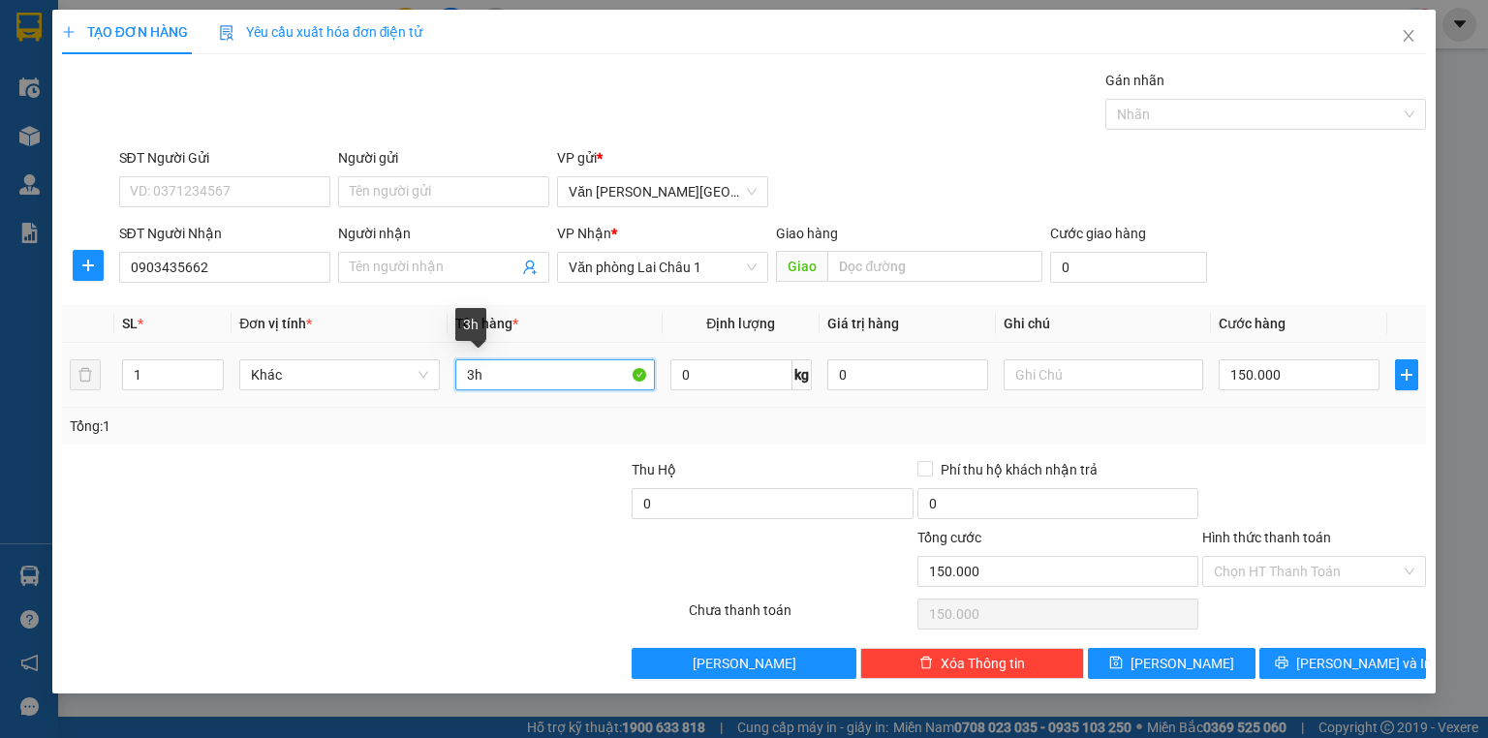
click at [482, 376] on input "3h" at bounding box center [555, 374] width 200 height 31
click at [1226, 376] on input "150.000" at bounding box center [1299, 374] width 161 height 31
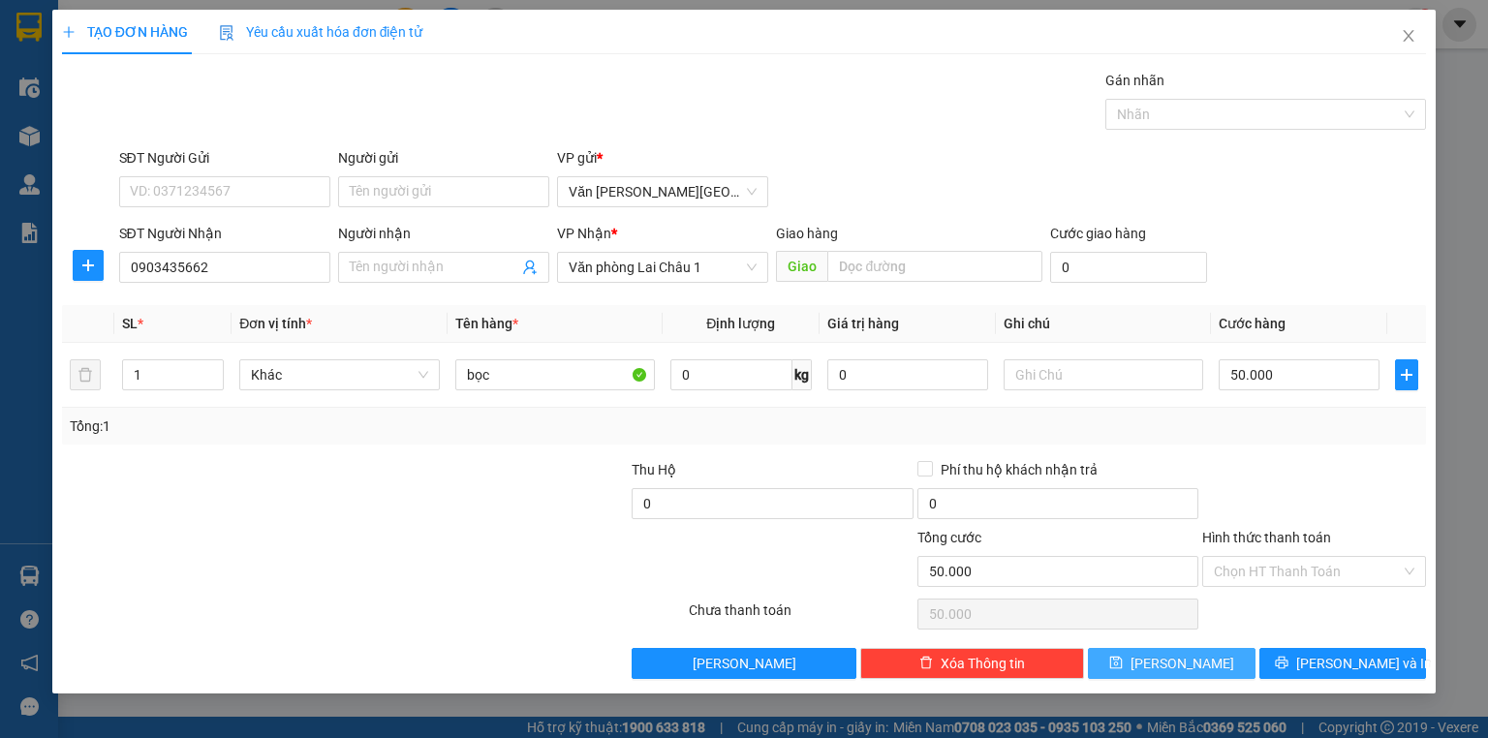
click at [1225, 664] on button "[PERSON_NAME]" at bounding box center [1172, 663] width 168 height 31
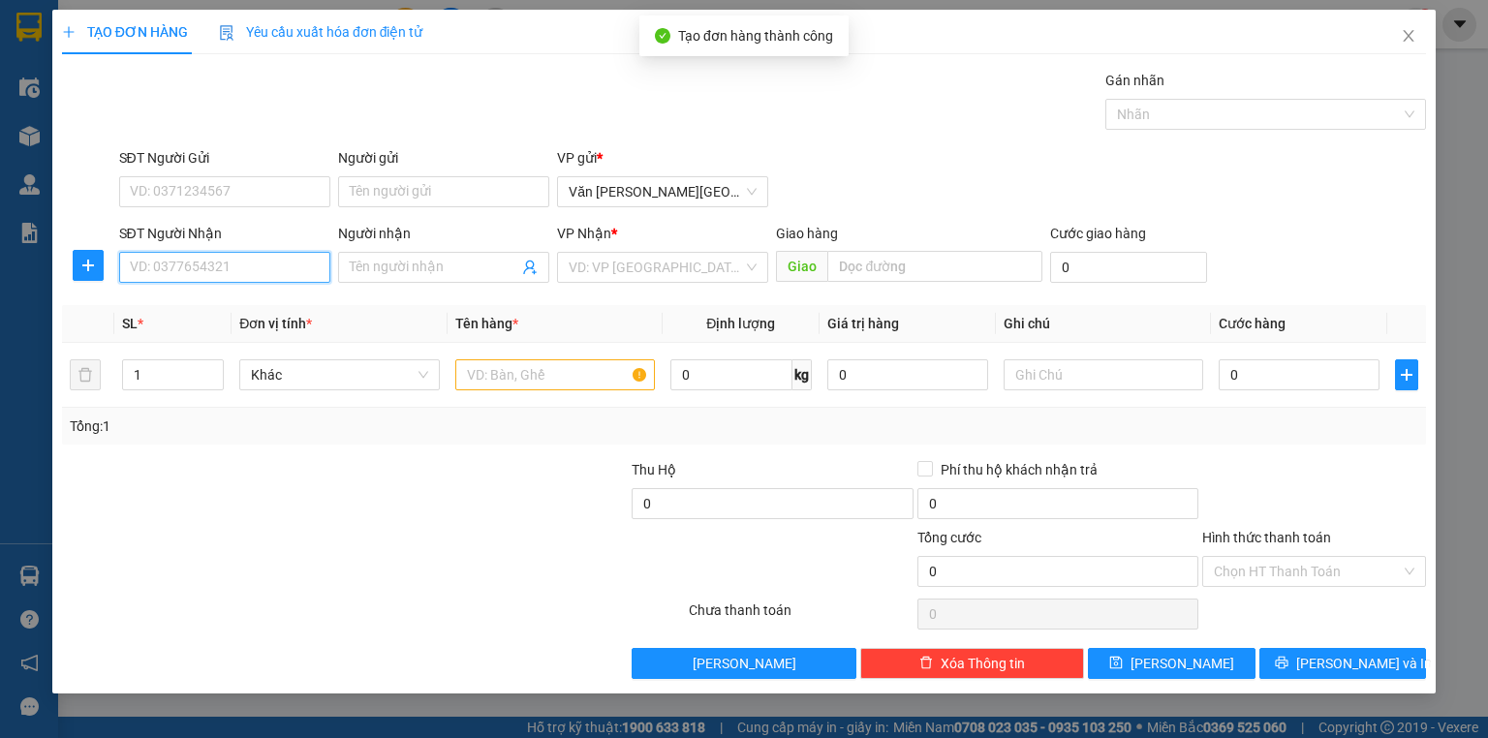
click at [186, 267] on input "SĐT Người Nhận" at bounding box center [224, 267] width 211 height 31
click at [183, 306] on div "0978699629" at bounding box center [225, 305] width 188 height 21
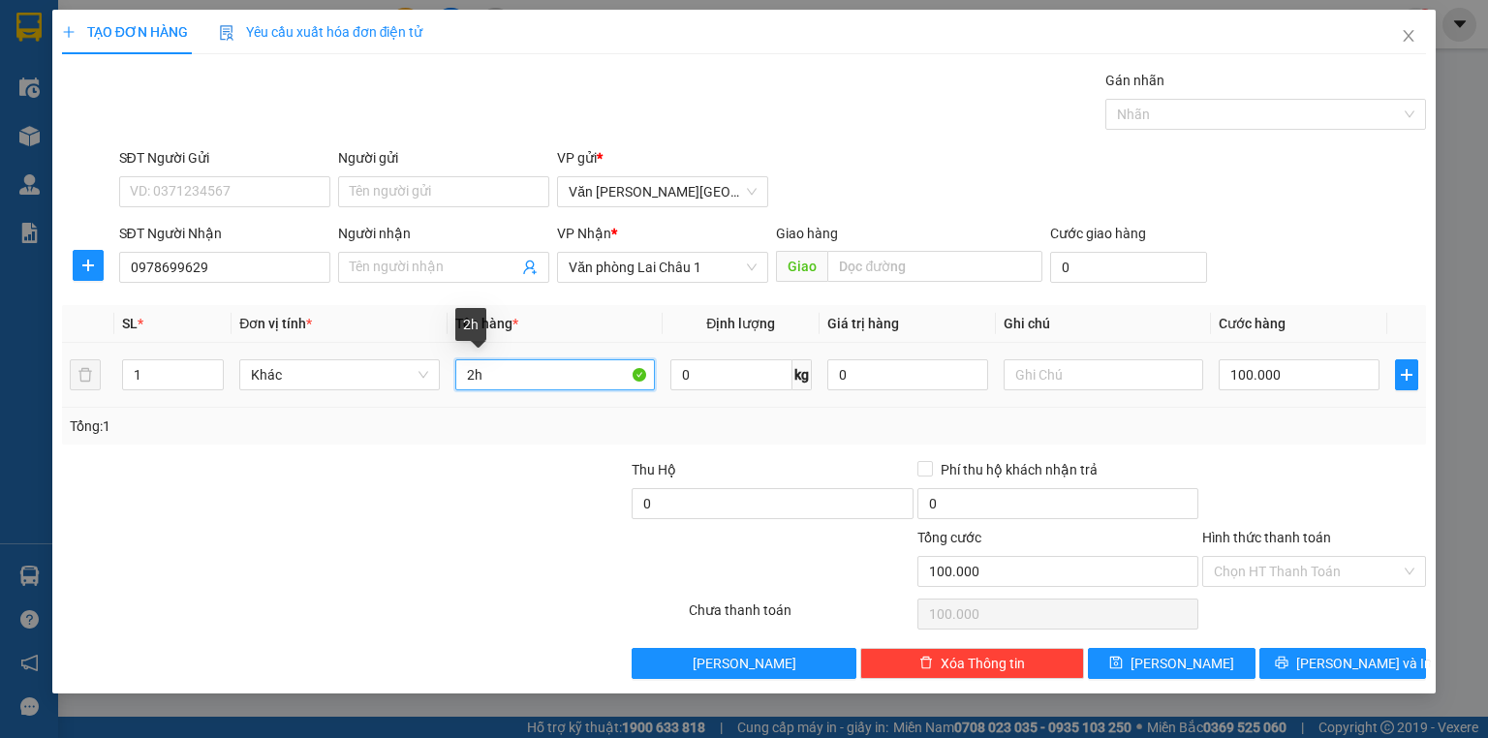
click at [472, 376] on input "2h" at bounding box center [555, 374] width 200 height 31
click at [1228, 374] on input "100.000" at bounding box center [1299, 374] width 161 height 31
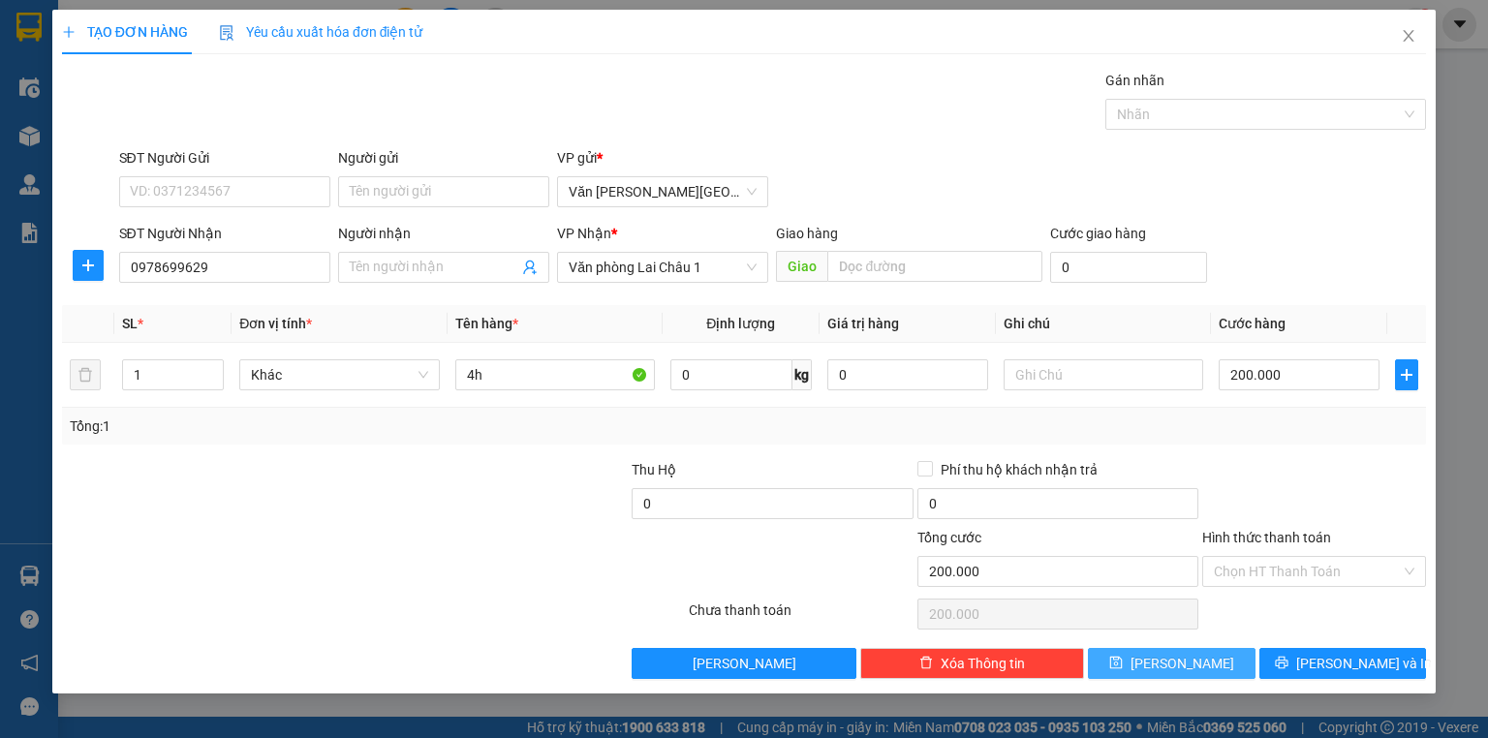
drag, startPoint x: 1182, startPoint y: 667, endPoint x: 776, endPoint y: 533, distance: 427.4
click at [1182, 666] on span "[PERSON_NAME]" at bounding box center [1183, 663] width 104 height 21
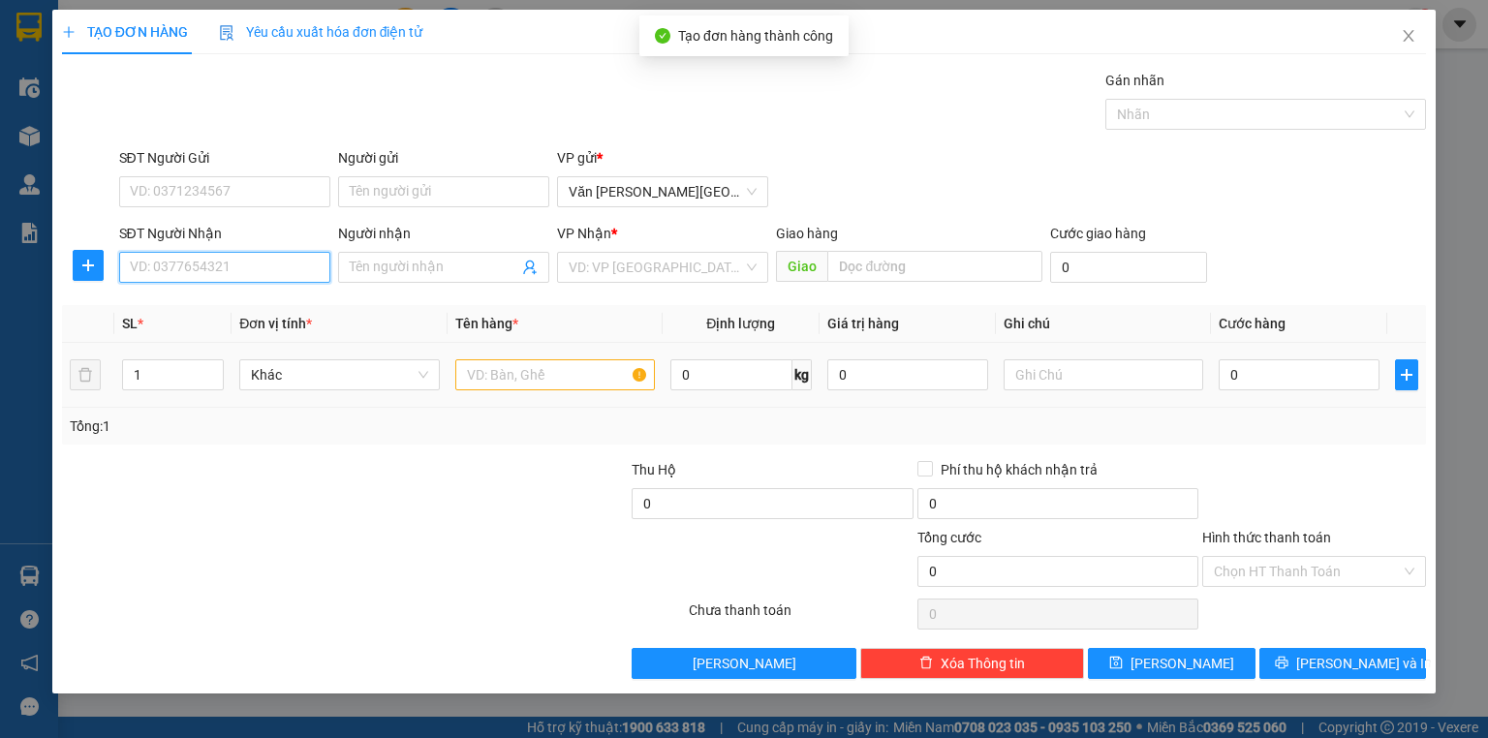
click at [177, 267] on input "SĐT Người Nhận" at bounding box center [224, 267] width 211 height 31
click at [250, 311] on div "0961352868 - [PERSON_NAME]" at bounding box center [226, 305] width 191 height 21
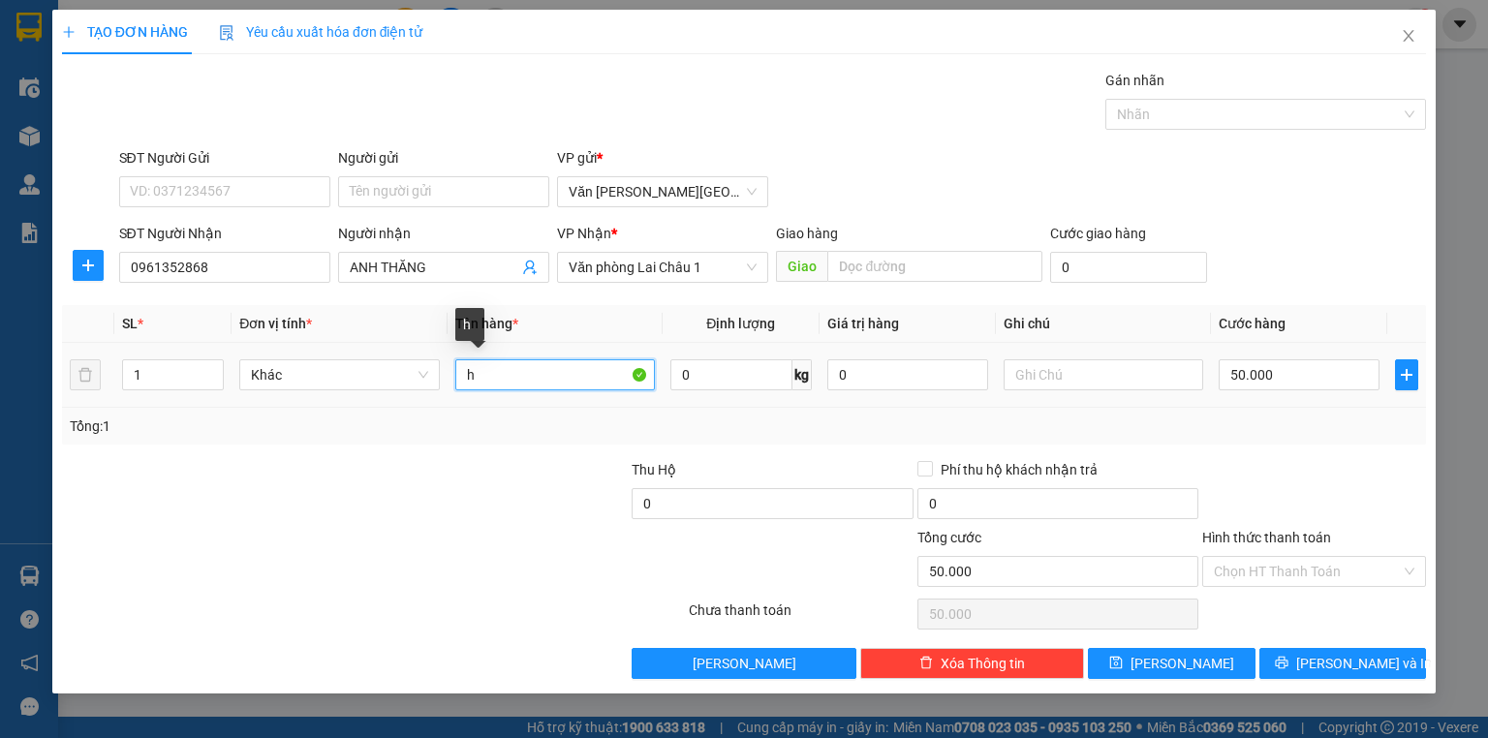
click at [461, 374] on input "h" at bounding box center [555, 374] width 200 height 31
click at [1227, 376] on input "50.000" at bounding box center [1299, 374] width 161 height 31
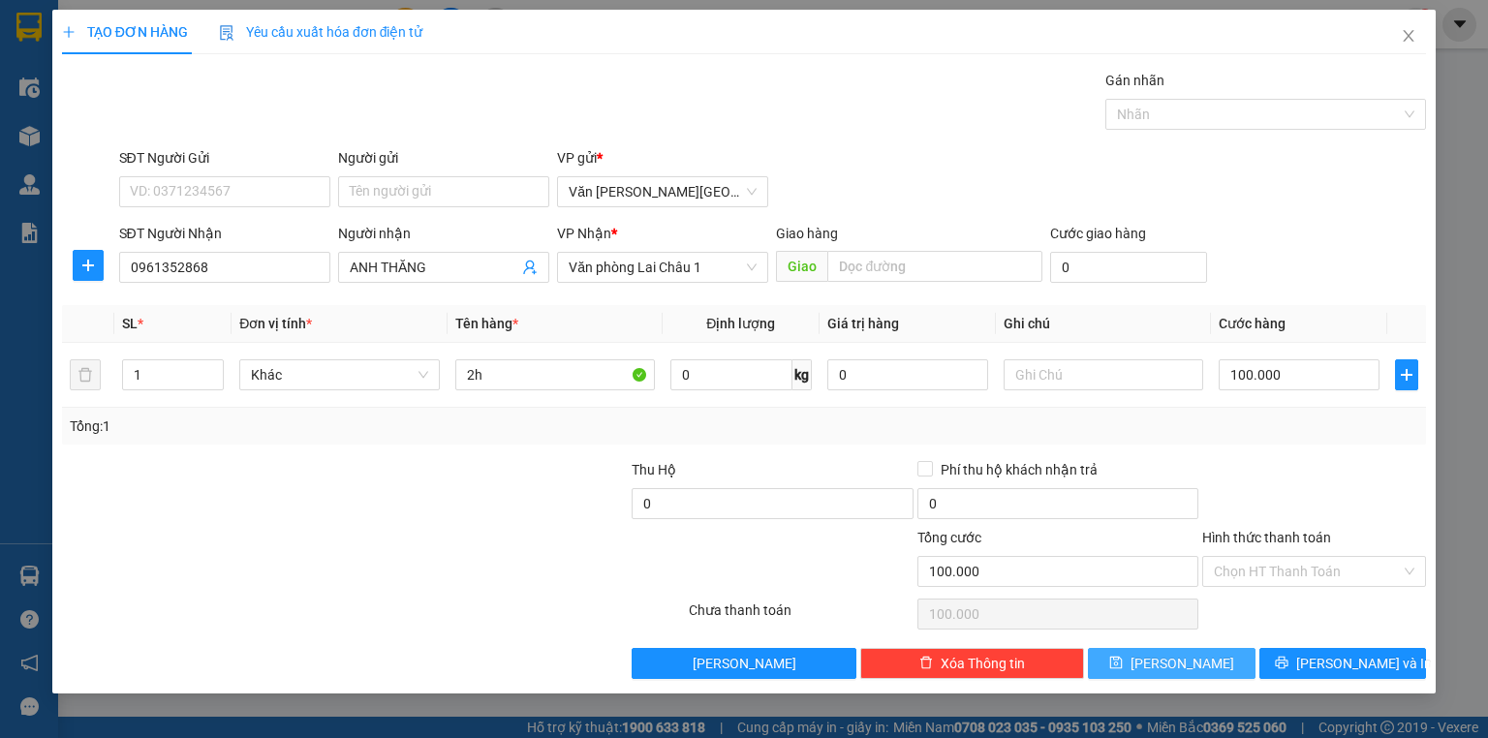
drag, startPoint x: 1175, startPoint y: 653, endPoint x: 1057, endPoint y: 628, distance: 120.8
click at [1172, 653] on span "[PERSON_NAME]" at bounding box center [1183, 663] width 104 height 21
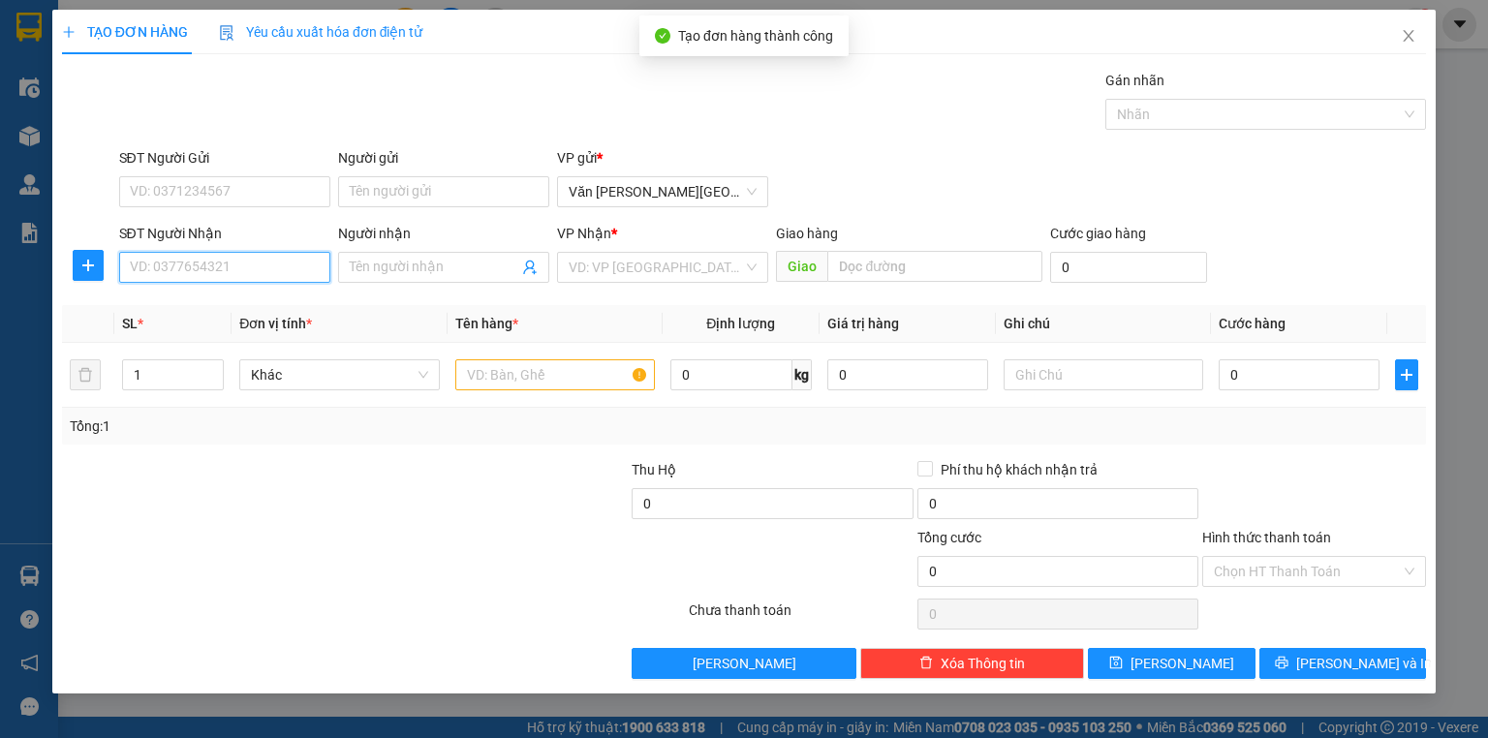
click at [172, 271] on input "SĐT Người Nhận" at bounding box center [224, 267] width 211 height 31
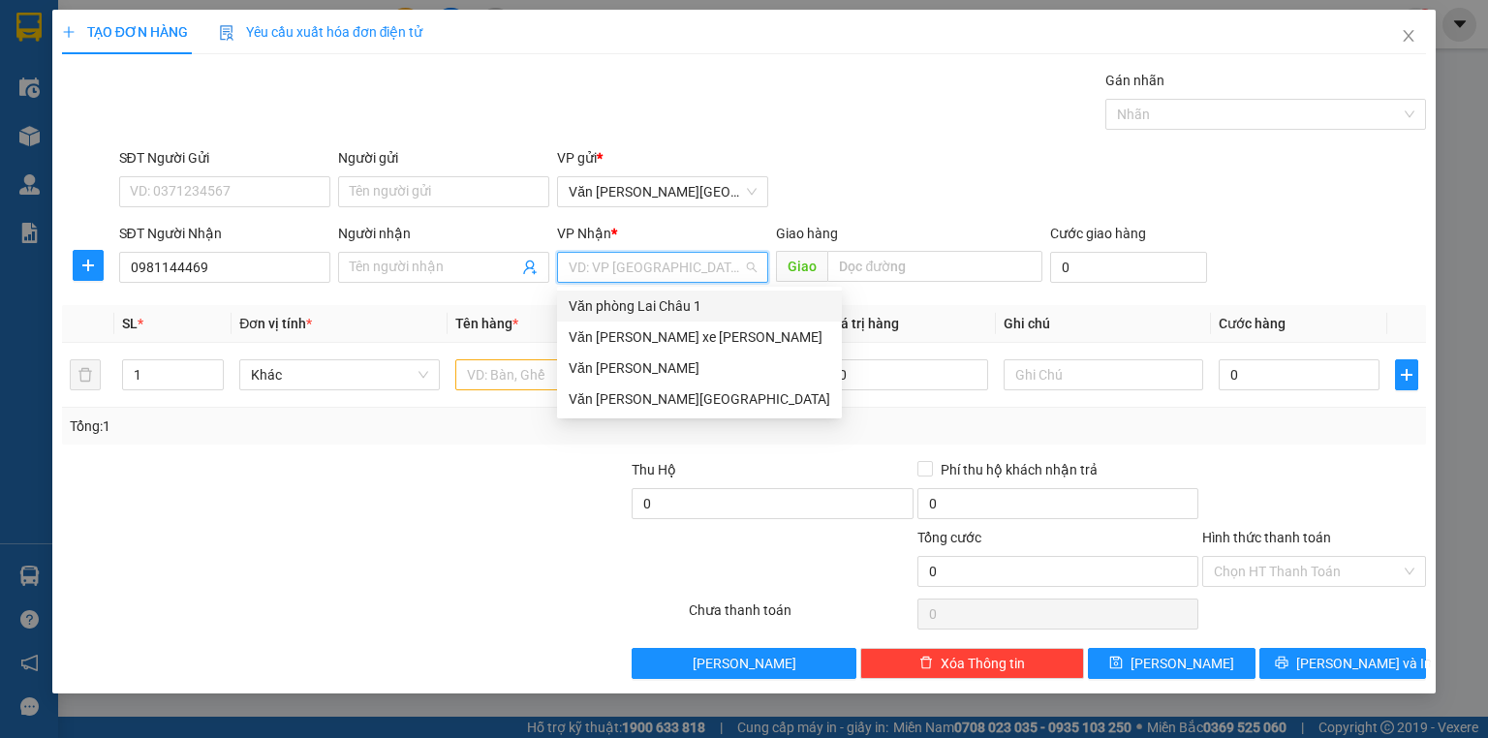
click at [630, 272] on input "search" at bounding box center [656, 267] width 174 height 29
click at [653, 305] on div "Văn phòng Lai Châu 1" at bounding box center [700, 305] width 262 height 21
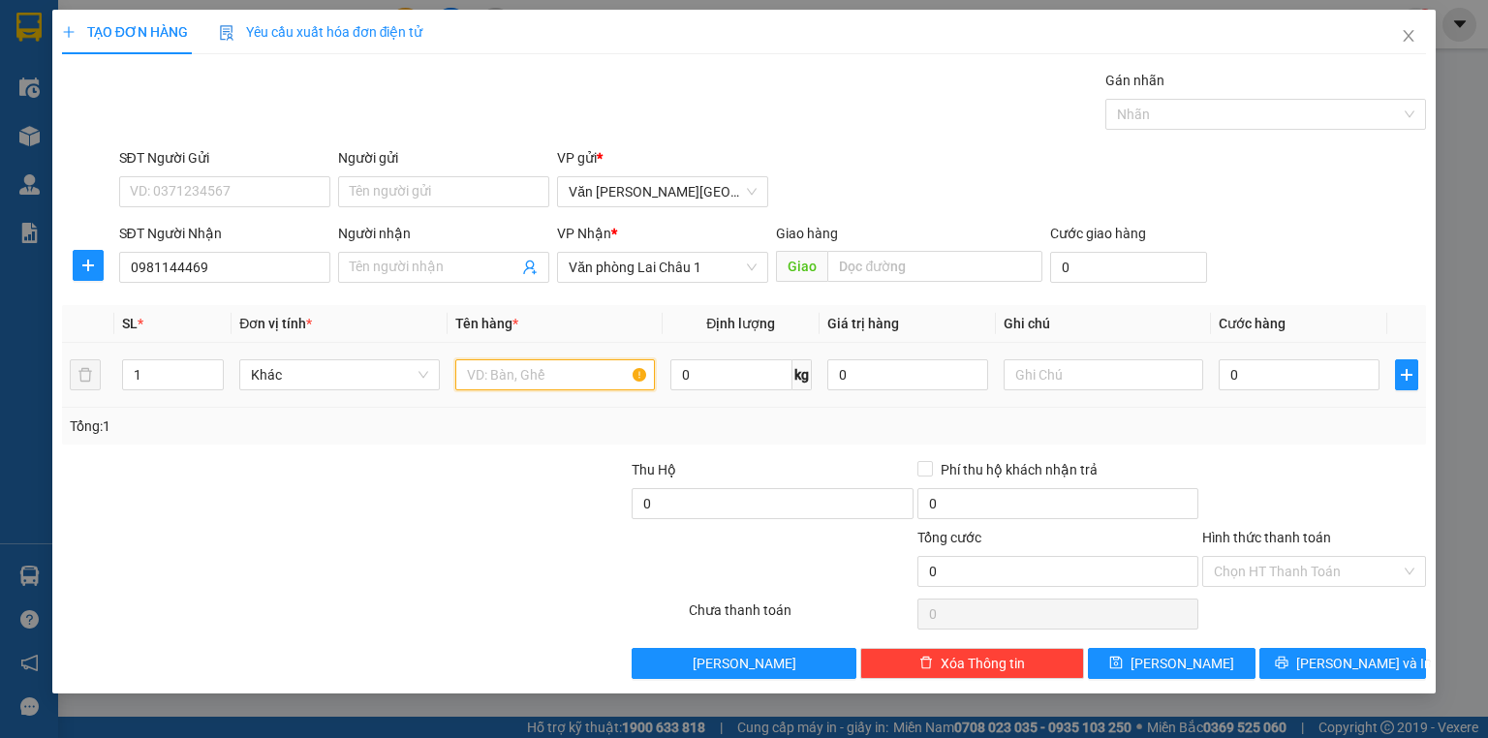
click at [527, 383] on input "text" at bounding box center [555, 374] width 200 height 31
click at [1228, 374] on input "0" at bounding box center [1299, 374] width 161 height 31
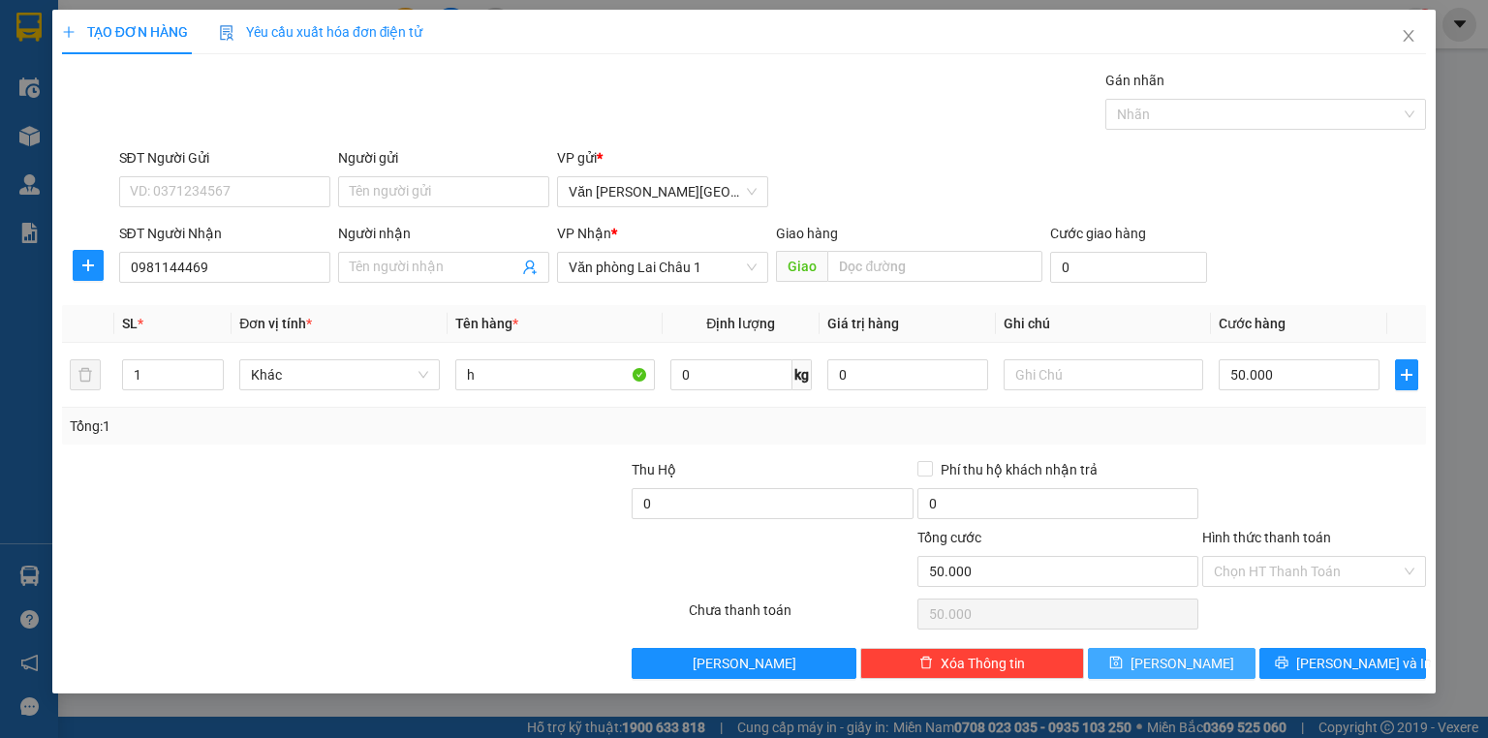
click at [1188, 657] on span "[PERSON_NAME]" at bounding box center [1183, 663] width 104 height 21
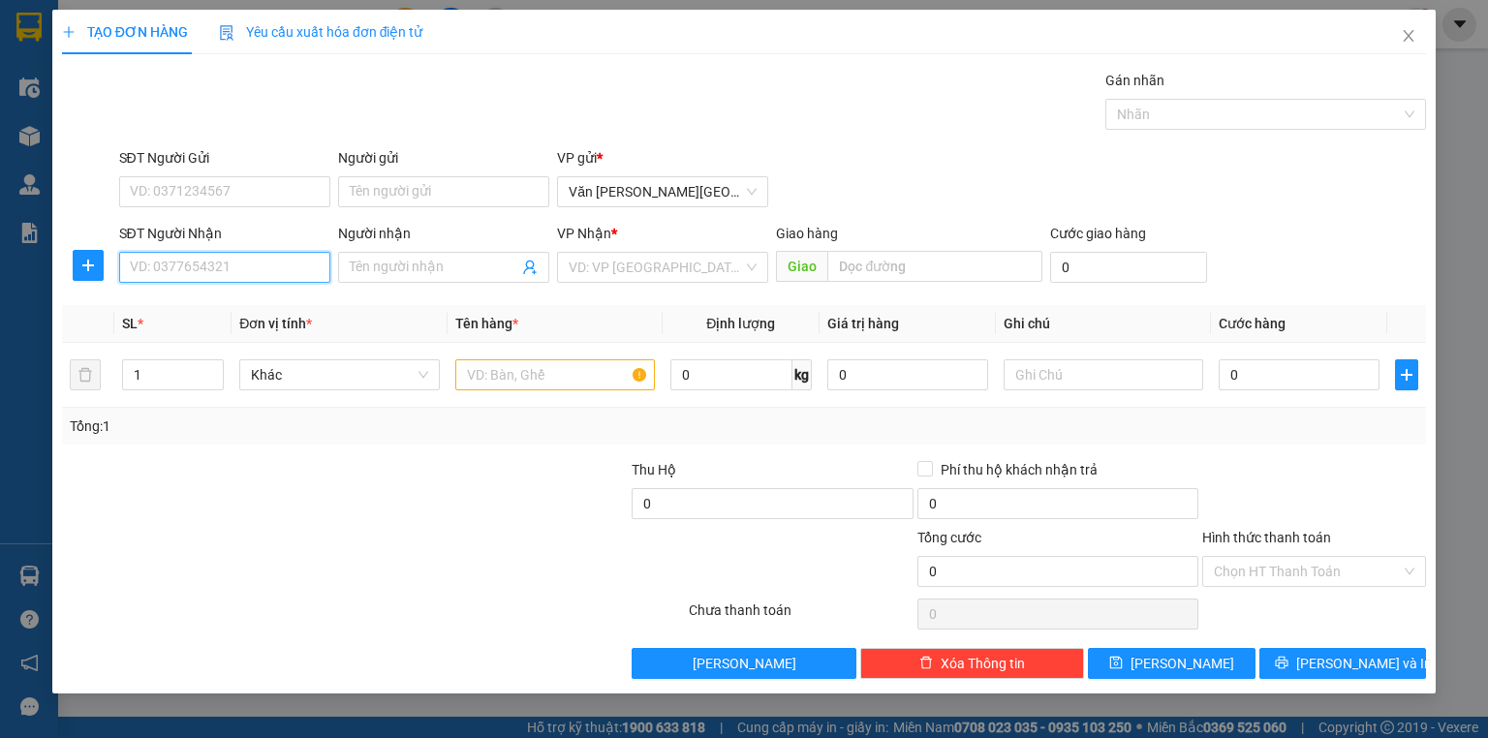
click at [159, 263] on input "SĐT Người Nhận" at bounding box center [224, 267] width 211 height 31
click at [171, 307] on div "0975040088" at bounding box center [225, 305] width 188 height 21
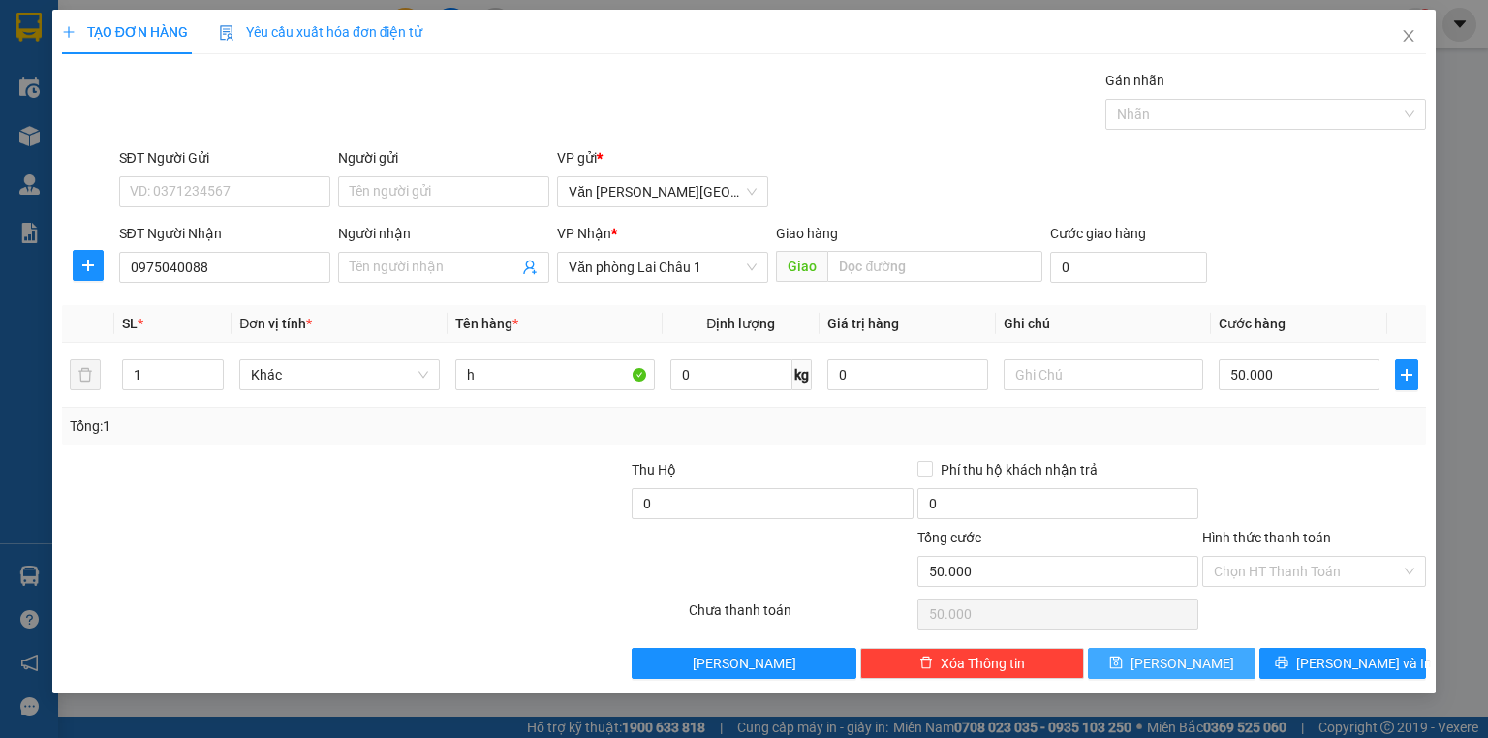
click at [1202, 660] on button "[PERSON_NAME]" at bounding box center [1172, 663] width 168 height 31
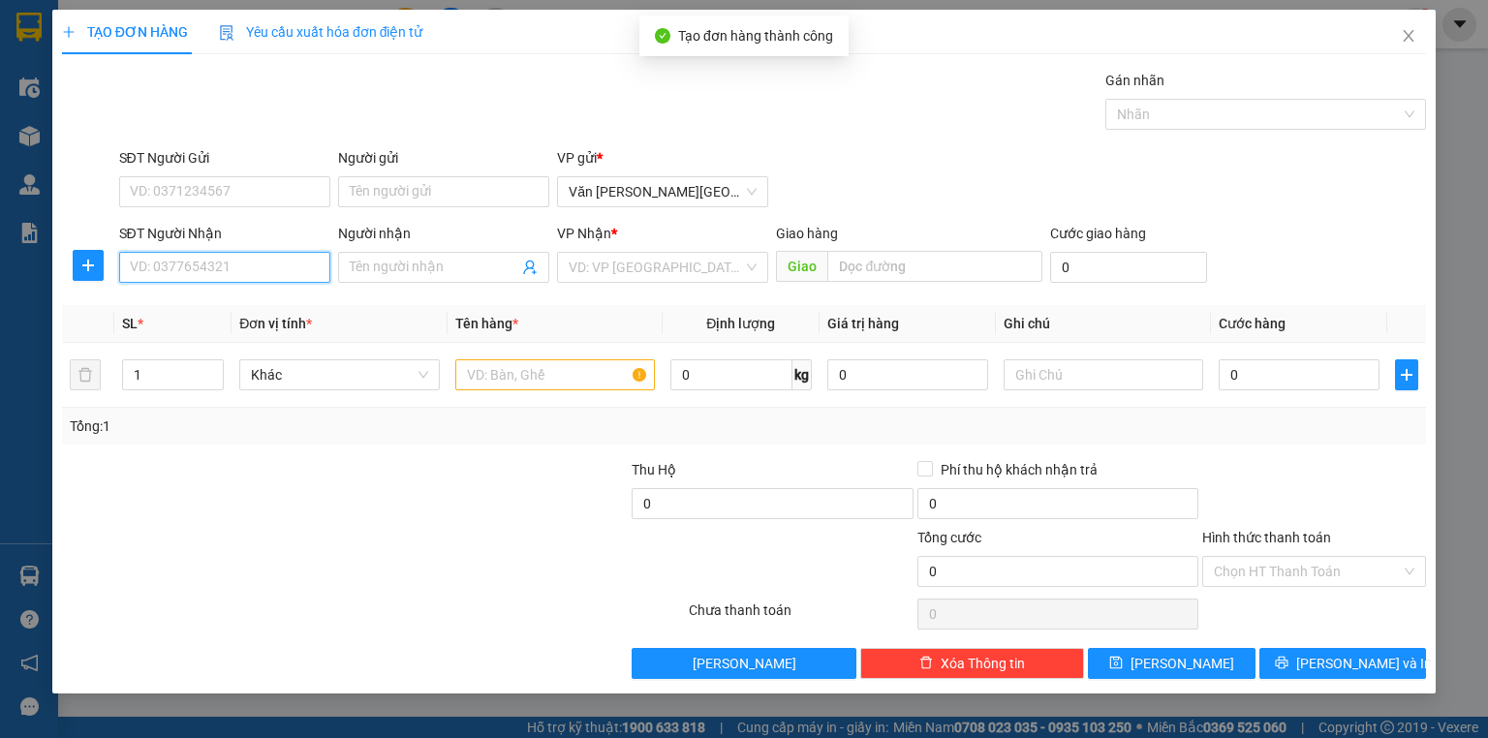
click at [194, 262] on input "SĐT Người Nhận" at bounding box center [224, 267] width 211 height 31
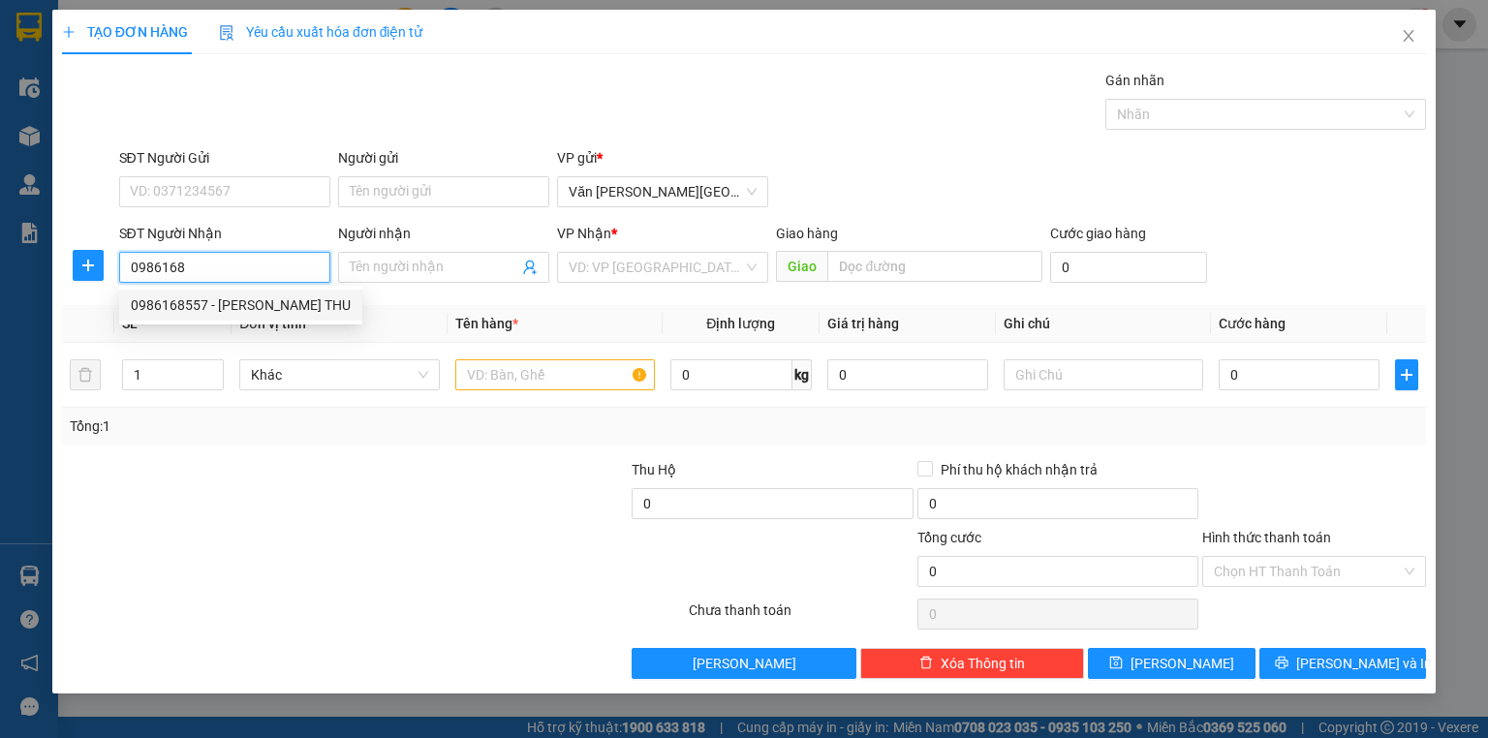
click at [226, 310] on div "0986168557 - [PERSON_NAME] THU" at bounding box center [241, 305] width 220 height 21
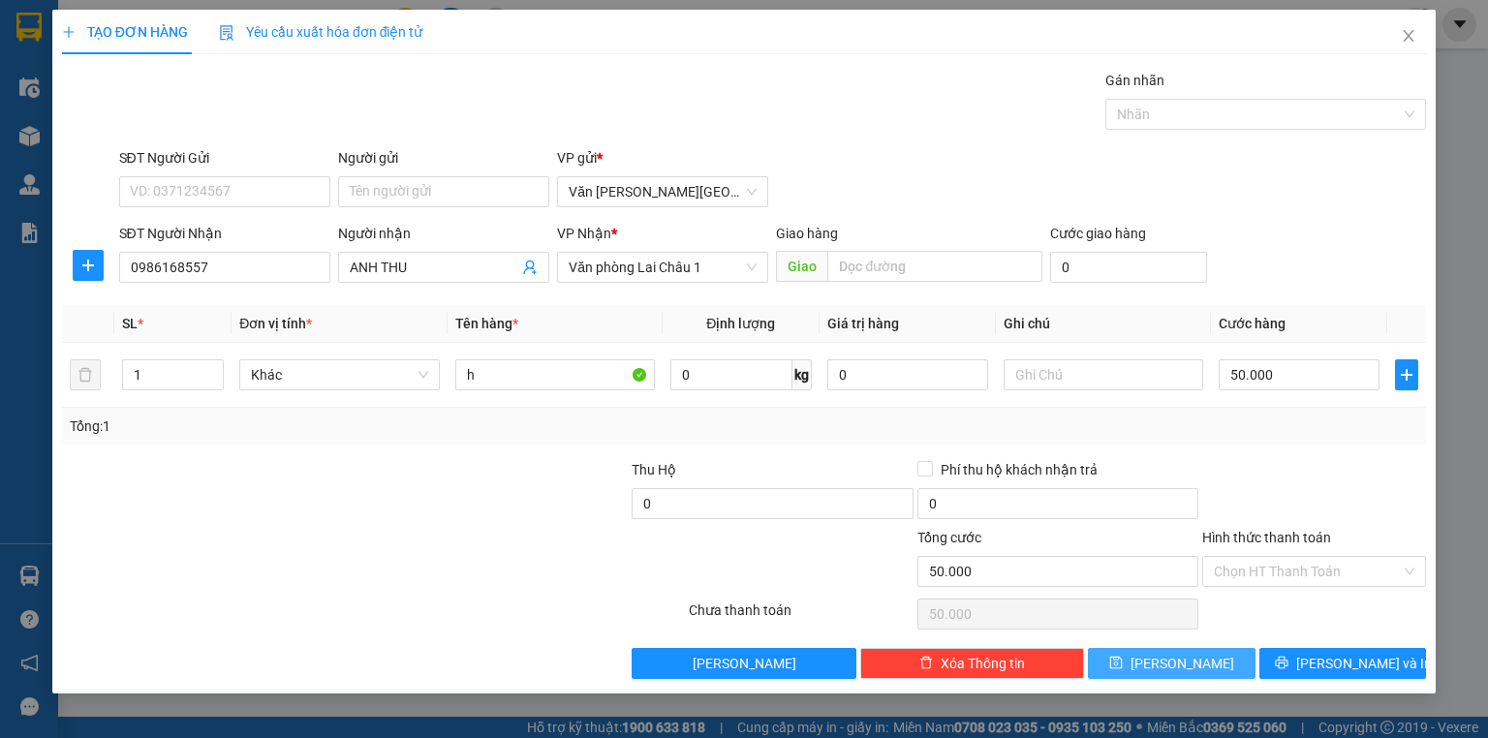
drag, startPoint x: 1151, startPoint y: 655, endPoint x: 857, endPoint y: 523, distance: 321.8
click at [1152, 654] on button "[PERSON_NAME]" at bounding box center [1172, 663] width 168 height 31
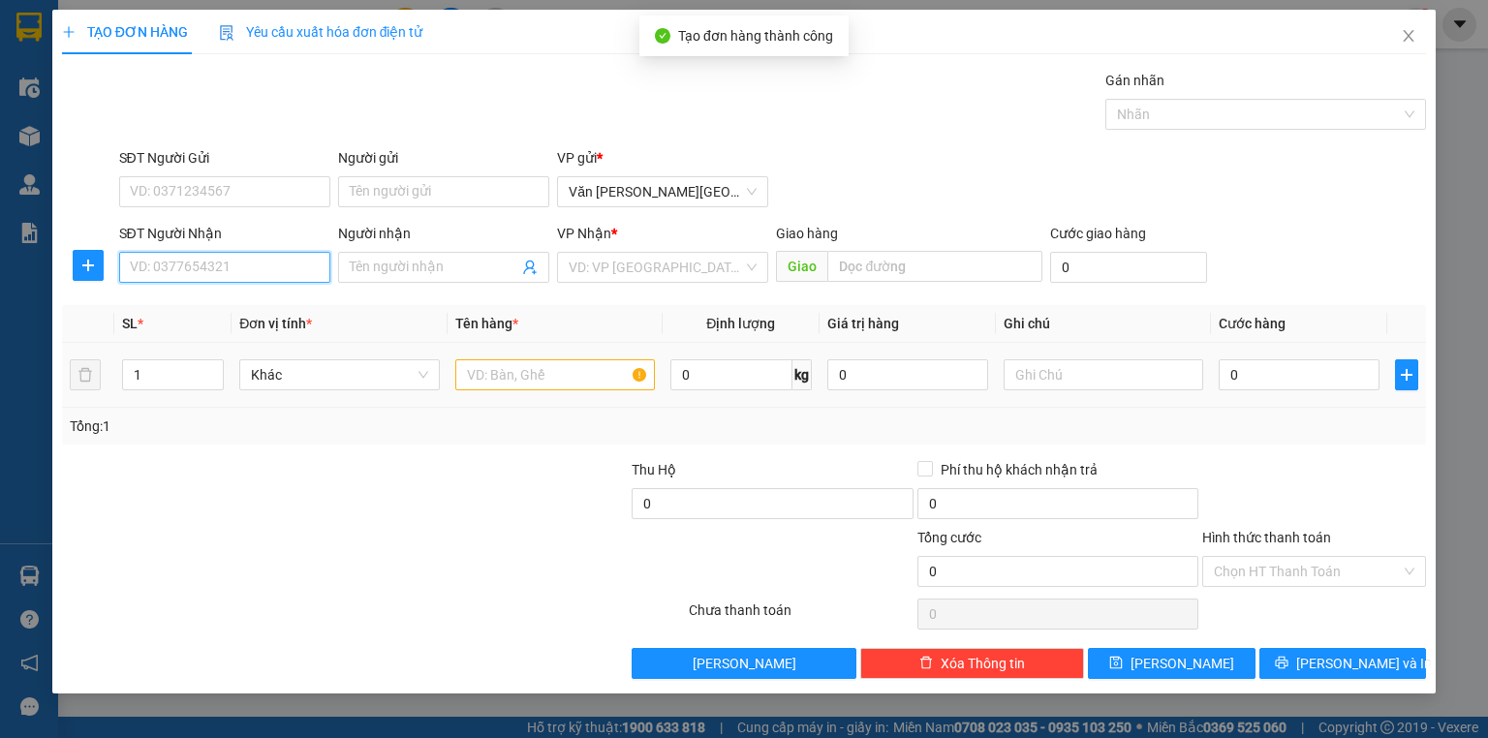
click at [190, 269] on input "SĐT Người Nhận" at bounding box center [224, 267] width 211 height 31
click at [202, 303] on div "0961866345" at bounding box center [225, 305] width 188 height 21
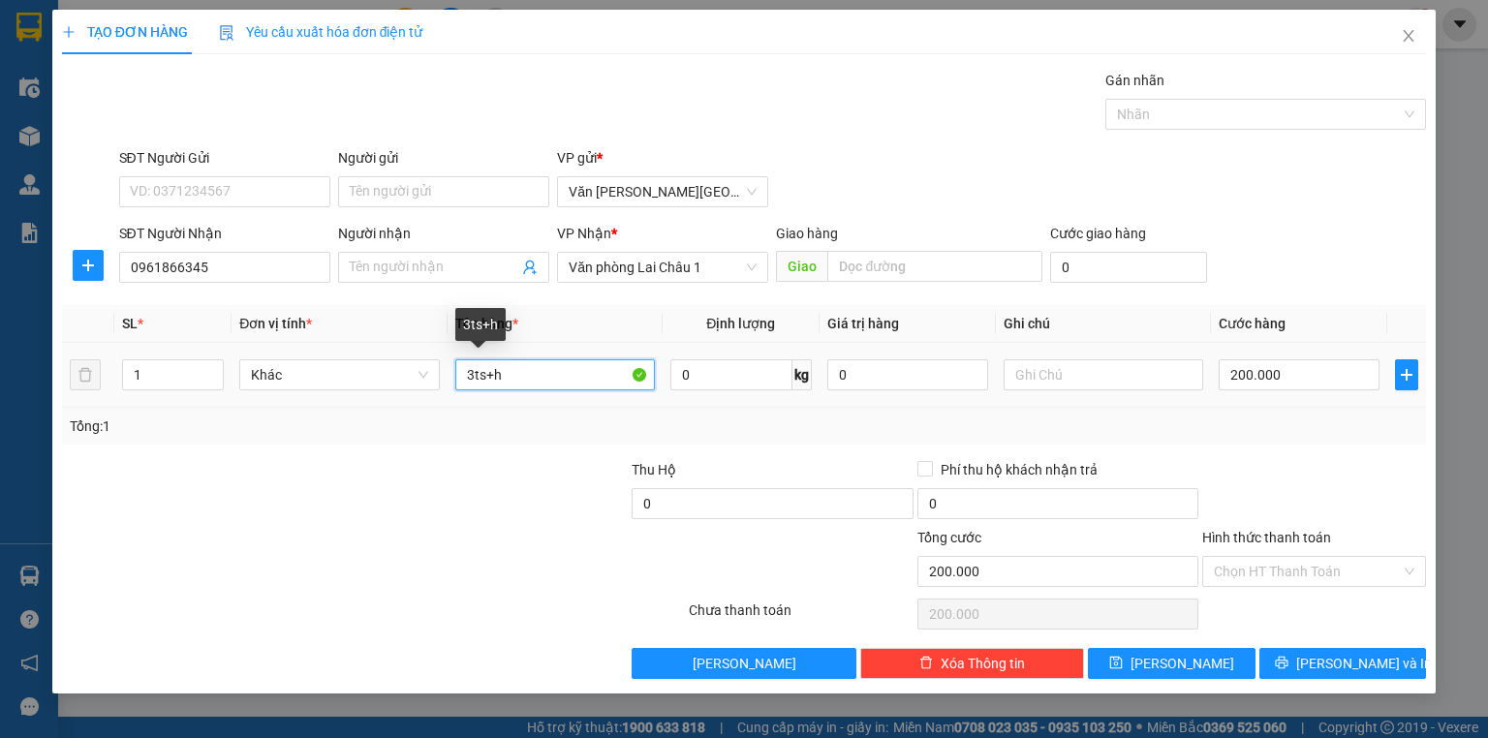
click at [504, 378] on input "3ts+h" at bounding box center [555, 374] width 200 height 31
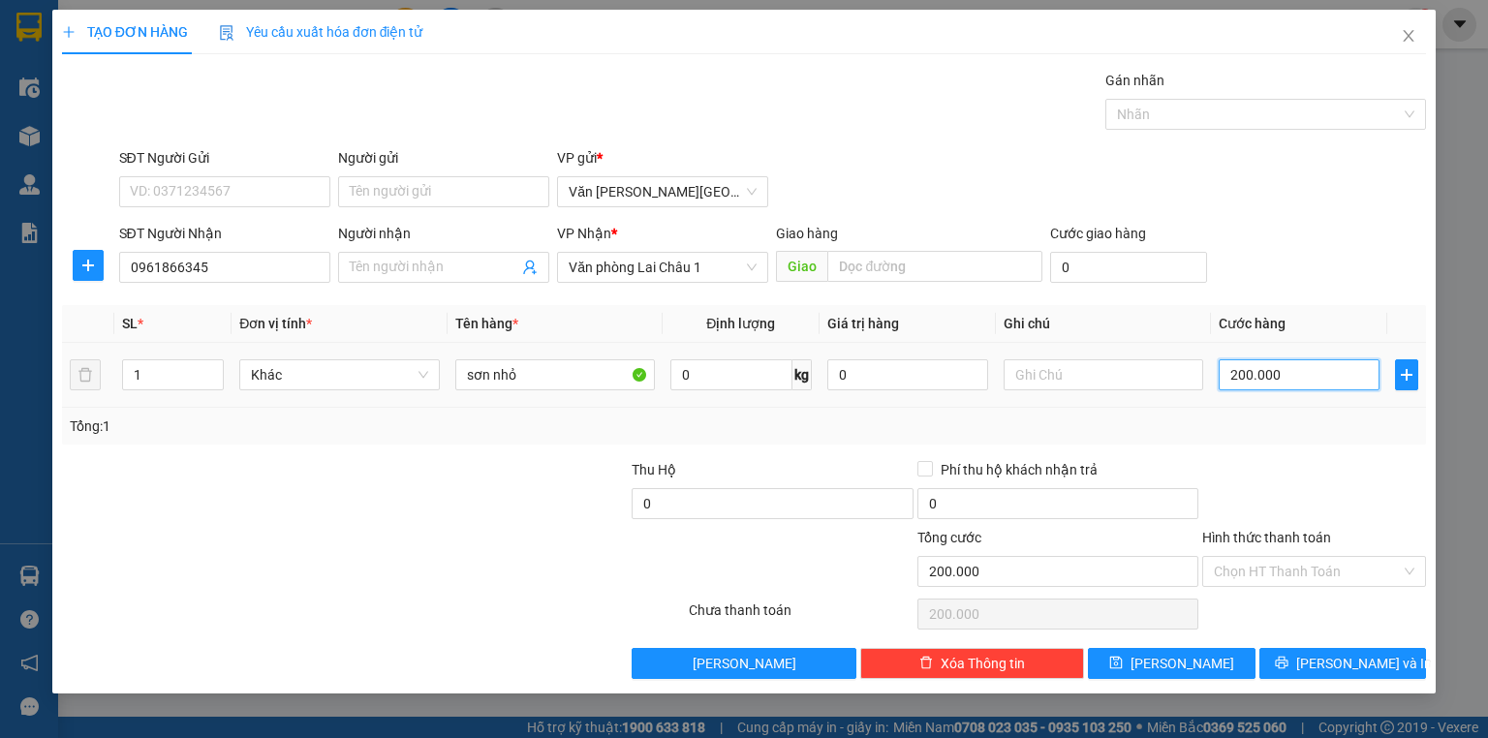
click at [1225, 374] on input "200.000" at bounding box center [1299, 374] width 161 height 31
click at [1170, 655] on button "[PERSON_NAME]" at bounding box center [1172, 663] width 168 height 31
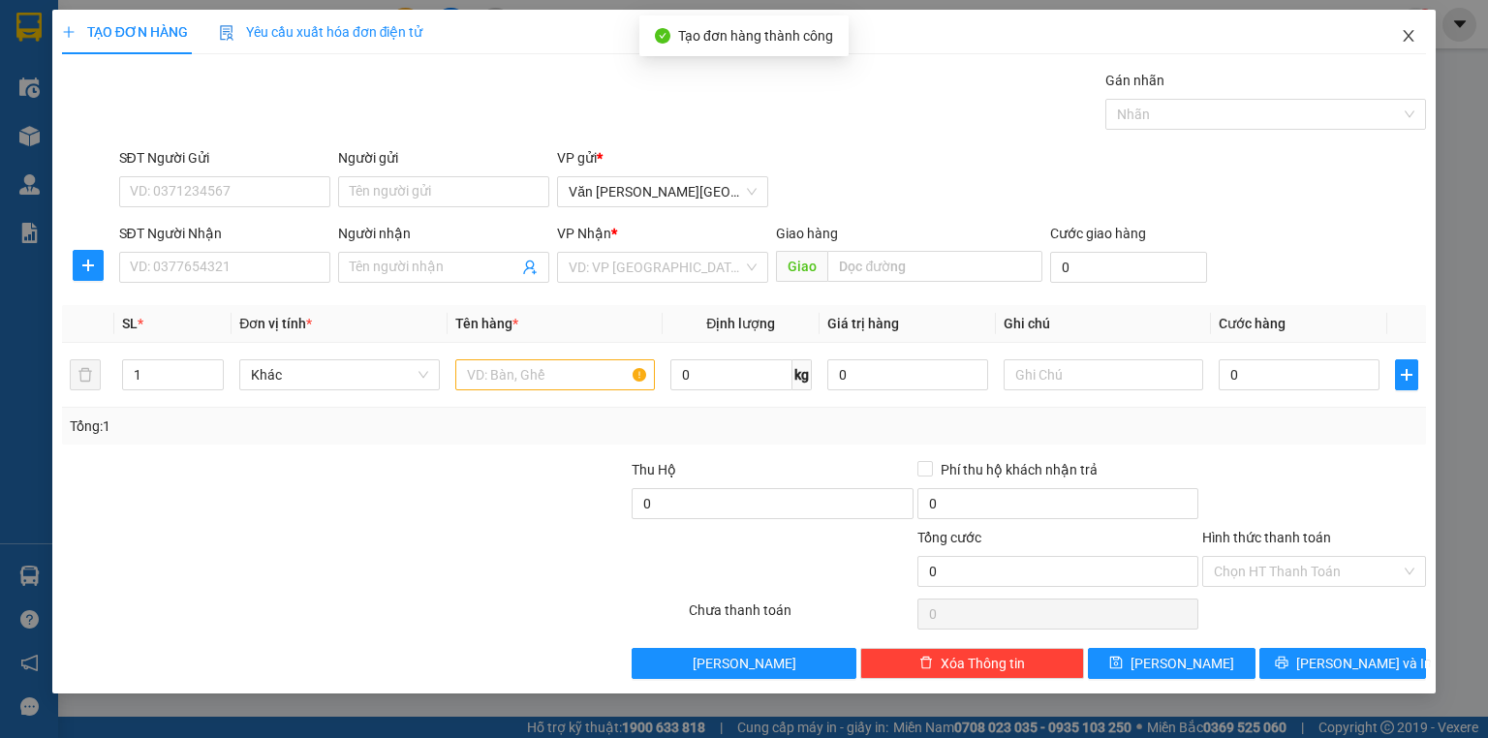
click at [1406, 35] on icon "close" at bounding box center [1409, 36] width 16 height 16
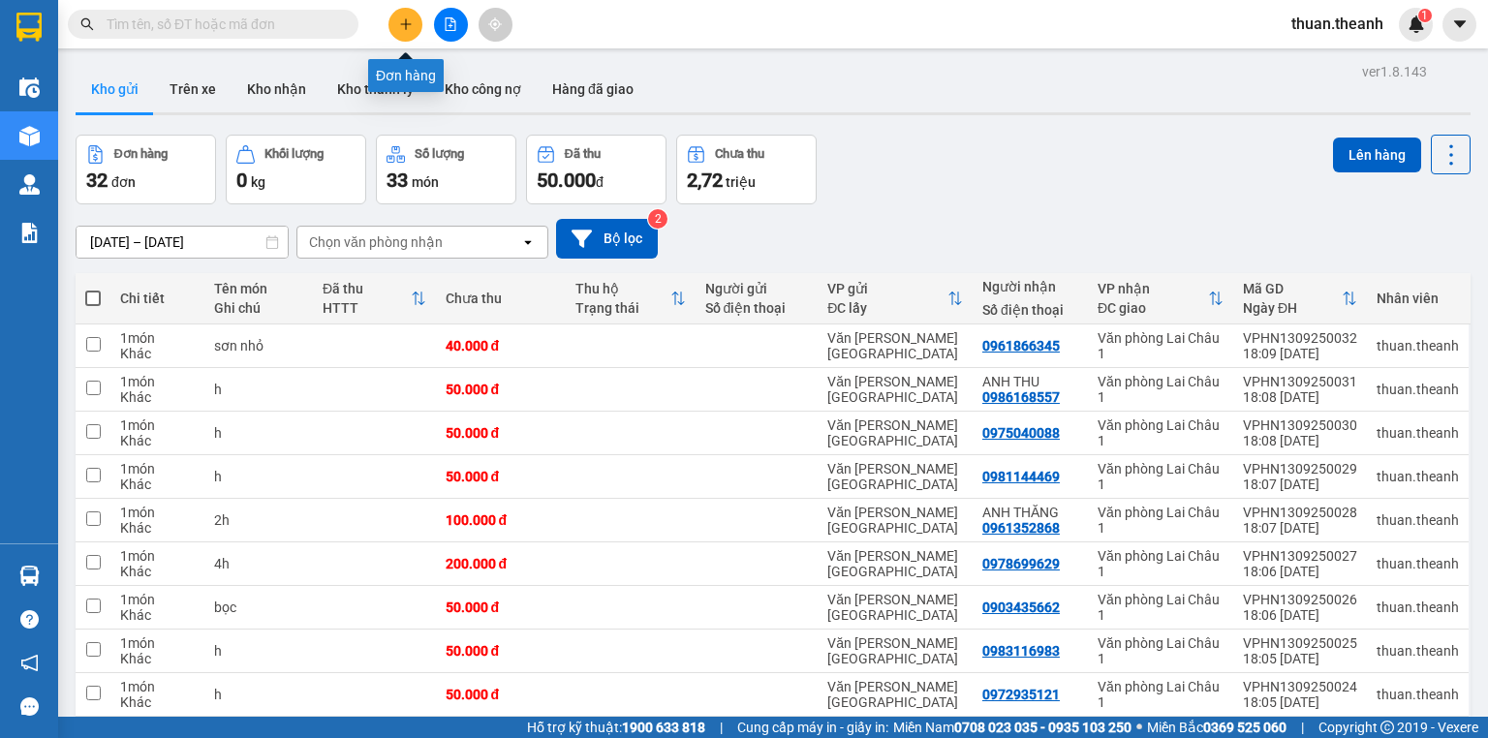
click at [402, 19] on icon "plus" at bounding box center [406, 24] width 14 height 14
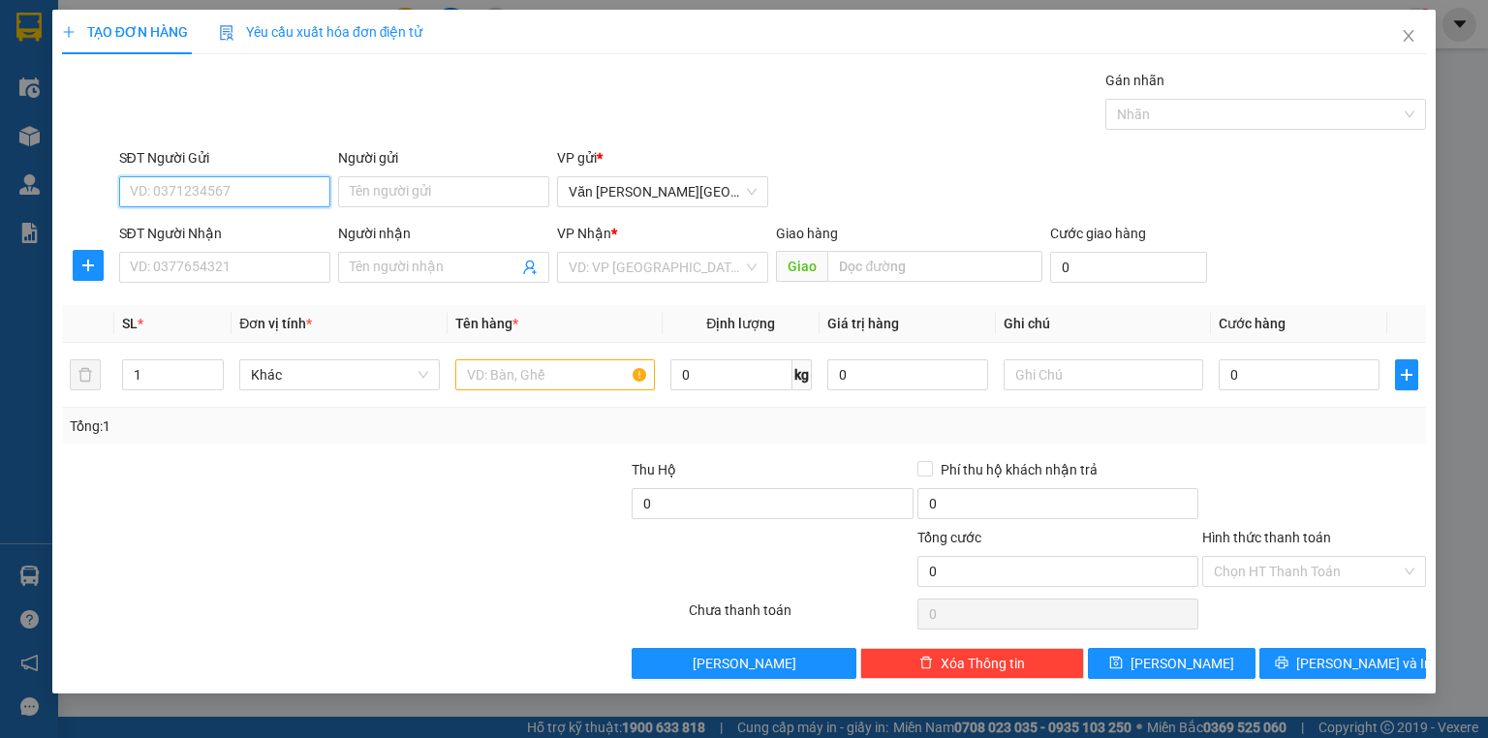
click at [194, 185] on input "SĐT Người Gửi" at bounding box center [224, 191] width 211 height 31
click at [196, 275] on input "SĐT Người Nhận" at bounding box center [224, 267] width 211 height 31
click at [1403, 36] on icon "close" at bounding box center [1409, 36] width 16 height 16
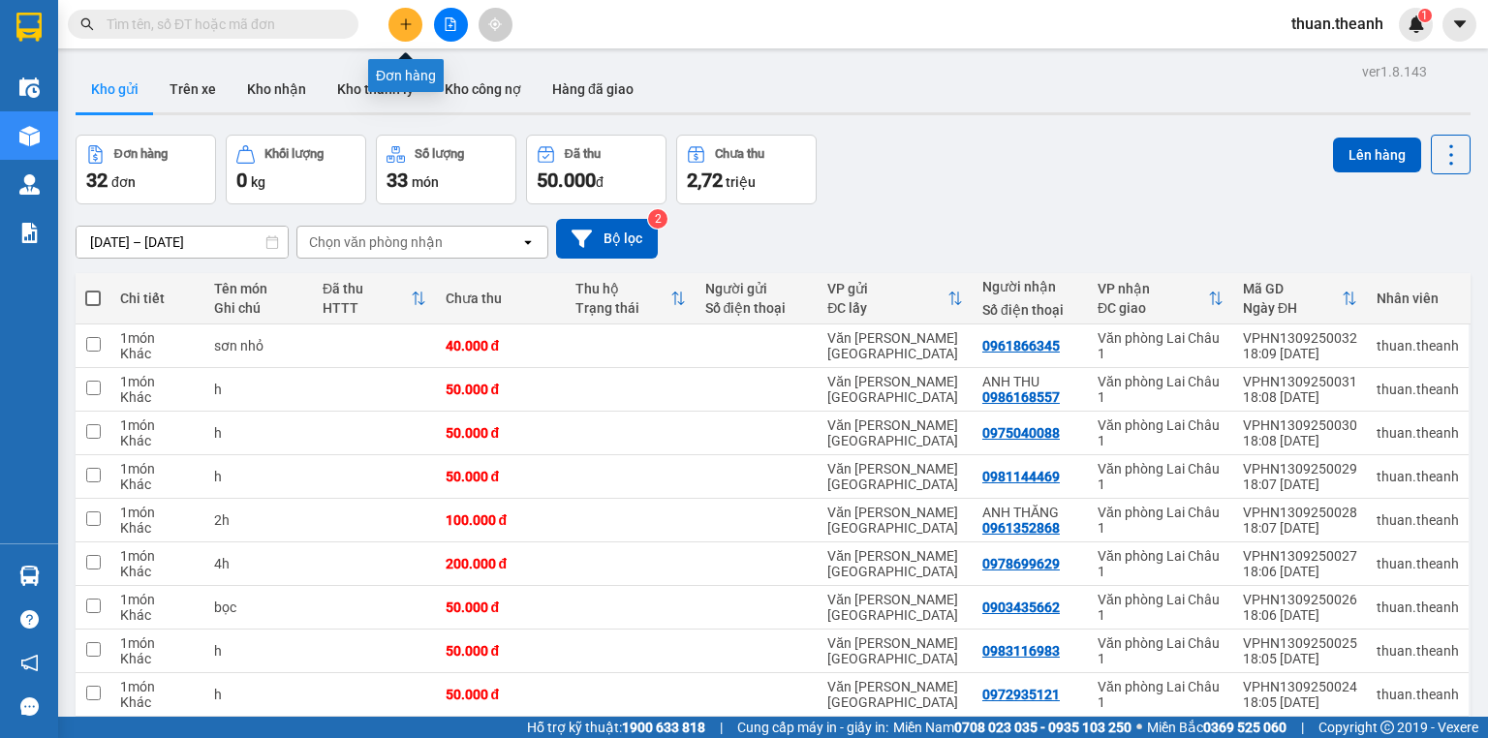
click at [408, 19] on icon "plus" at bounding box center [406, 24] width 14 height 14
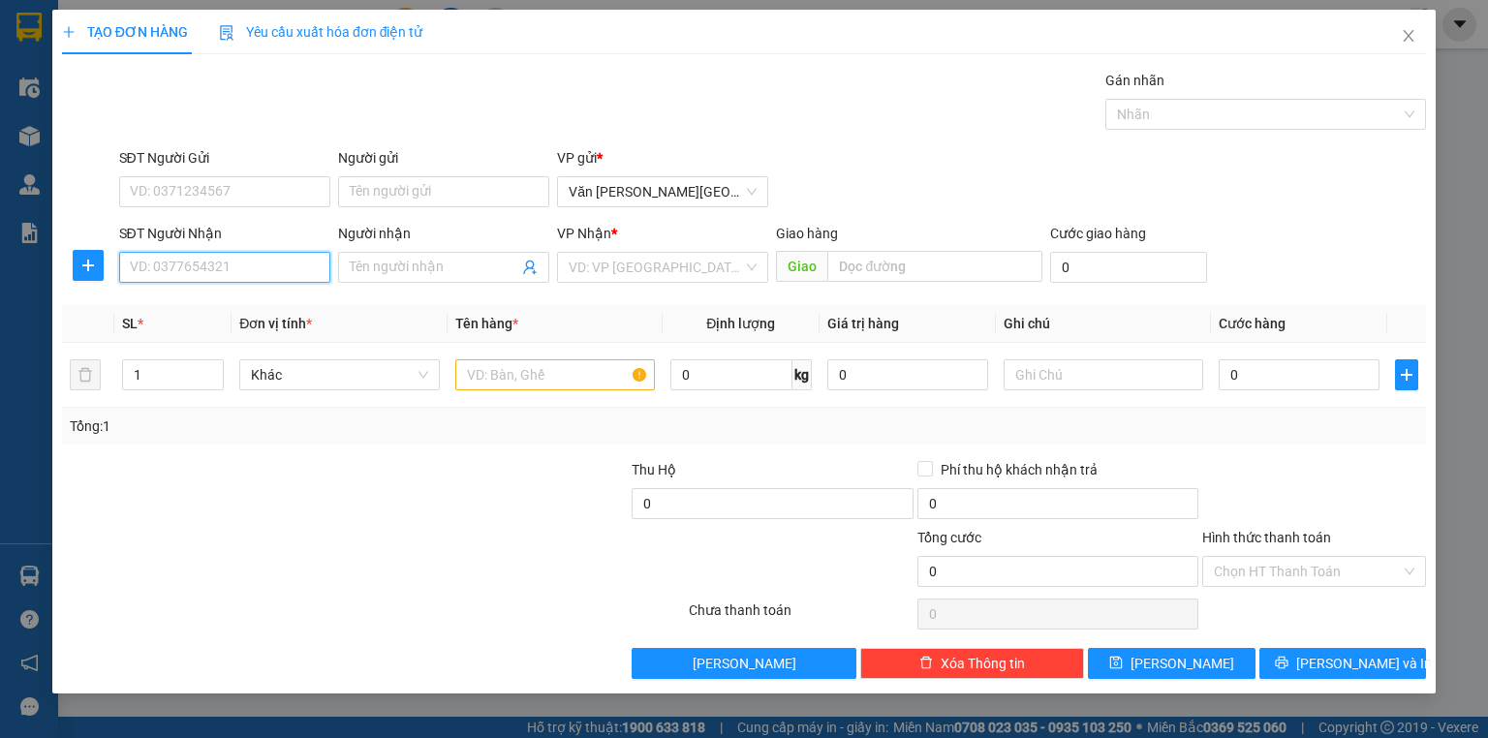
click at [217, 267] on input "SĐT Người Nhận" at bounding box center [224, 267] width 211 height 31
click at [197, 300] on div "0915219488" at bounding box center [225, 305] width 188 height 21
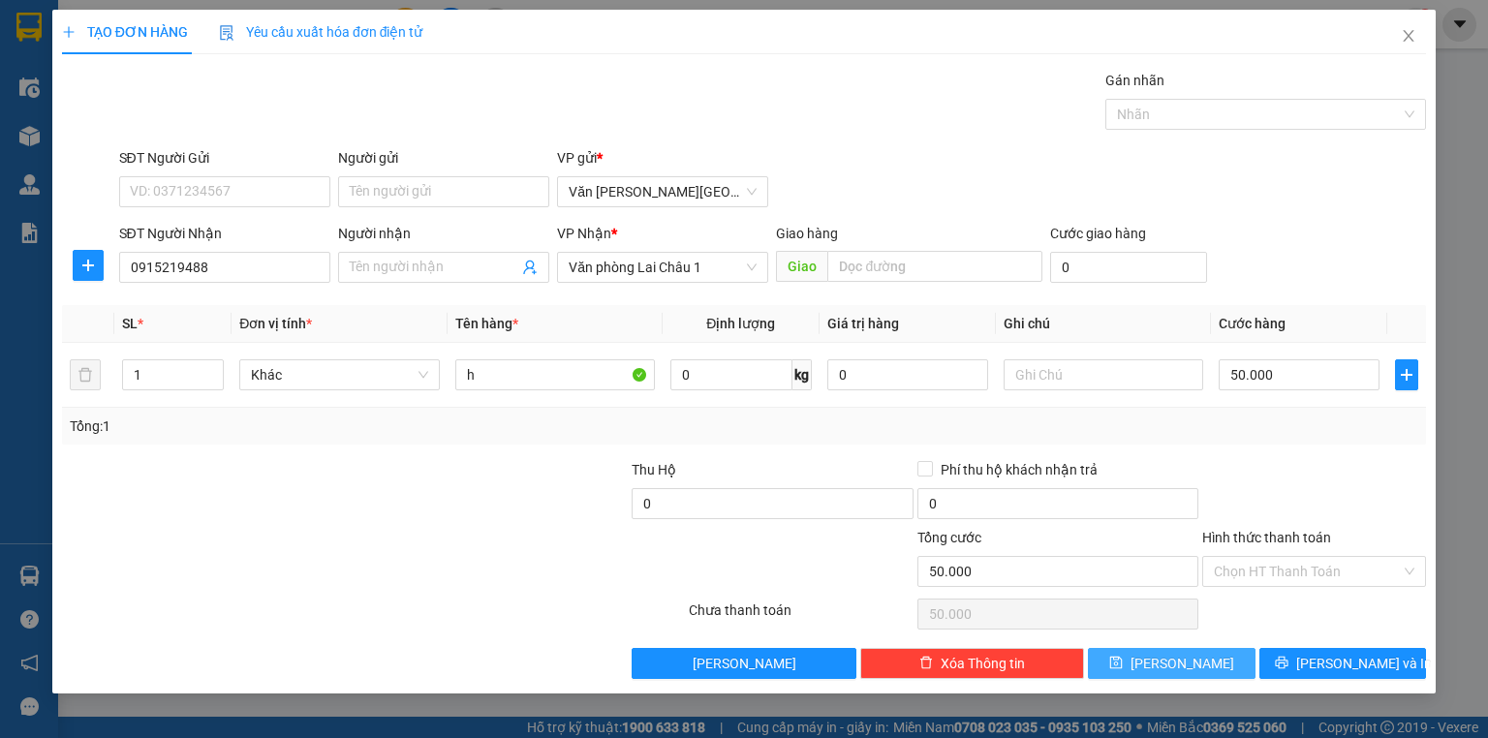
click at [1187, 663] on span "[PERSON_NAME]" at bounding box center [1183, 663] width 104 height 21
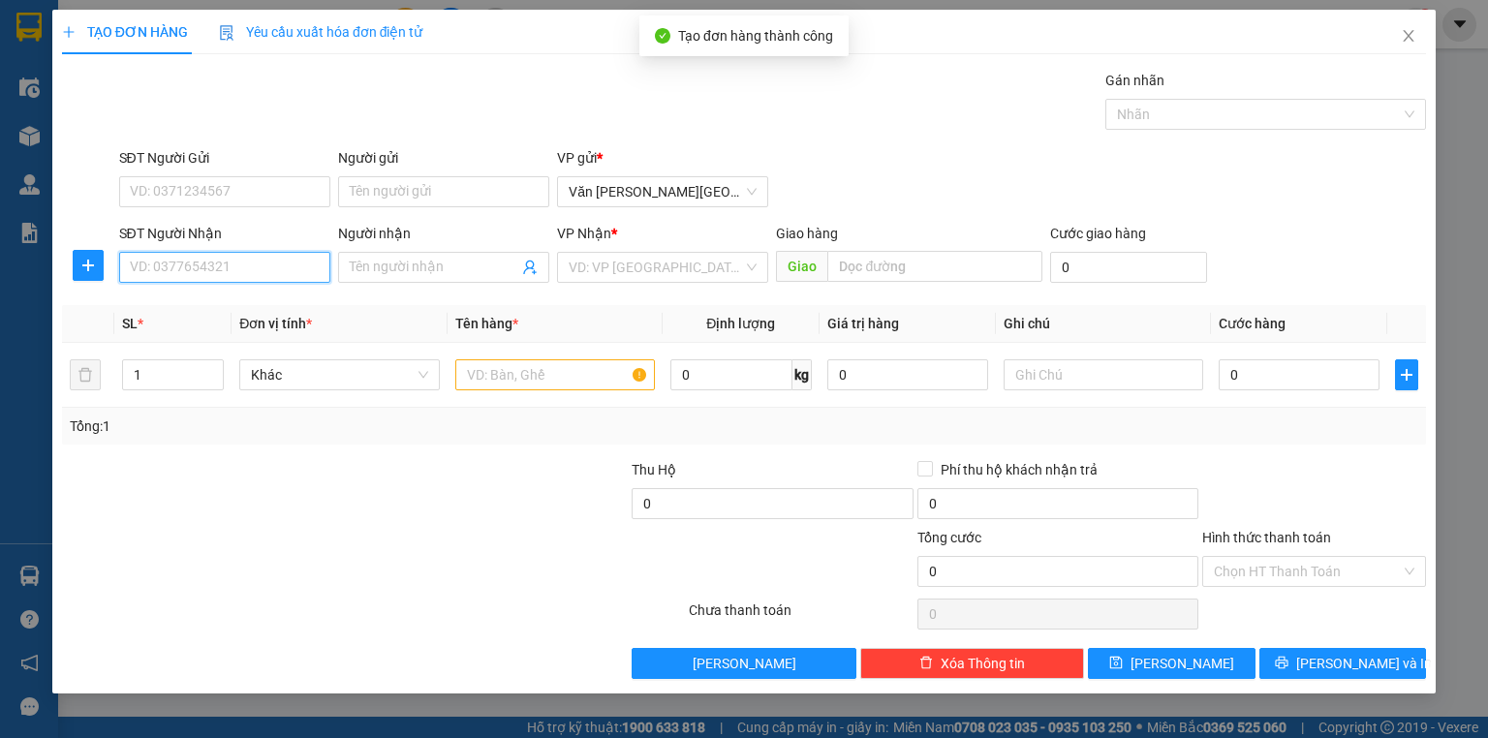
click at [168, 260] on input "SĐT Người Nhận" at bounding box center [224, 267] width 211 height 31
click at [174, 302] on div "0335994333" at bounding box center [225, 305] width 188 height 21
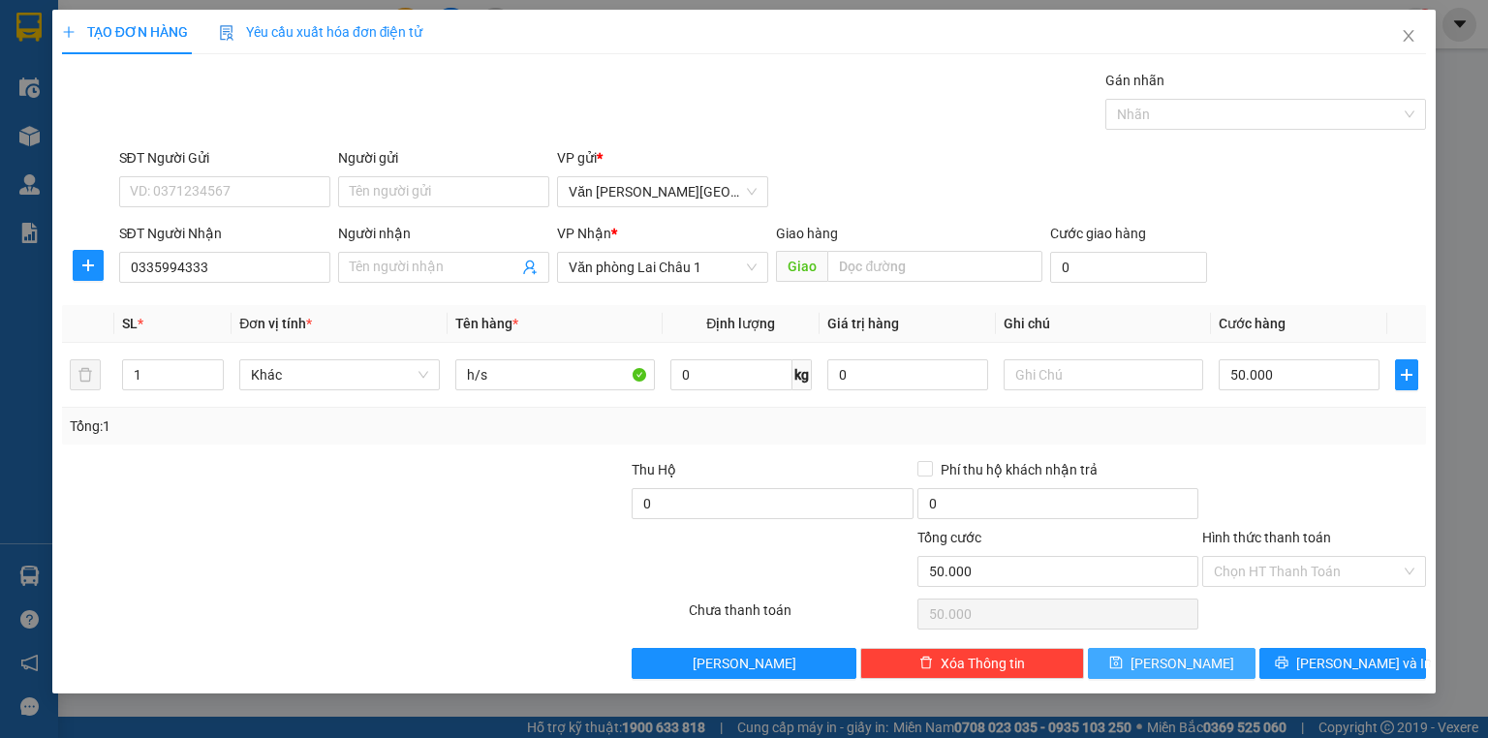
click at [1144, 667] on button "[PERSON_NAME]" at bounding box center [1172, 663] width 168 height 31
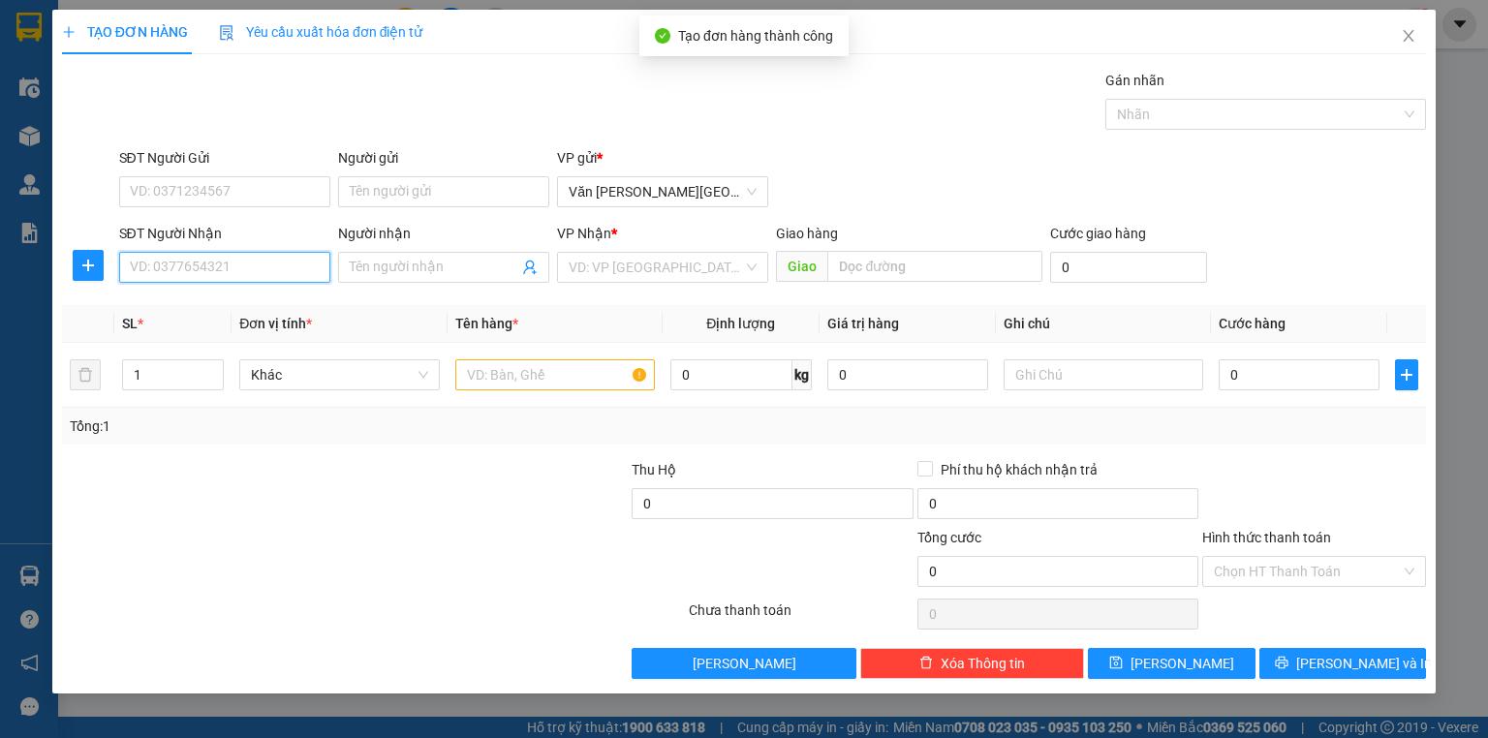
click at [156, 263] on input "SĐT Người Nhận" at bounding box center [224, 267] width 211 height 31
click at [252, 306] on div "0972573919 - [PERSON_NAME]" at bounding box center [226, 305] width 191 height 21
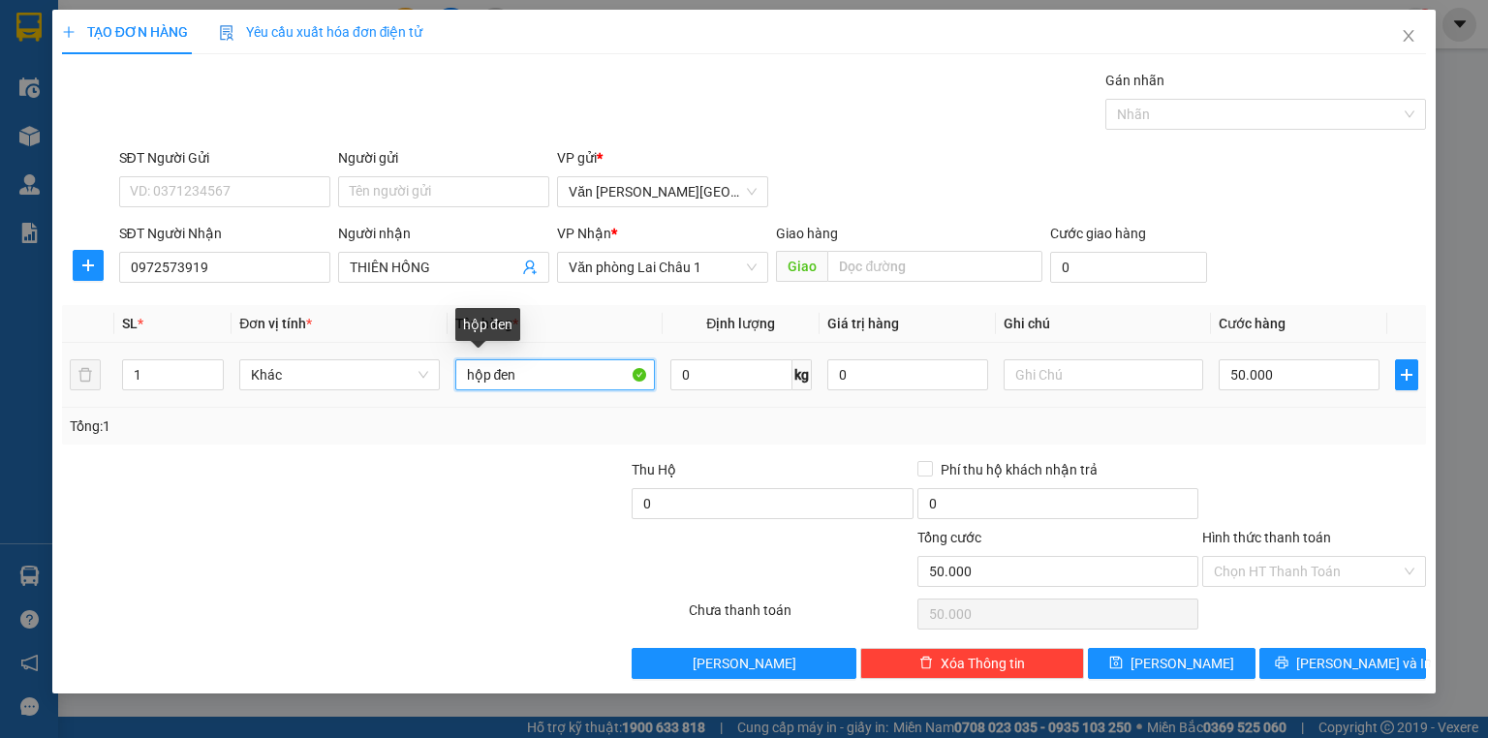
click at [519, 375] on input "hộp đen" at bounding box center [555, 374] width 200 height 31
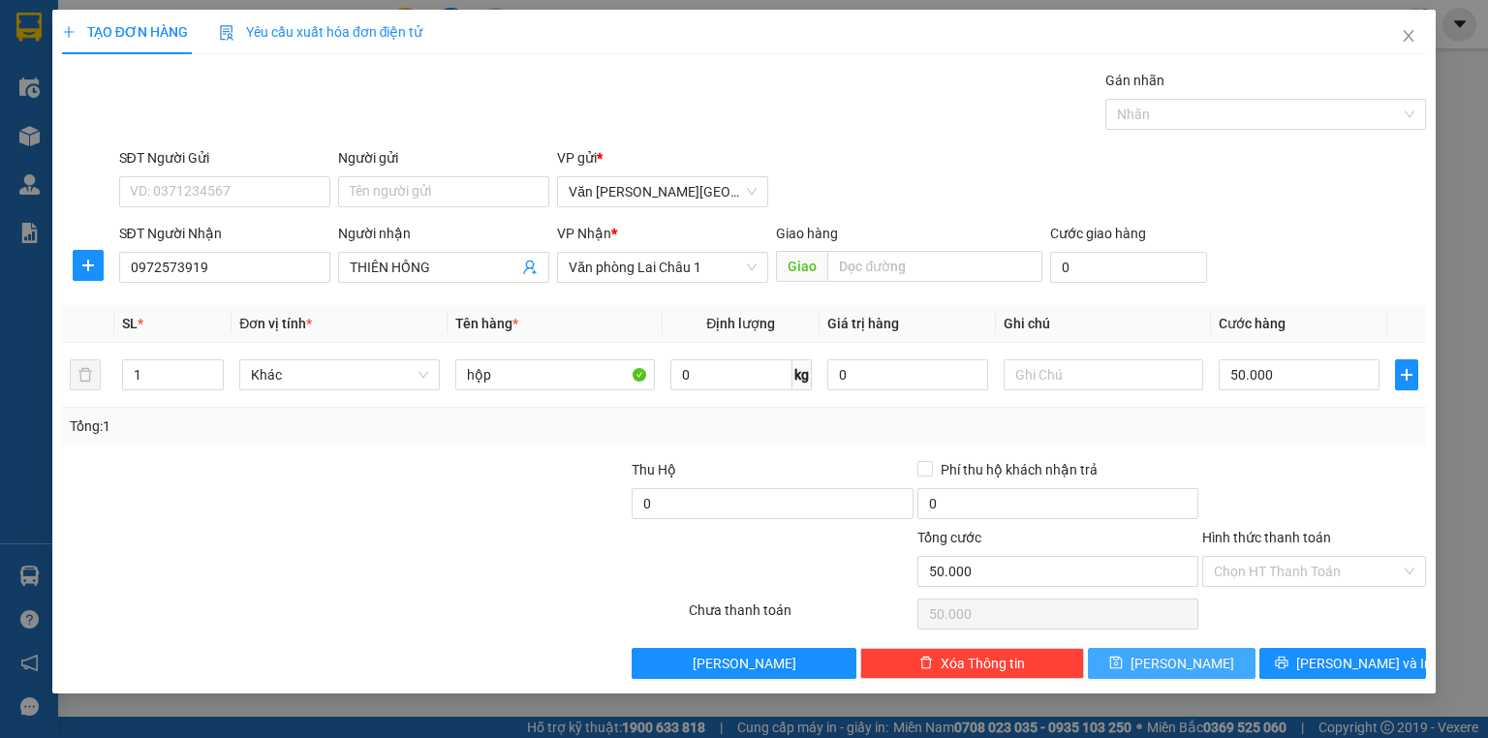
click at [1190, 667] on span "[PERSON_NAME]" at bounding box center [1183, 663] width 104 height 21
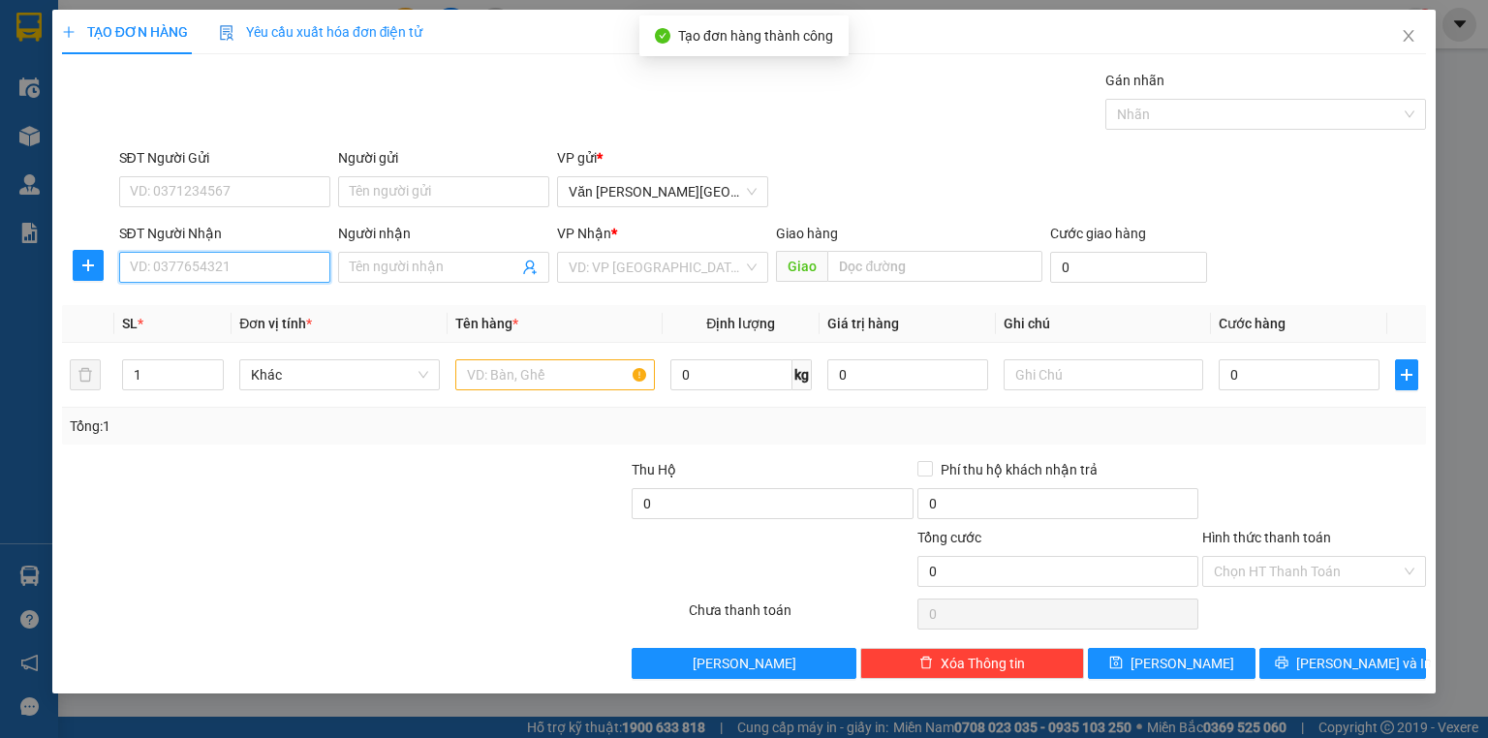
click at [226, 271] on input "SĐT Người Nhận" at bounding box center [224, 267] width 211 height 31
click at [174, 271] on input "SĐT Người Nhận" at bounding box center [224, 267] width 211 height 31
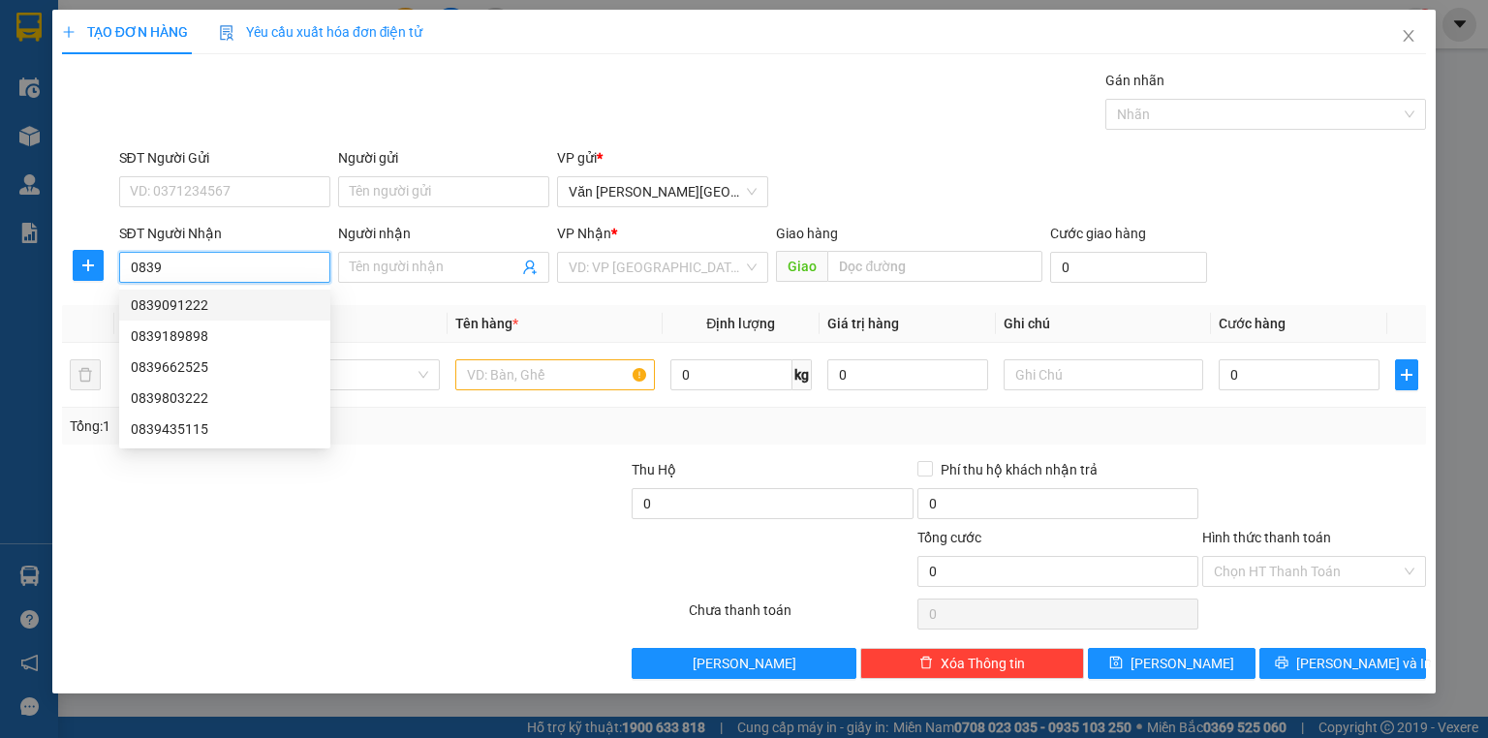
click at [173, 301] on div "0839091222" at bounding box center [225, 305] width 188 height 21
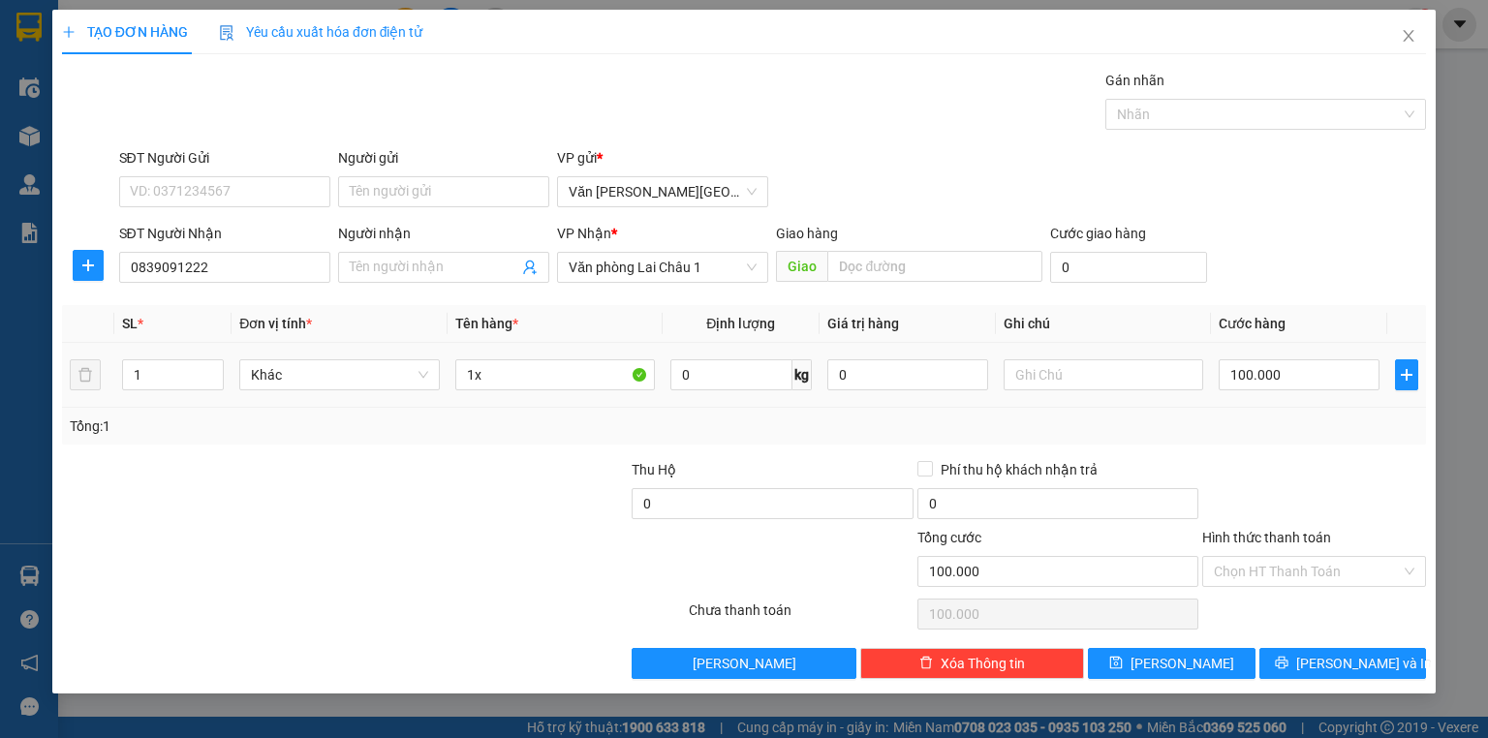
click at [1213, 378] on td "100.000" at bounding box center [1299, 375] width 176 height 65
click at [1220, 380] on input "100.000" at bounding box center [1299, 374] width 161 height 31
click at [1196, 666] on button "[PERSON_NAME]" at bounding box center [1172, 663] width 168 height 31
click at [1407, 39] on icon "close" at bounding box center [1409, 36] width 11 height 12
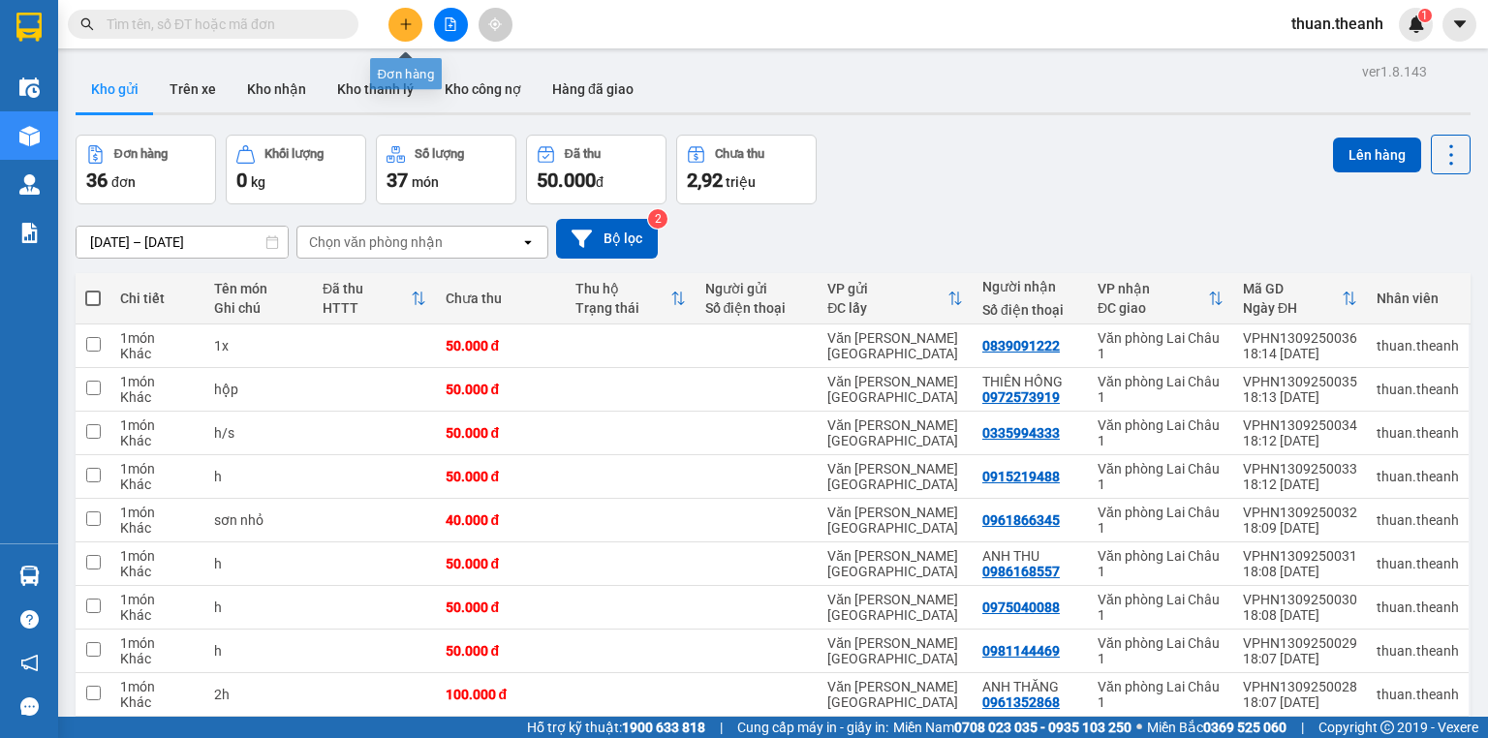
click at [413, 21] on button at bounding box center [405, 25] width 34 height 34
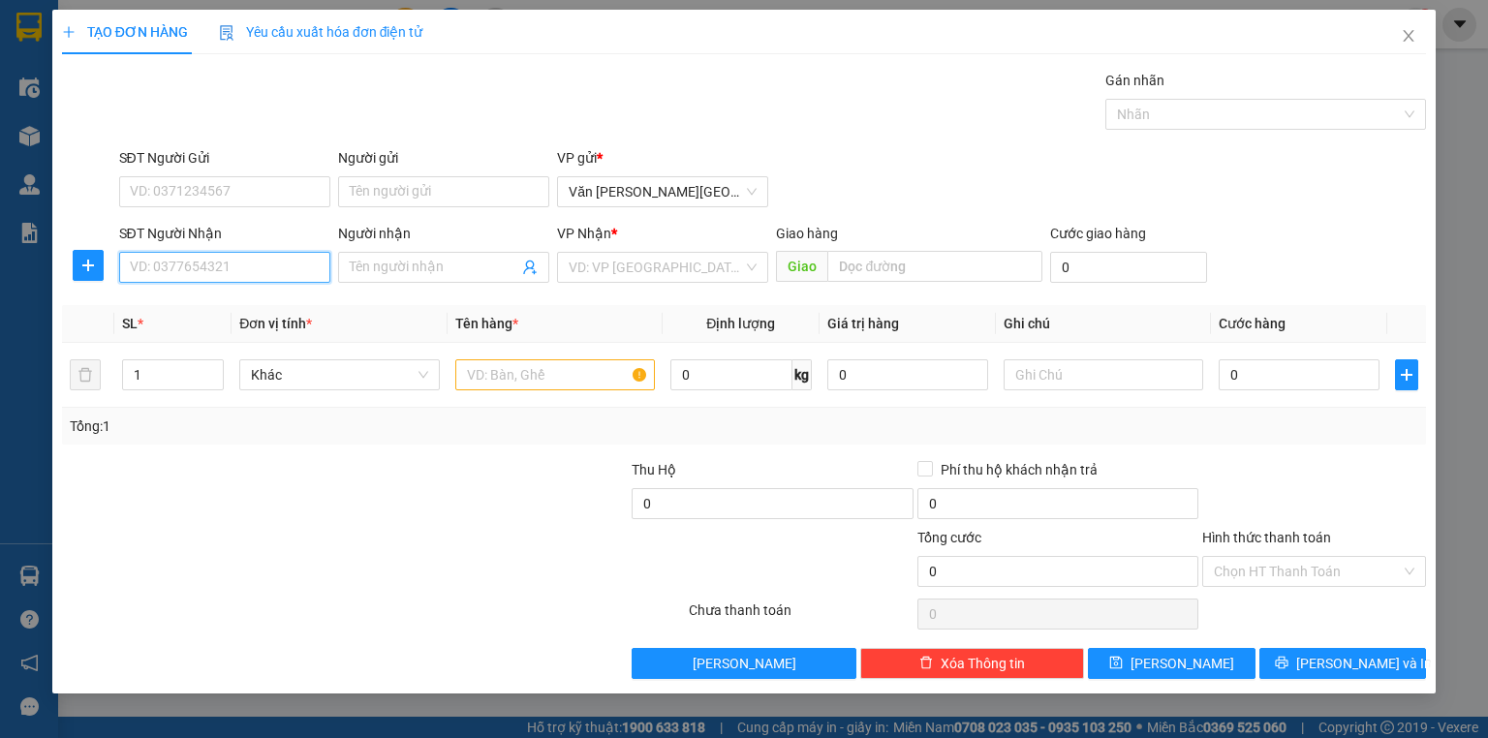
click at [188, 271] on input "SĐT Người Nhận" at bounding box center [224, 267] width 211 height 31
click at [696, 264] on input "search" at bounding box center [656, 267] width 174 height 29
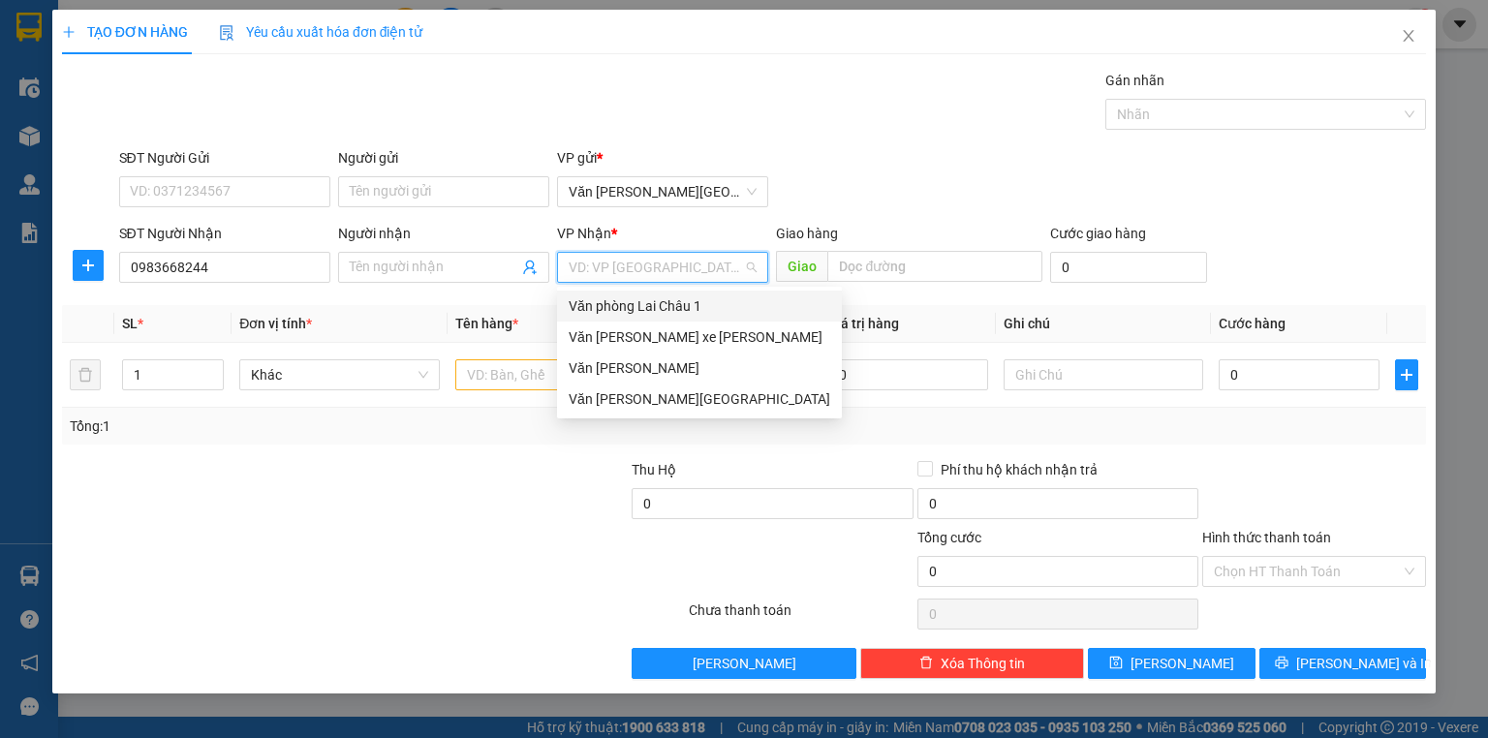
click at [695, 294] on div "Văn phòng Lai Châu 1" at bounding box center [699, 306] width 285 height 31
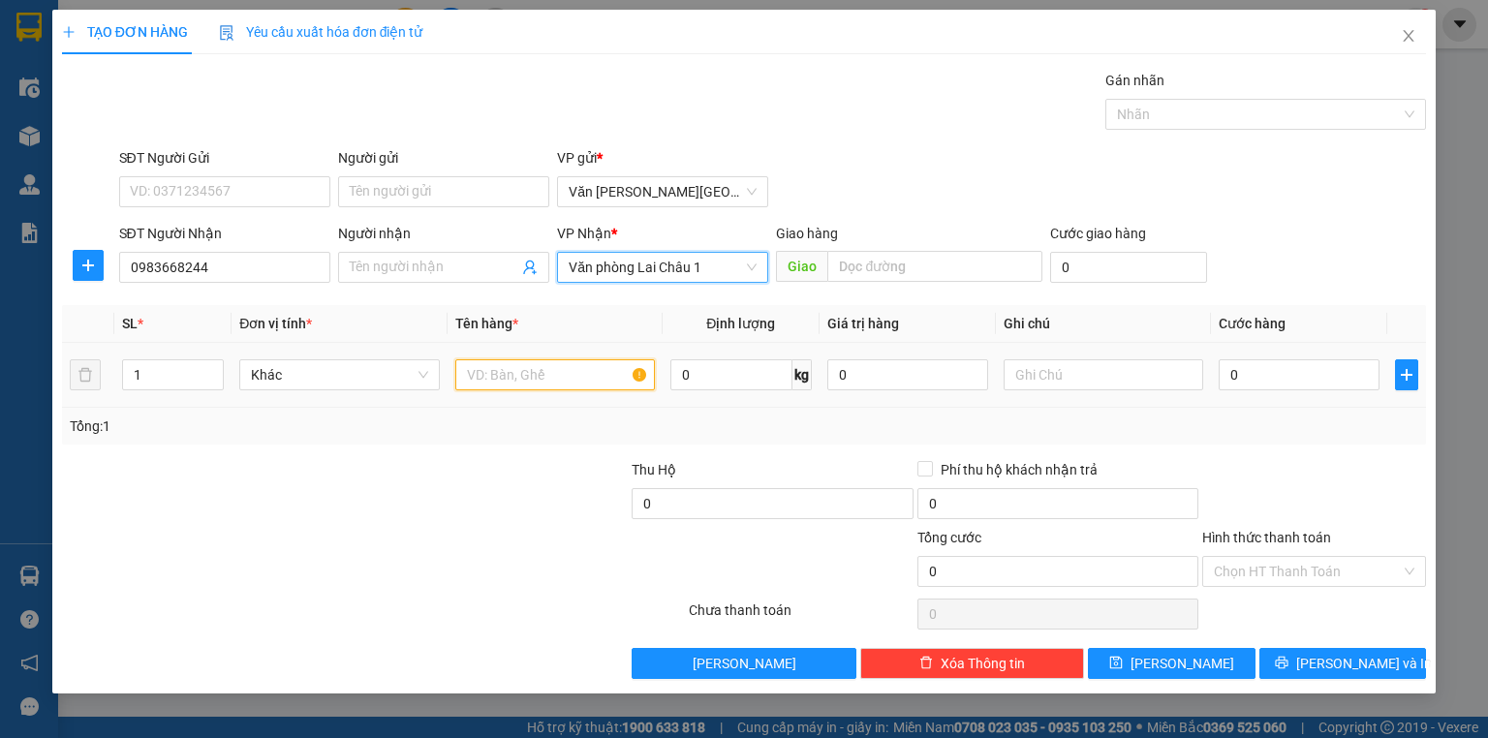
click at [550, 381] on input "text" at bounding box center [555, 374] width 200 height 31
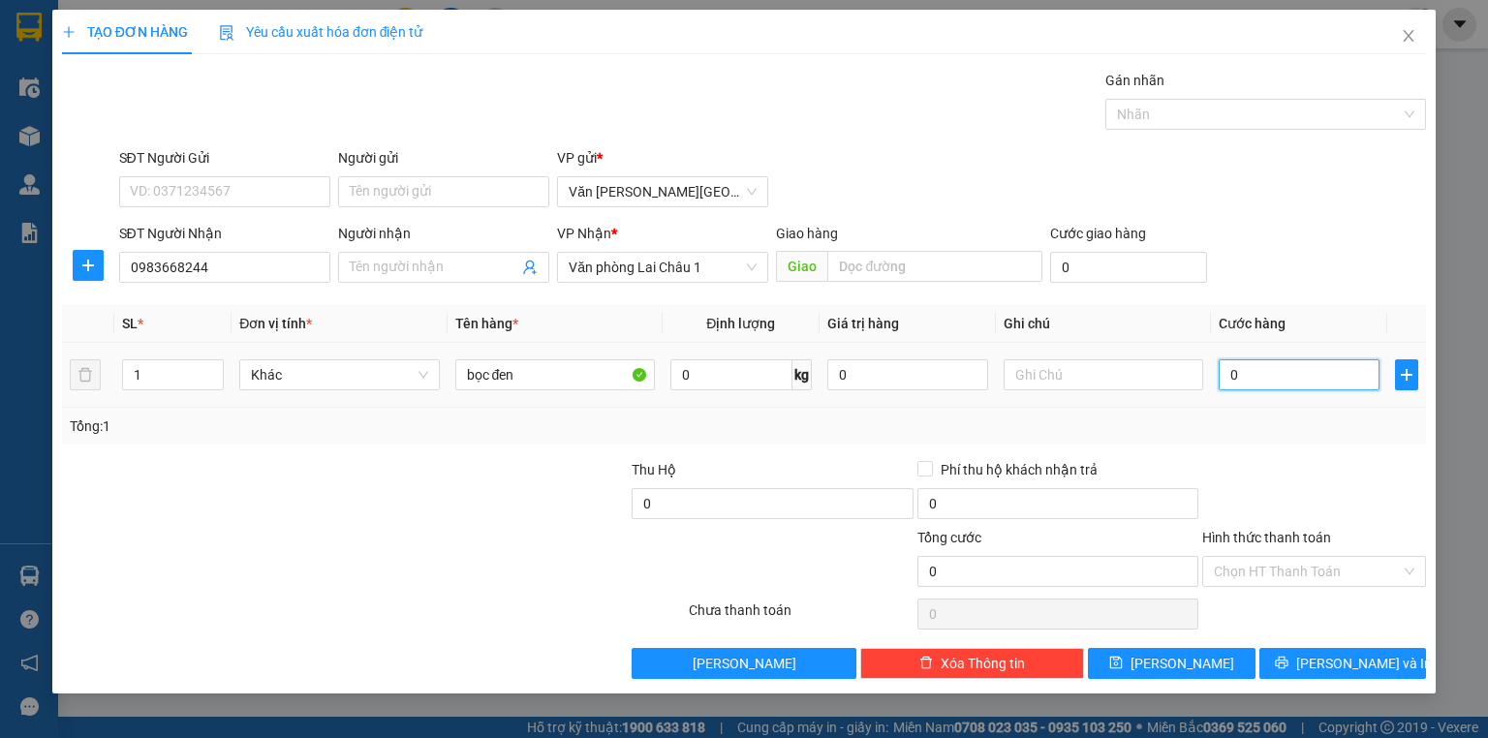
click at [1223, 379] on input "0" at bounding box center [1299, 374] width 161 height 31
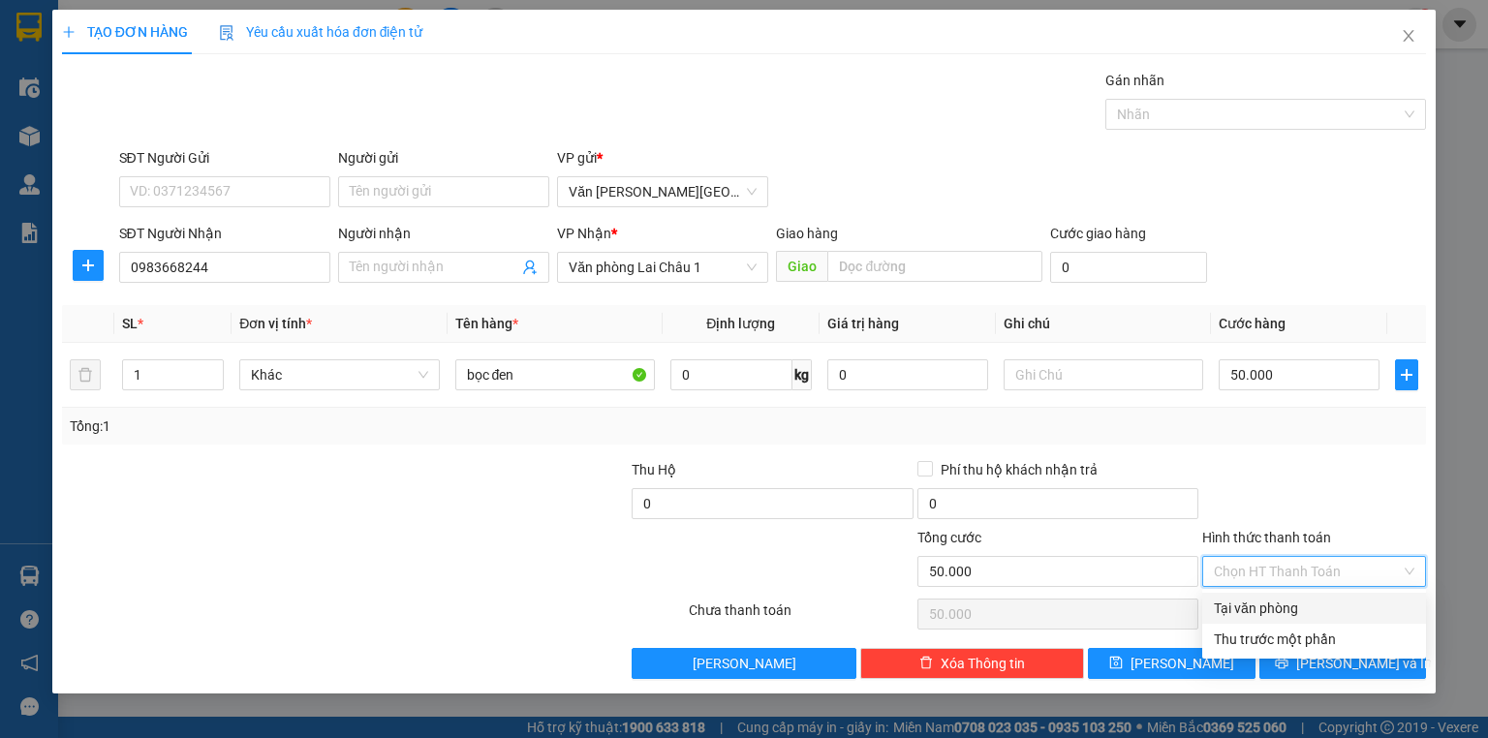
click at [1312, 566] on input "Hình thức thanh toán" at bounding box center [1307, 571] width 187 height 29
click at [1302, 606] on div "Tại văn phòng" at bounding box center [1314, 608] width 201 height 21
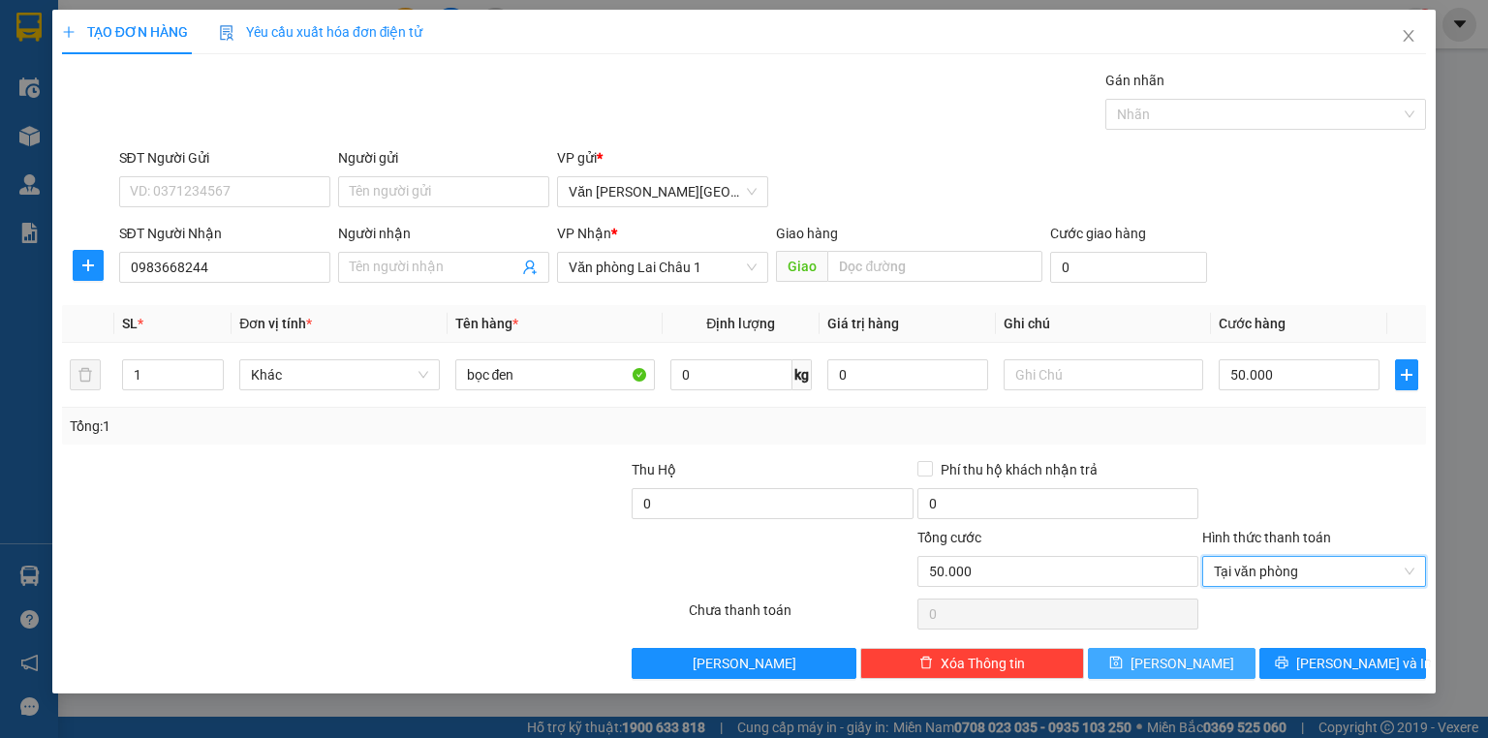
click at [1174, 659] on span "[PERSON_NAME]" at bounding box center [1183, 663] width 104 height 21
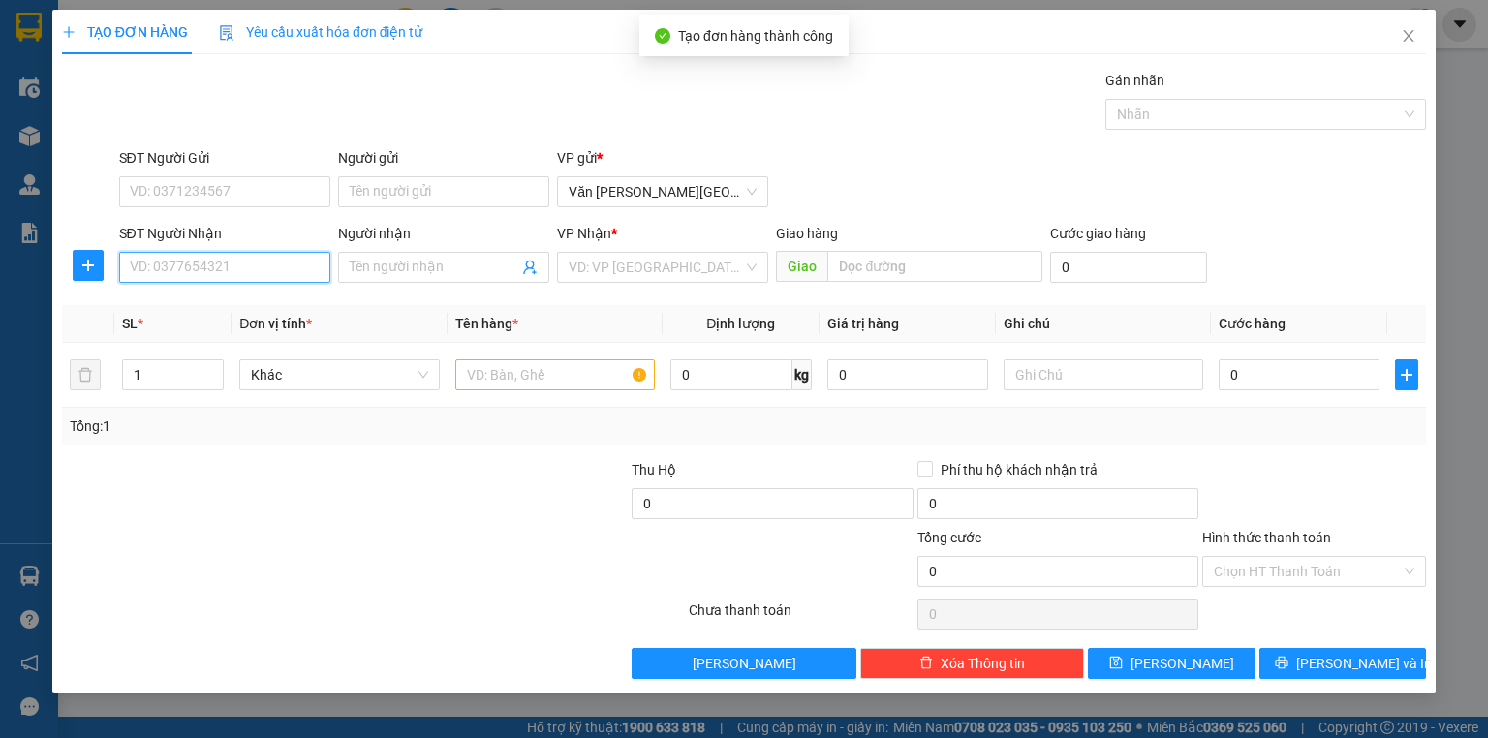
click at [218, 266] on input "SĐT Người Nhận" at bounding box center [224, 267] width 211 height 31
click at [179, 309] on div "0987806868" at bounding box center [225, 305] width 188 height 21
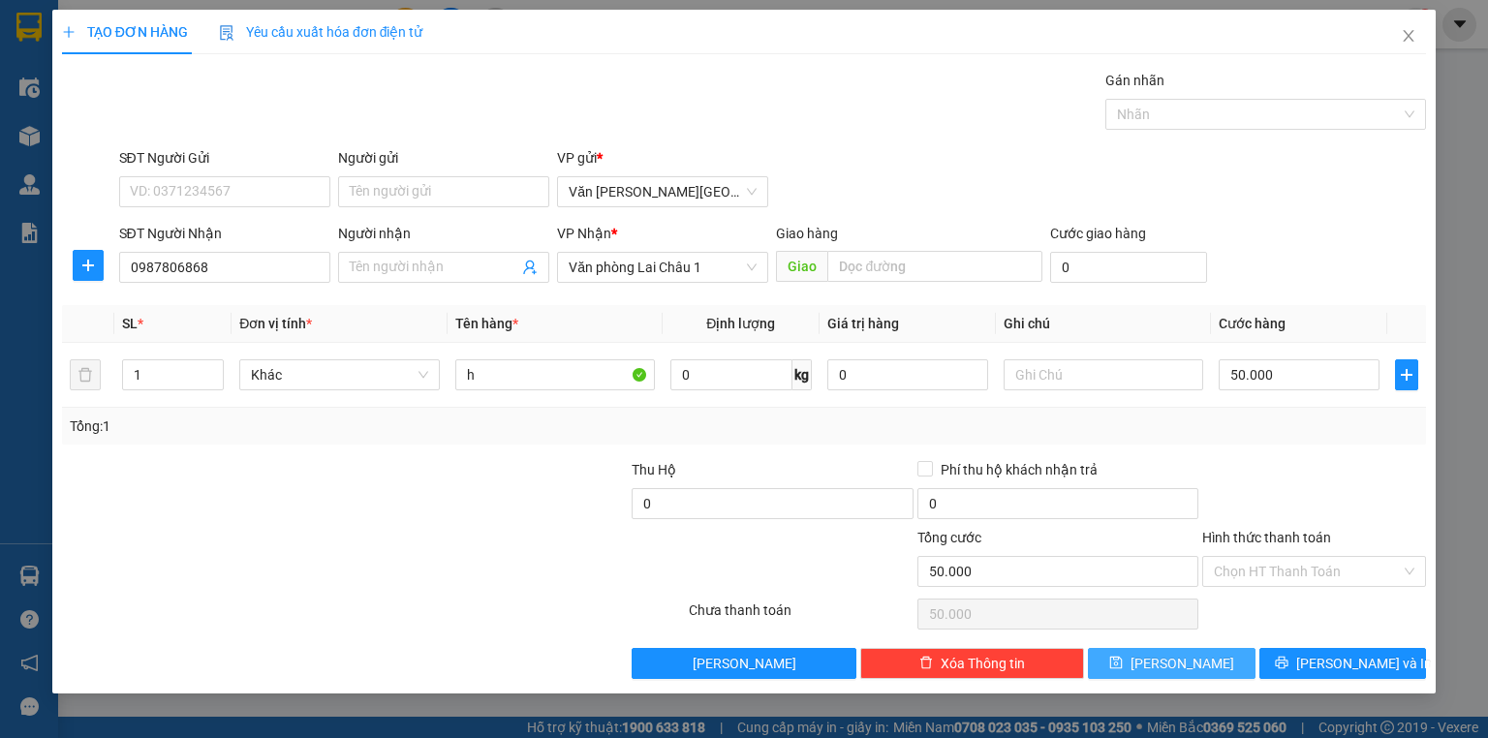
click at [1123, 663] on icon "save" at bounding box center [1116, 663] width 14 height 14
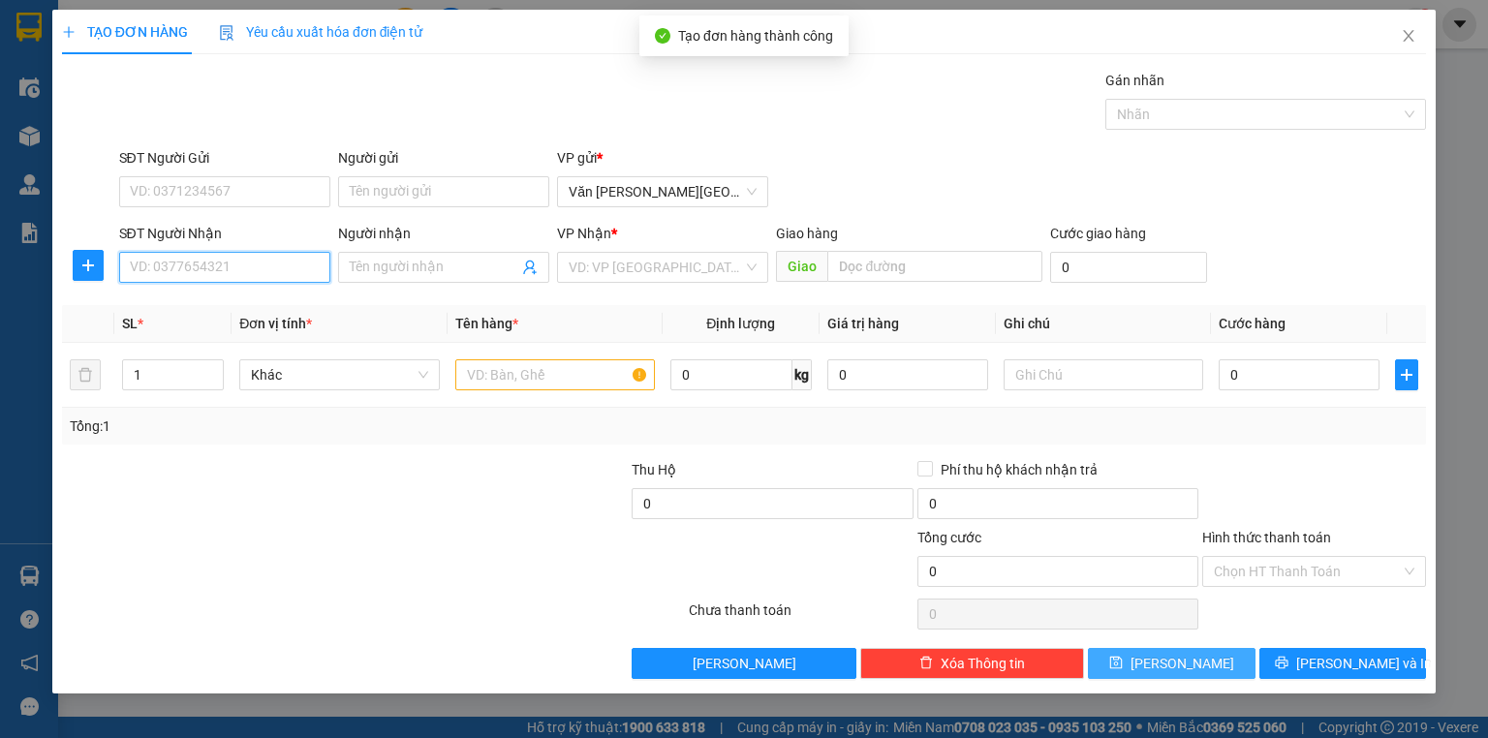
click at [171, 267] on input "SĐT Người Nhận" at bounding box center [224, 267] width 211 height 31
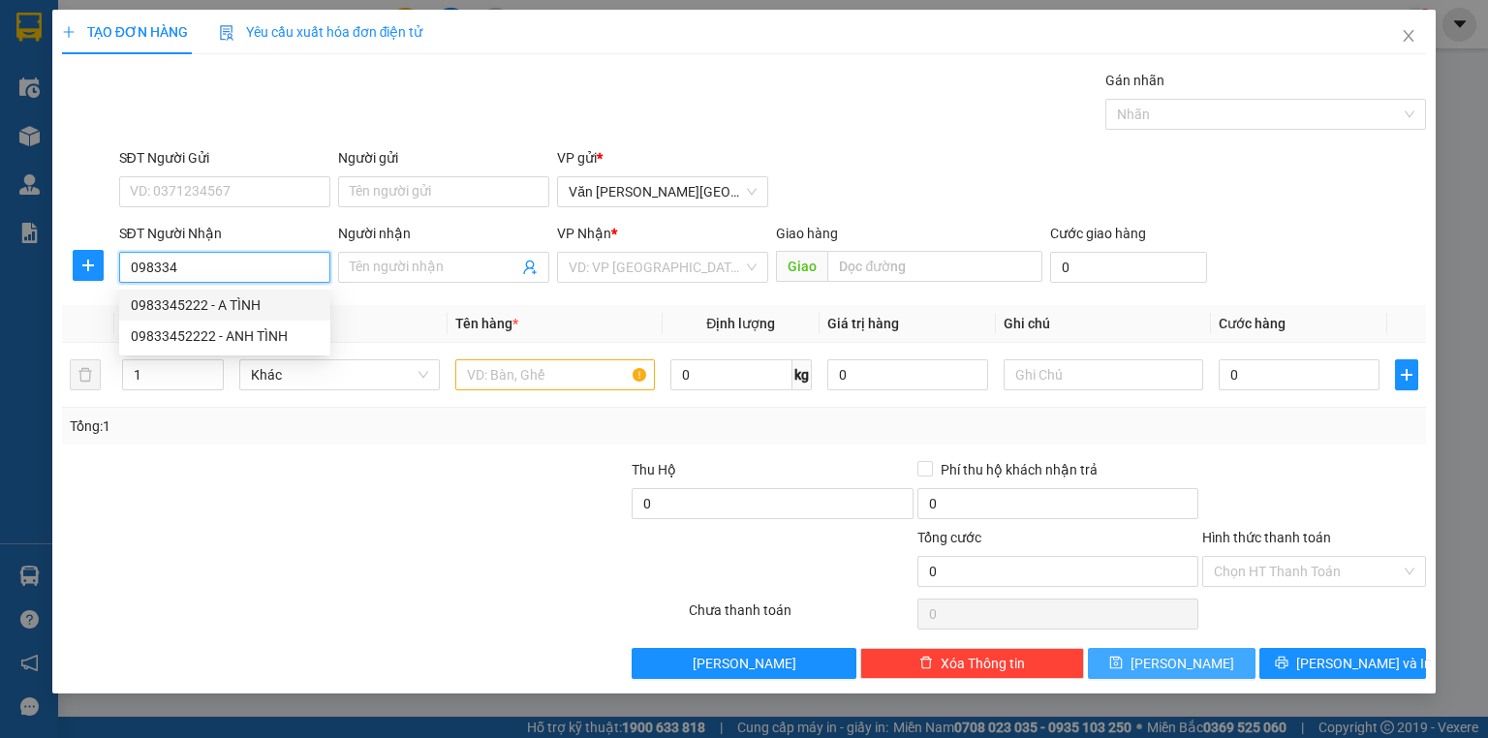
click at [246, 309] on div "0983345222 - A TÌNH" at bounding box center [225, 305] width 188 height 21
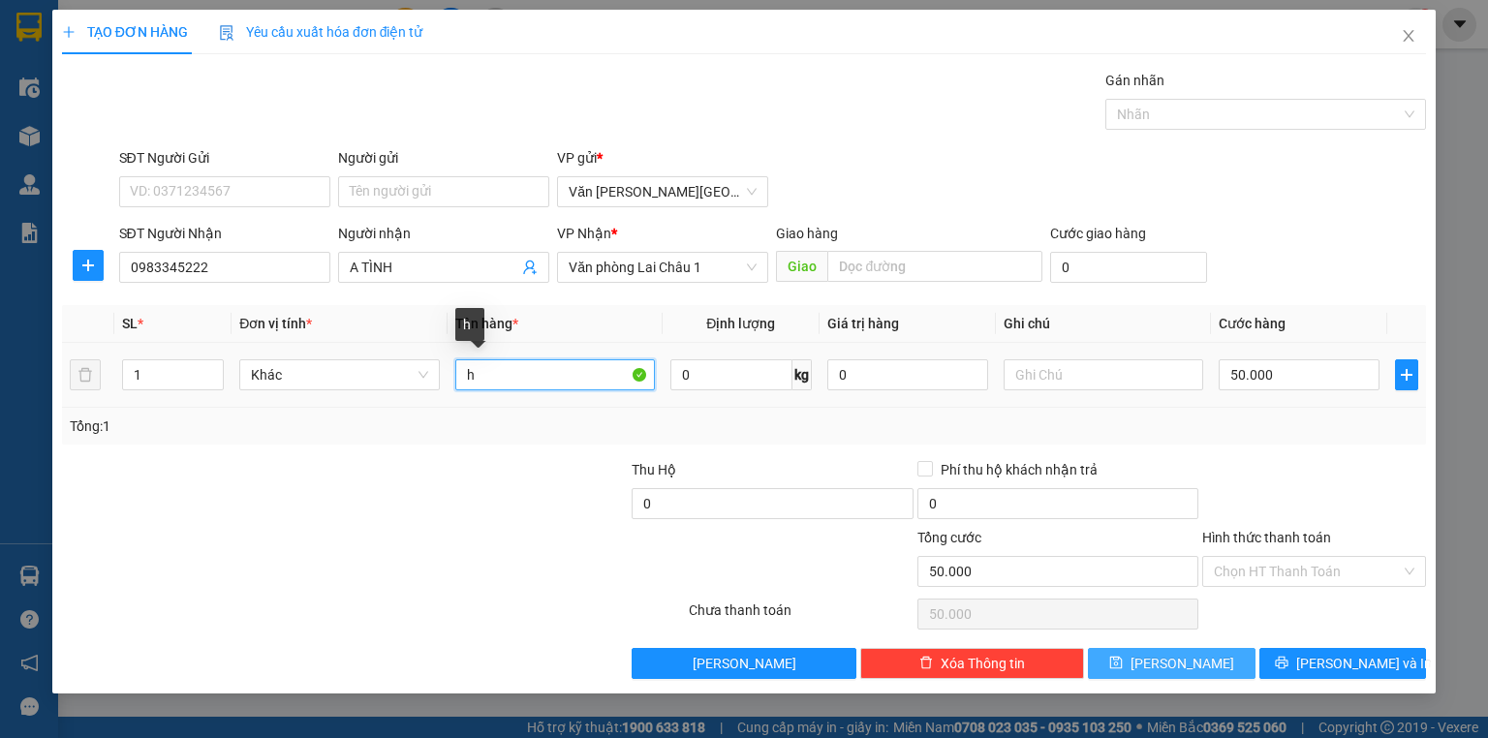
click at [458, 372] on input "h" at bounding box center [555, 374] width 200 height 31
click at [519, 378] on input "3h" at bounding box center [555, 374] width 200 height 31
click at [1225, 369] on input "50.000" at bounding box center [1299, 374] width 161 height 31
click at [1202, 659] on button "[PERSON_NAME]" at bounding box center [1172, 663] width 168 height 31
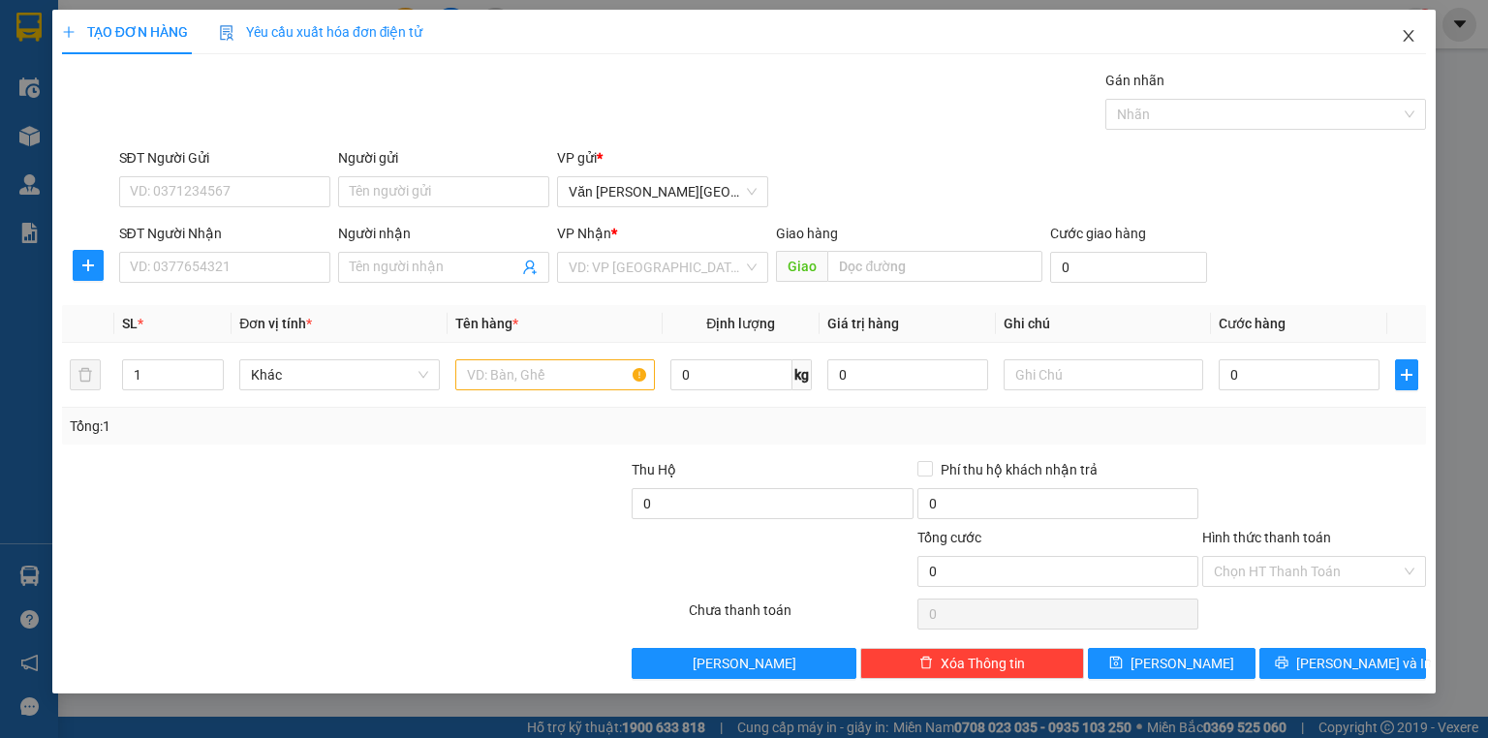
click at [1404, 38] on icon "close" at bounding box center [1409, 36] width 16 height 16
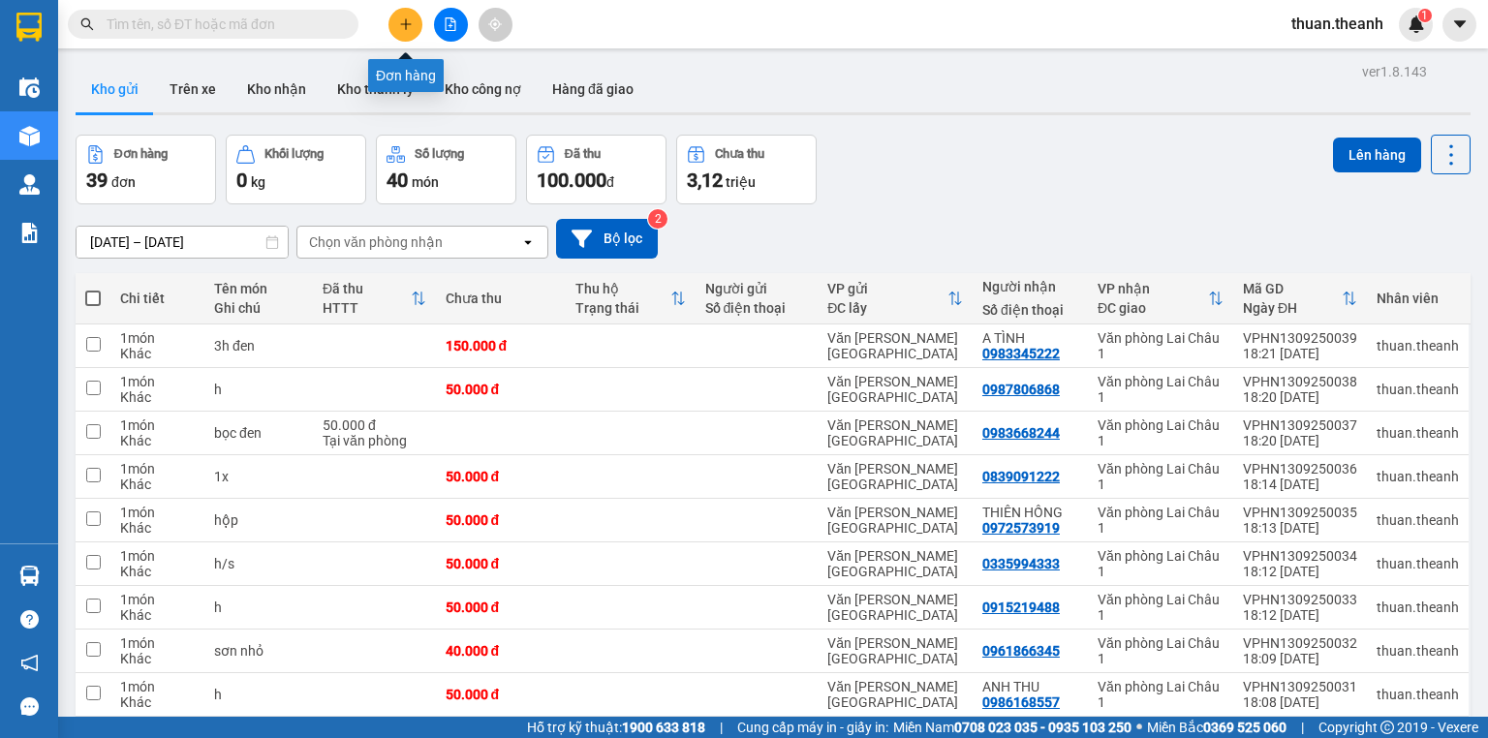
click at [402, 20] on icon "plus" at bounding box center [406, 24] width 14 height 14
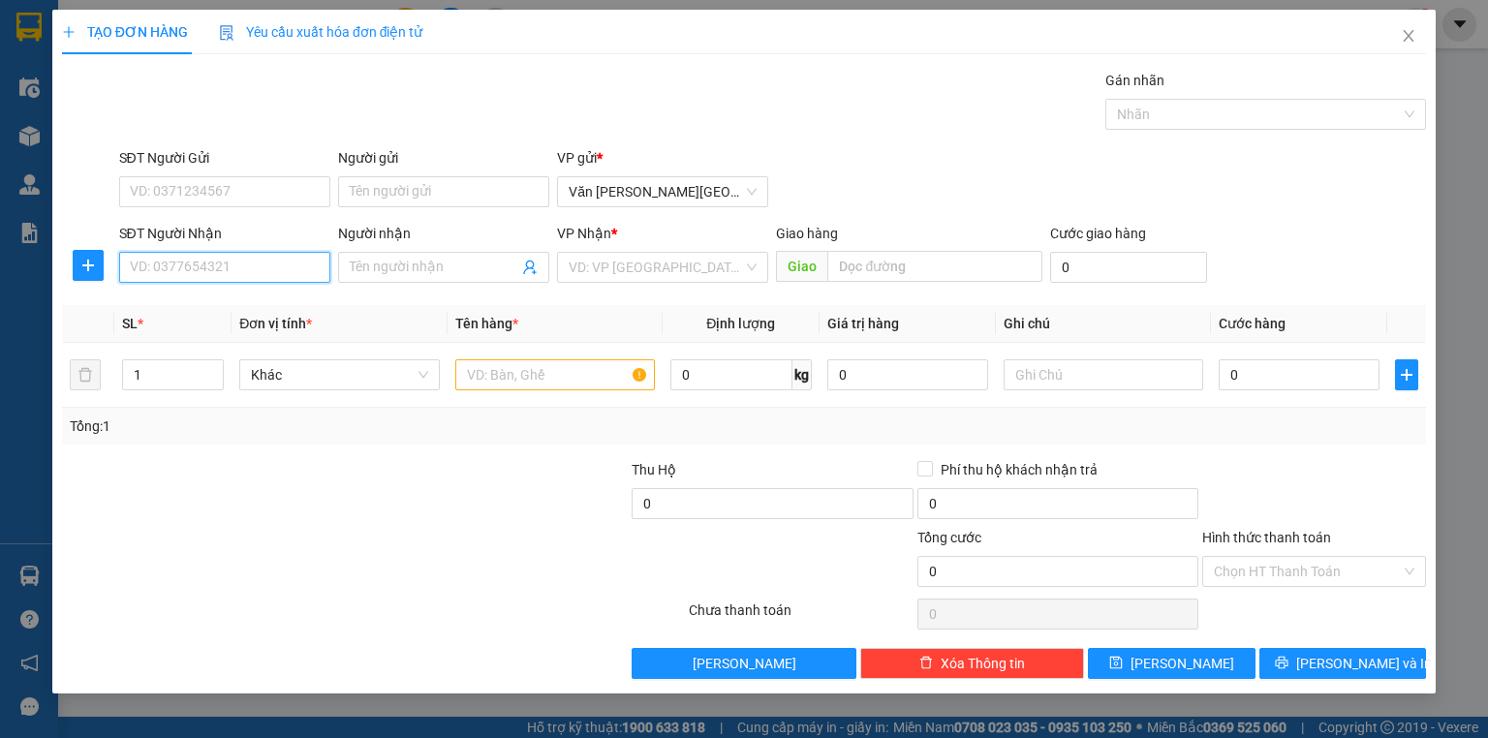
click at [181, 269] on input "SĐT Người Nhận" at bounding box center [224, 267] width 211 height 31
click at [189, 311] on div "0983357482" at bounding box center [225, 305] width 188 height 21
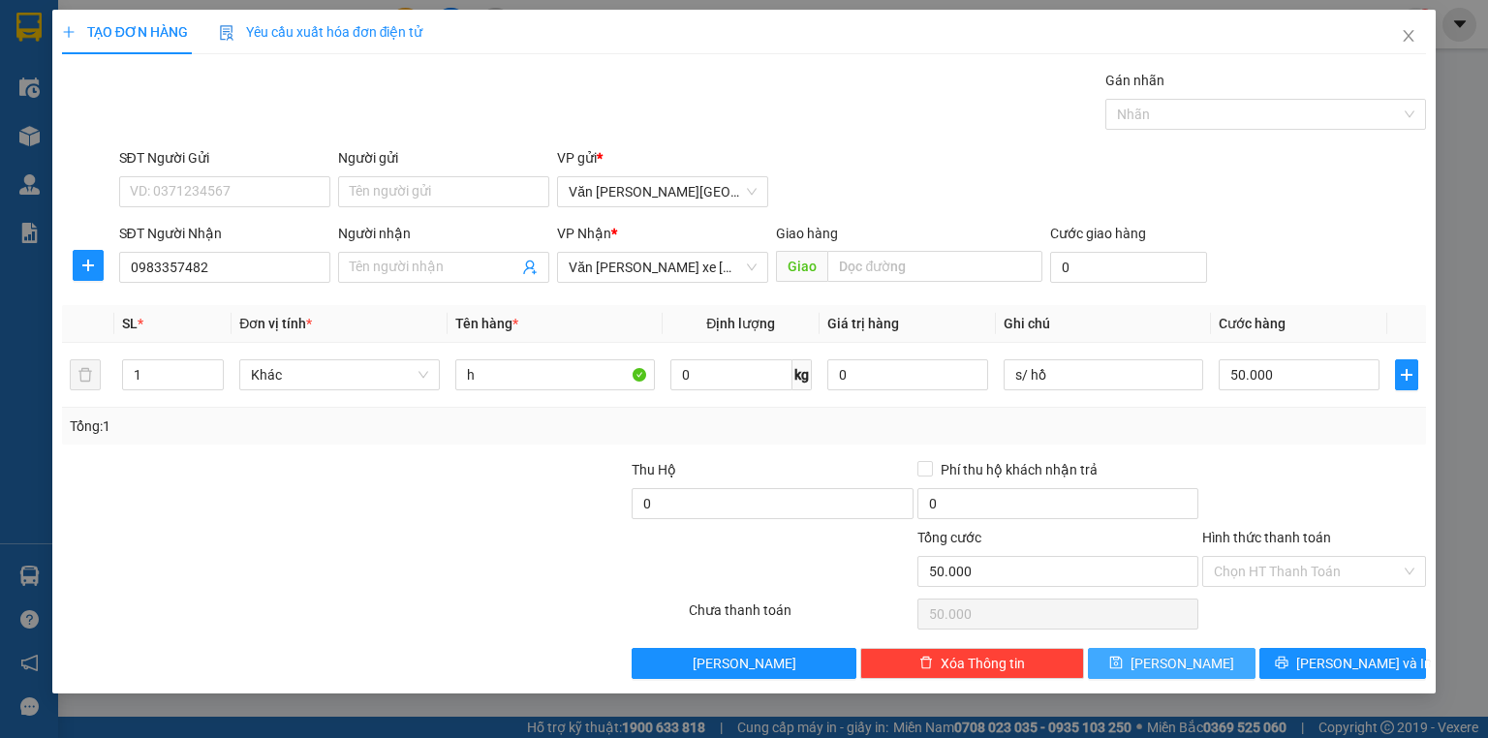
click at [1175, 670] on span "[PERSON_NAME]" at bounding box center [1183, 663] width 104 height 21
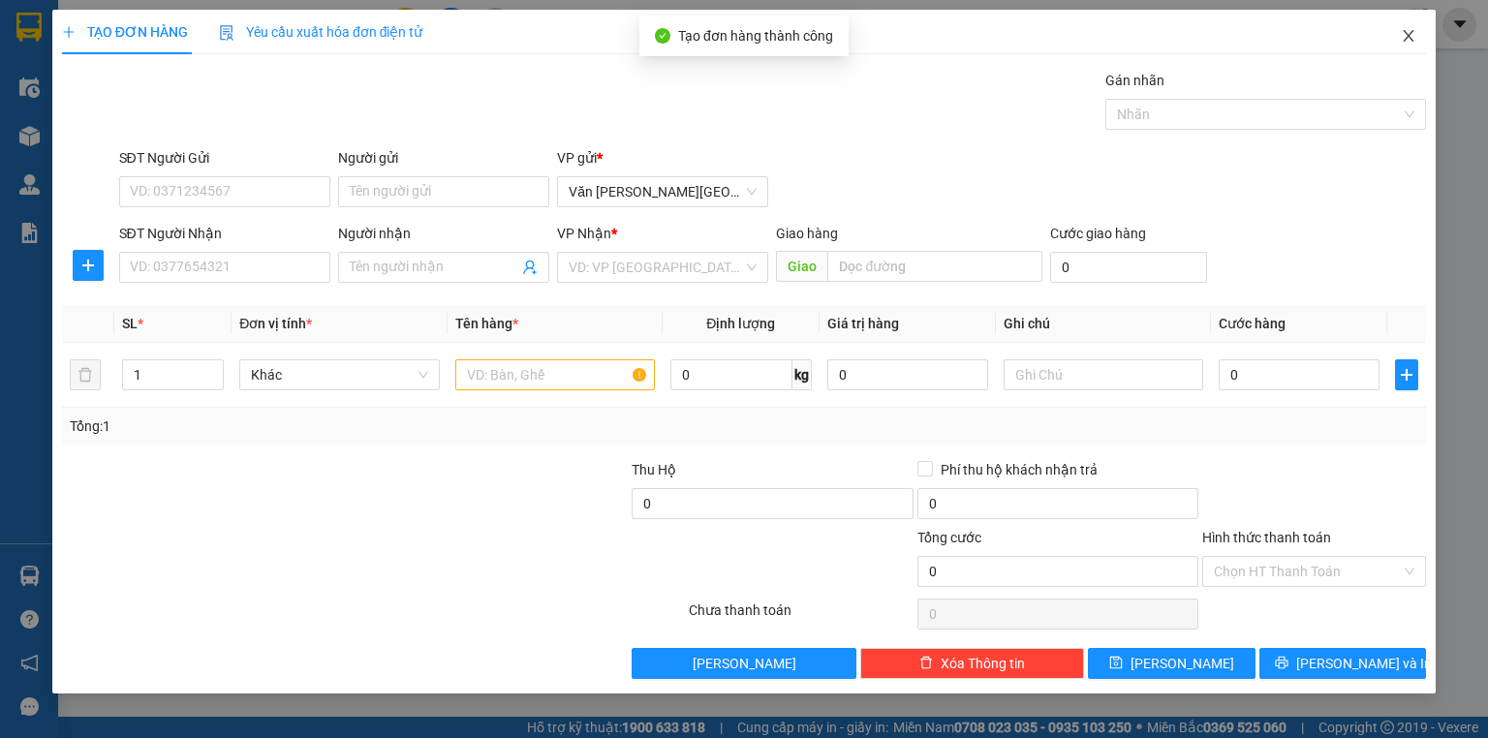
click at [1411, 33] on icon "close" at bounding box center [1409, 36] width 16 height 16
